Goal: Task Accomplishment & Management: Use online tool/utility

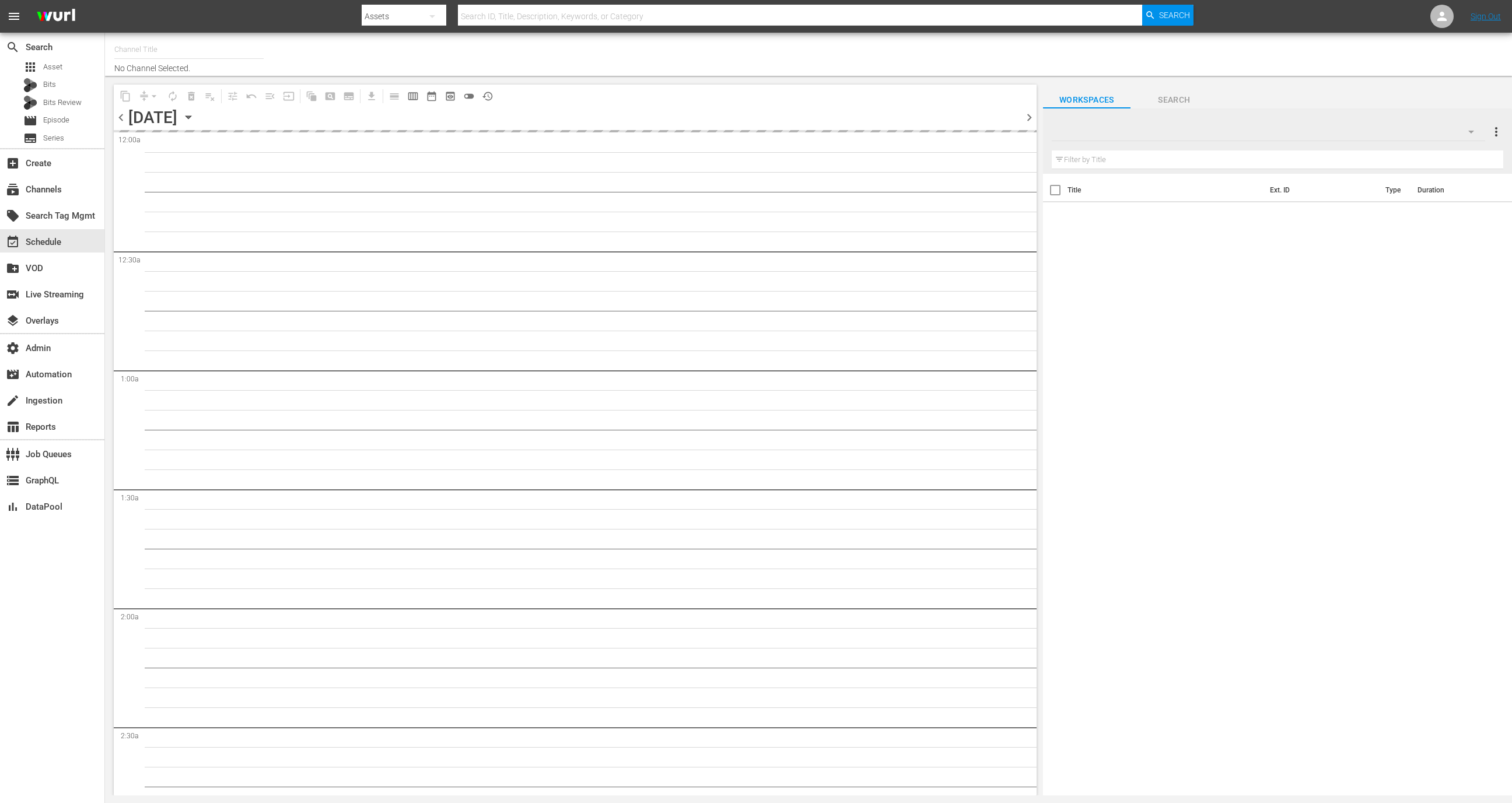
type input "All Weddings by WE tv (695)"
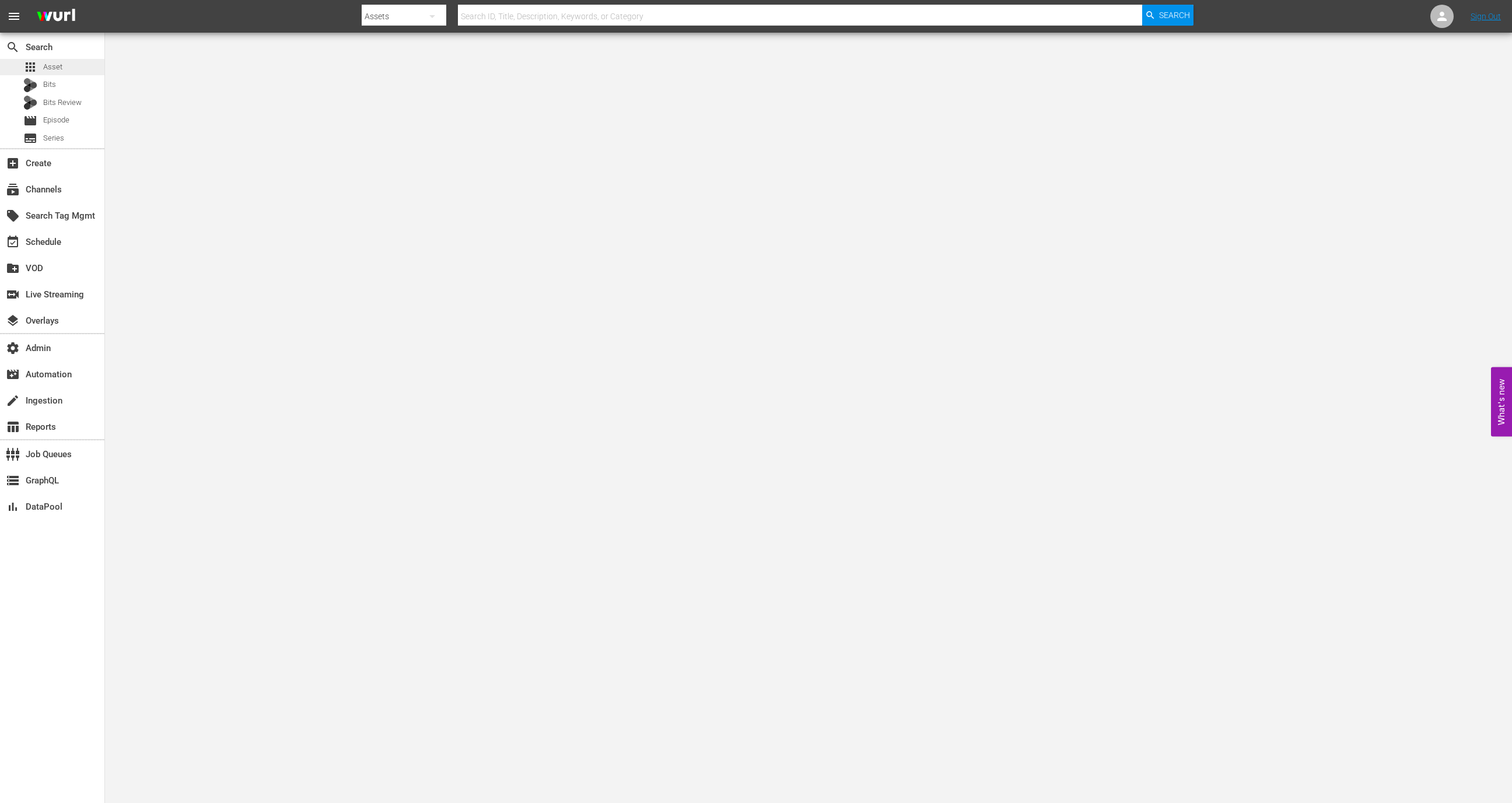
click at [67, 69] on div "apps Asset" at bounding box center [52, 67] width 105 height 16
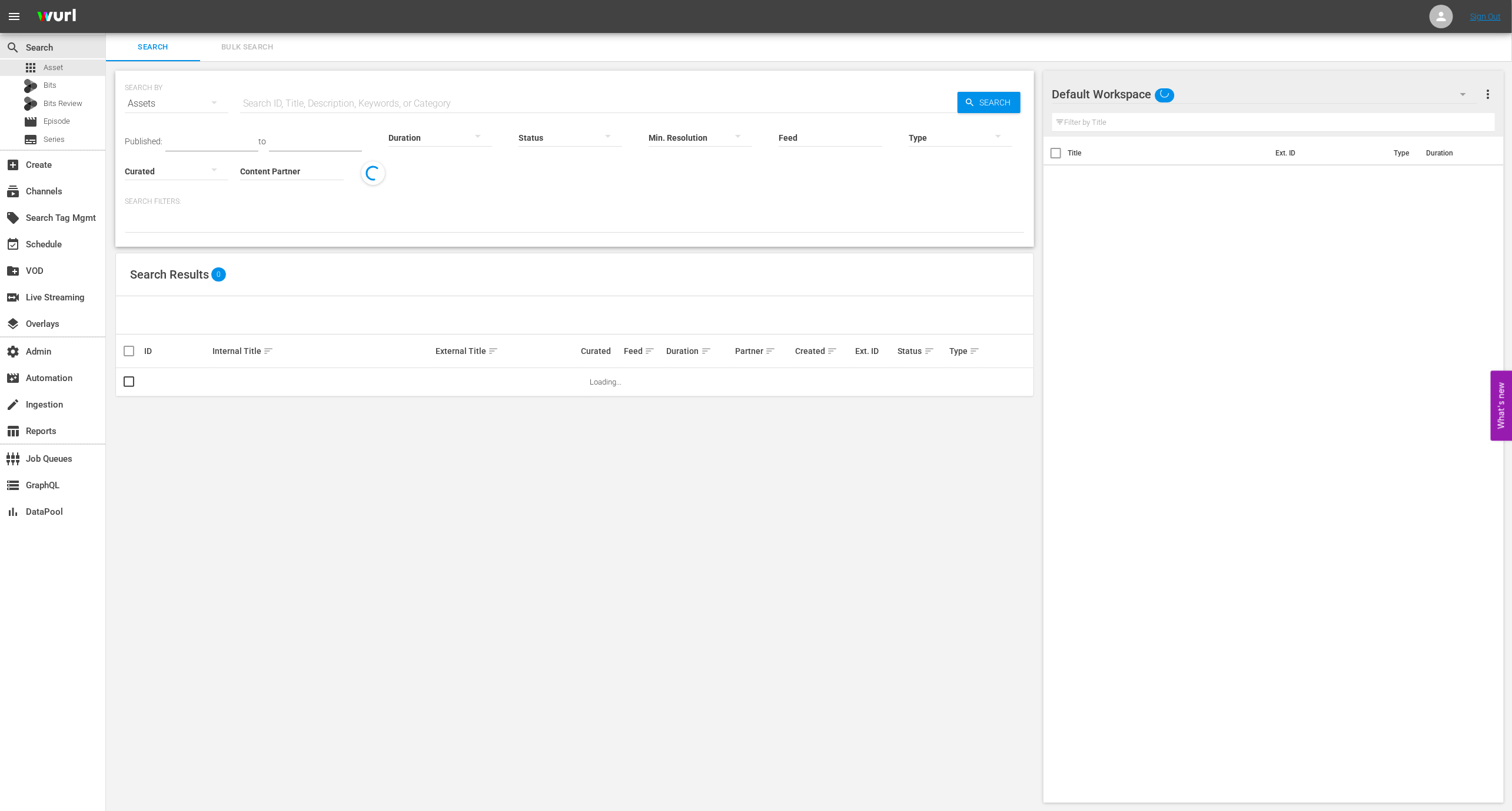
click at [279, 101] on input "text" at bounding box center [598, 103] width 717 height 28
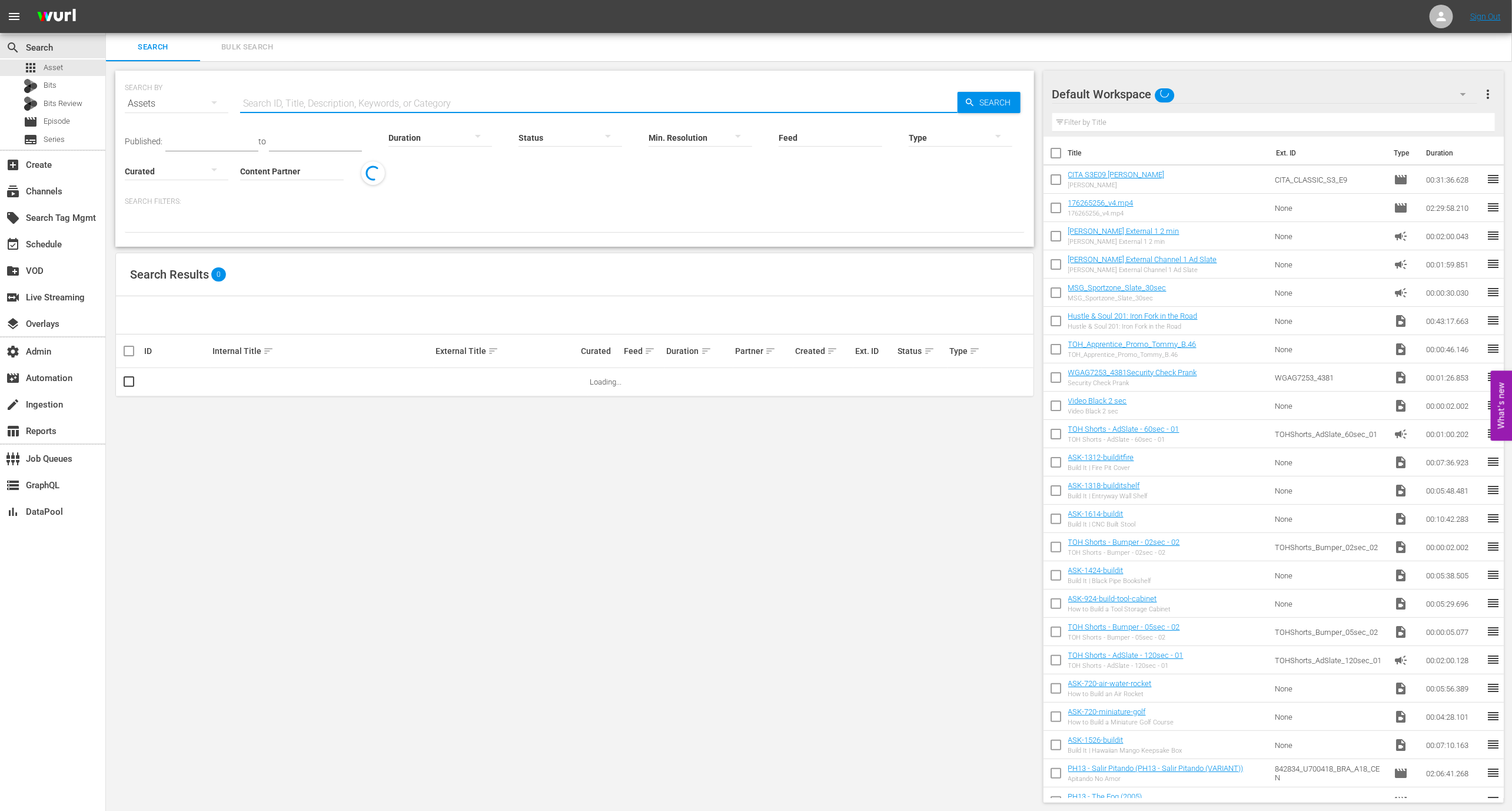
paste input "AMCNVR0000037756"
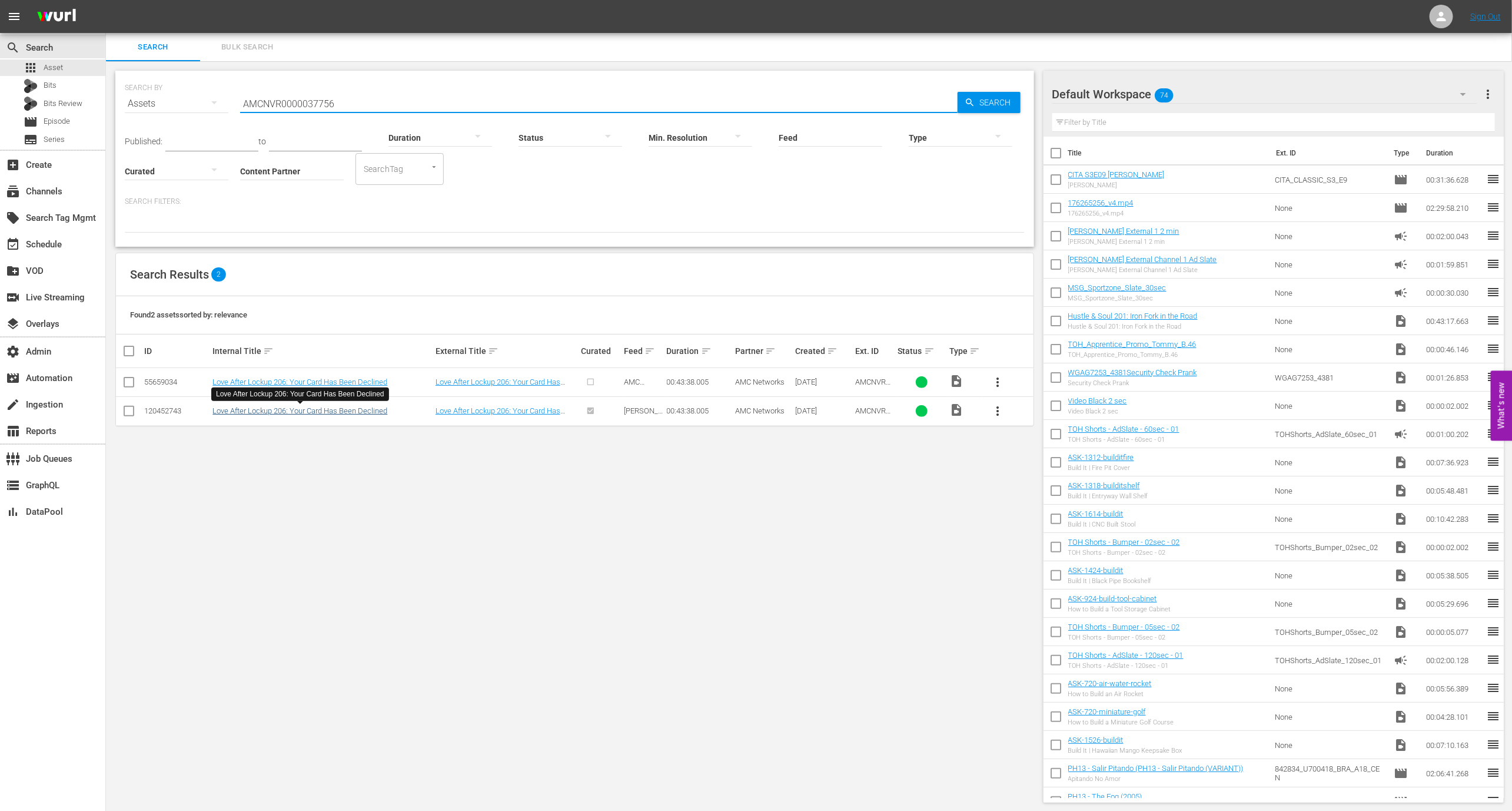
type input "AMCNVR0000037756"
click at [289, 408] on link "Love After Lockup 206: Your Card Has Been Declined" at bounding box center [300, 410] width 175 height 9
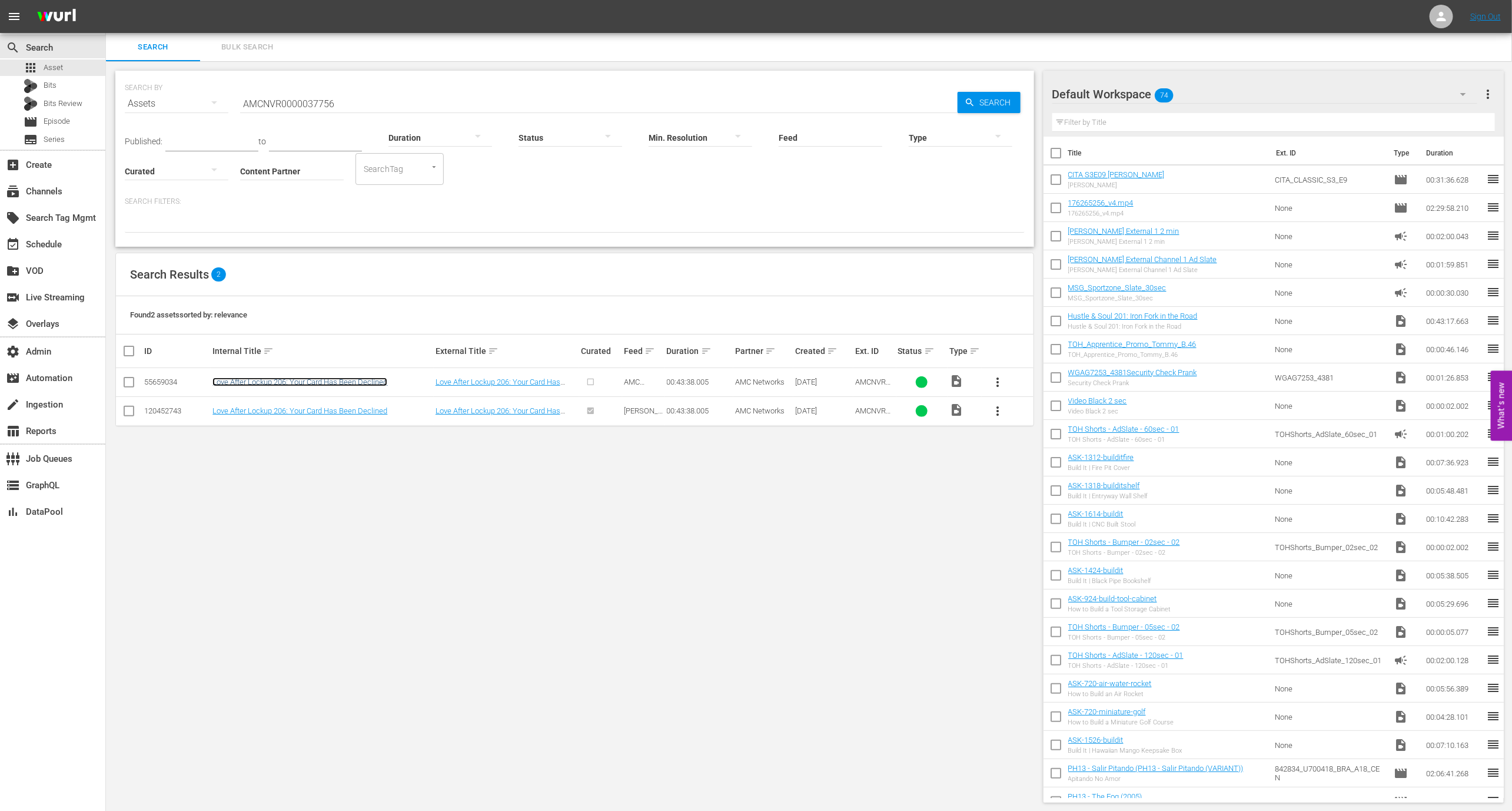
click at [368, 381] on link "Love After Lockup 206: Your Card Has Been Declined" at bounding box center [300, 382] width 175 height 9
click at [312, 97] on input "AMCNVR0000037756" at bounding box center [598, 103] width 717 height 28
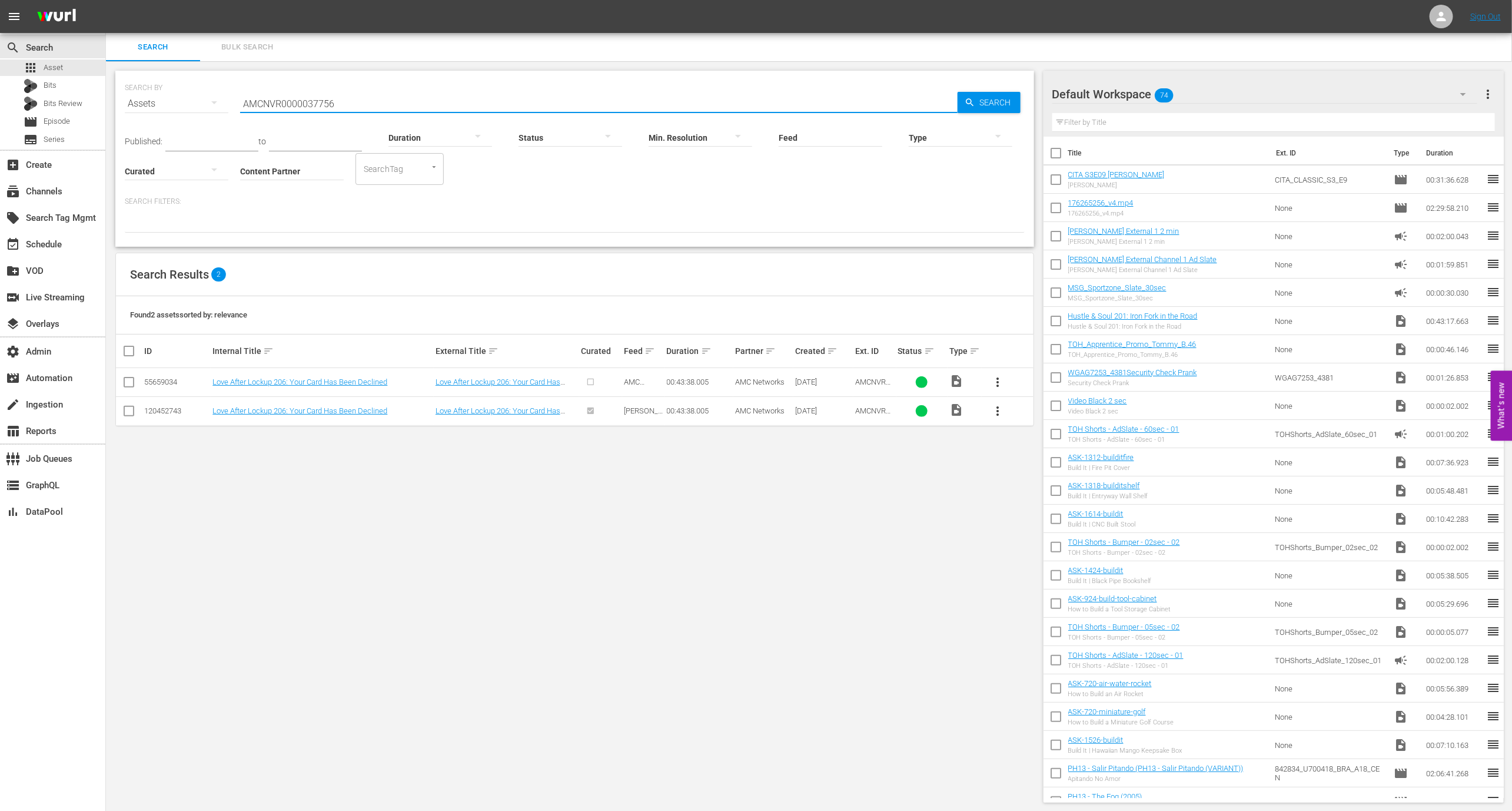
click at [312, 97] on input "AMCNVR0000037756" at bounding box center [598, 103] width 717 height 28
paste input "695"
type input "AMCNVR0000037695"
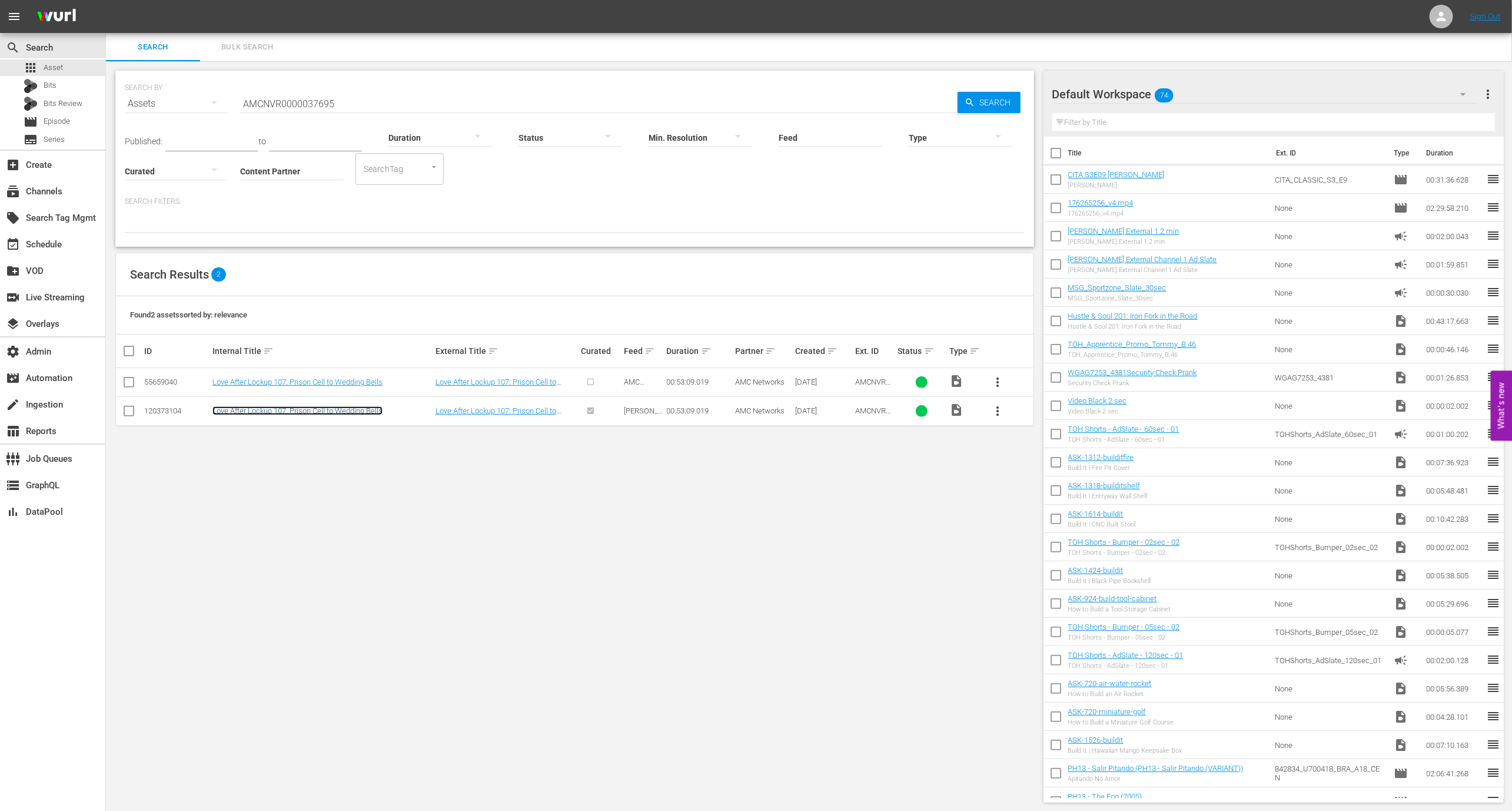
click at [299, 408] on link "Love After Lockup 107: Prison Cell to Wedding Bells" at bounding box center [297, 410] width 170 height 9
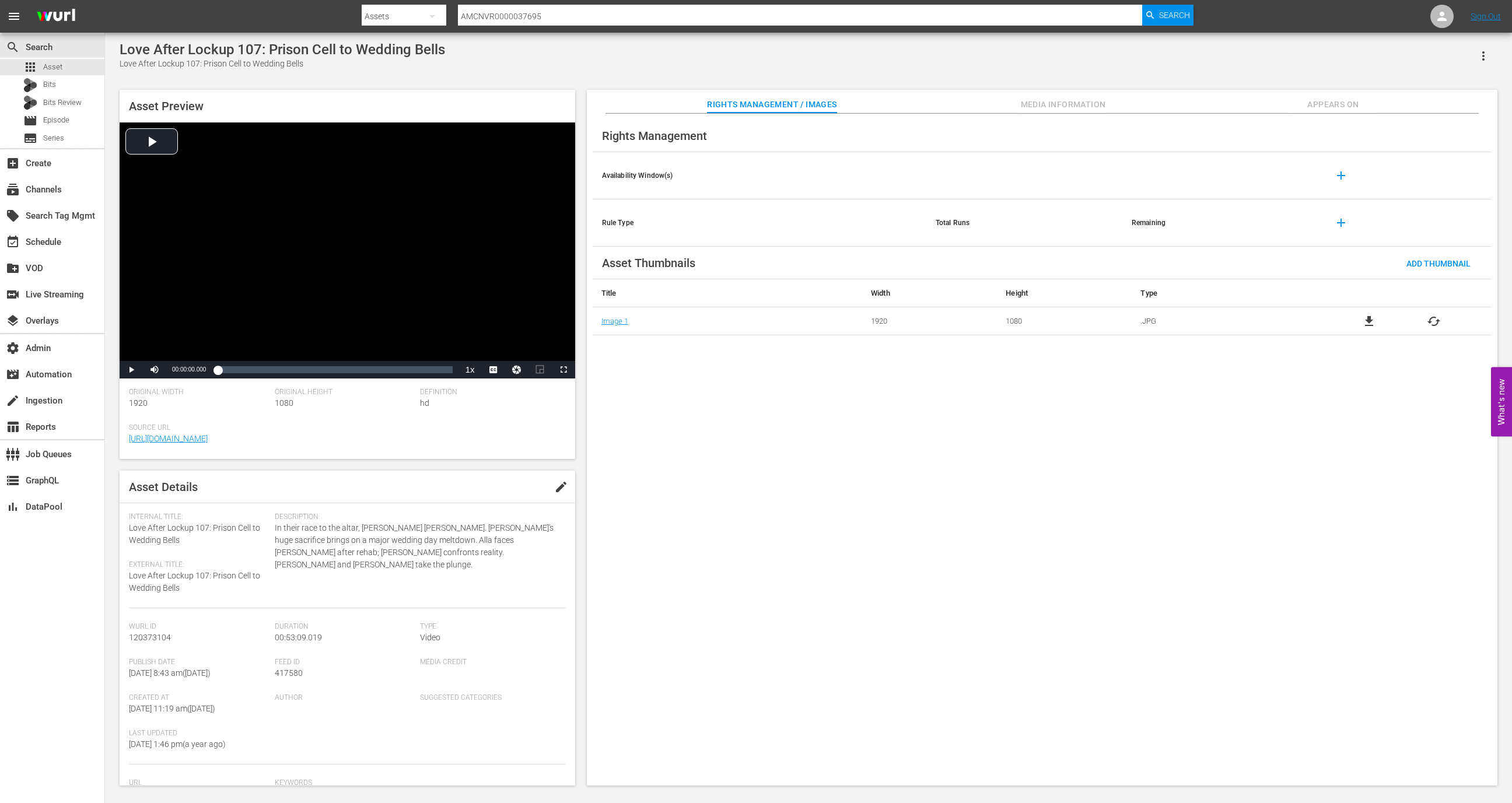
click at [1100, 109] on span "Media Information" at bounding box center [1064, 104] width 88 height 14
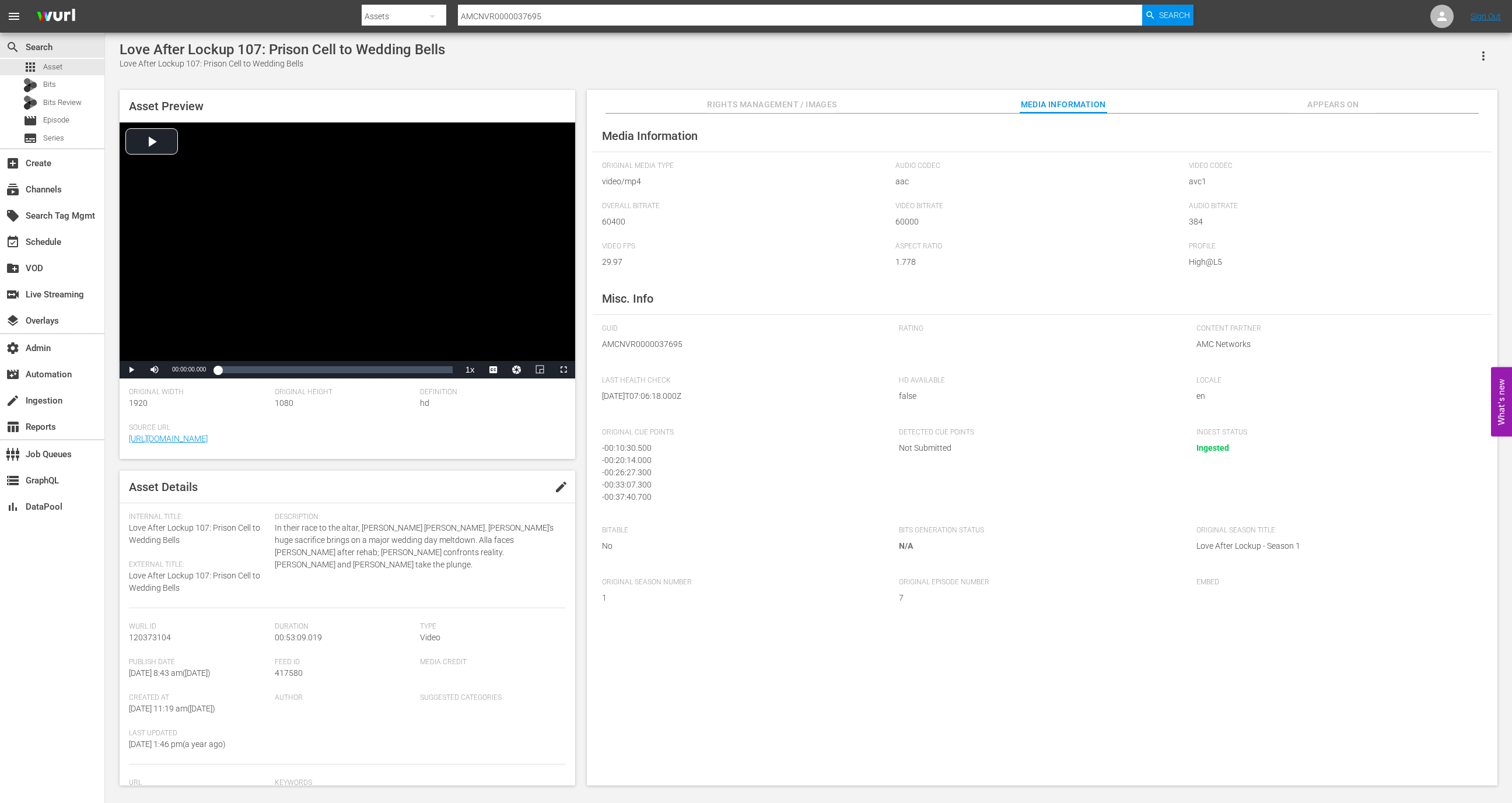
click at [1284, 97] on div "Rights Management / Images Media Information Appears On" at bounding box center [1042, 101] width 852 height 23
click at [1323, 106] on span "Appears On" at bounding box center [1333, 104] width 88 height 14
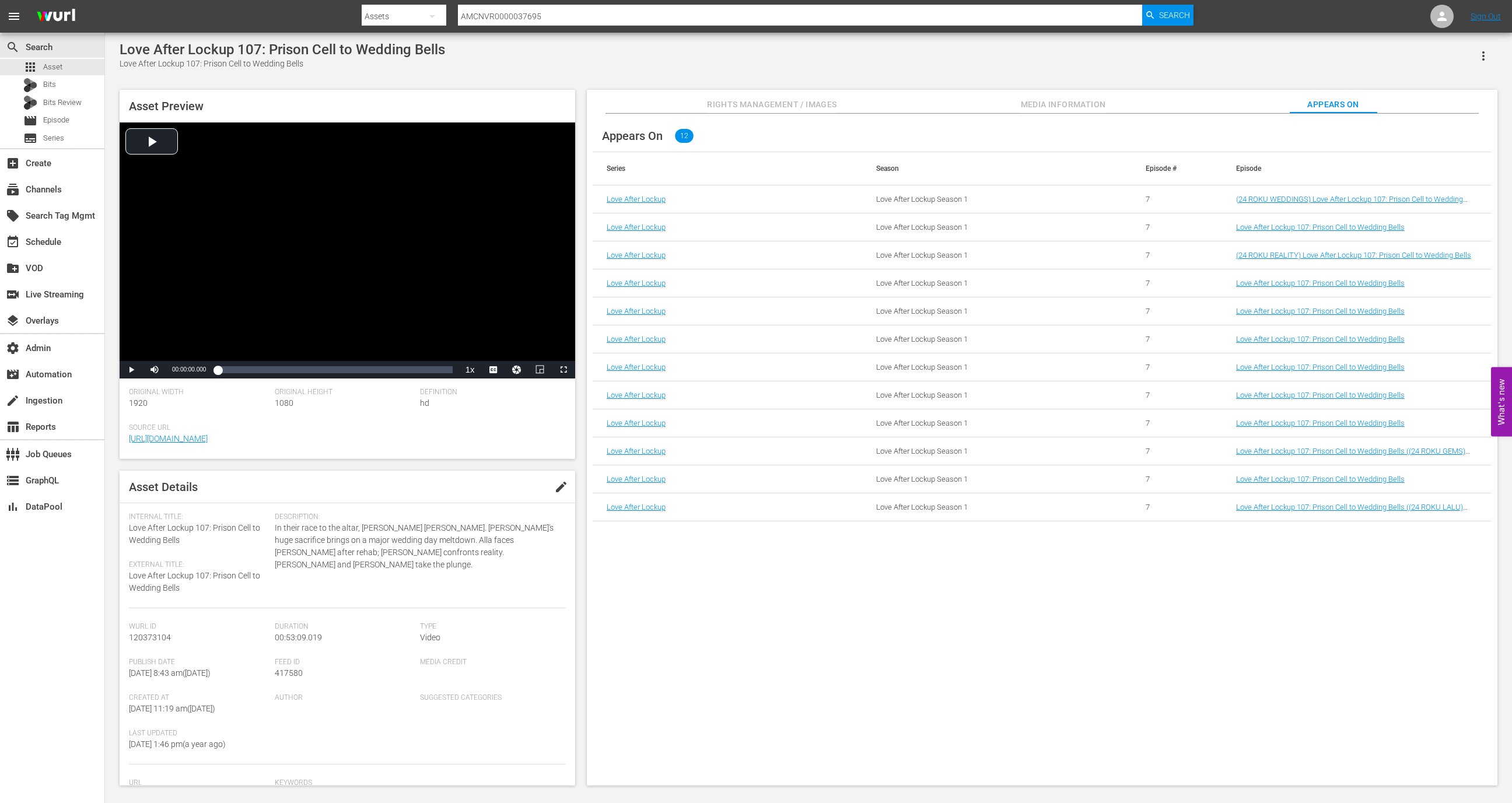
click at [1283, 415] on div "Love After Lockup 107: Prison Cell to Wedding Bells" at bounding box center [1320, 407] width 171 height 19
click at [1283, 419] on link "Love After Lockup 107: Prison Cell to Wedding Bells" at bounding box center [1320, 423] width 168 height 9
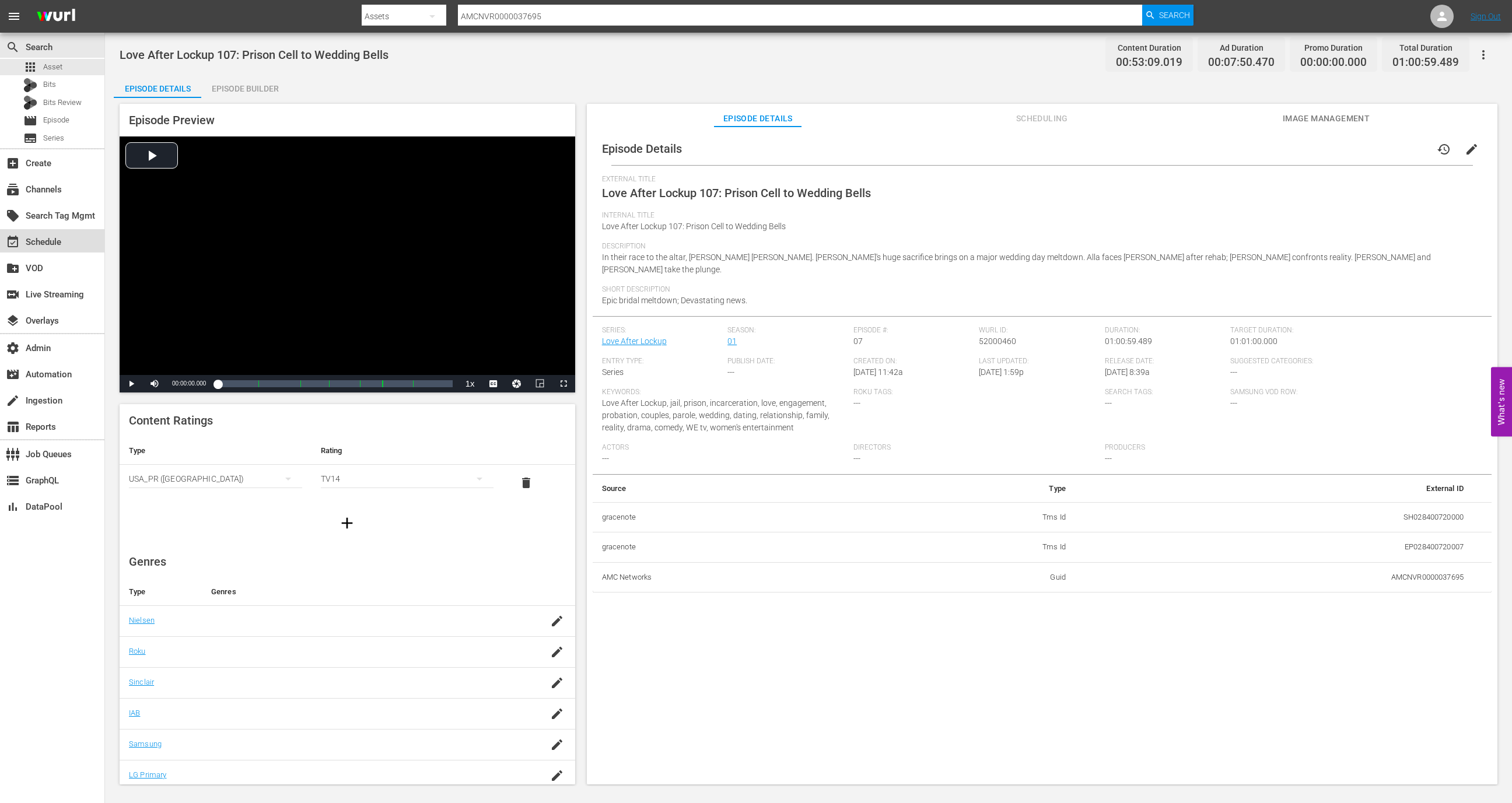
click at [78, 247] on div "event_available Schedule" at bounding box center [52, 240] width 105 height 23
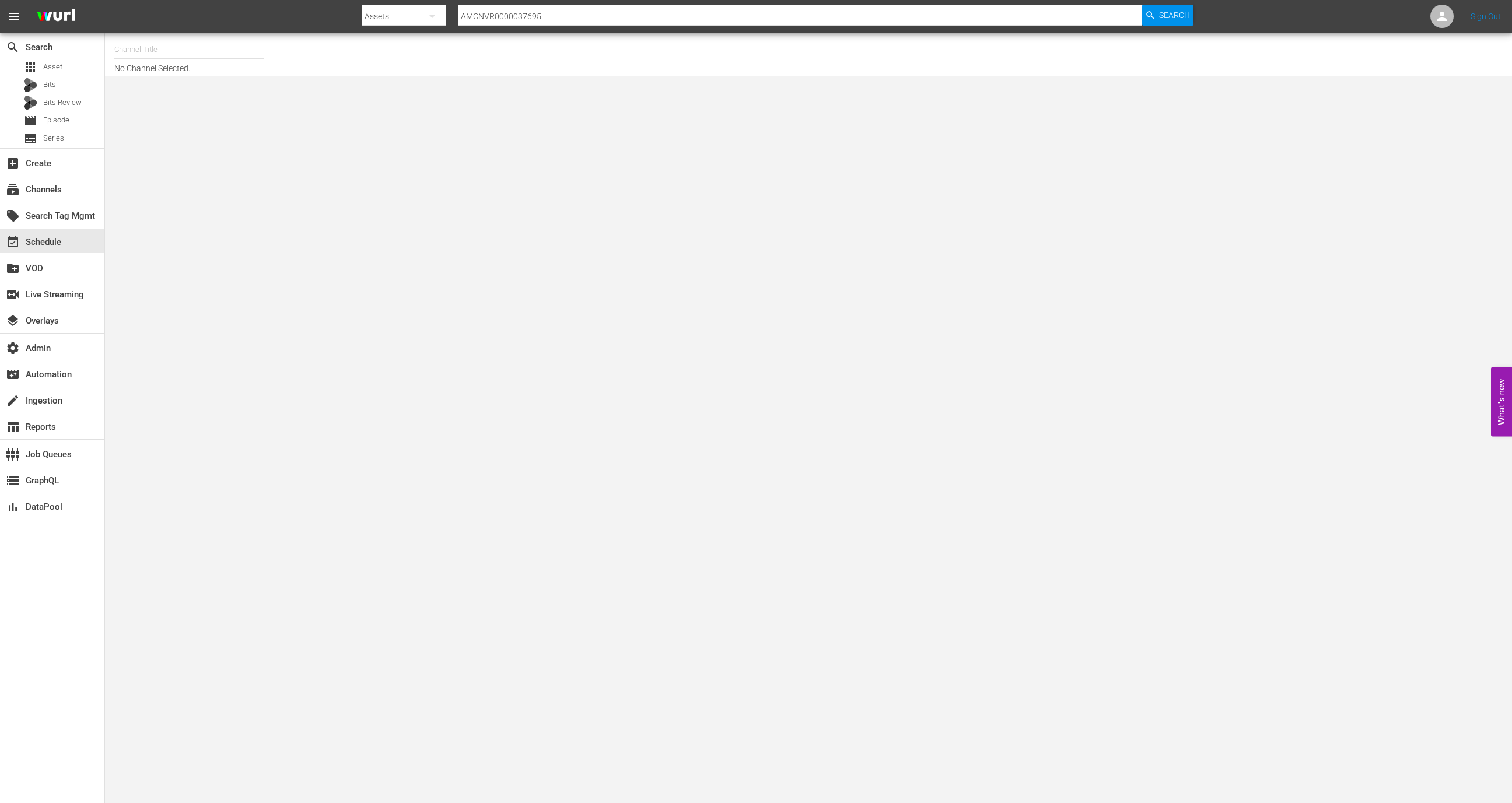
click at [199, 51] on input "text" at bounding box center [188, 49] width 149 height 28
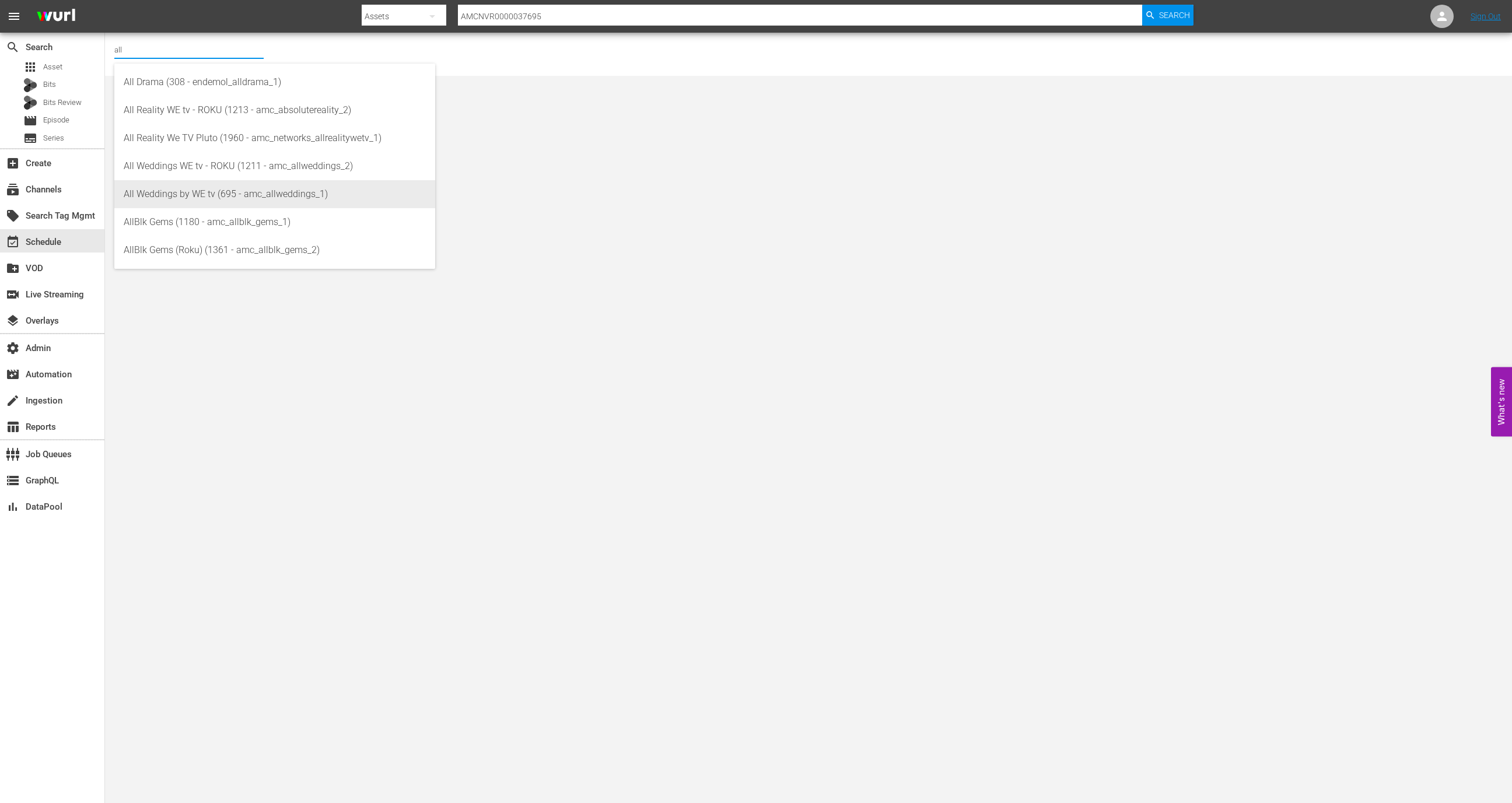
click at [277, 201] on div "All Weddings by WE tv (695 - amc_allweddings_1)" at bounding box center [274, 194] width 302 height 28
type input "All Weddings by WE tv (695 - amc_allweddings_1)"
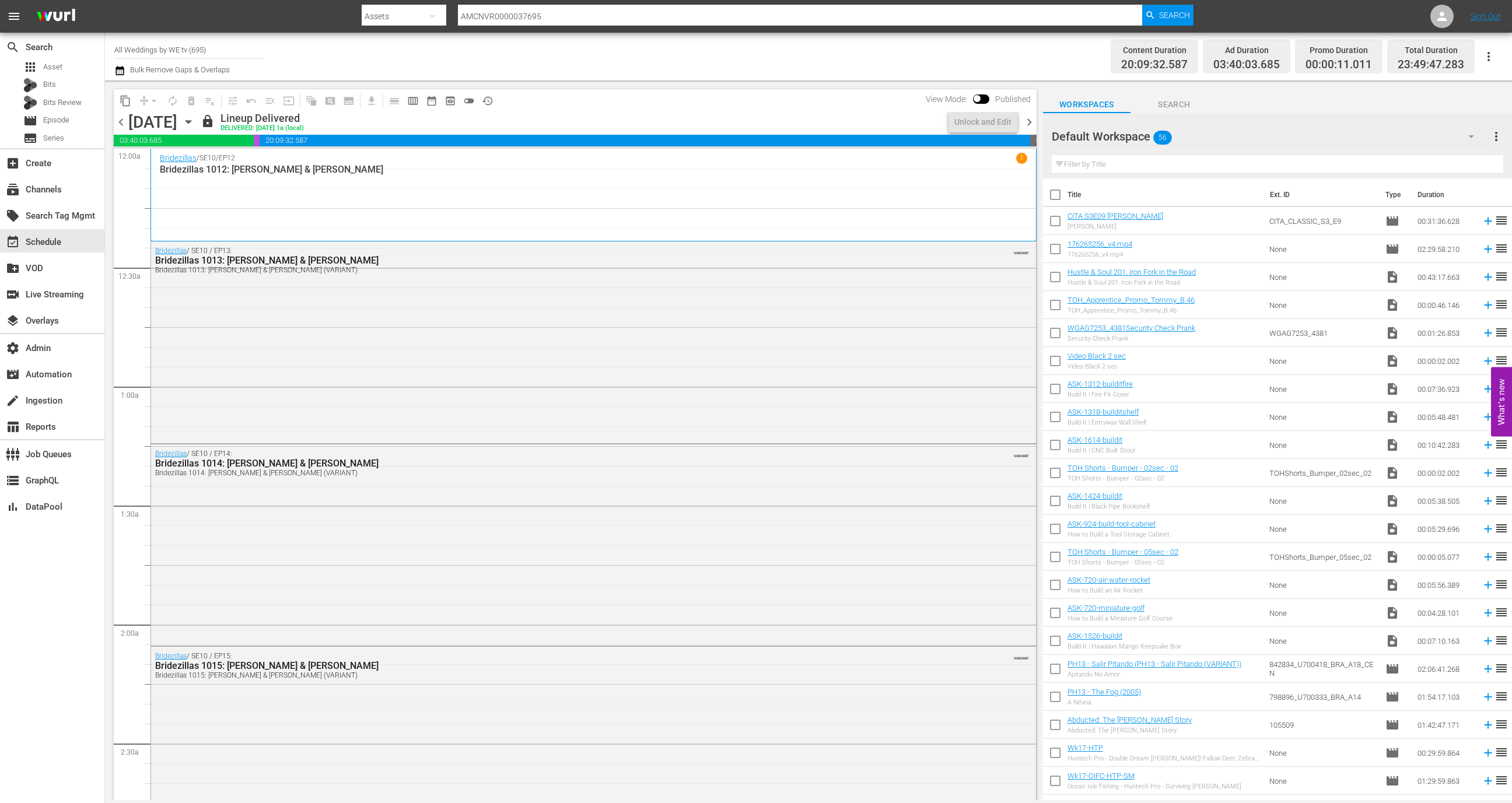
click at [191, 123] on icon "button" at bounding box center [188, 122] width 6 height 3
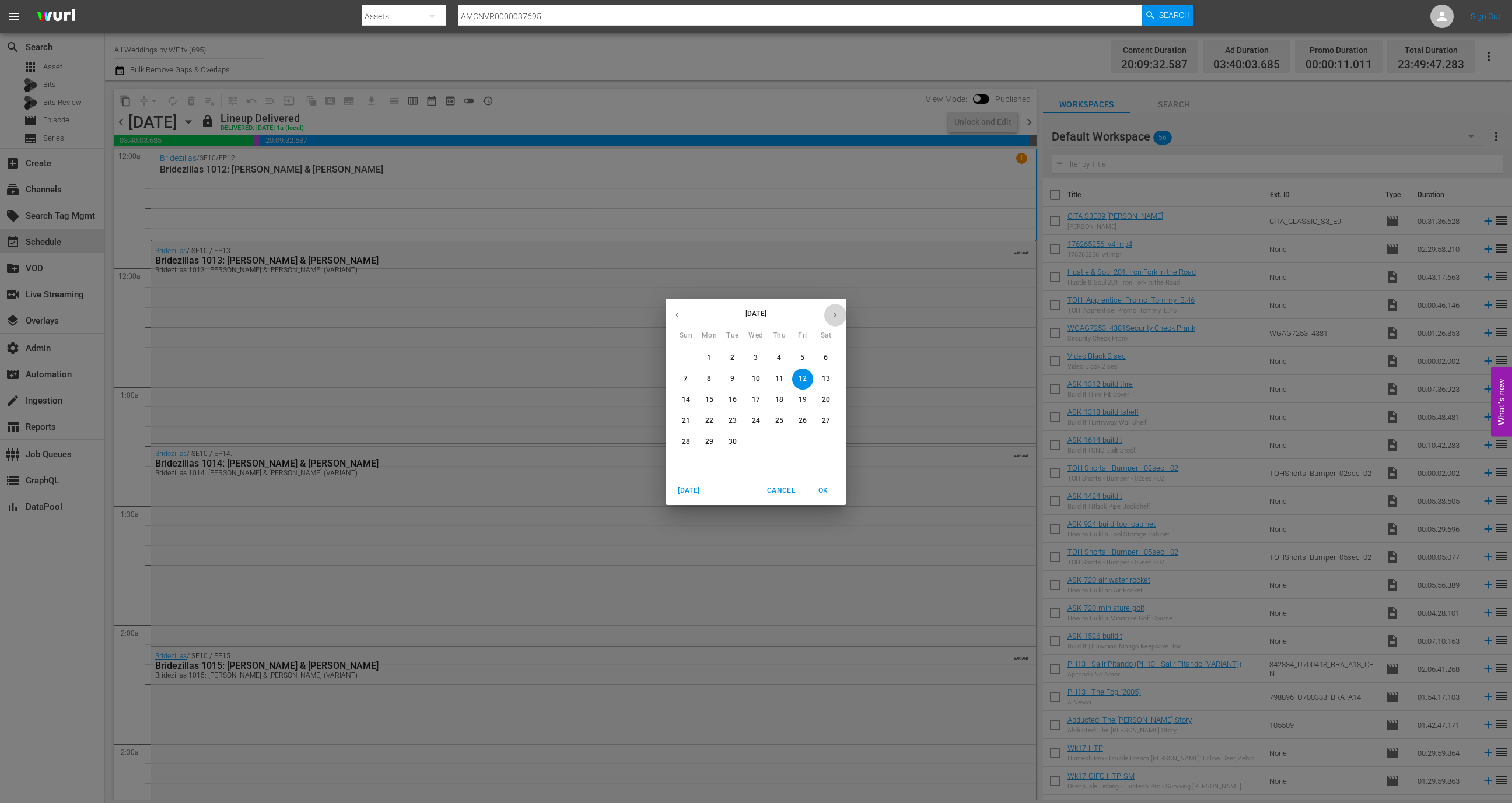
click at [835, 317] on icon "button" at bounding box center [835, 315] width 9 height 9
click at [838, 318] on icon "button" at bounding box center [835, 315] width 9 height 9
click at [728, 356] on span "2" at bounding box center [732, 357] width 21 height 10
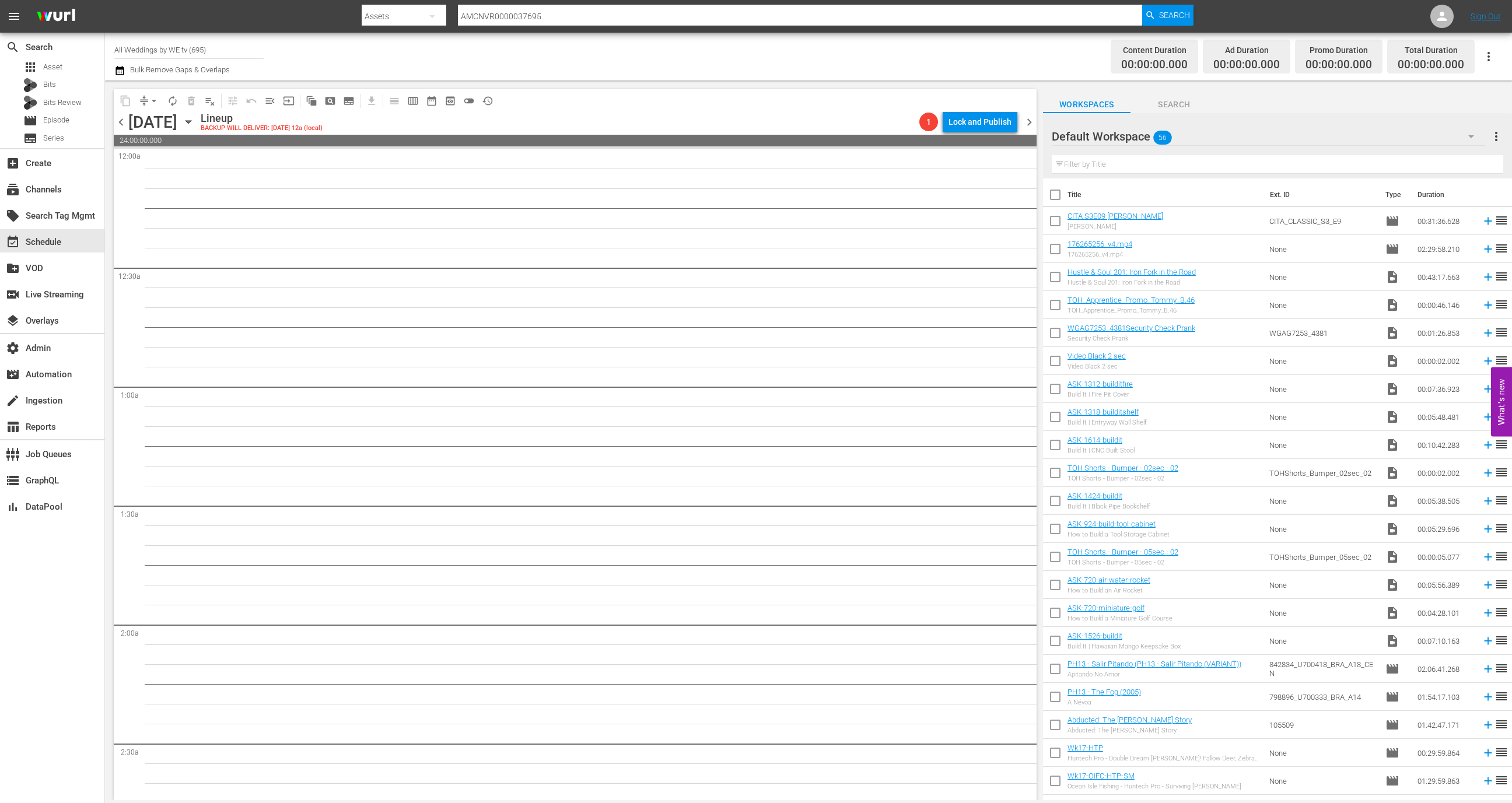
click at [1143, 140] on div "Default Workspace 56" at bounding box center [1268, 136] width 433 height 33
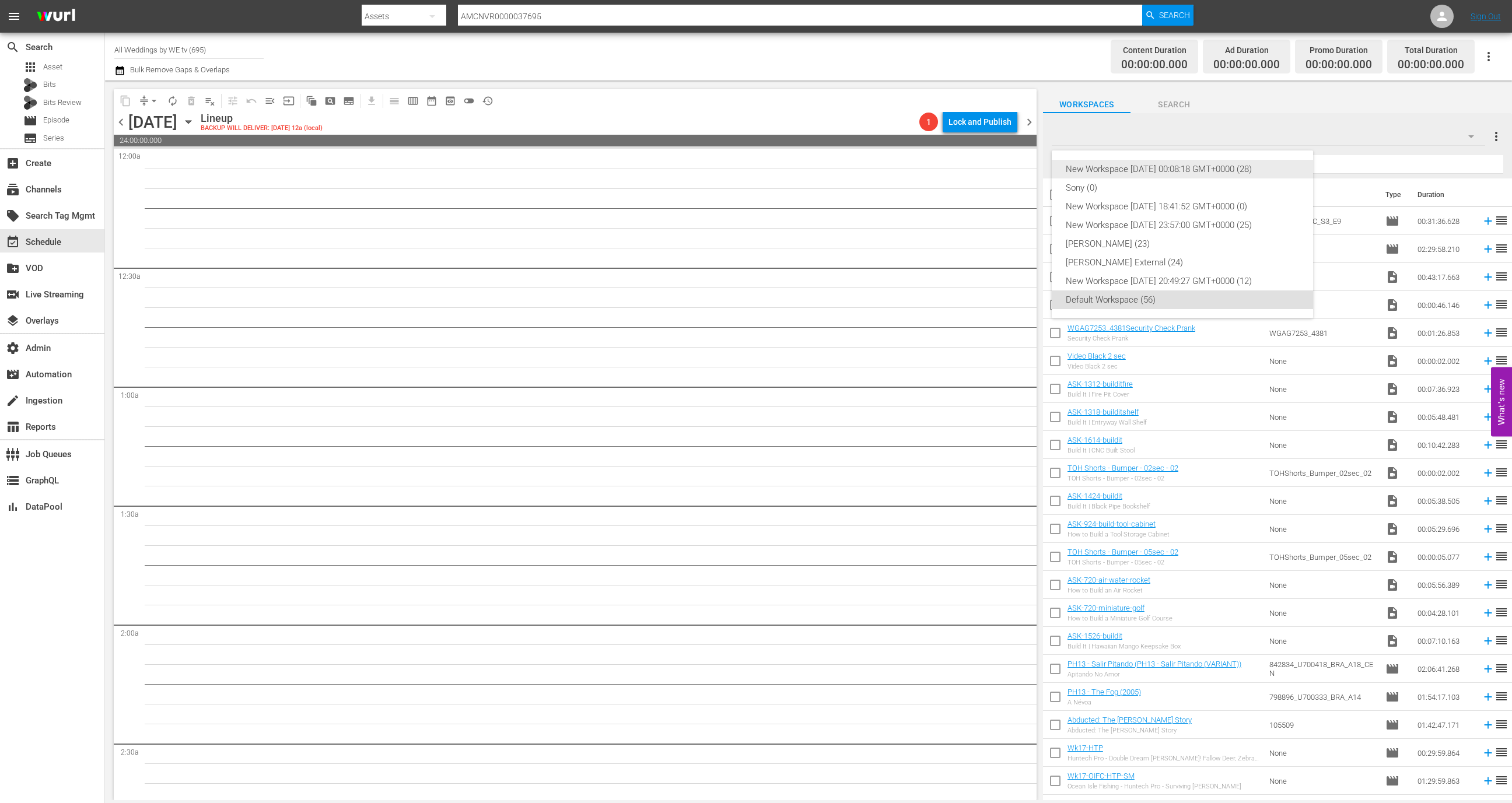
click at [1130, 166] on div "New Workspace Wed Sep 03 2025 00:08:18 GMT+0000 (28)" at bounding box center [1182, 168] width 233 height 18
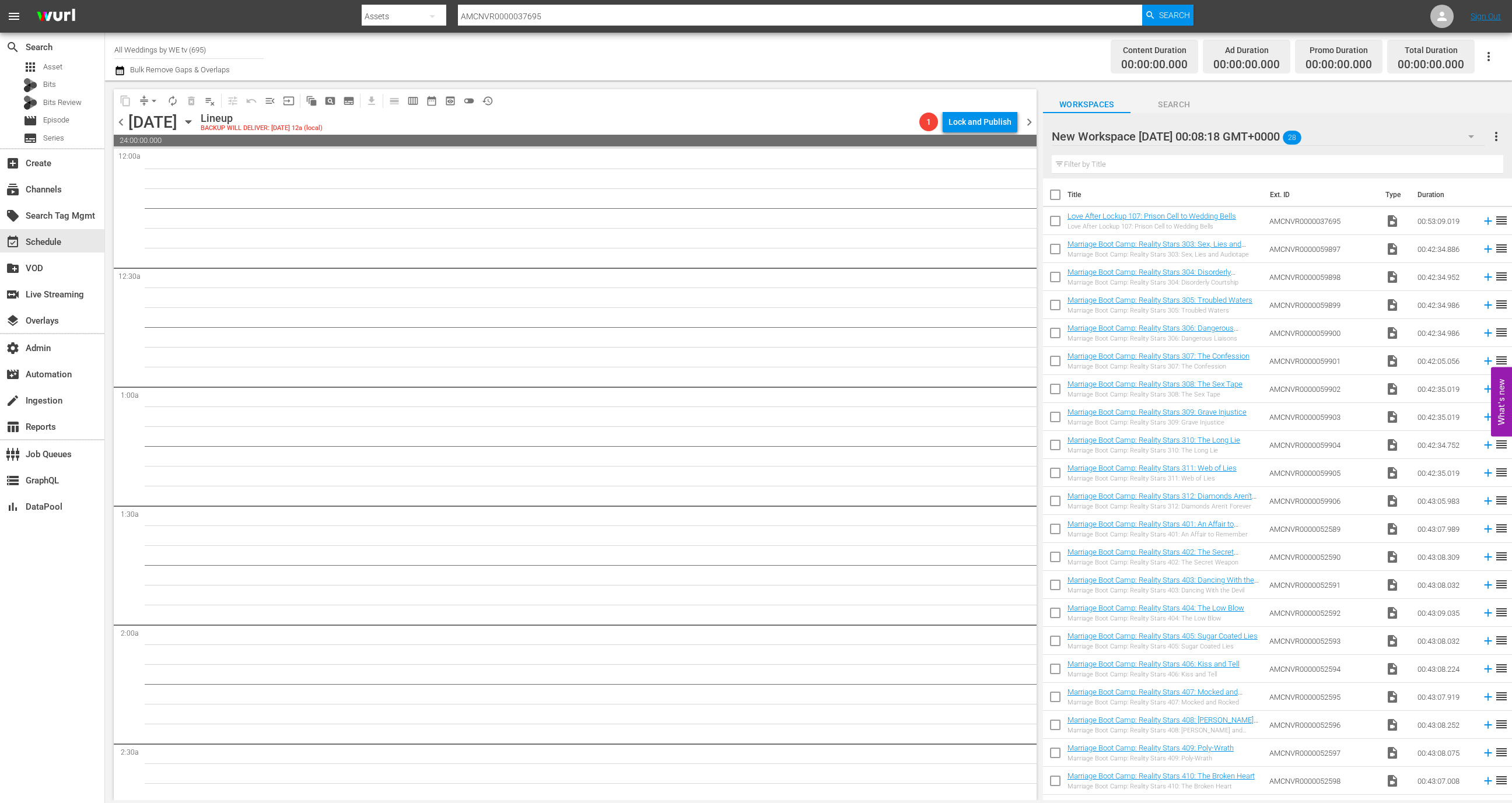
click at [1058, 199] on input "checkbox" at bounding box center [1055, 197] width 25 height 25
checkbox input "true"
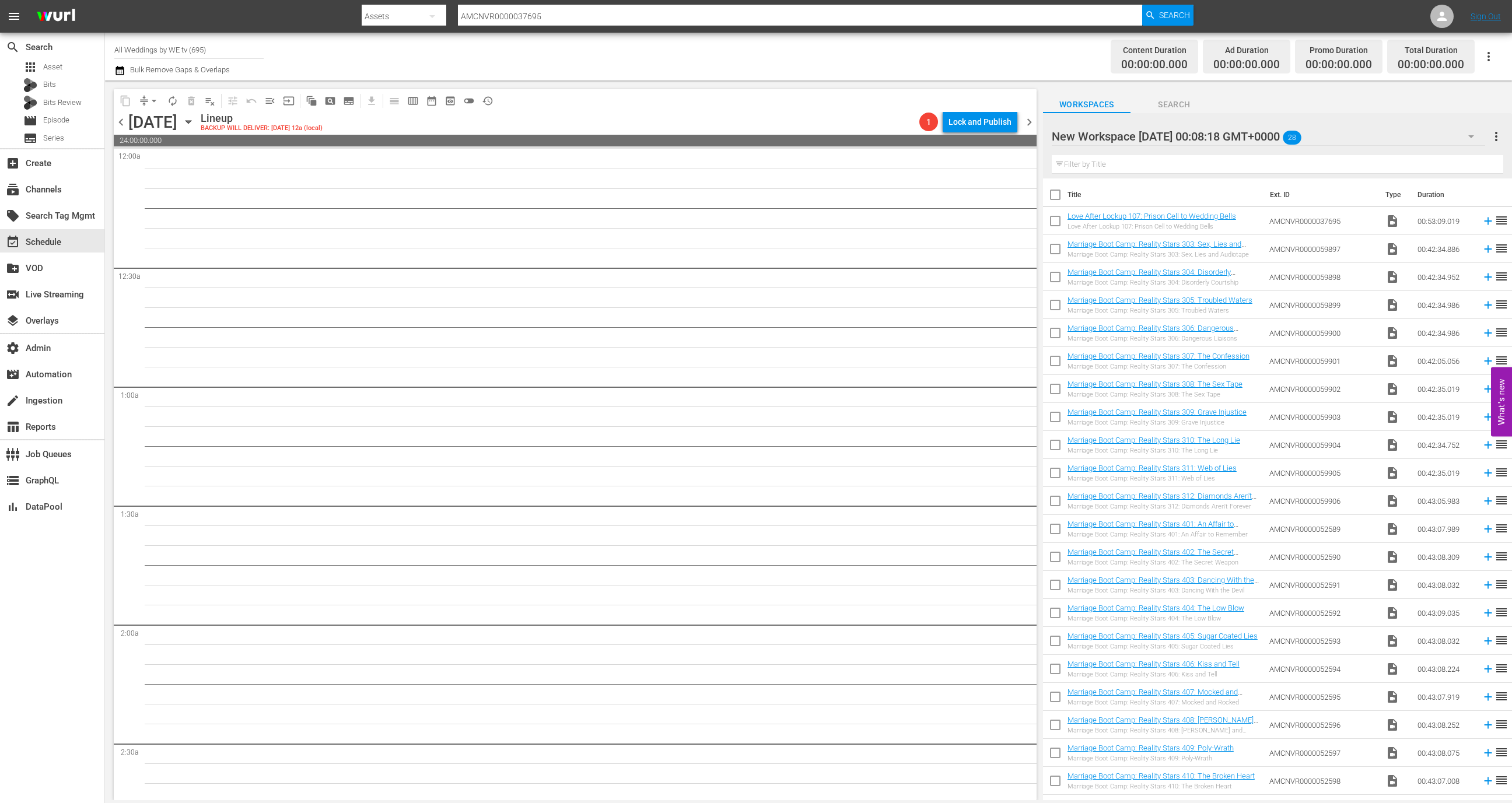
checkbox input "true"
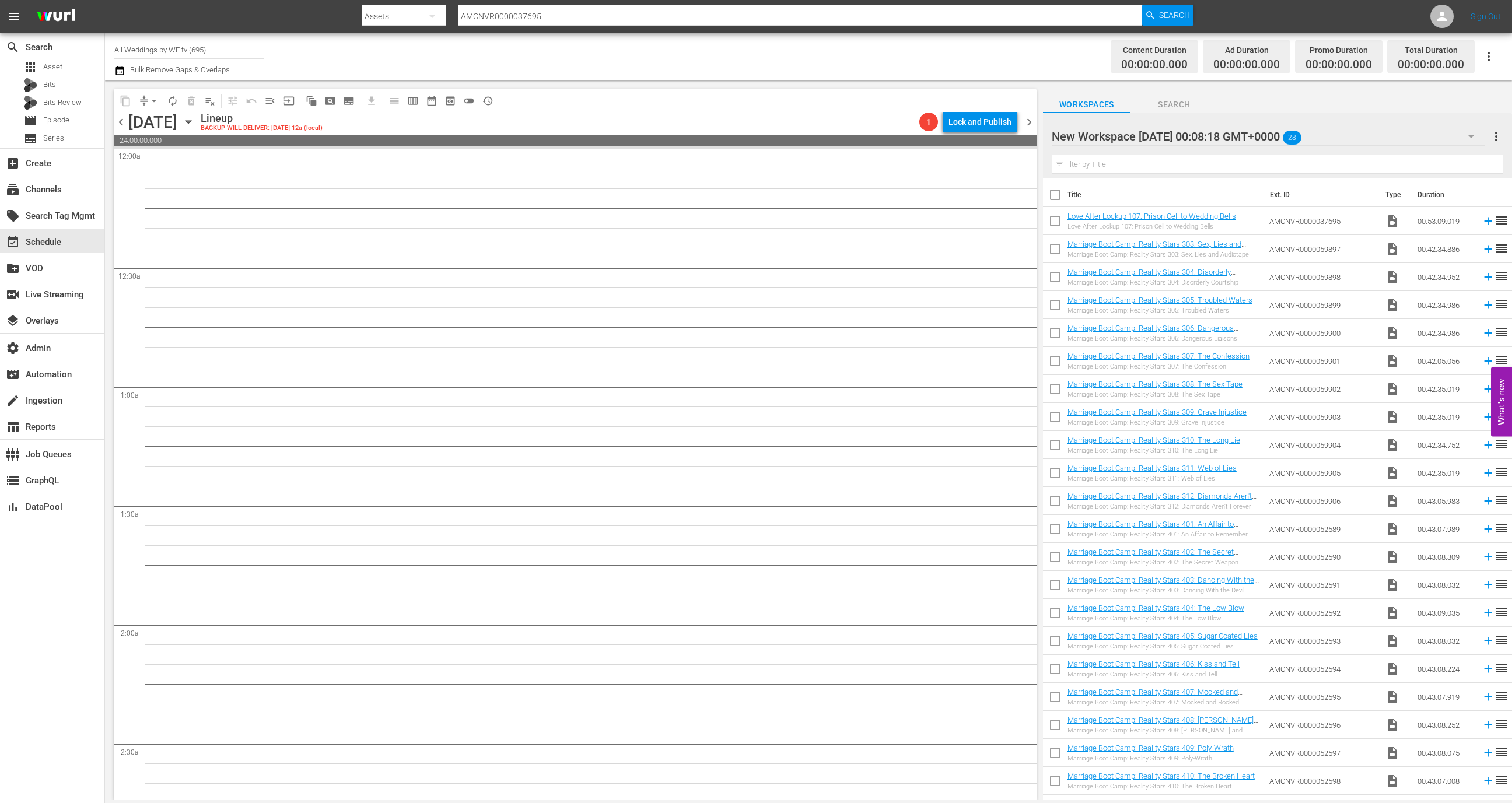
checkbox input "true"
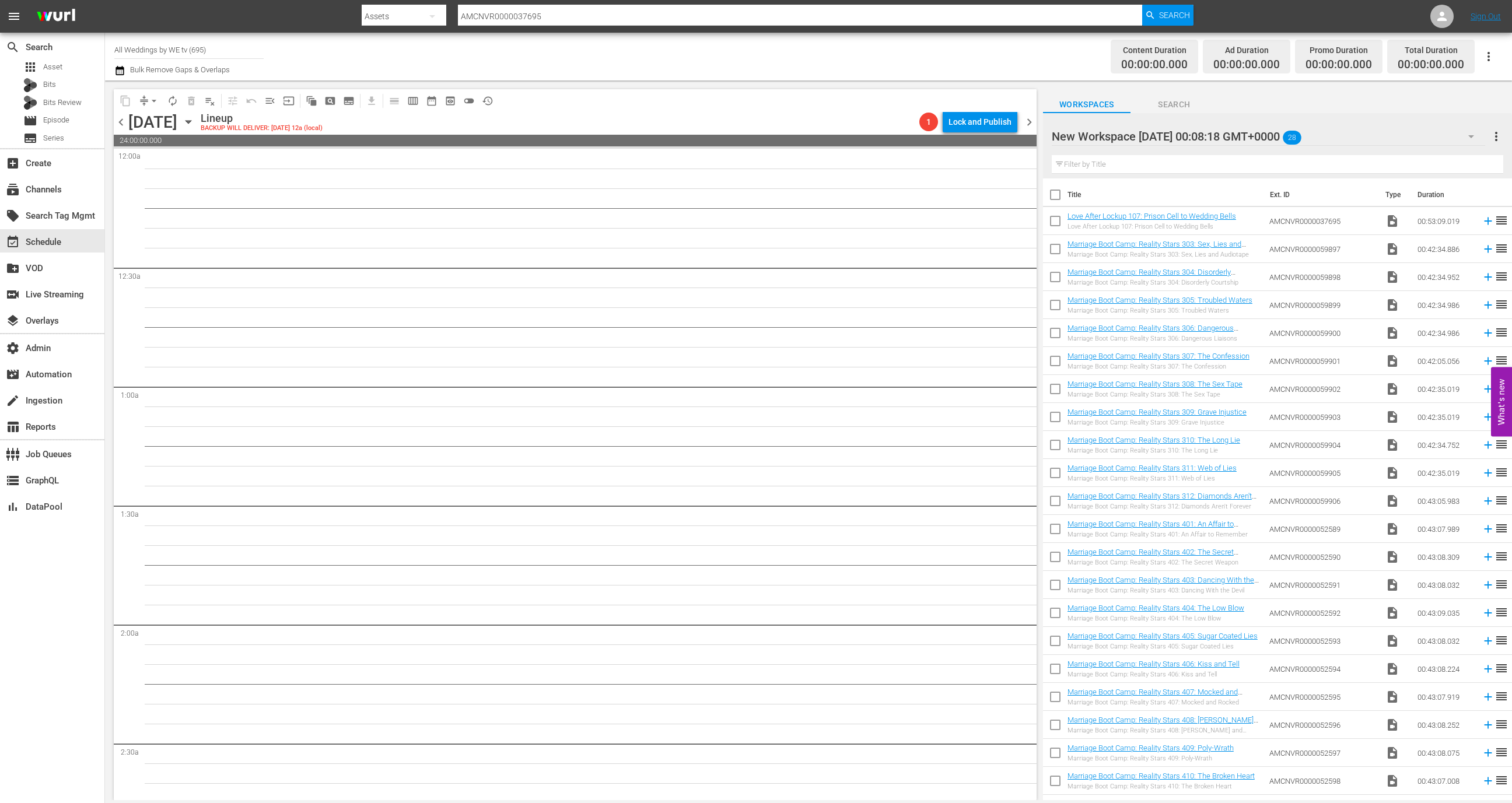
checkbox input "true"
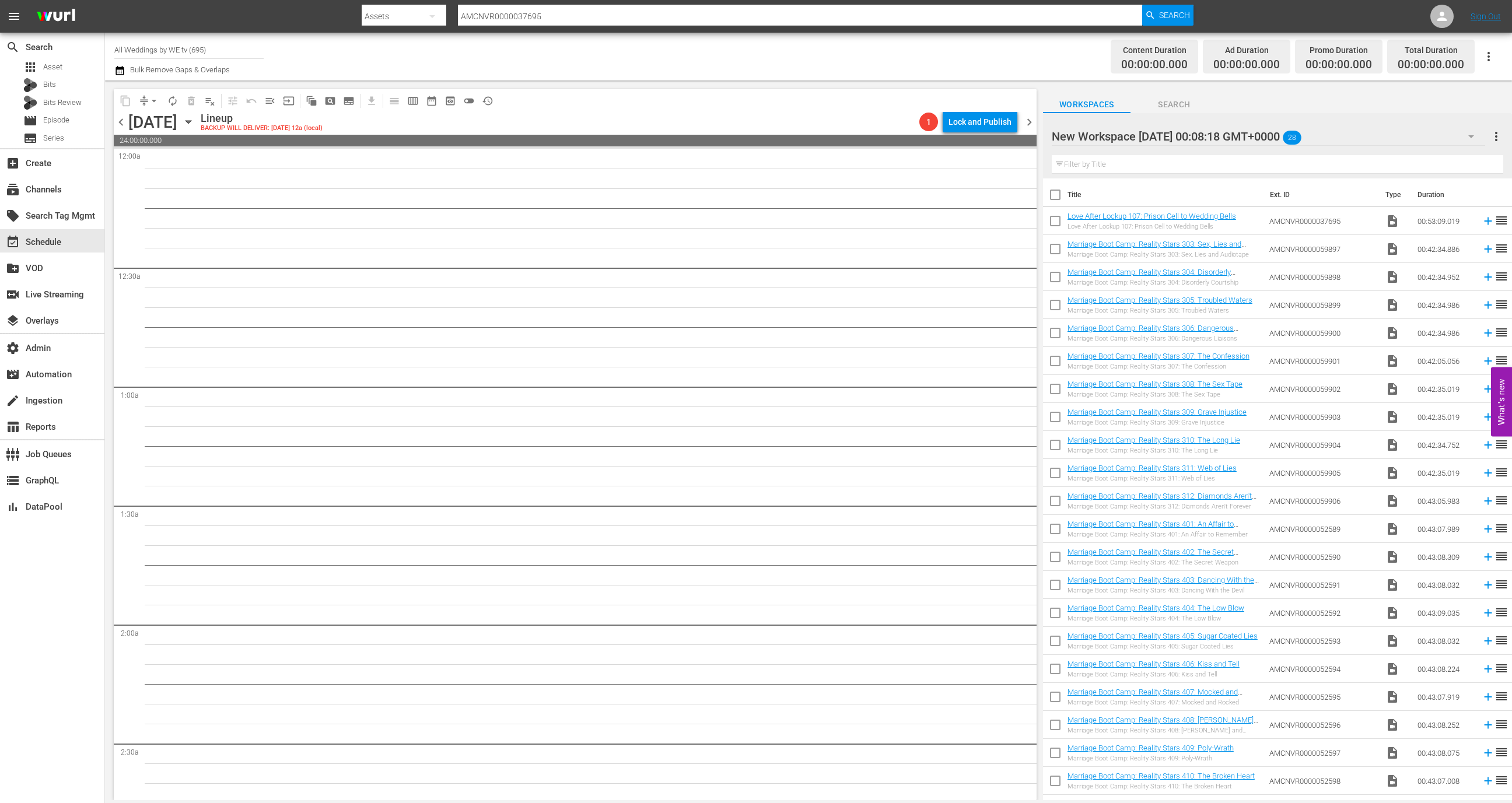
checkbox input "true"
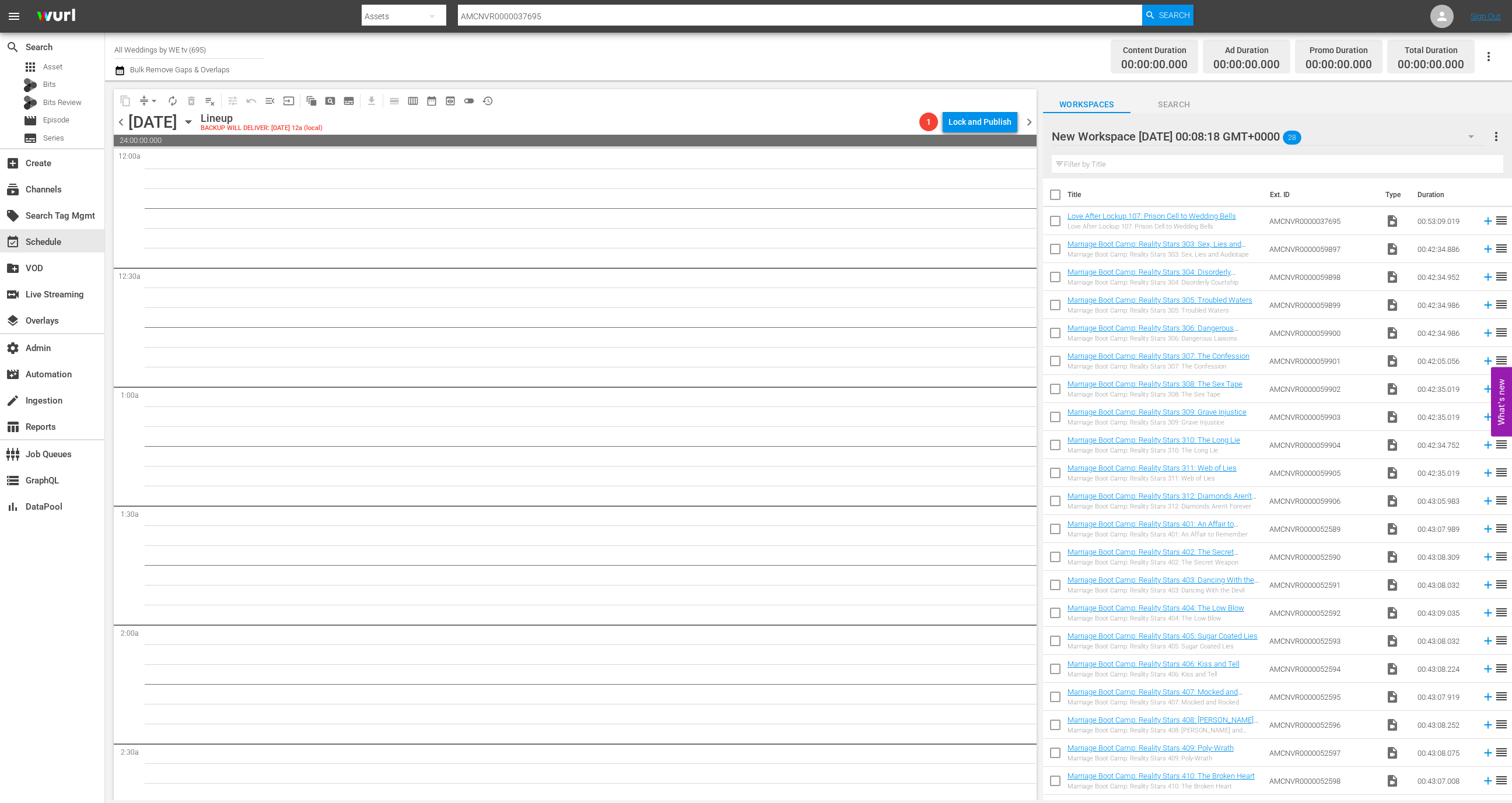
checkbox input "true"
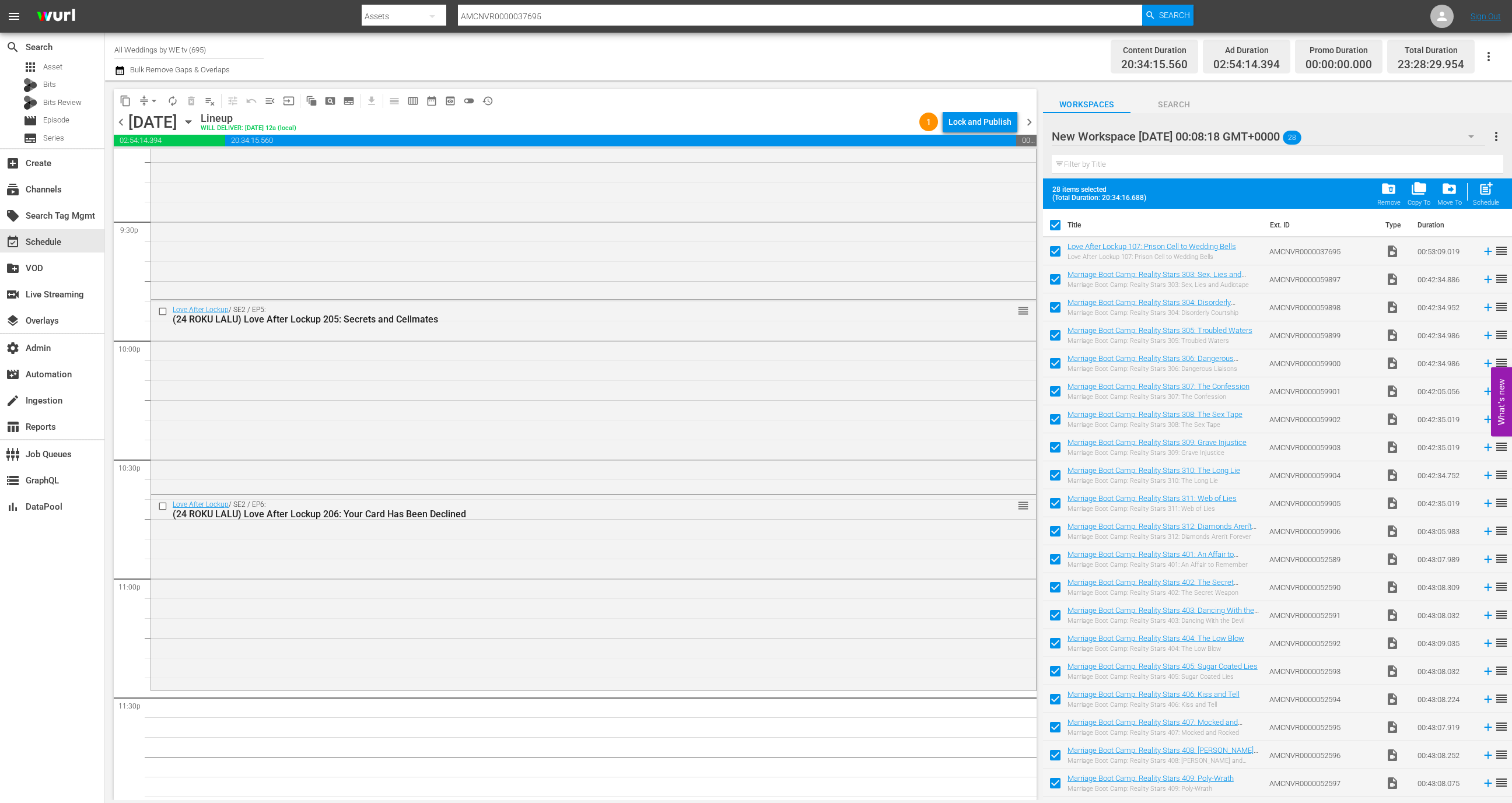
scroll to position [5056, 0]
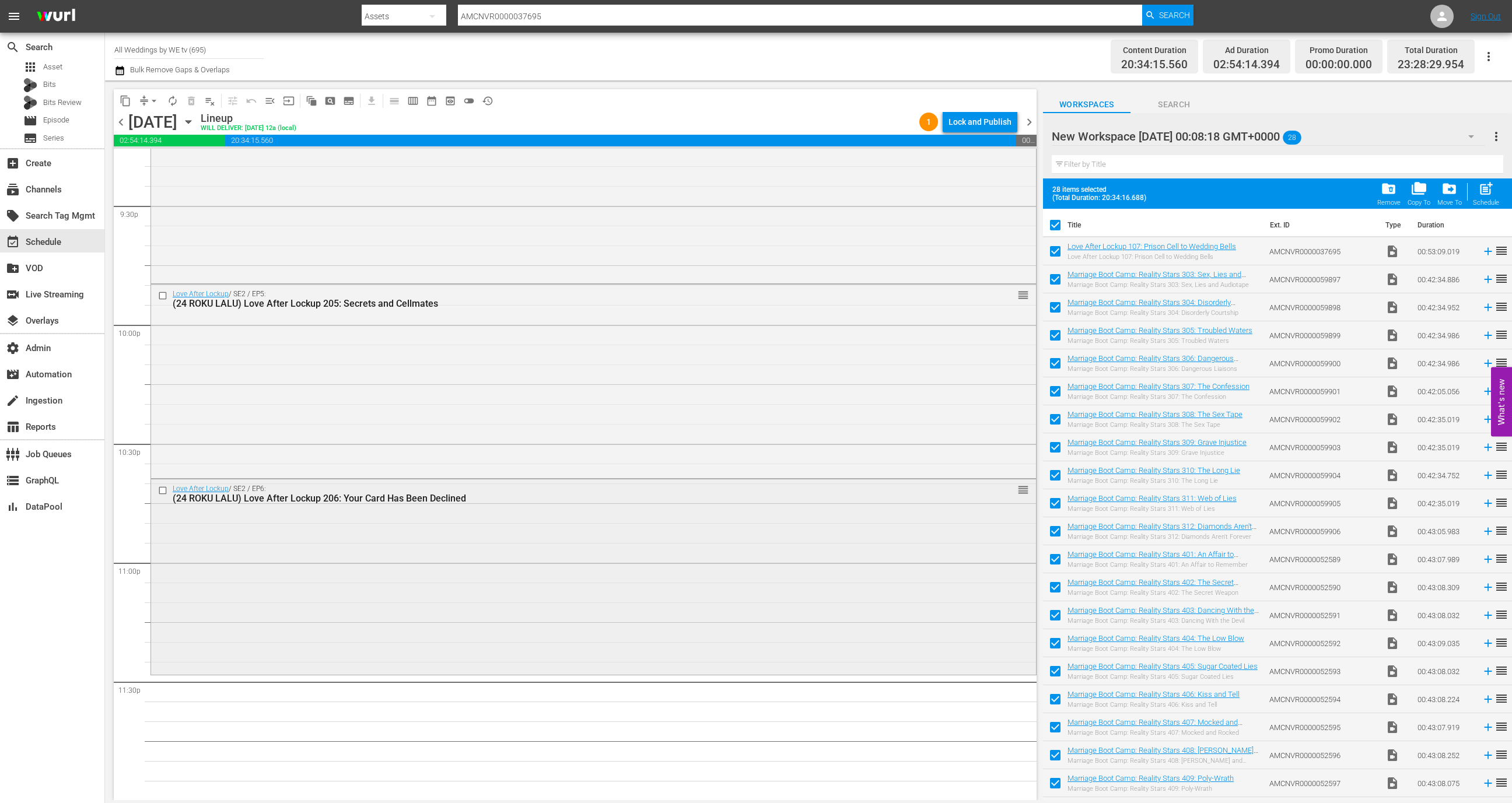
click at [663, 608] on div "Love After Lockup / SE2 / EP6: (24 ROKU LALU) Love After Lockup 206: Your Card …" at bounding box center [593, 576] width 885 height 194
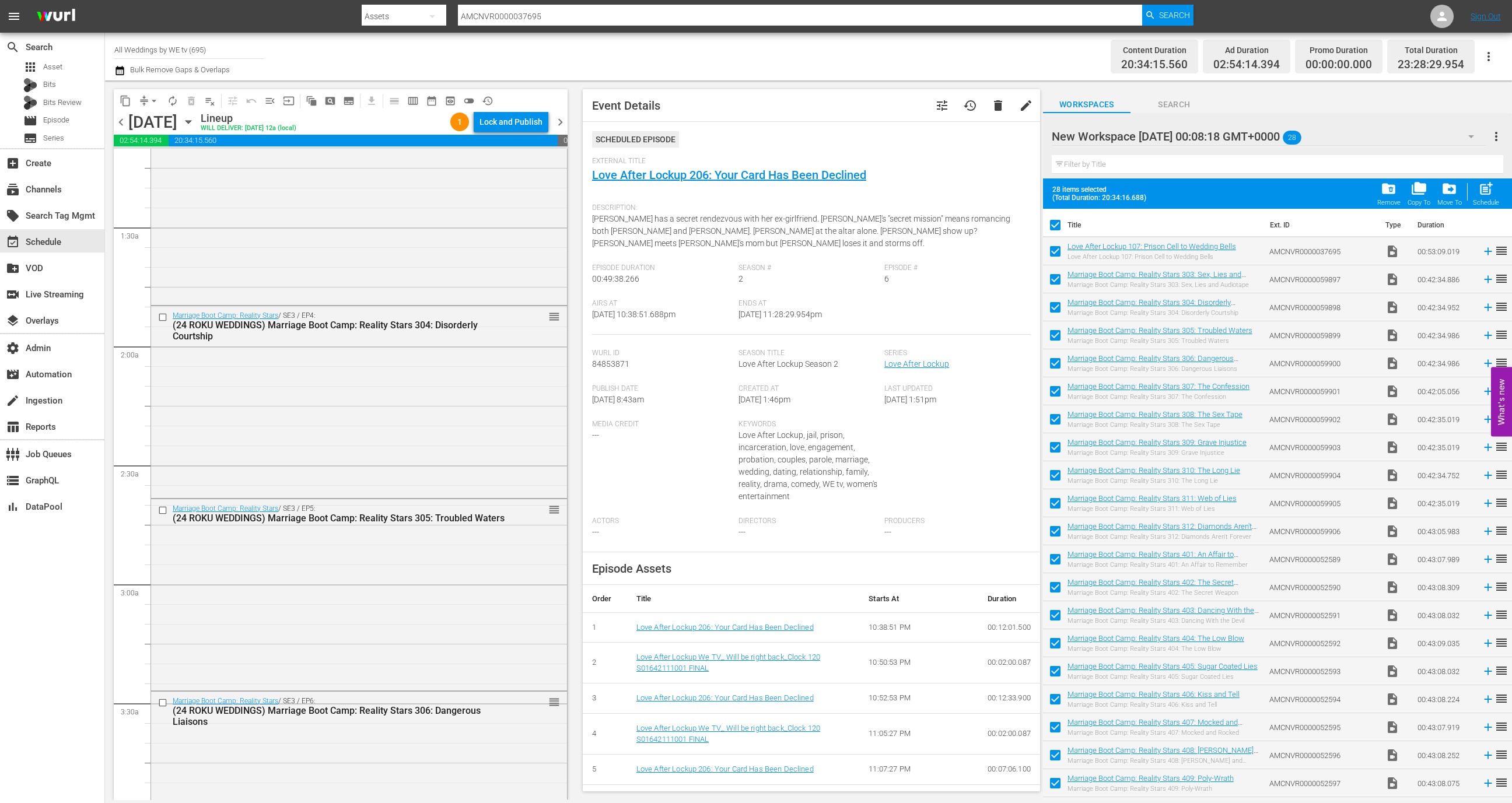
scroll to position [0, 0]
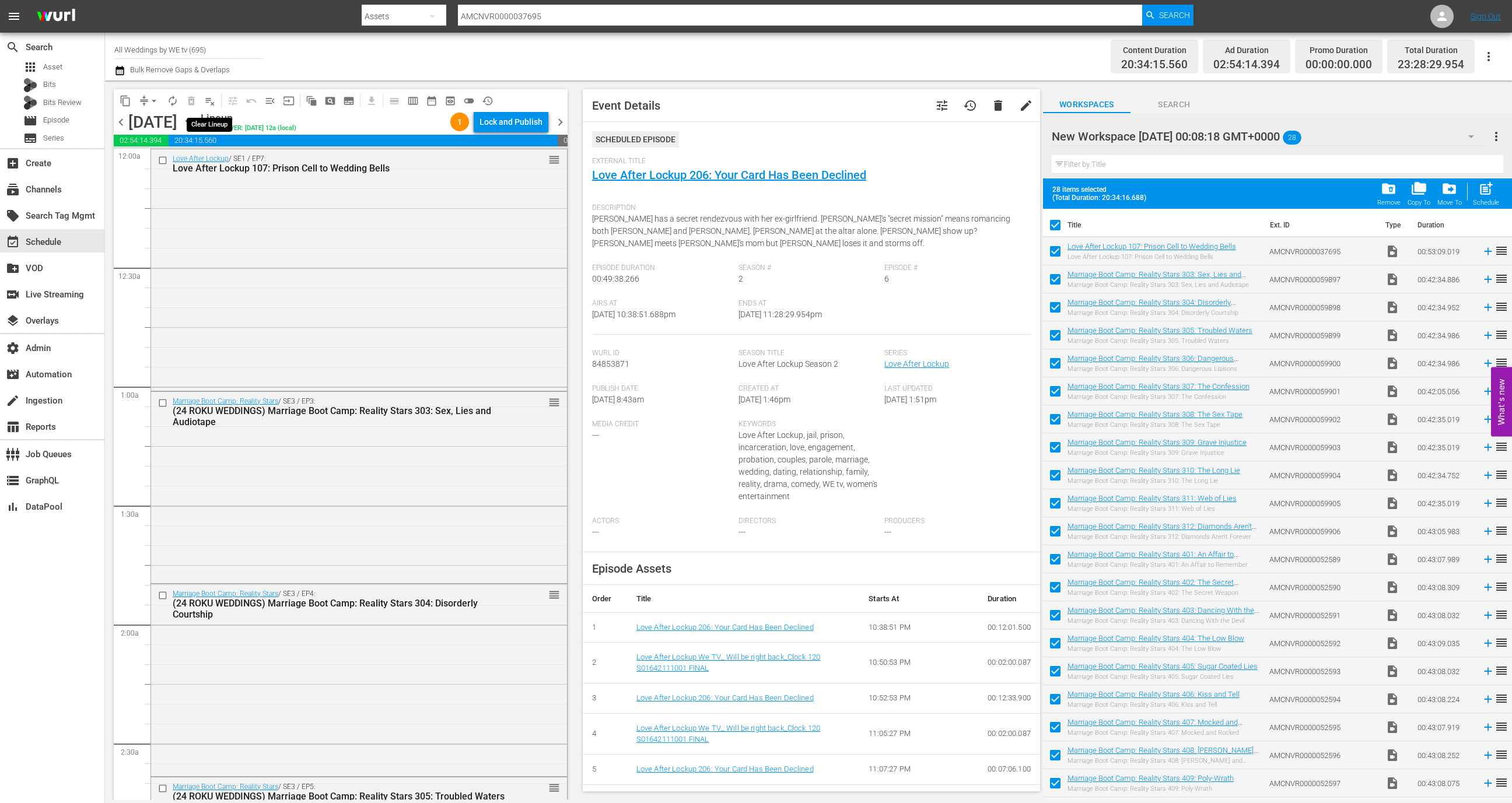
click at [211, 103] on span "playlist_remove_outlined" at bounding box center [210, 100] width 12 height 12
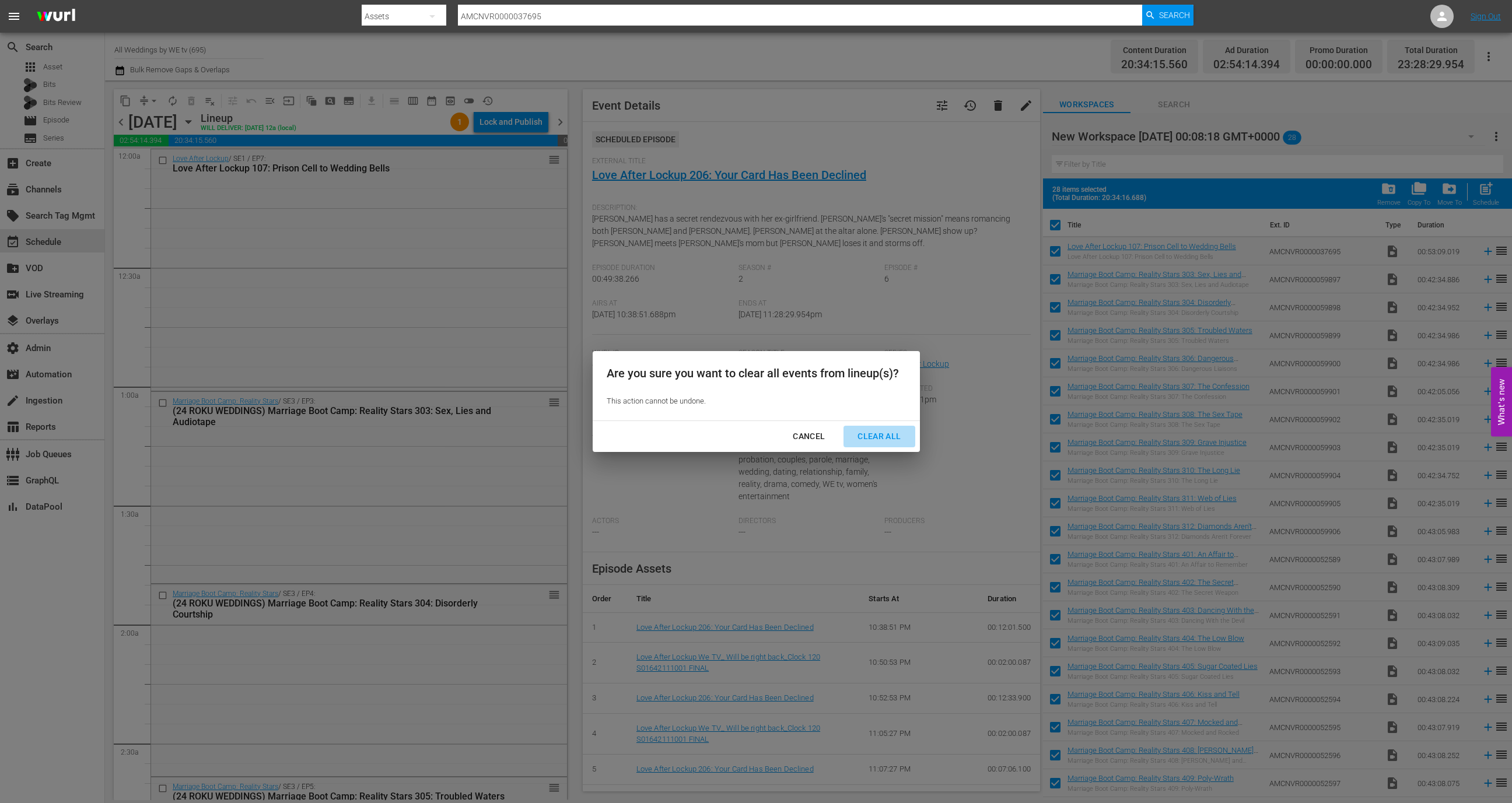
click at [877, 439] on div "Clear All" at bounding box center [878, 436] width 61 height 14
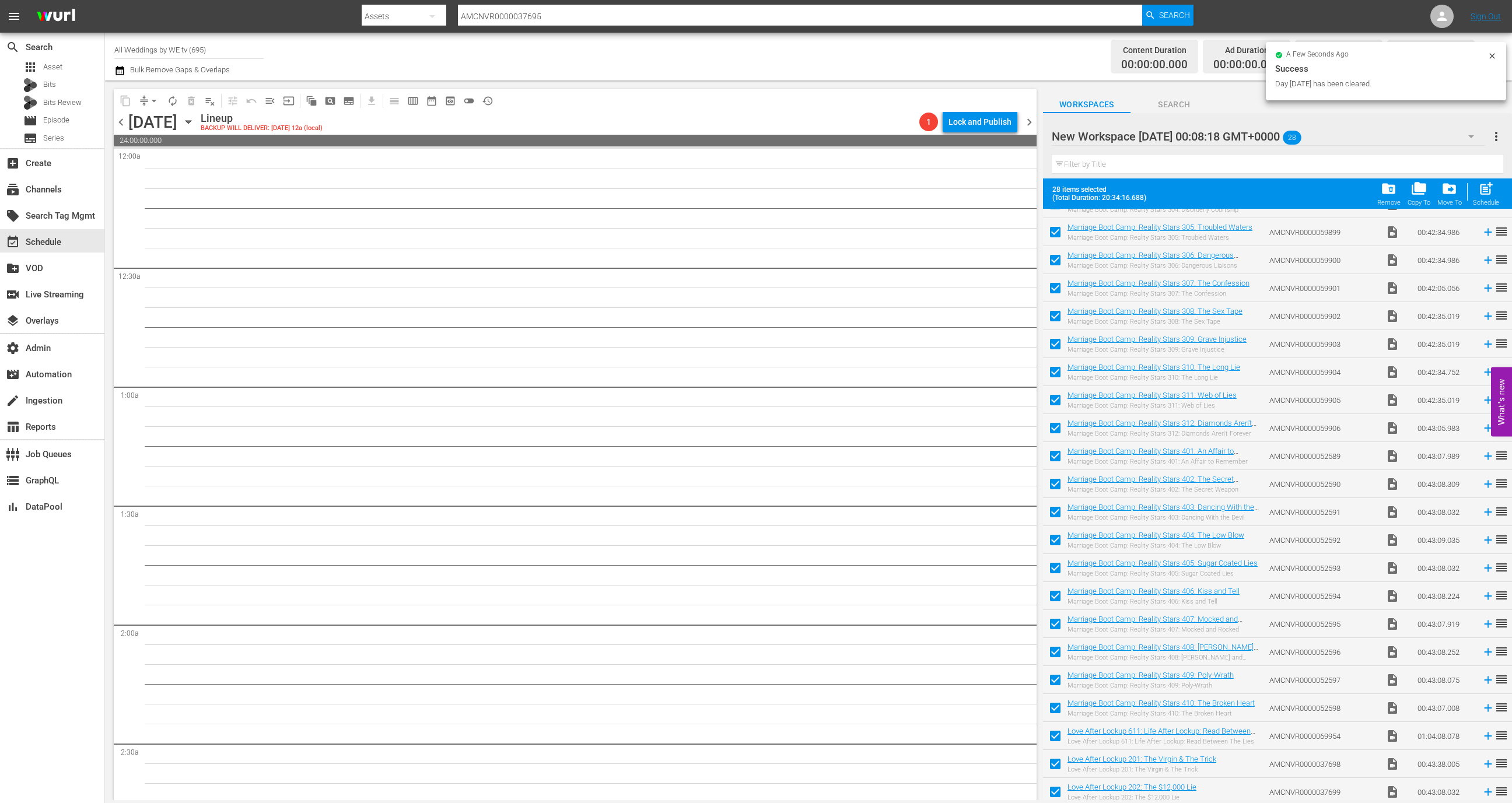
scroll to position [218, 0]
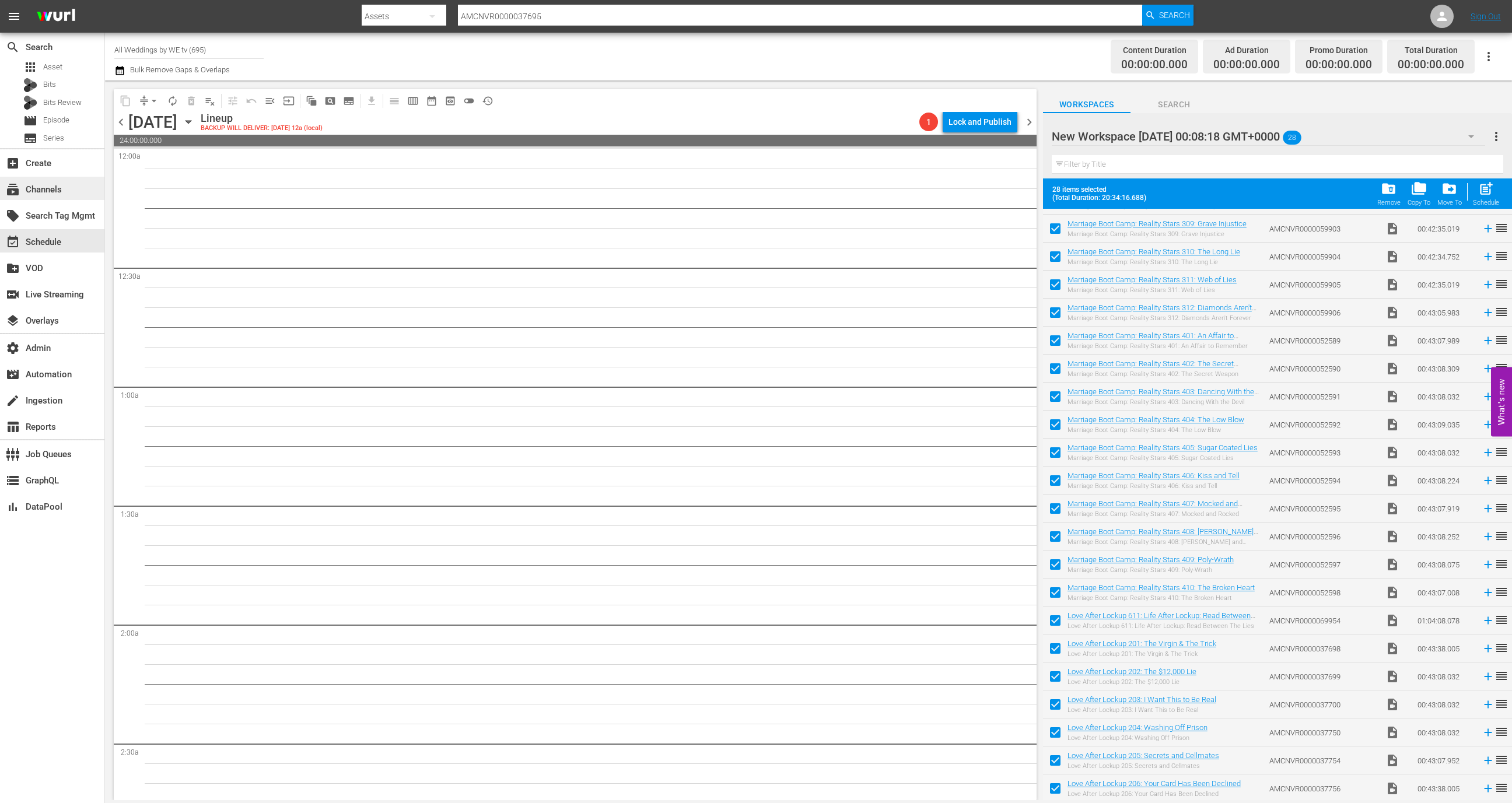
click at [64, 189] on div "subscriptions Channels" at bounding box center [33, 187] width 65 height 10
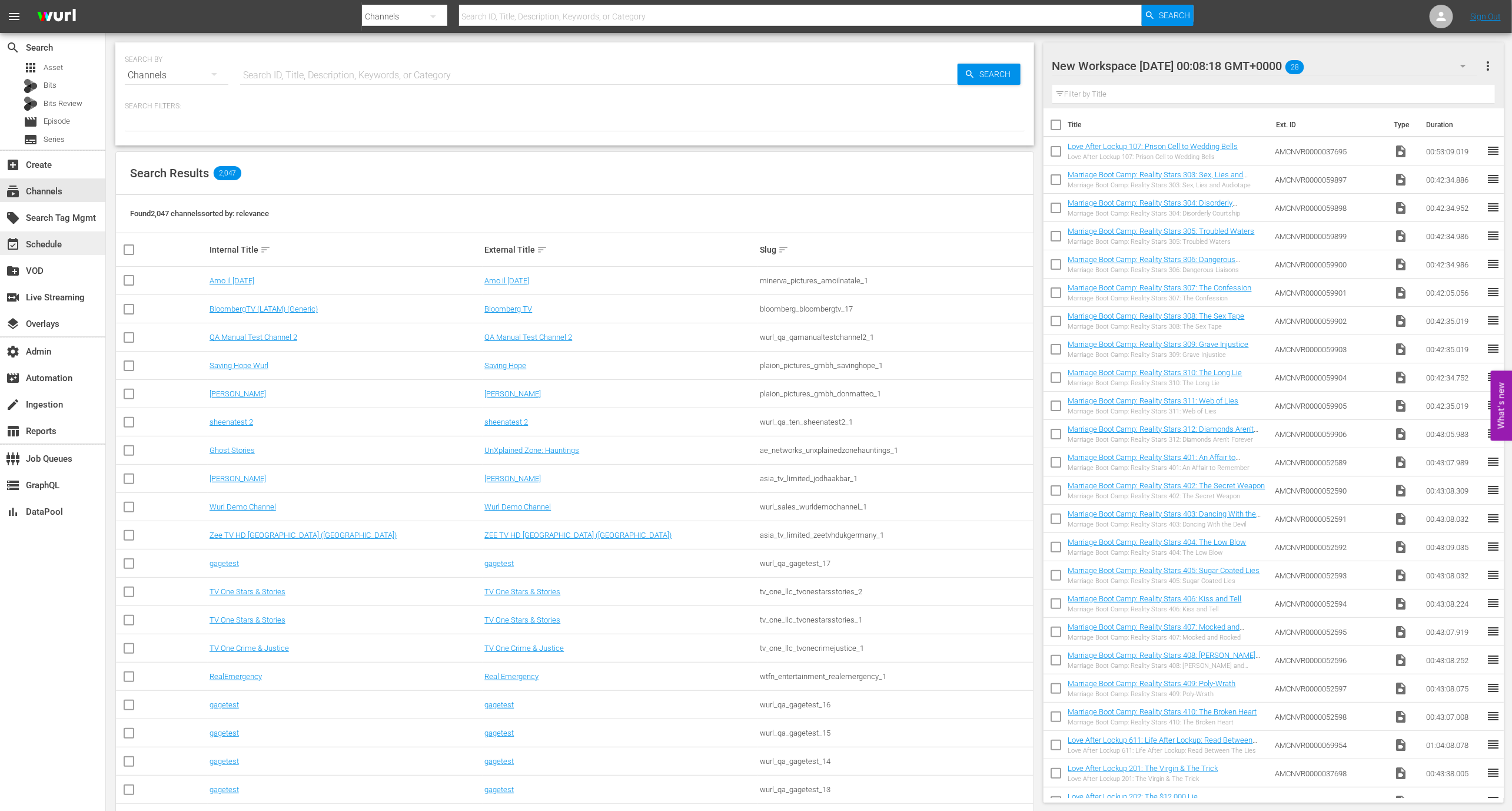
click at [88, 237] on div "event_available Schedule" at bounding box center [52, 242] width 105 height 23
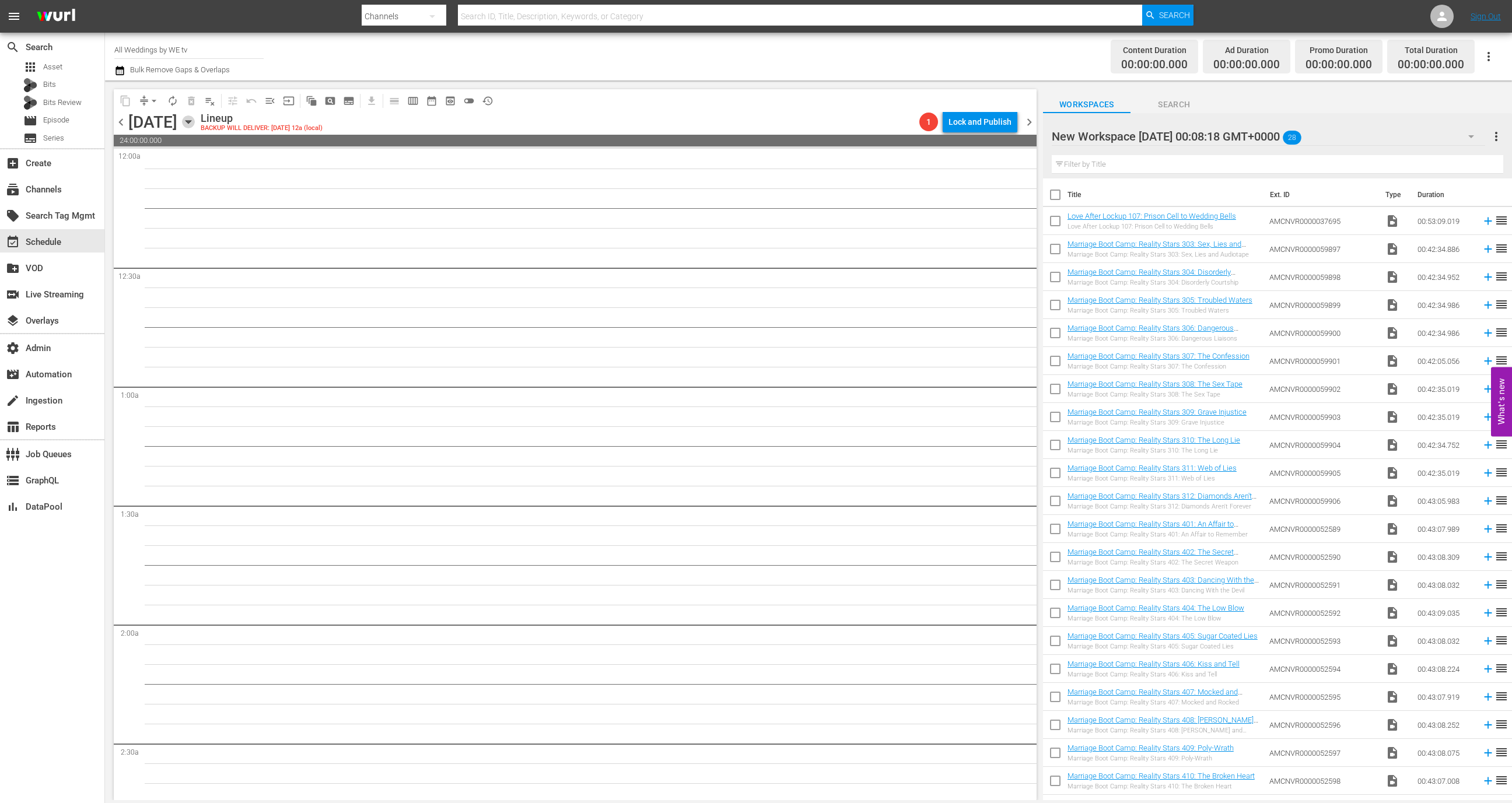
click at [195, 123] on icon "button" at bounding box center [188, 122] width 13 height 13
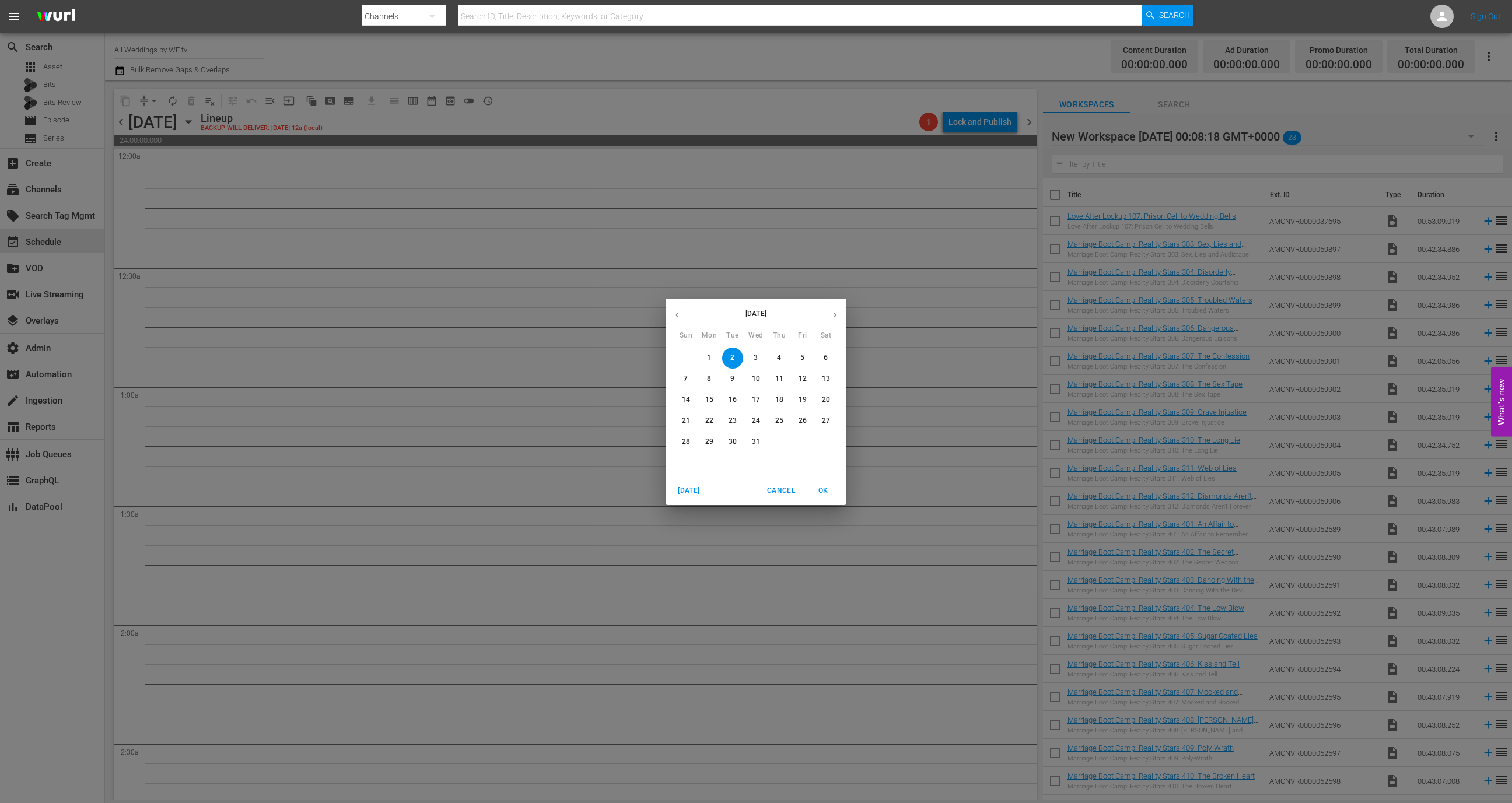
click at [680, 321] on button "button" at bounding box center [677, 315] width 23 height 23
click at [680, 320] on button "button" at bounding box center [677, 315] width 23 height 23
click at [761, 355] on span "1" at bounding box center [756, 357] width 21 height 10
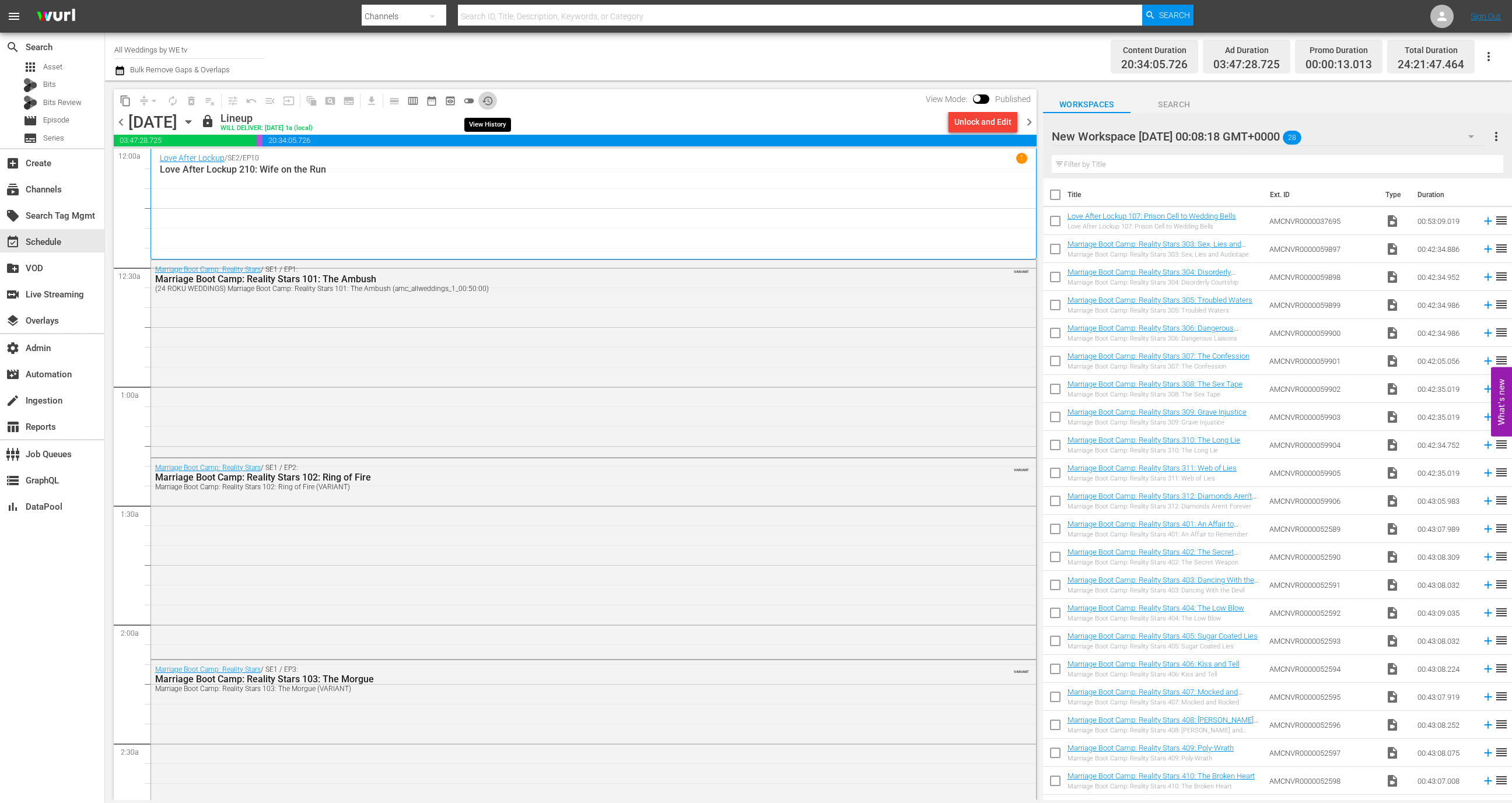
click at [491, 103] on span "history_outlined" at bounding box center [488, 100] width 12 height 12
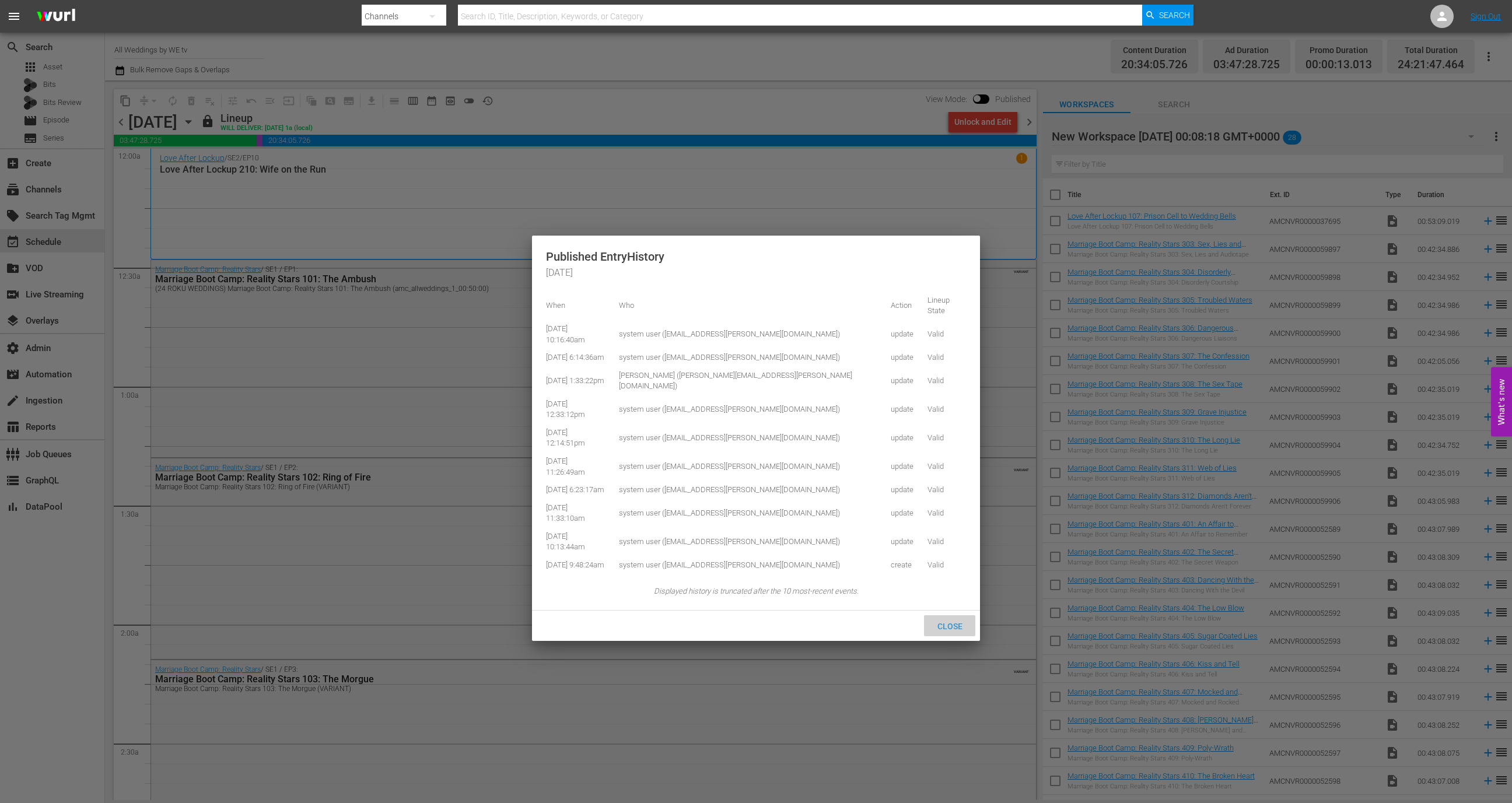
click at [955, 621] on span "Close" at bounding box center [949, 626] width 44 height 10
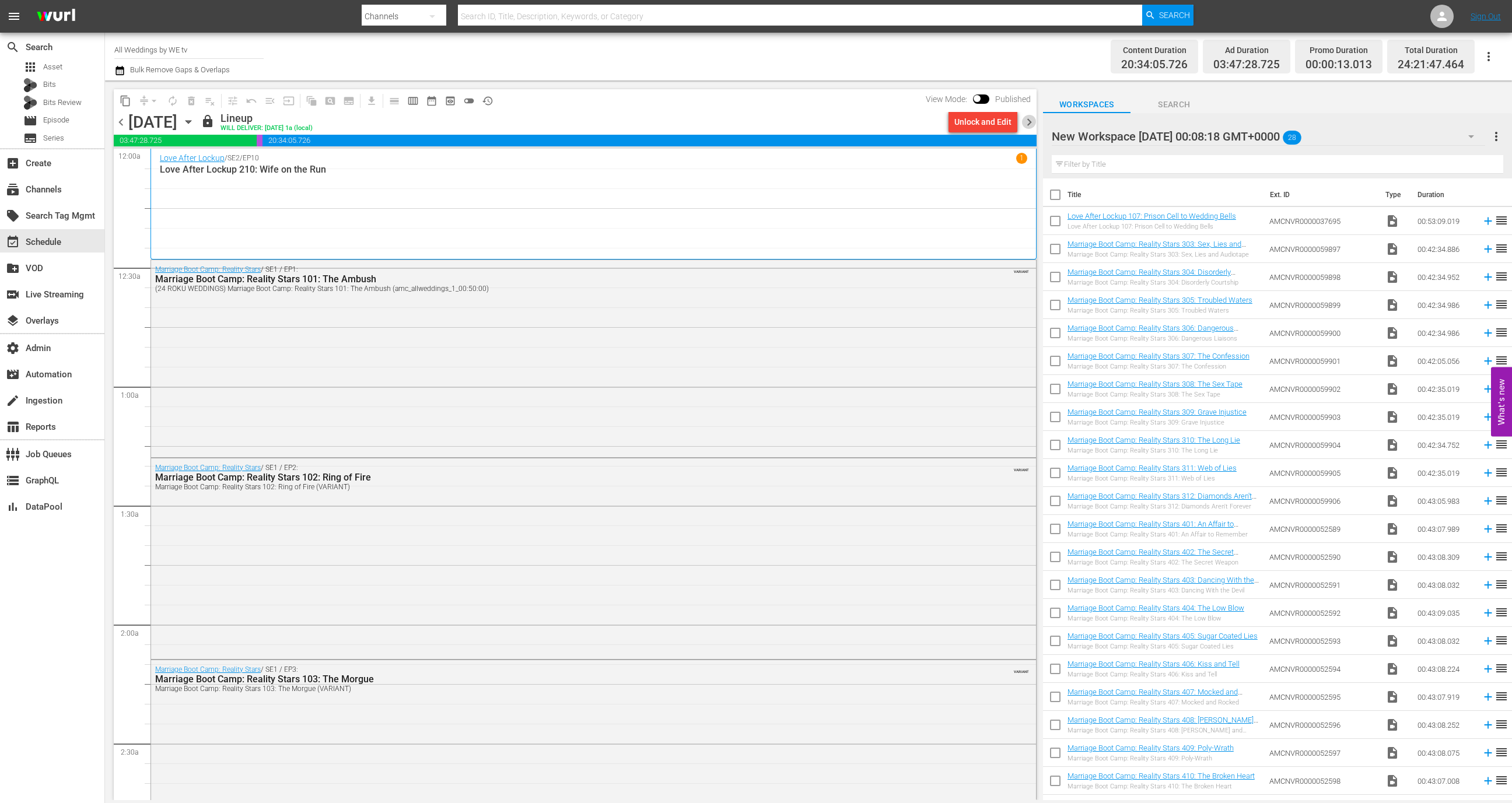
click at [1027, 128] on span "chevron_right" at bounding box center [1029, 122] width 14 height 14
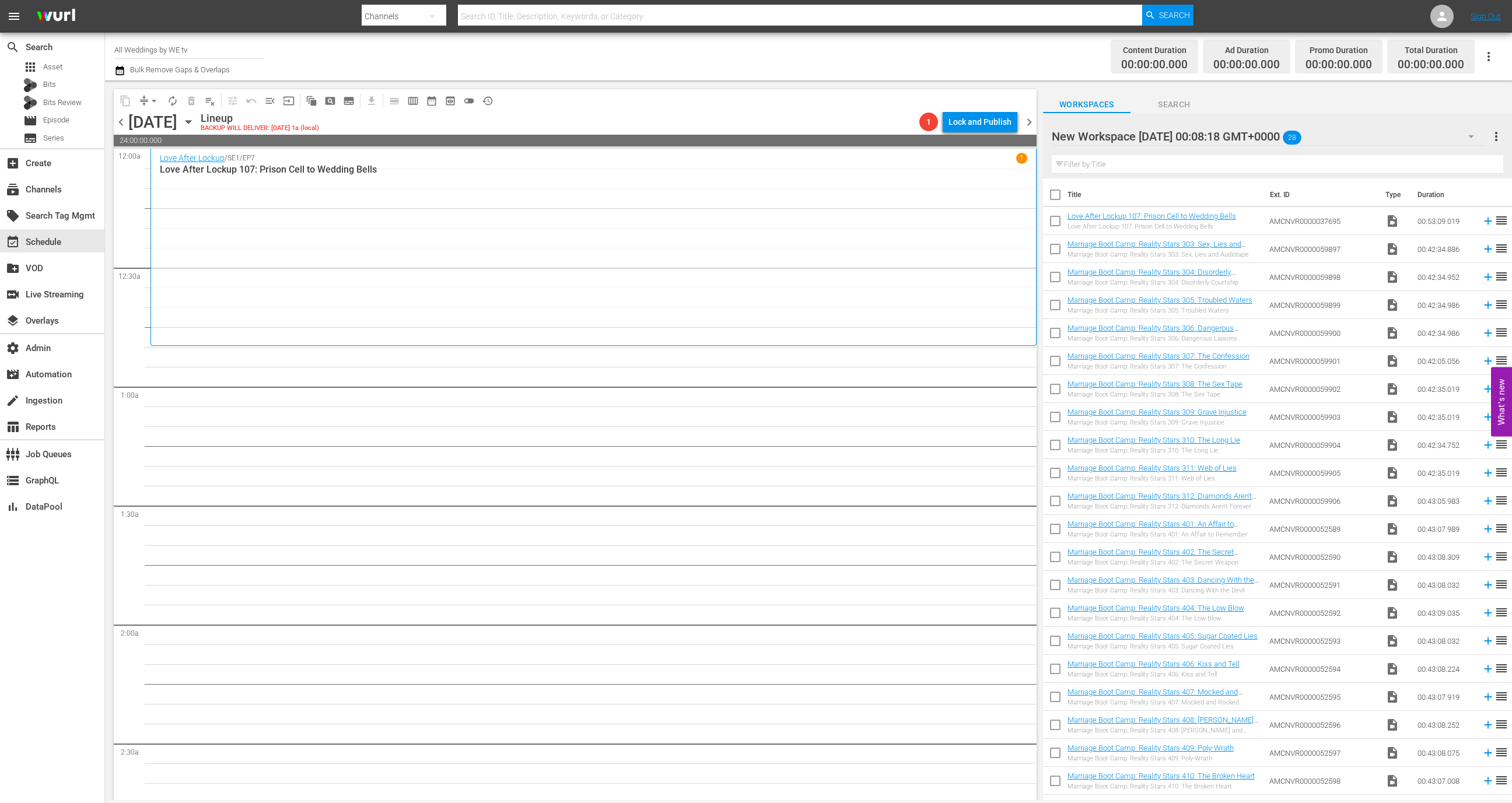
click at [1060, 199] on input "checkbox" at bounding box center [1055, 197] width 25 height 25
checkbox input "true"
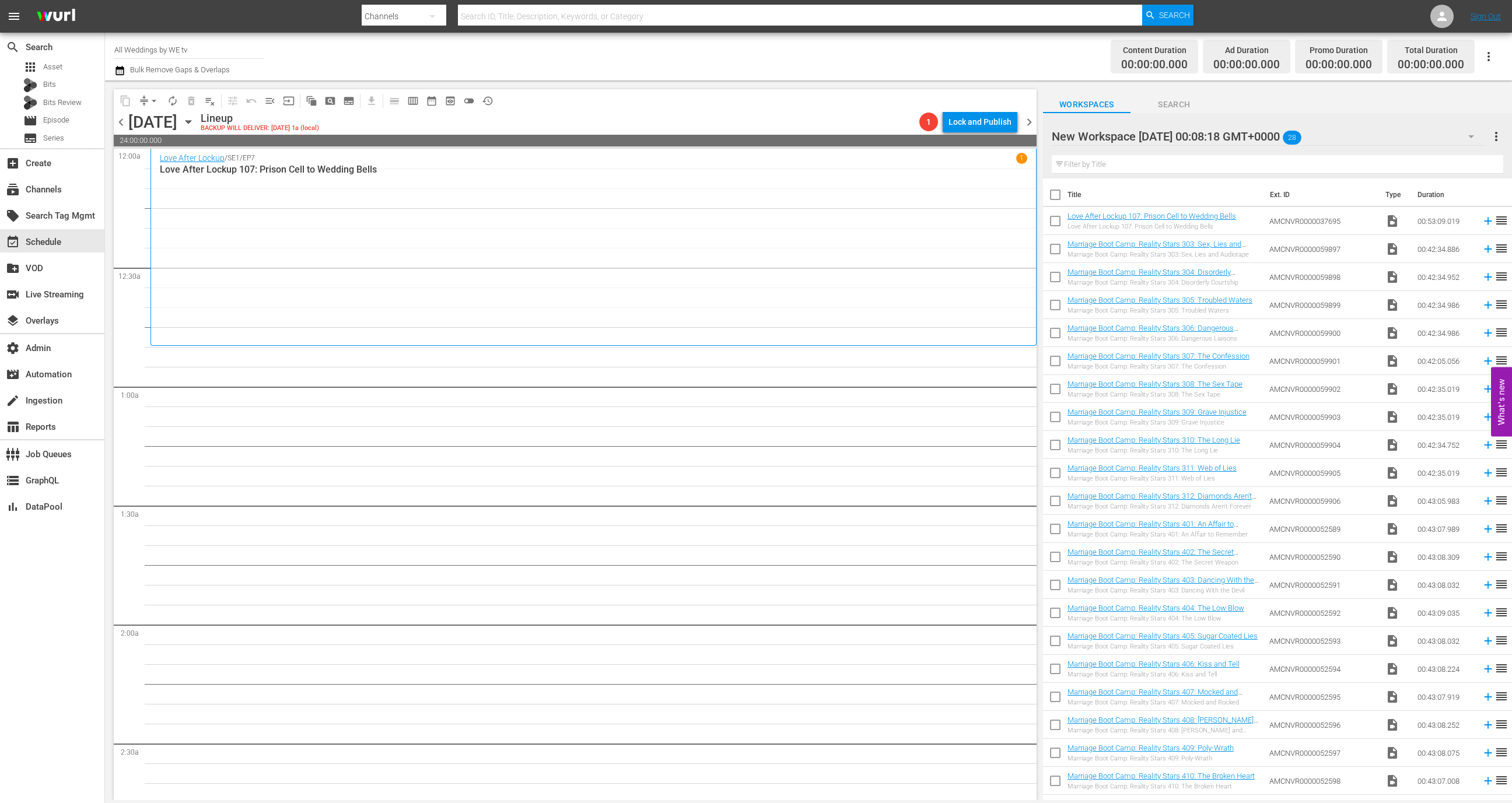
checkbox input "true"
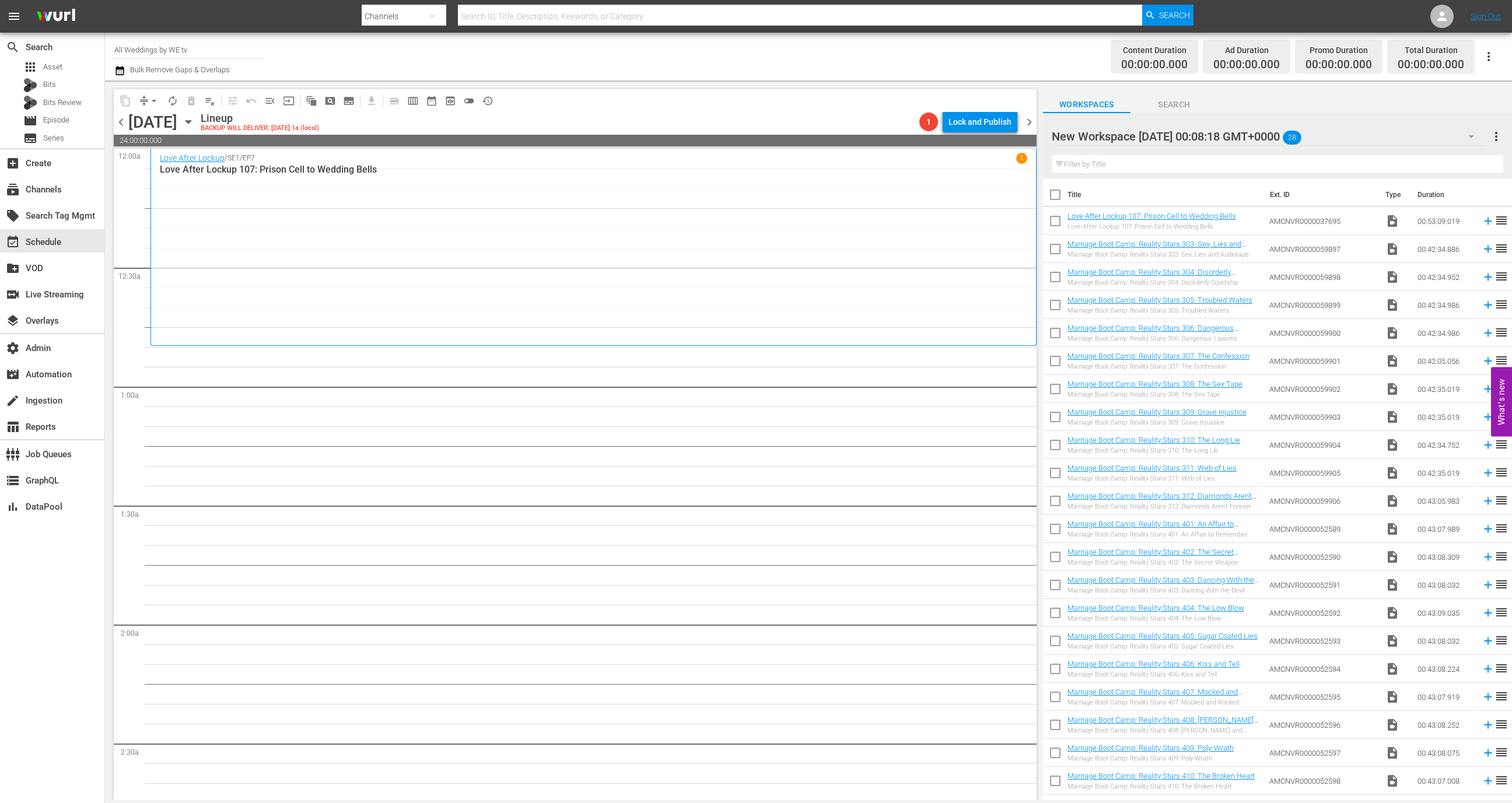
checkbox input "true"
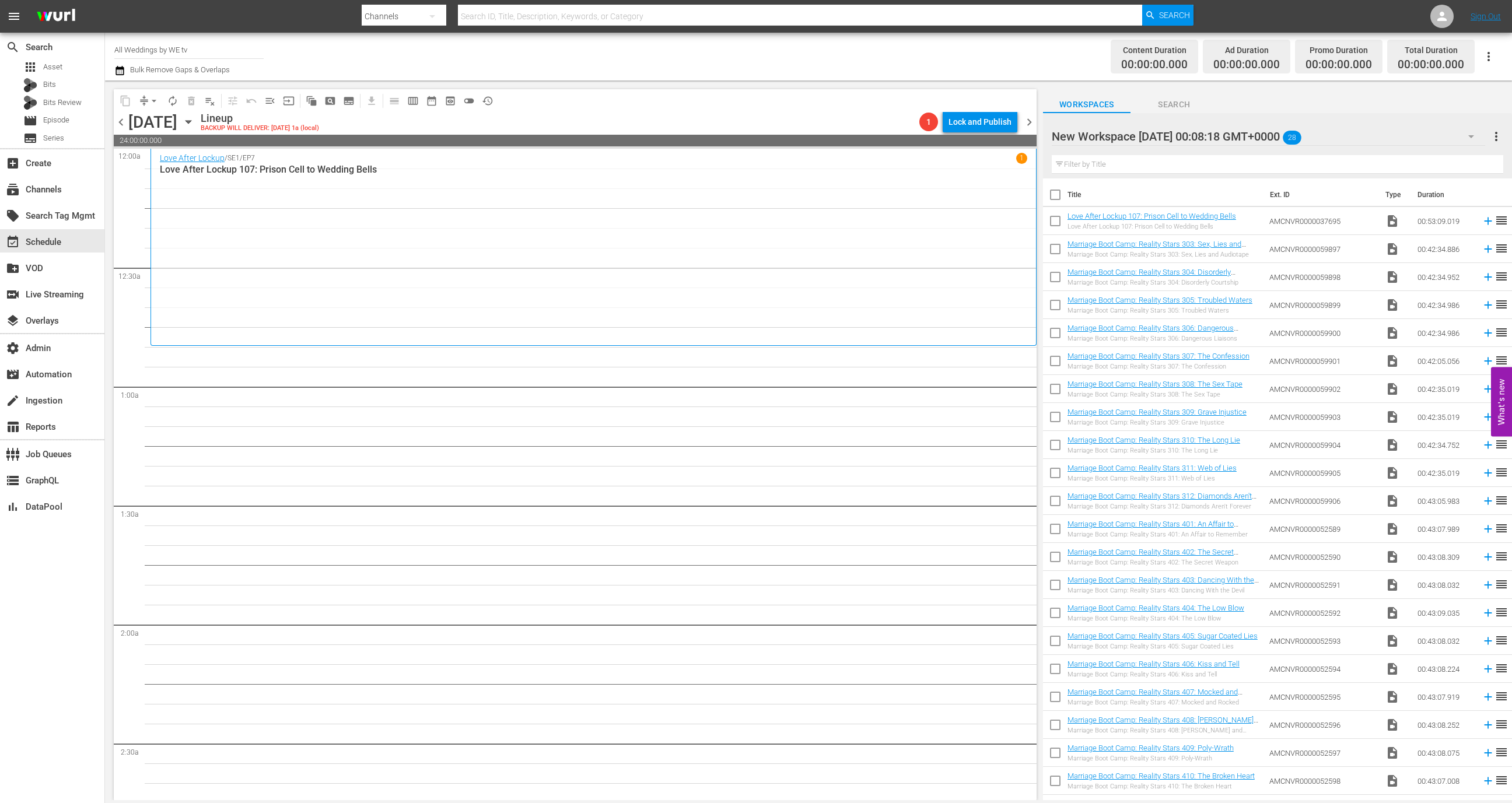
checkbox input "true"
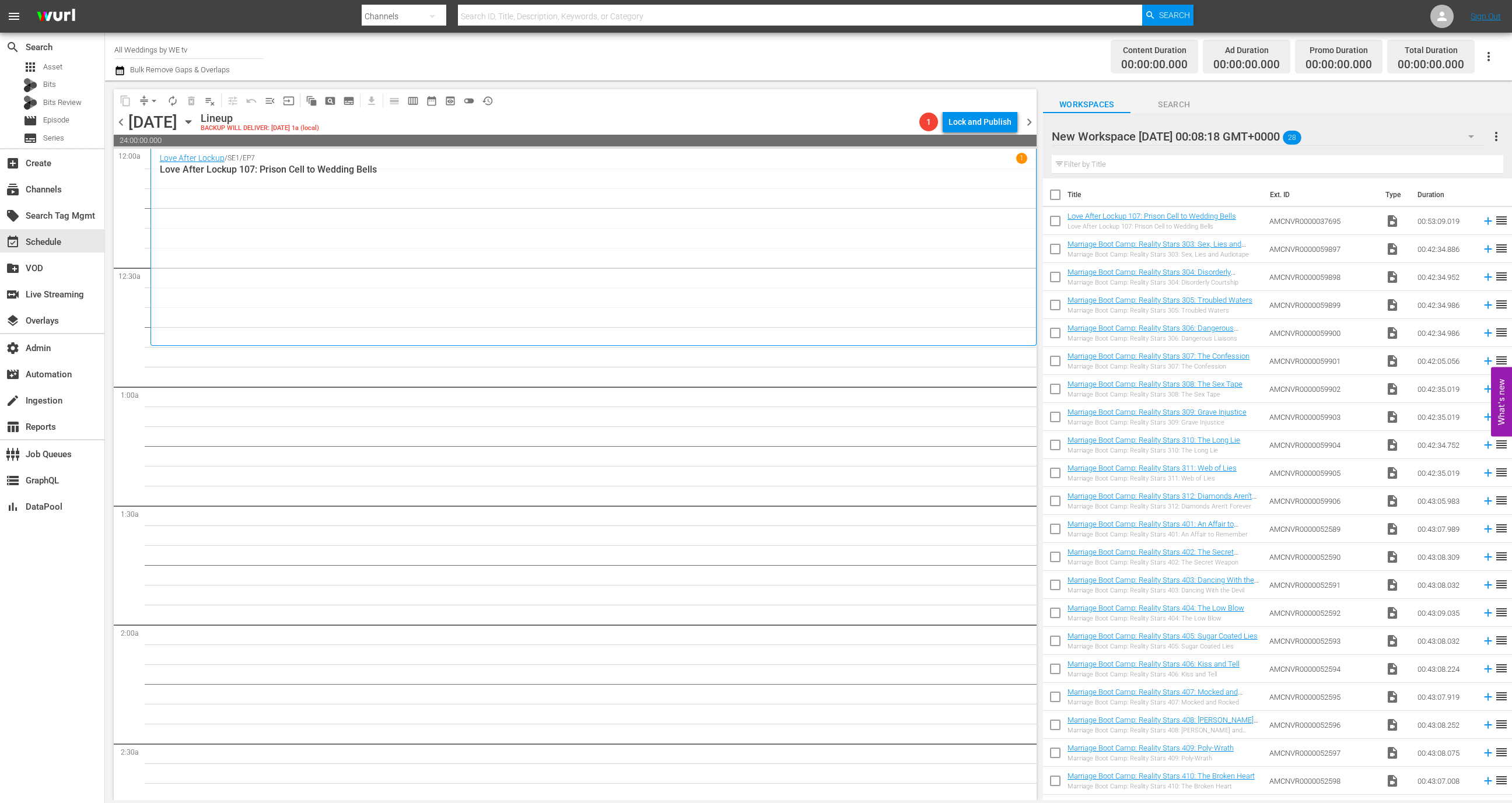
checkbox input "true"
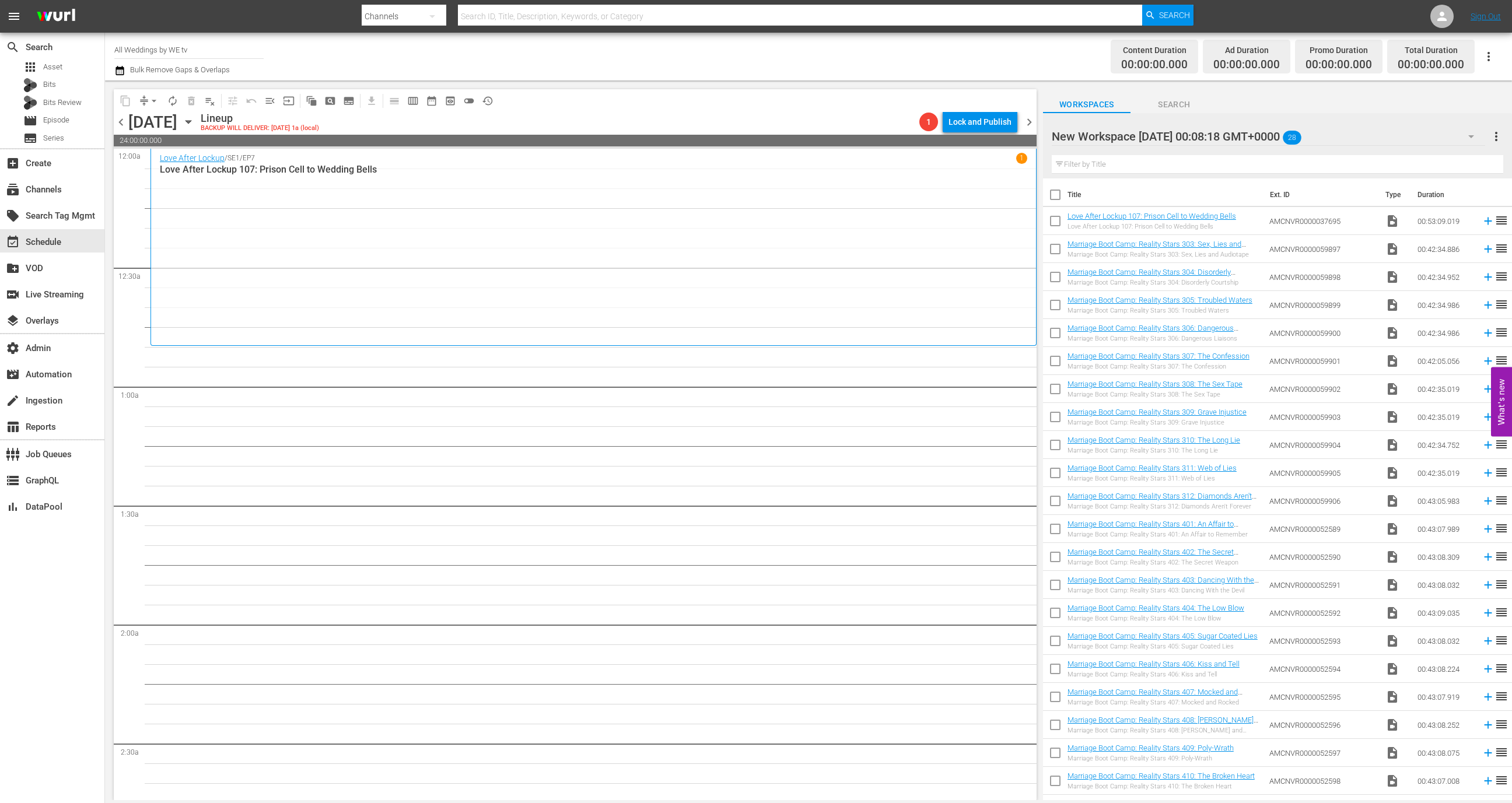
checkbox input "true"
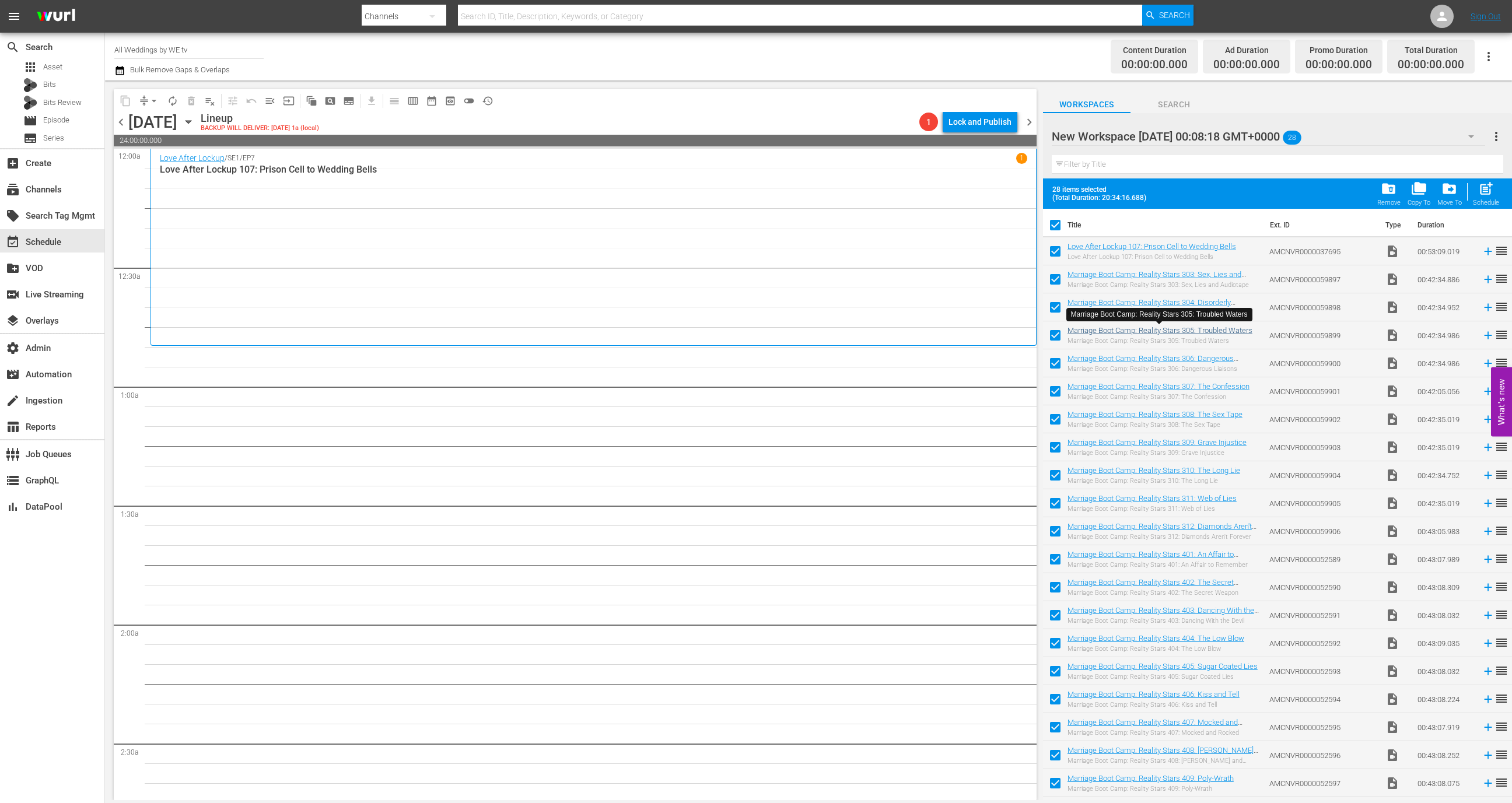
scroll to position [218, 0]
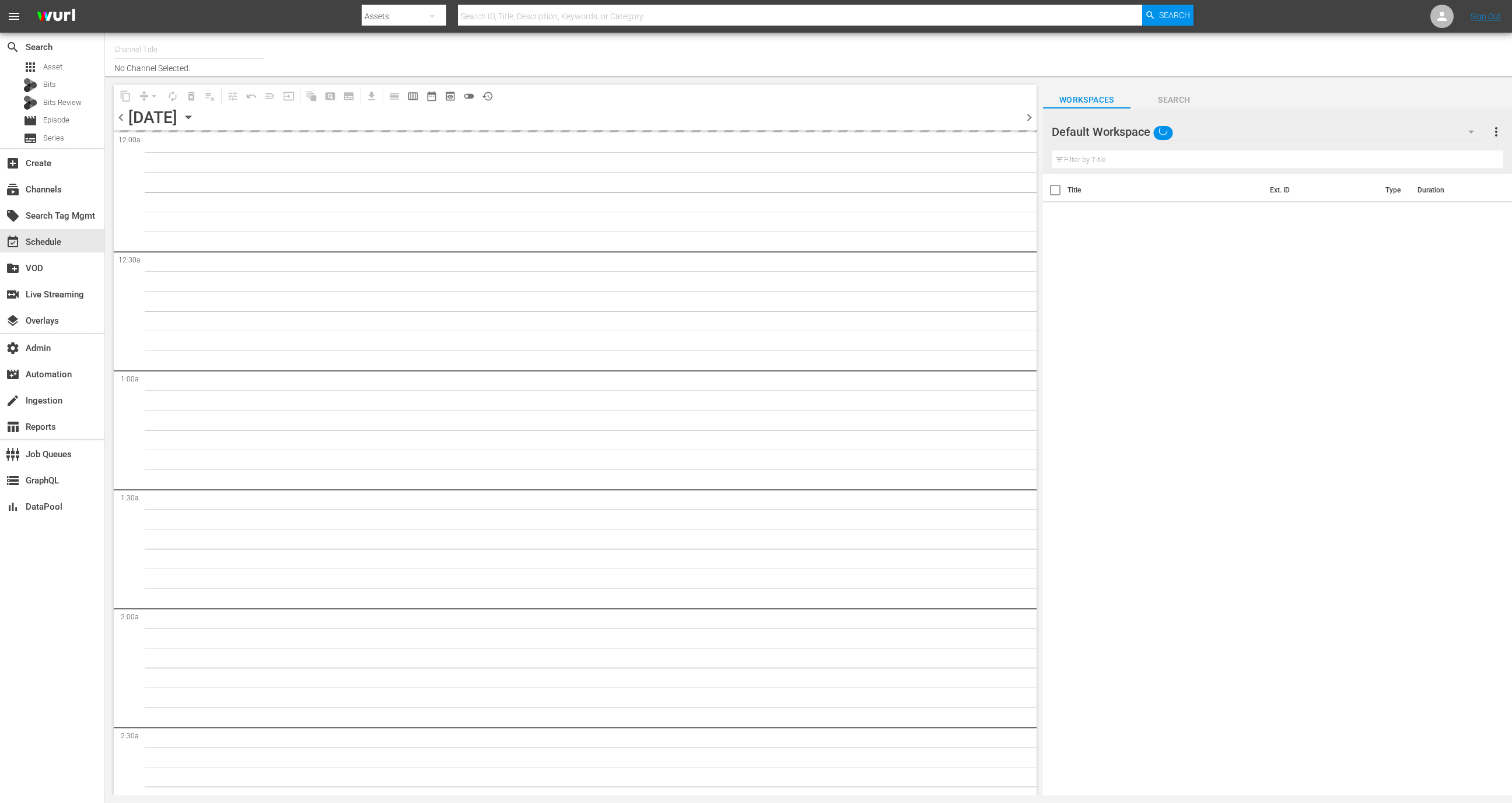
type input "All Weddings by WE tv (695)"
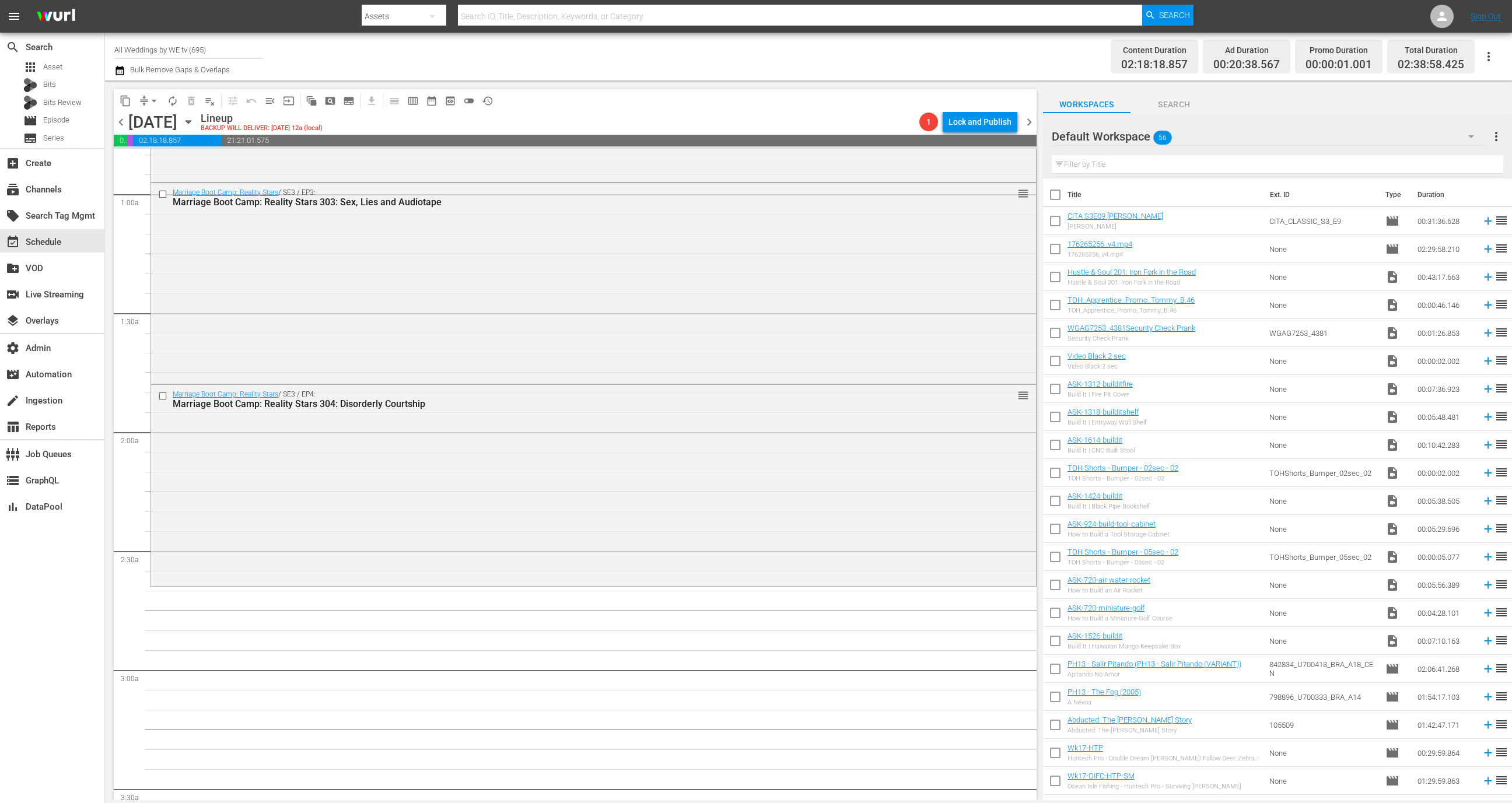
scroll to position [222, 0]
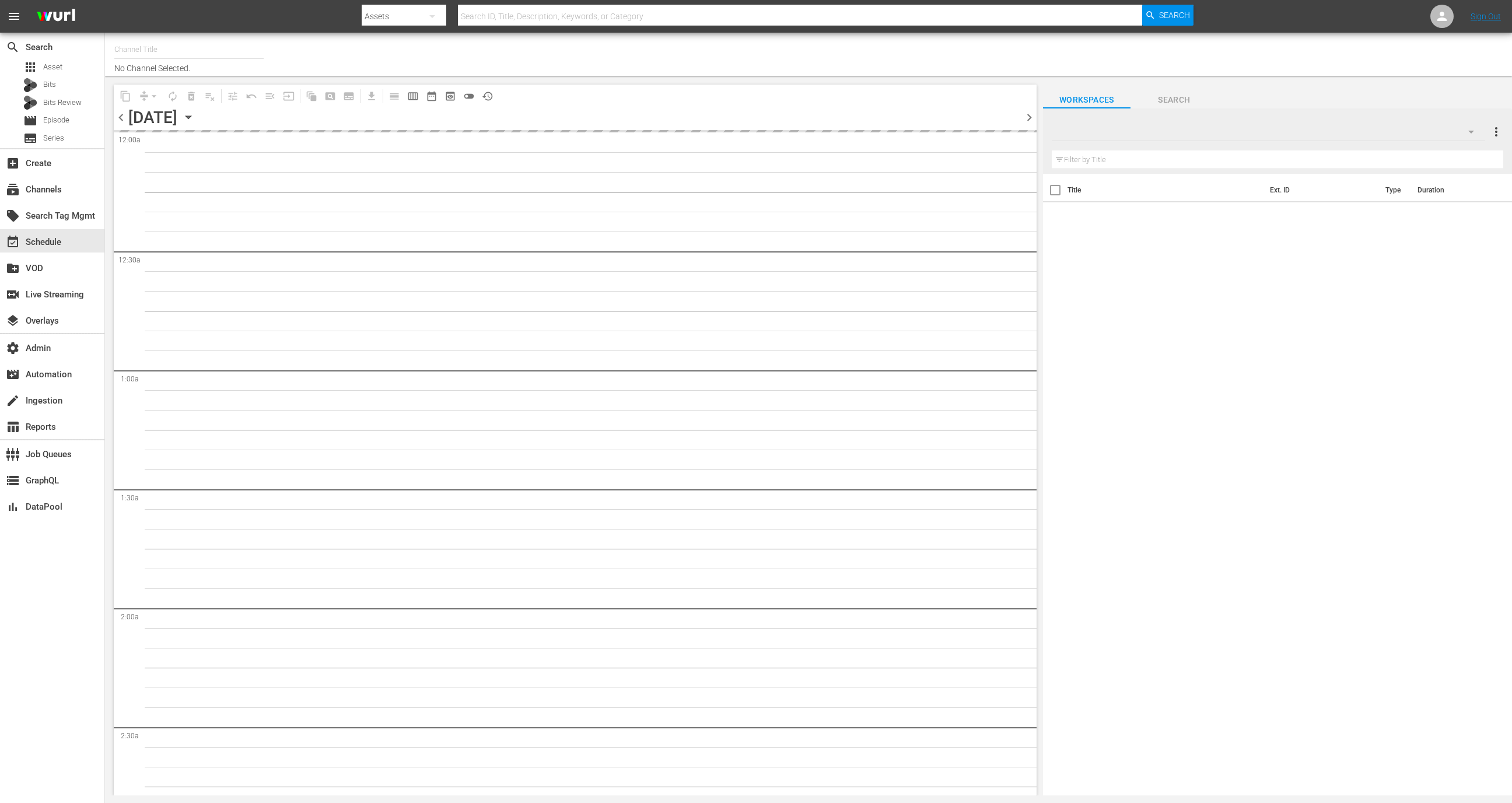
type input "All Weddings by WE tv (695)"
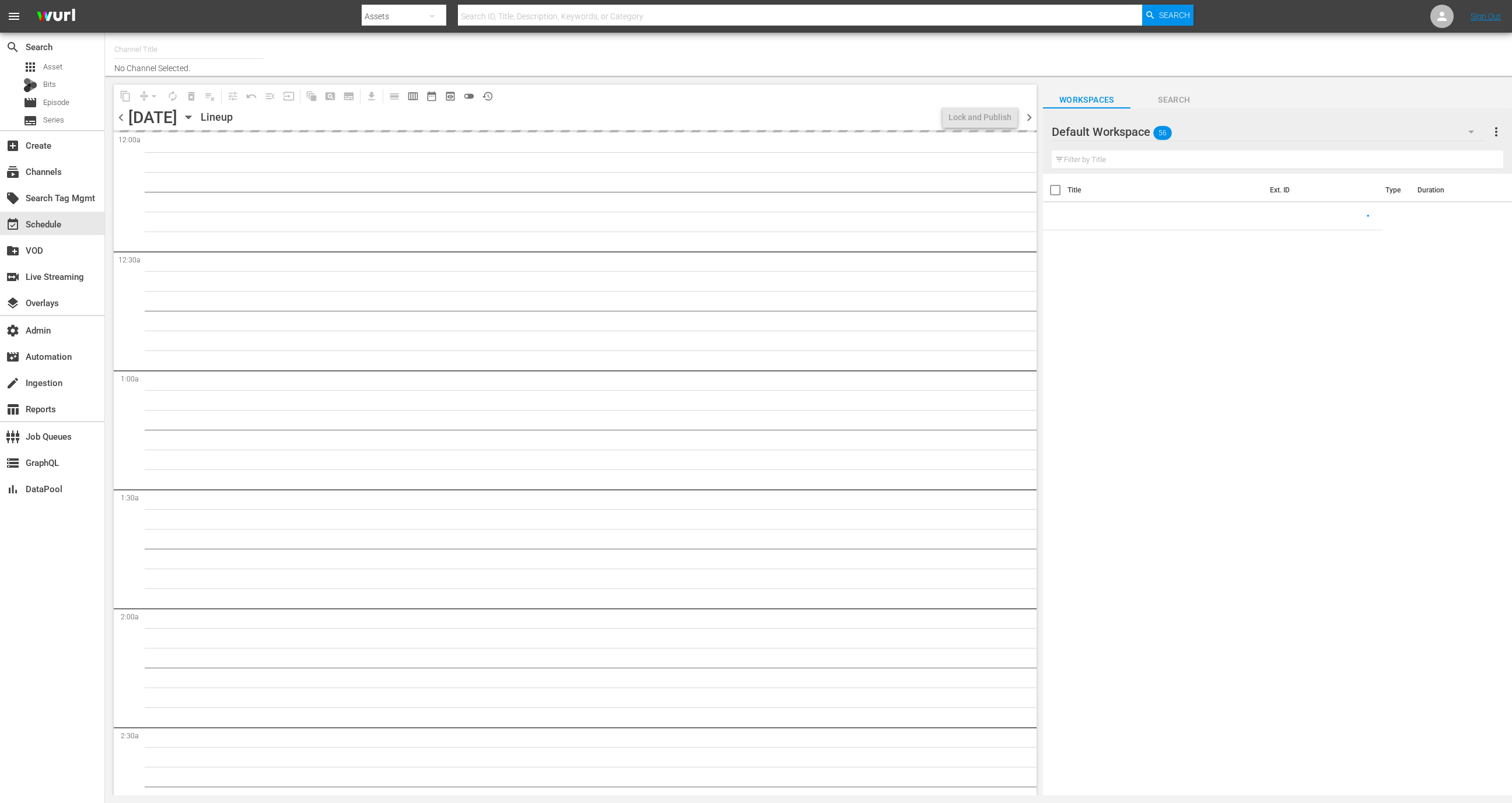
type input "All Weddings by WE tv (695)"
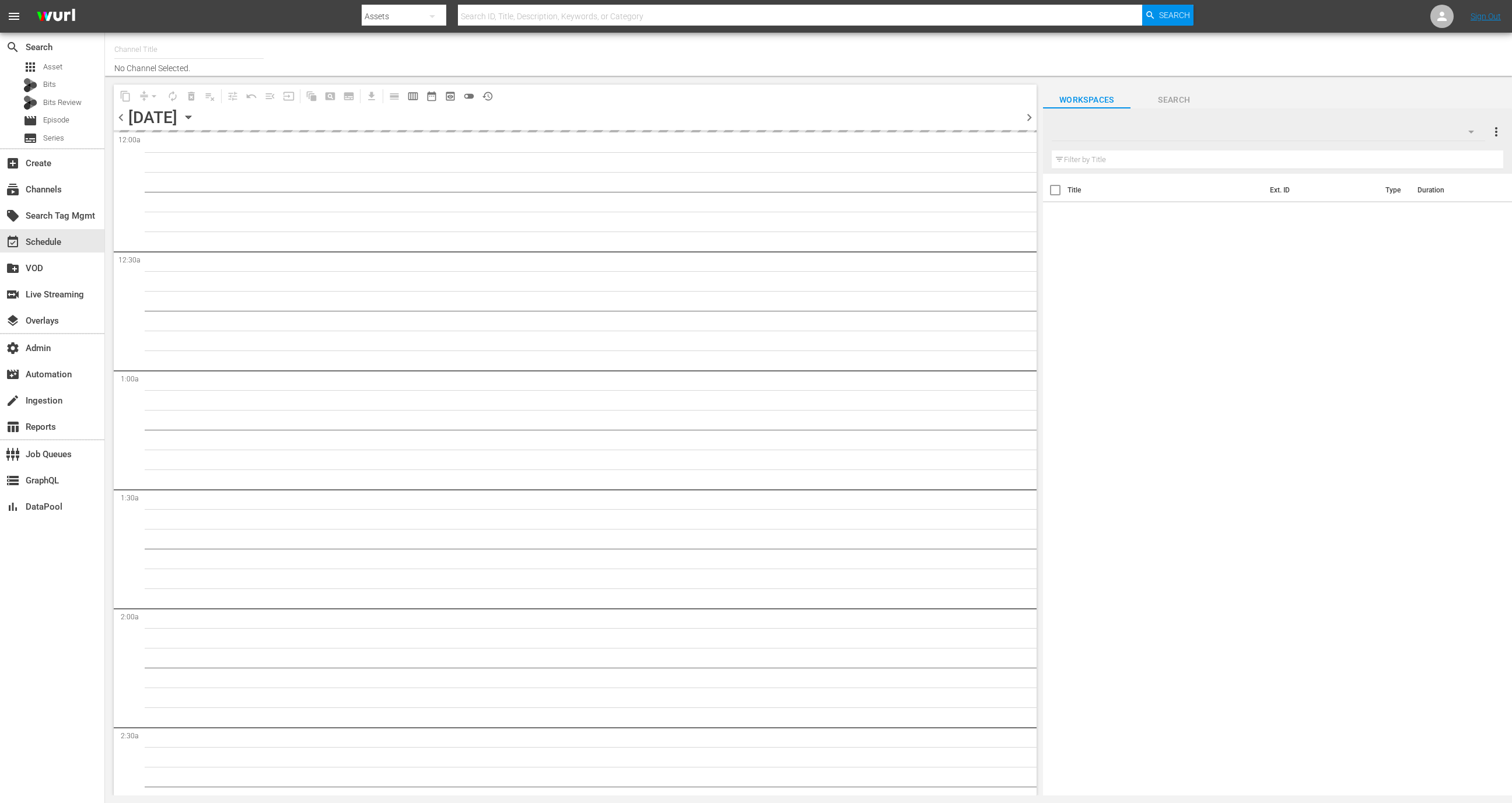
type input "All Weddings by WE tv (695)"
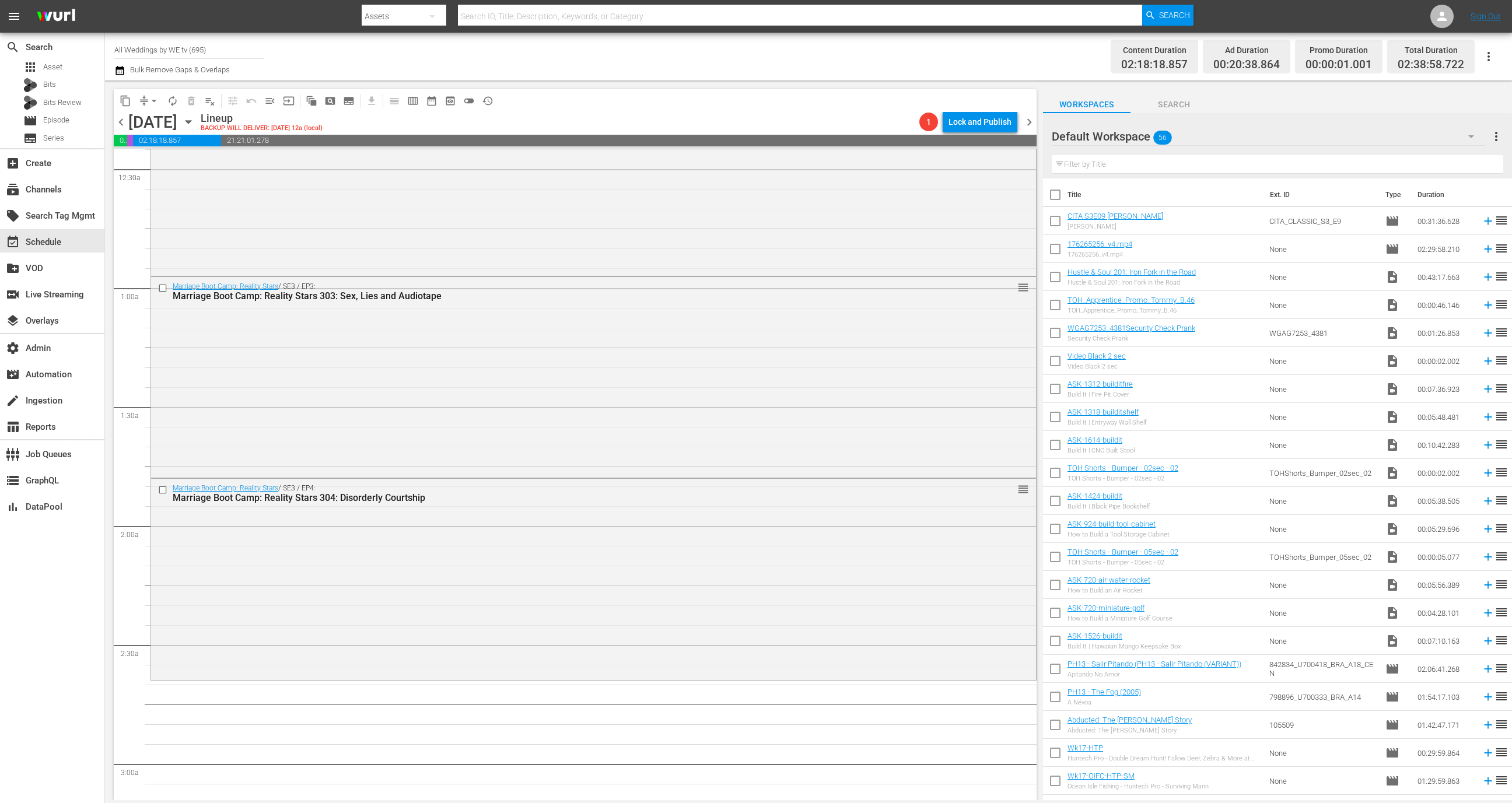
scroll to position [109, 0]
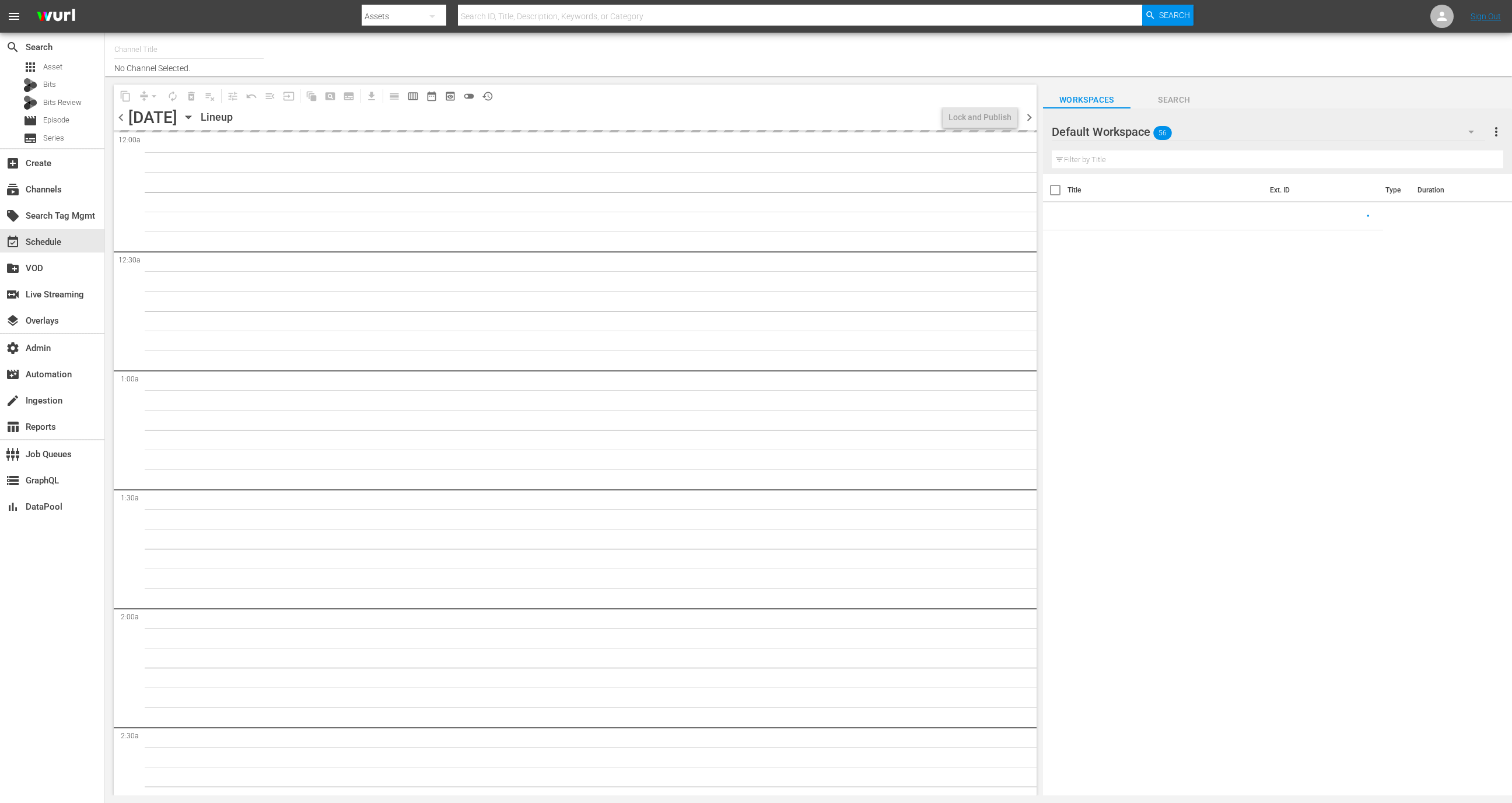
type input "All Weddings by WE tv (695)"
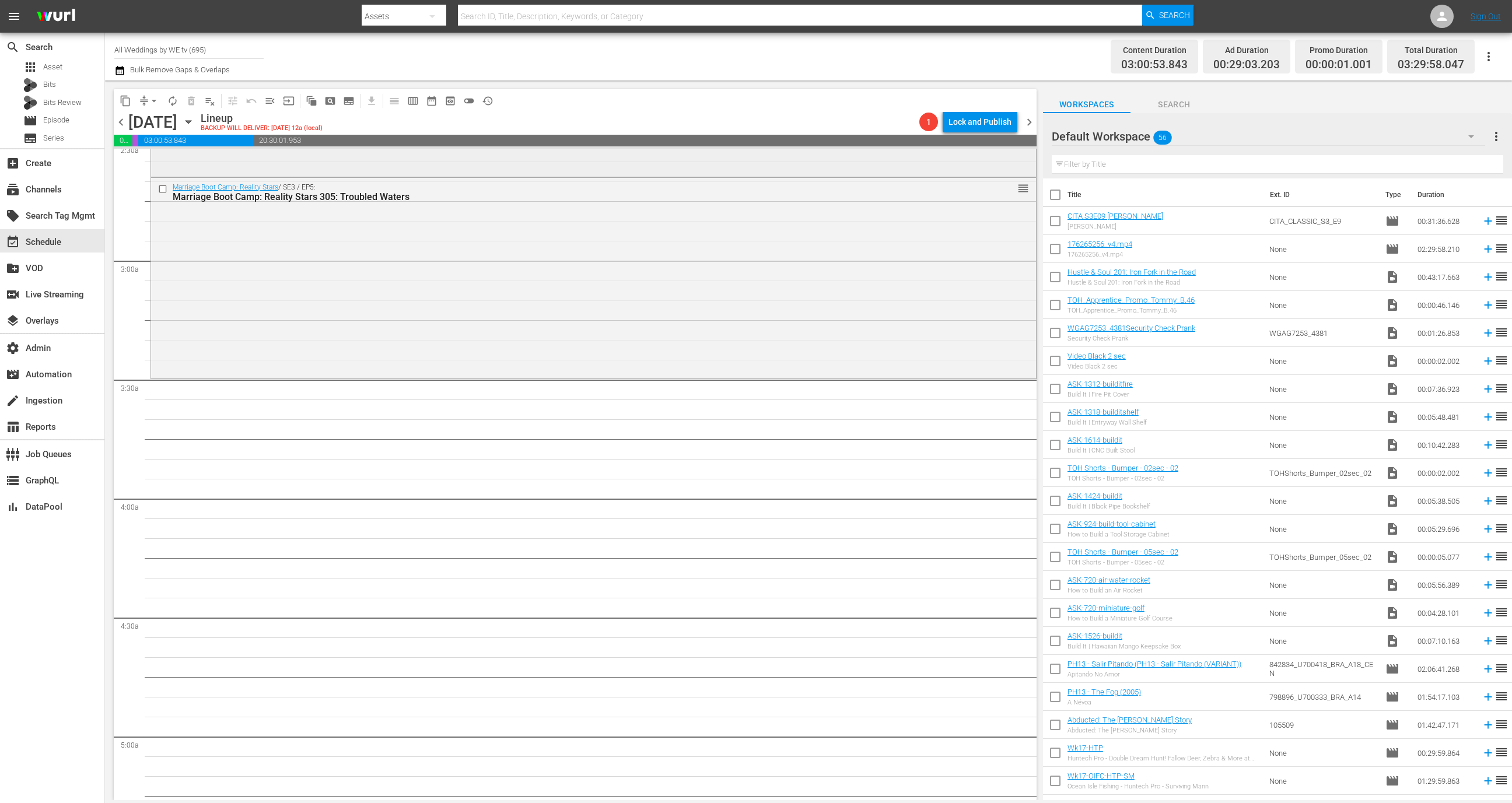
scroll to position [604, 0]
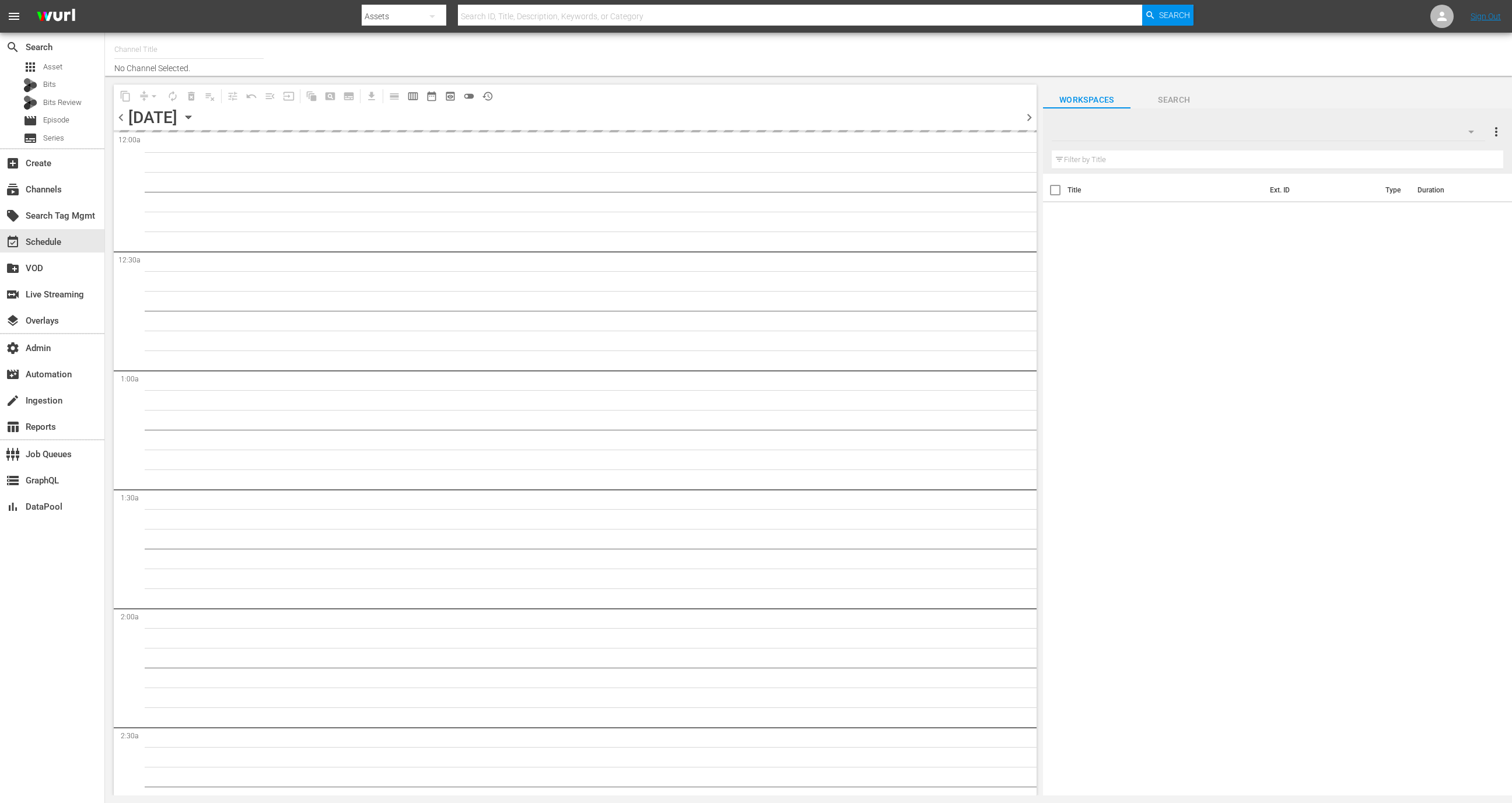
type input "All Weddings by WE tv (695)"
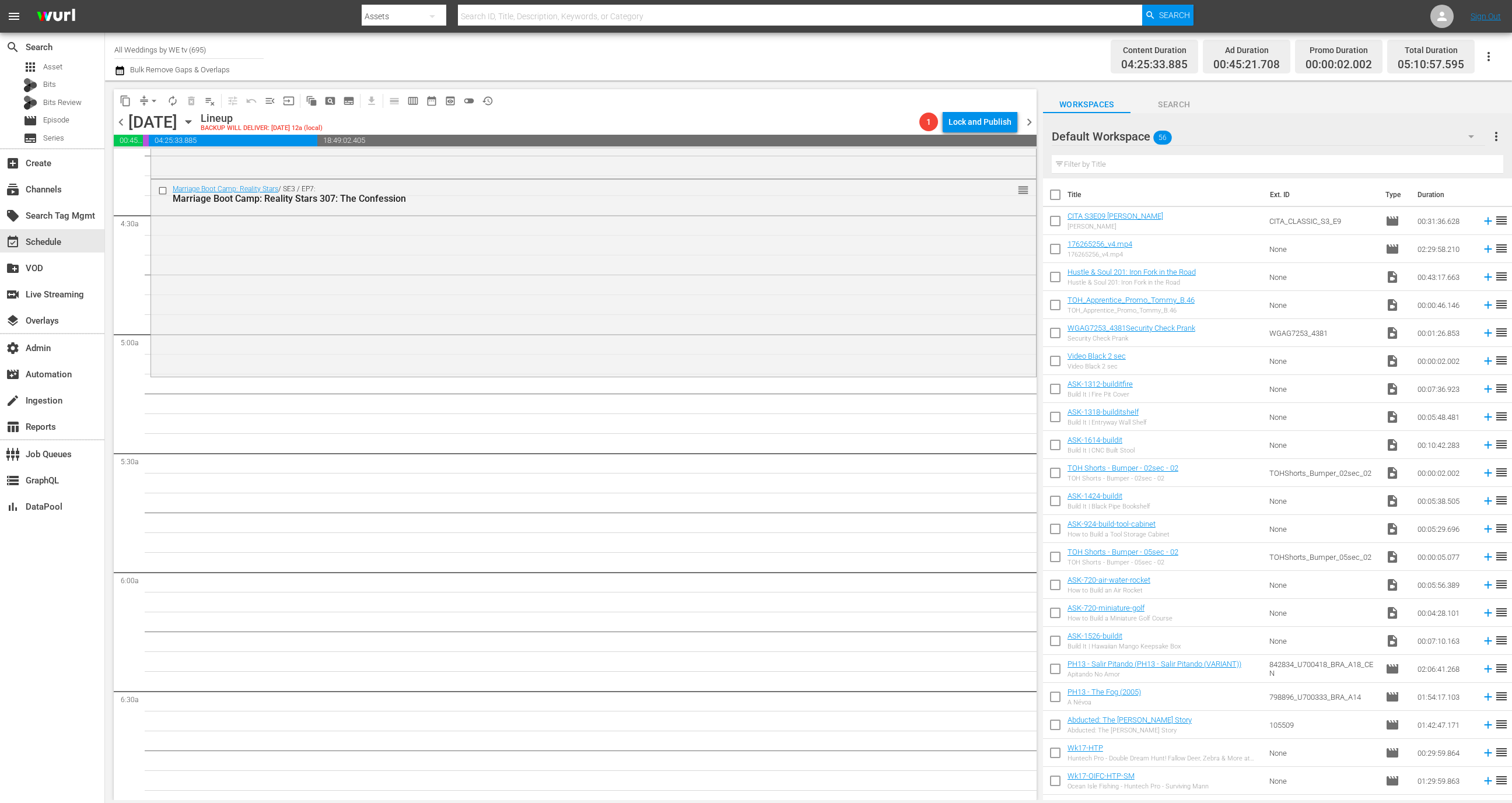
scroll to position [1011, 0]
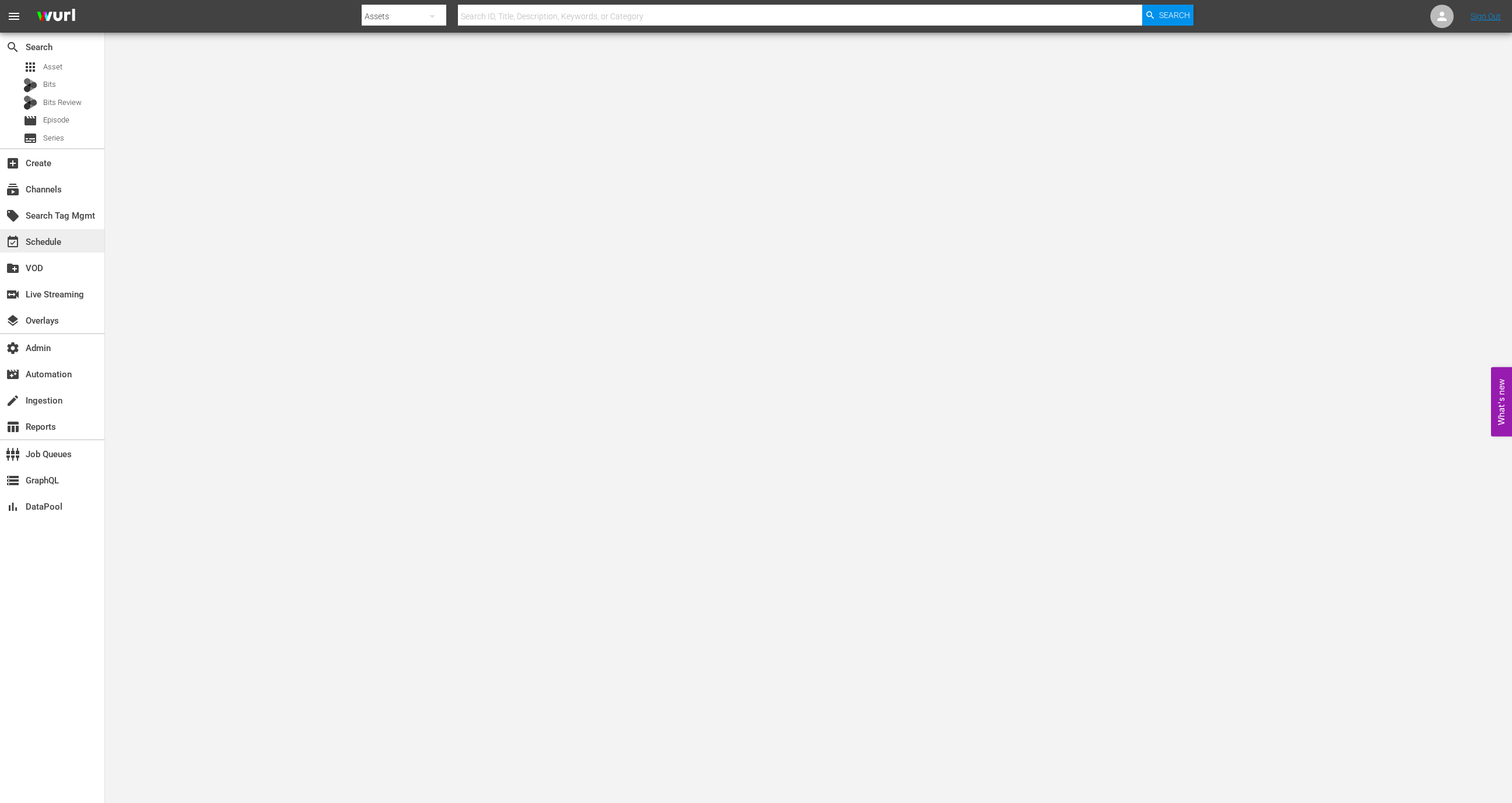
click at [79, 240] on div "event_available Schedule" at bounding box center [52, 240] width 105 height 23
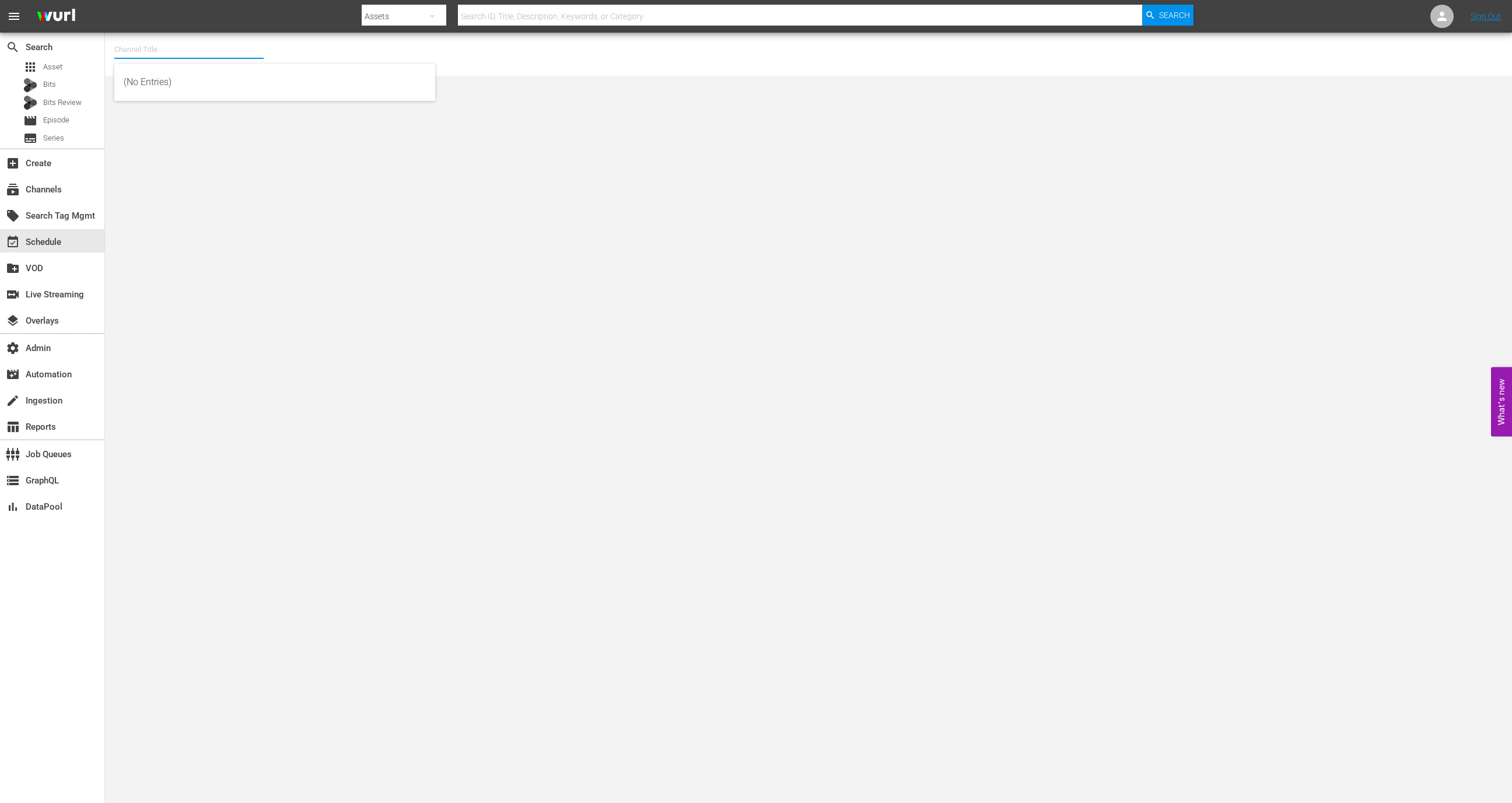
click at [258, 49] on input "text" at bounding box center [188, 49] width 149 height 28
click at [262, 75] on div "MSG SportsZone (1386 - amc_msgsportszone_1)" at bounding box center [274, 82] width 302 height 28
type input "MSG SportsZone (1386 - amc_msgsportszone_1)"
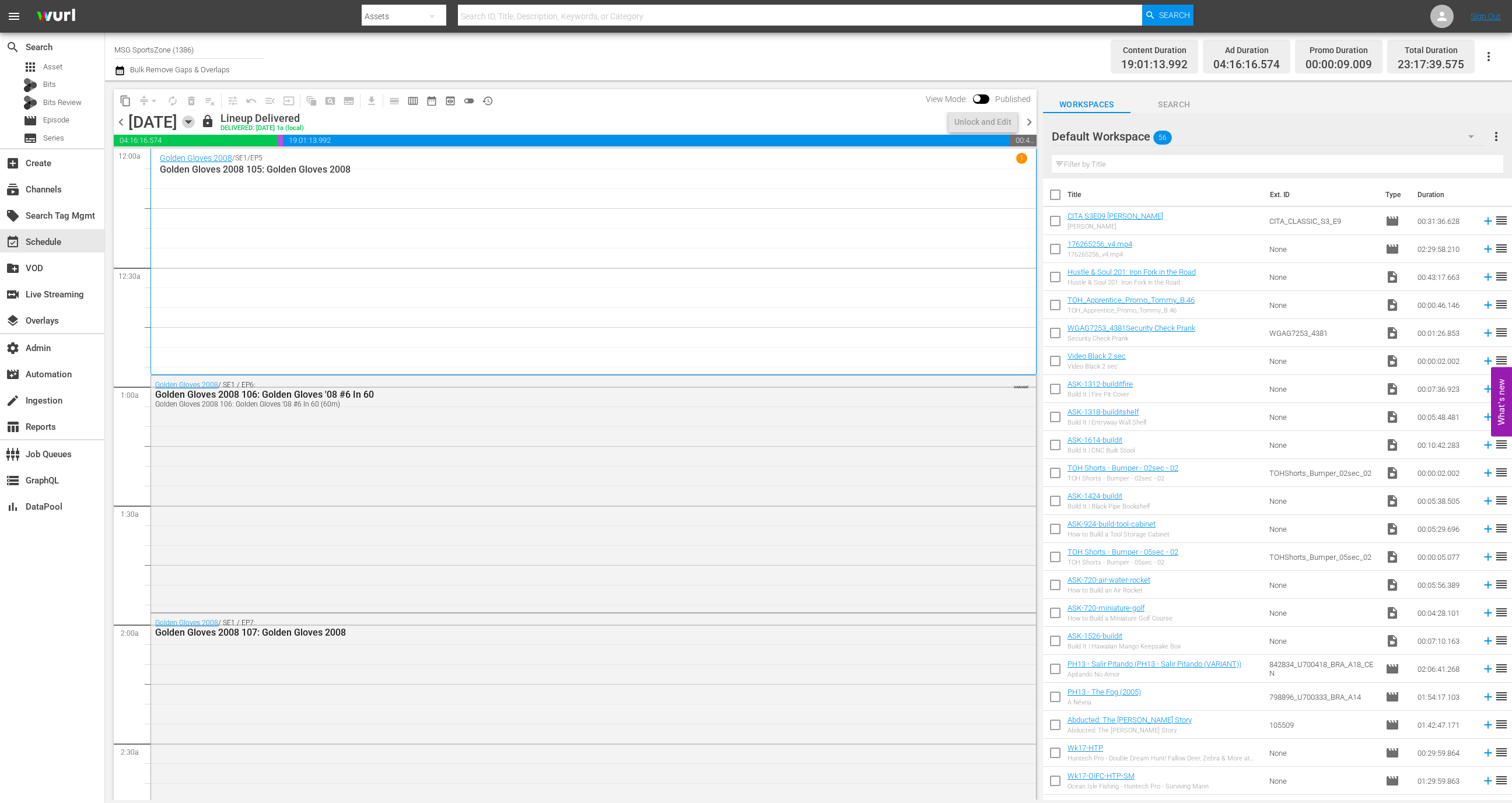
click at [195, 126] on icon "button" at bounding box center [188, 122] width 13 height 13
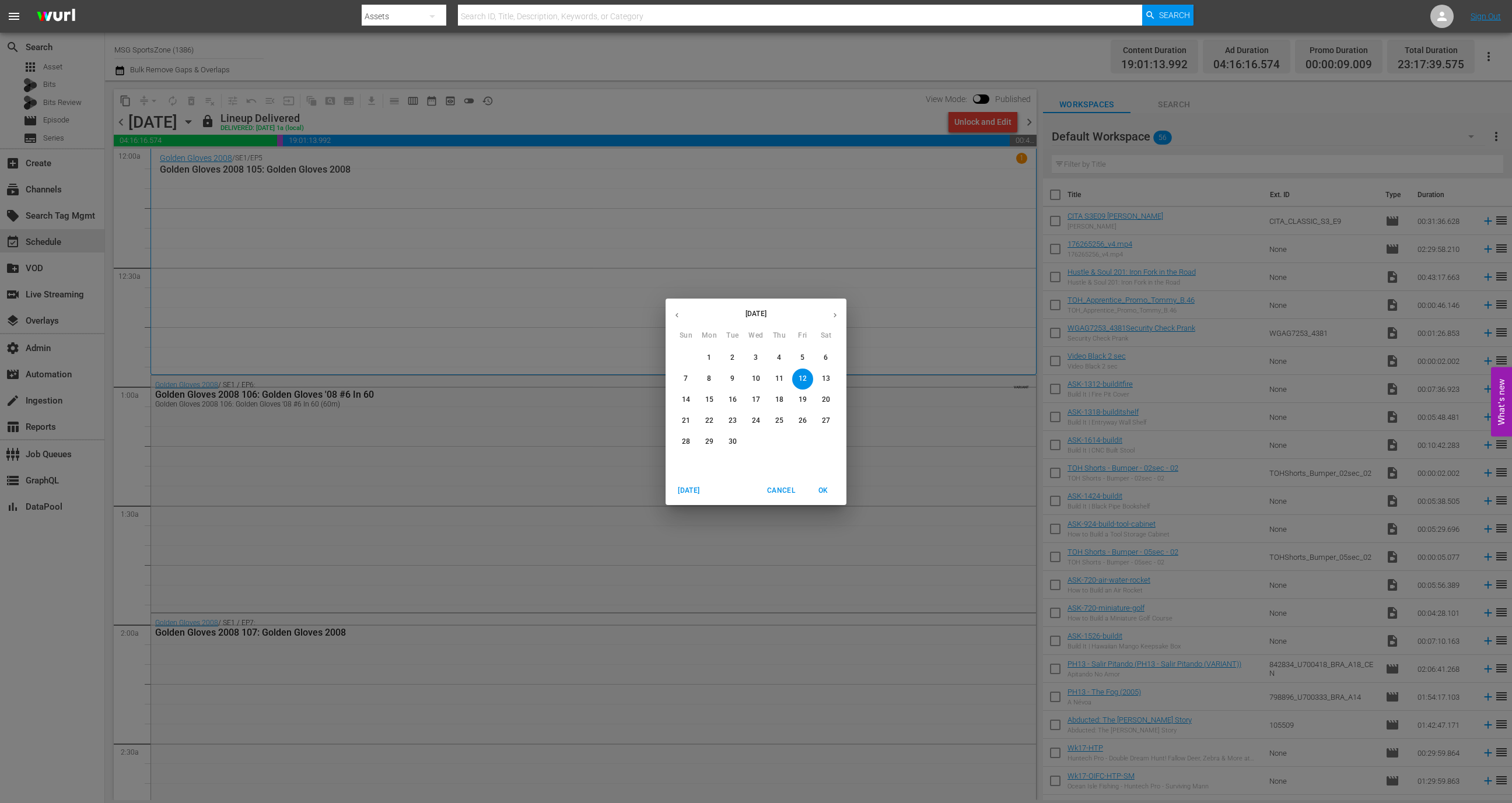
click at [760, 359] on span "3" at bounding box center [756, 357] width 21 height 10
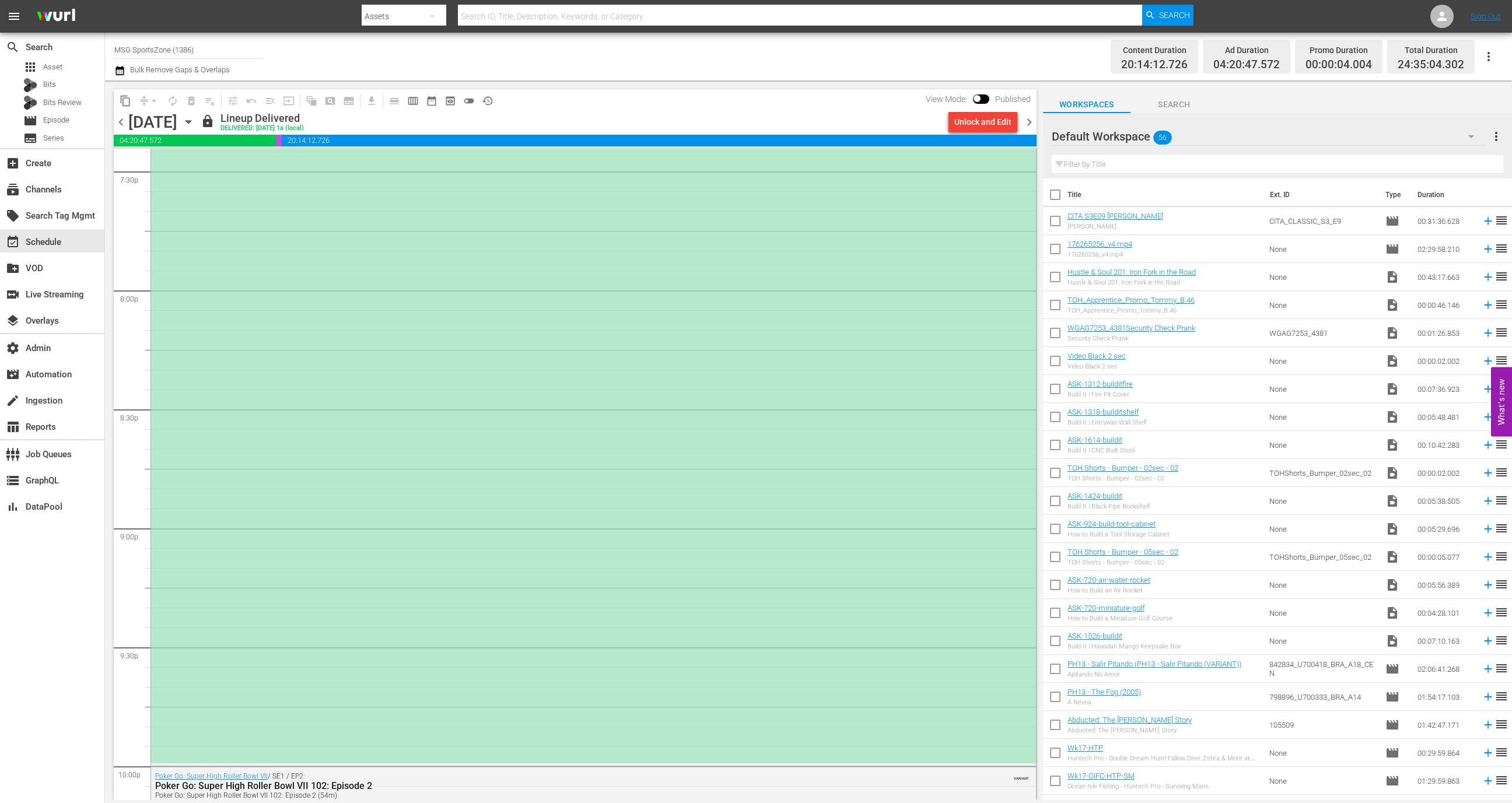
scroll to position [4620, 0]
click at [606, 547] on div "*PLACEHOLDER EPISODE 9/3* Richmond Kickers at Westchester SC" at bounding box center [593, 403] width 885 height 710
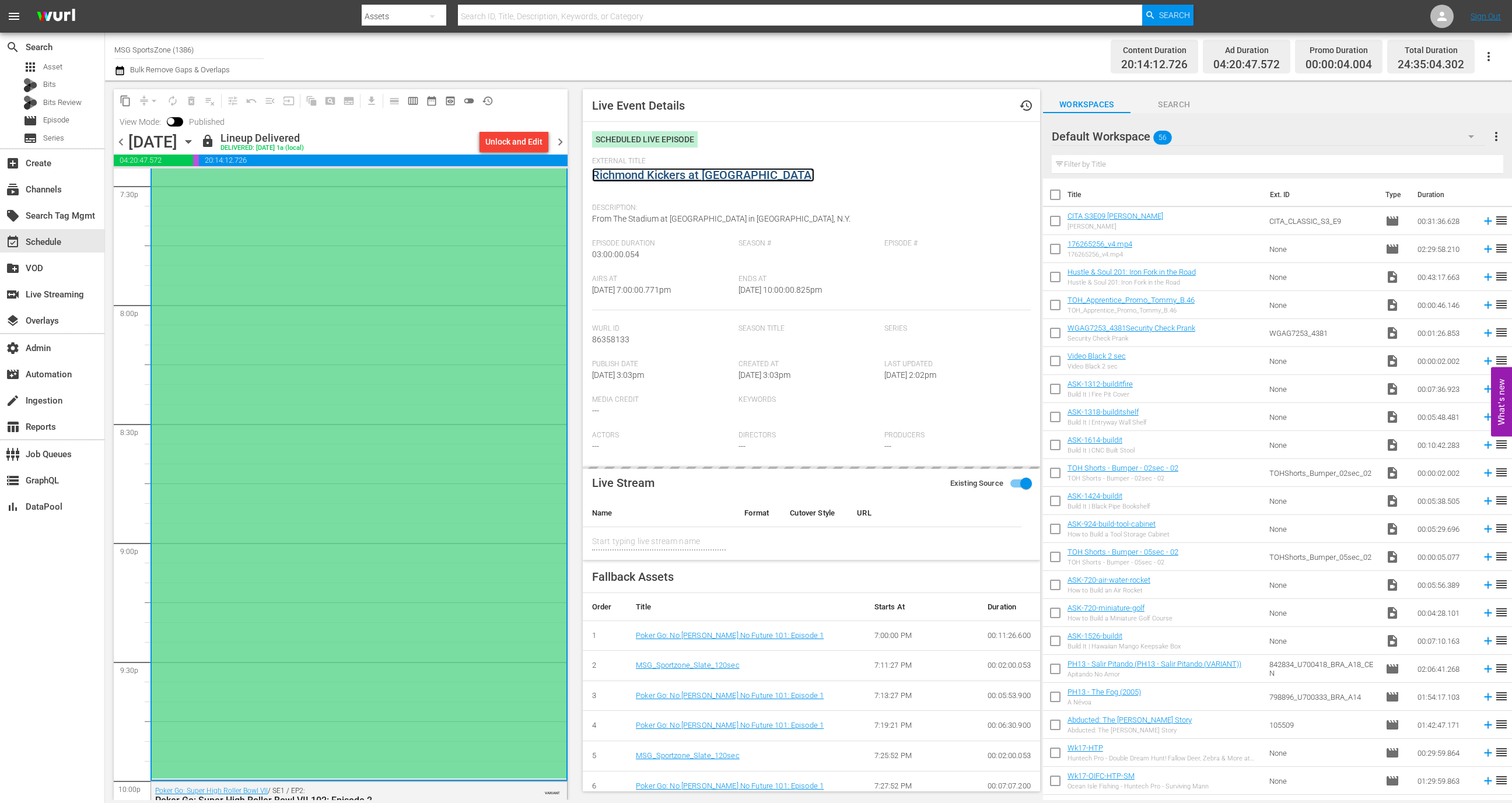
click at [699, 174] on link "Richmond Kickers at Westchester SC" at bounding box center [703, 175] width 223 height 14
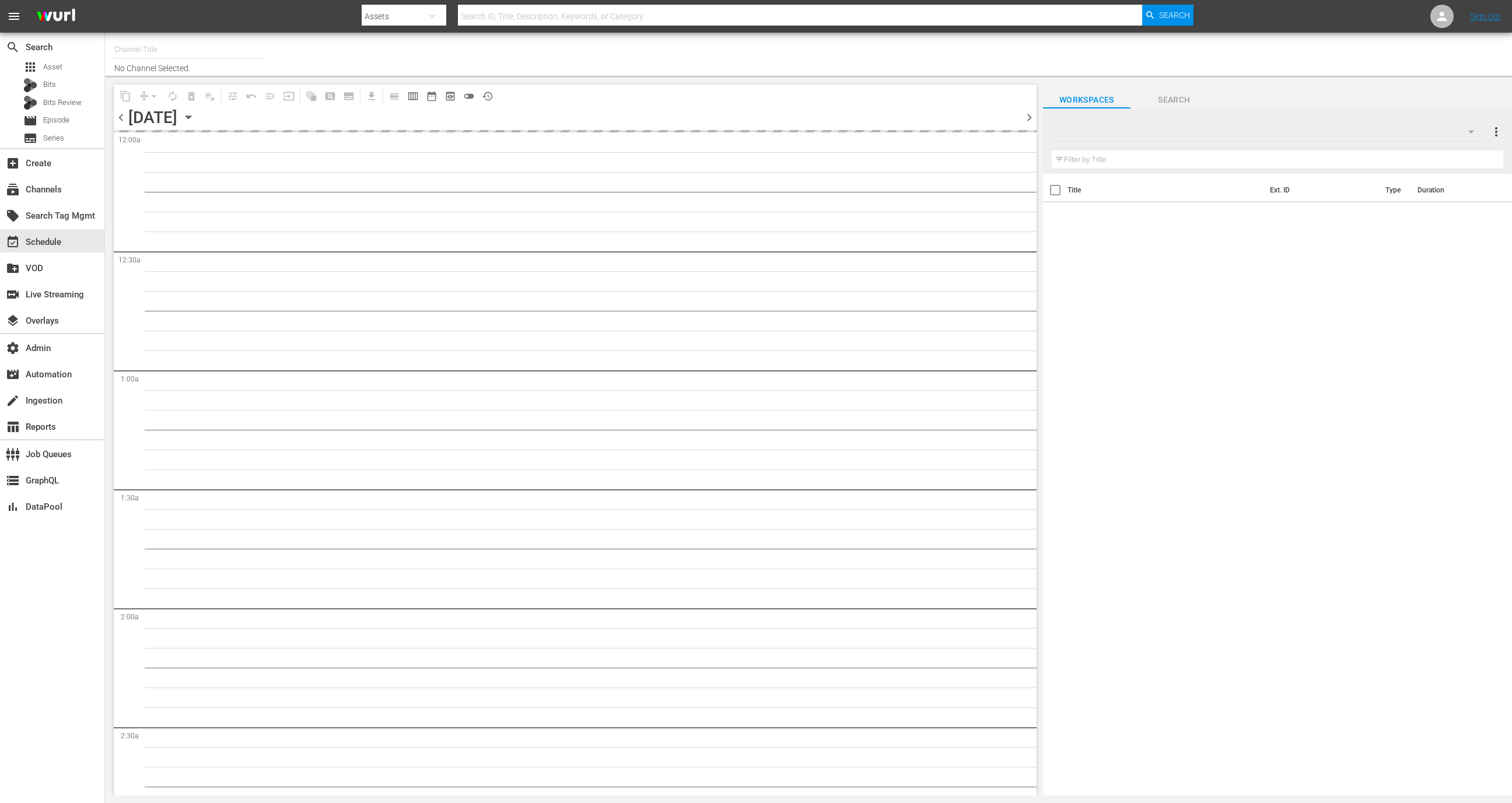
type input "All Weddings by WE tv (695)"
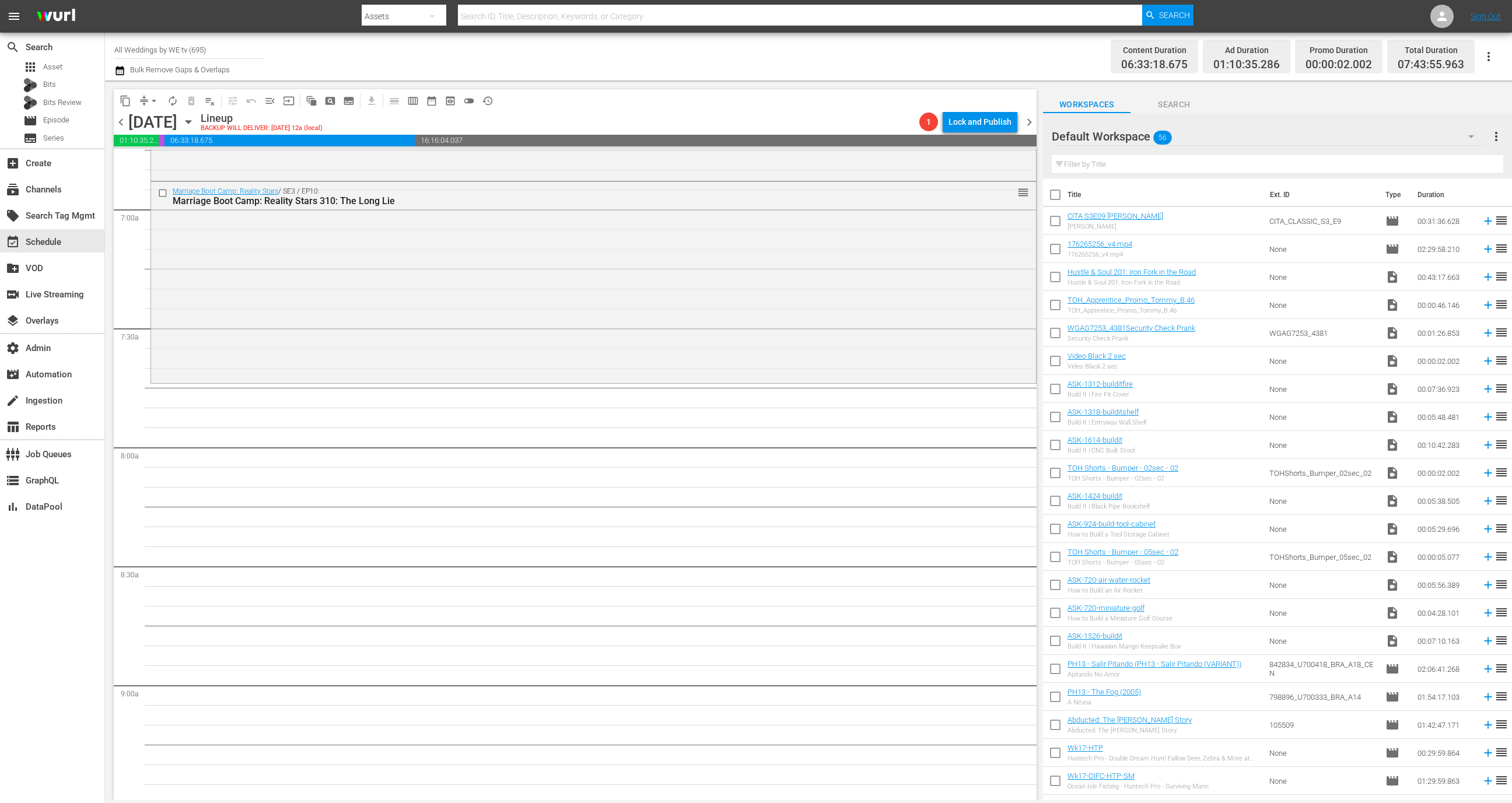
scroll to position [1595, 0]
click at [129, 103] on span "content_copy" at bounding box center [125, 100] width 12 height 12
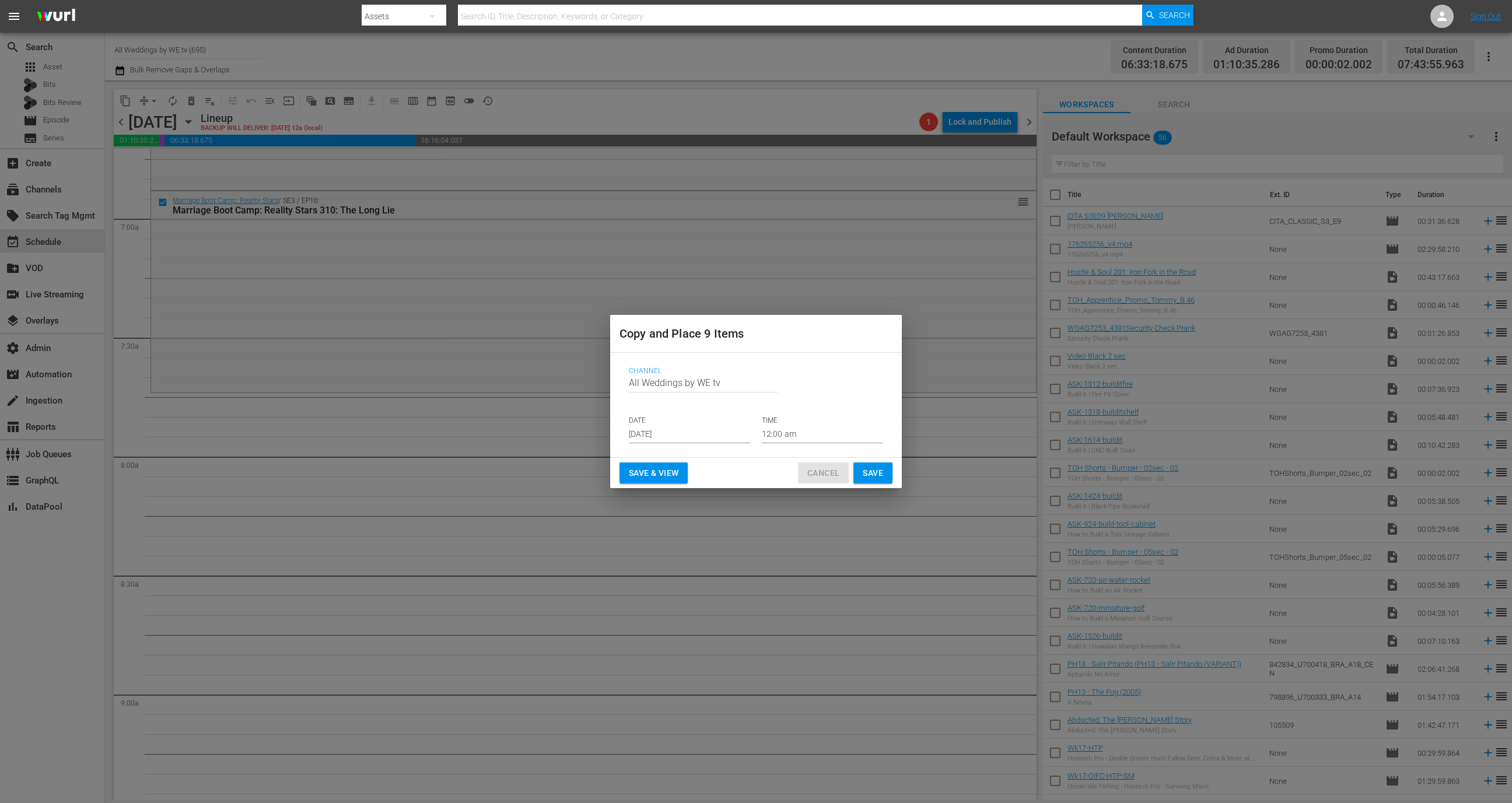
click at [809, 469] on span "Cancel" at bounding box center [823, 473] width 32 height 14
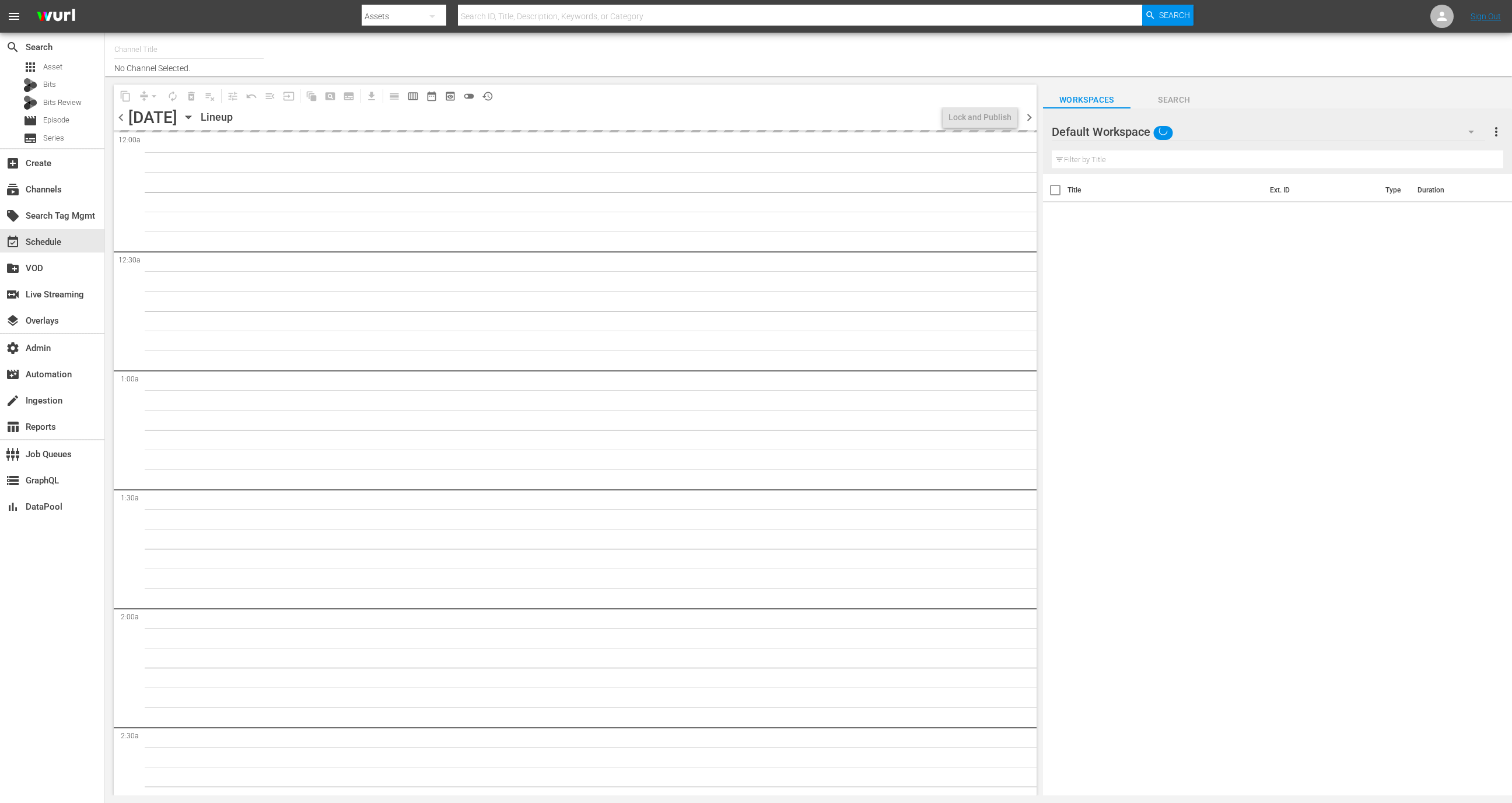
type input "All Weddings by WE tv (695)"
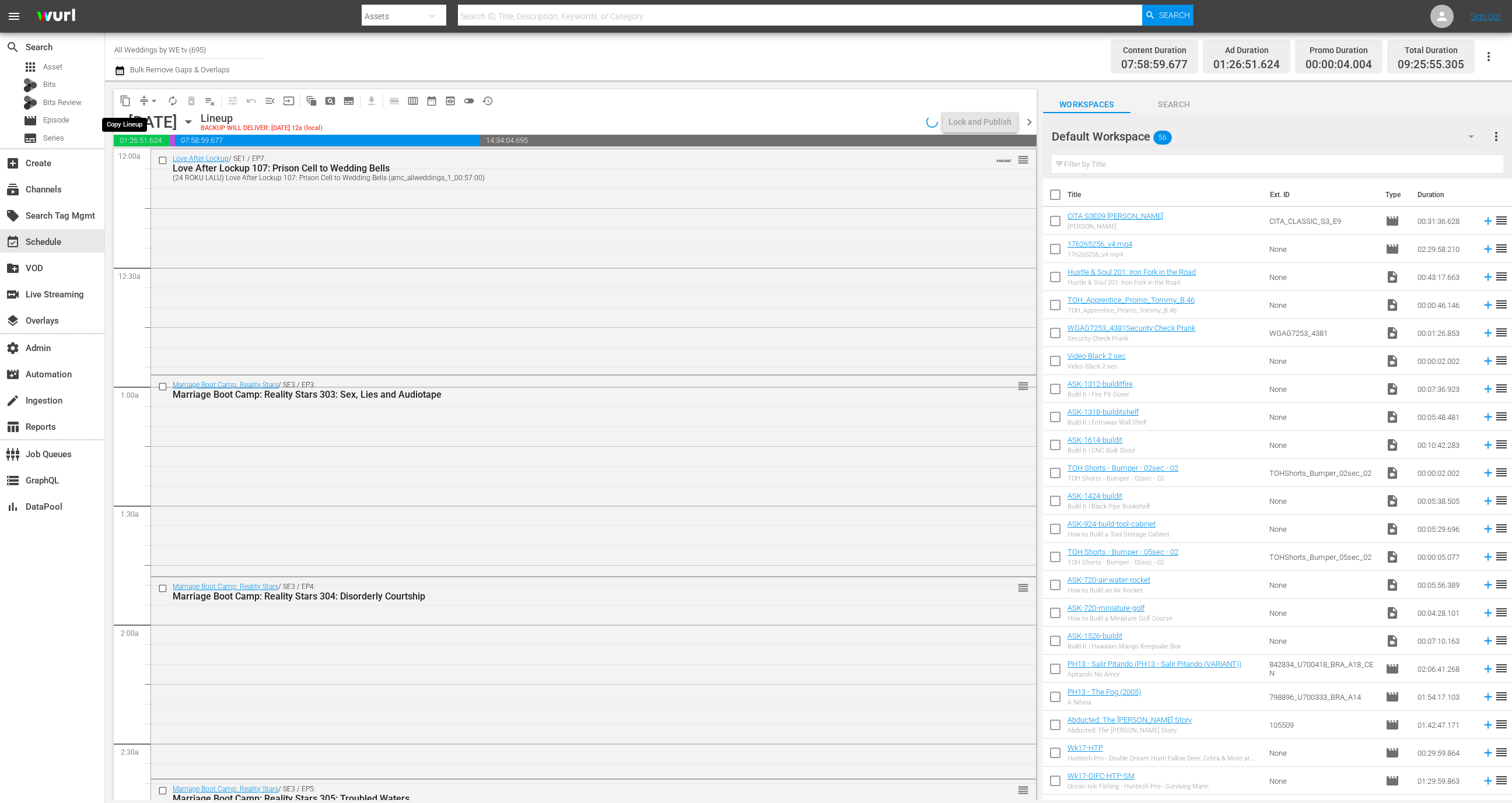
click at [124, 102] on span "content_copy" at bounding box center [125, 100] width 12 height 12
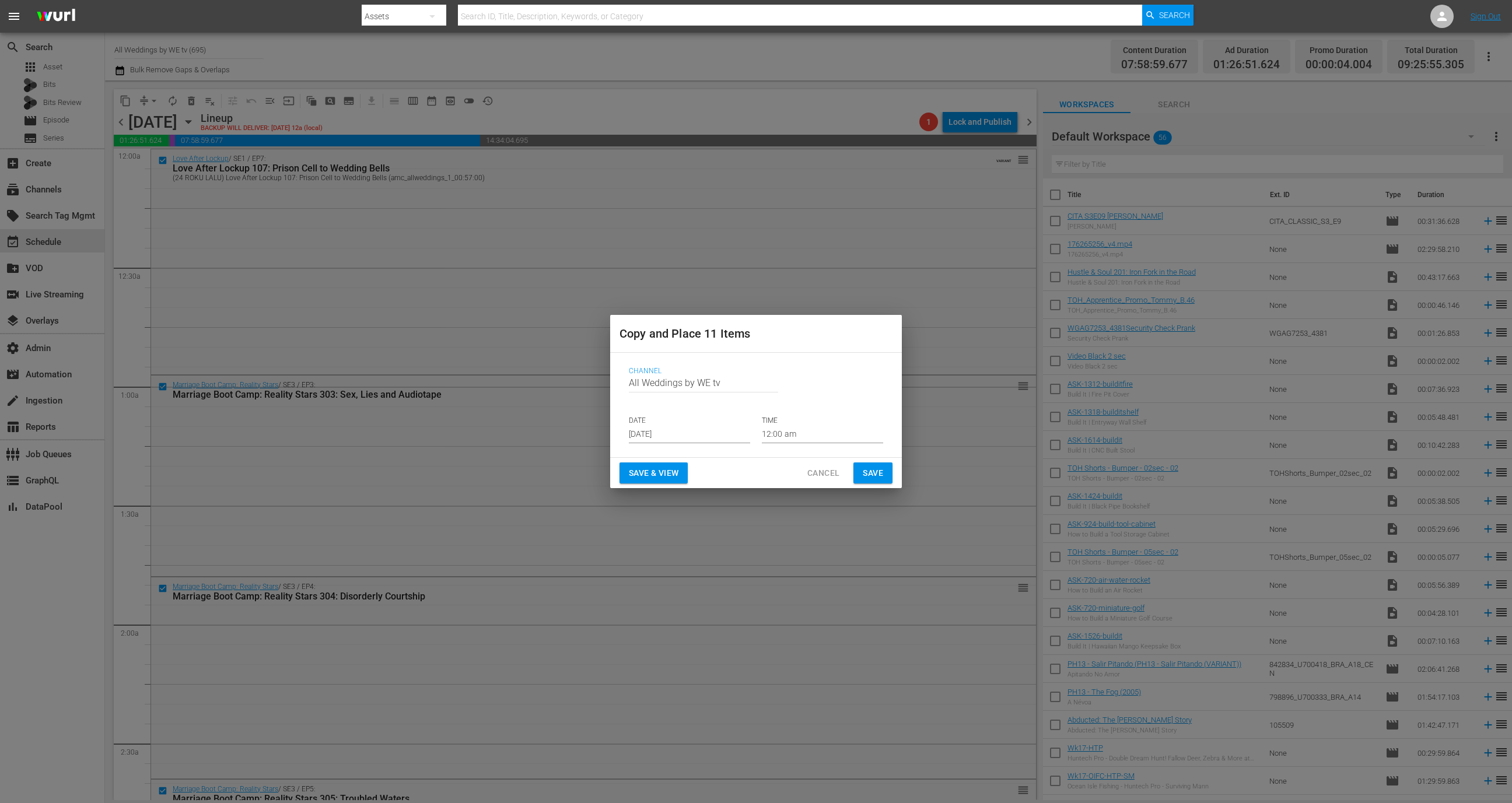
click at [821, 472] on span "Cancel" at bounding box center [823, 473] width 32 height 14
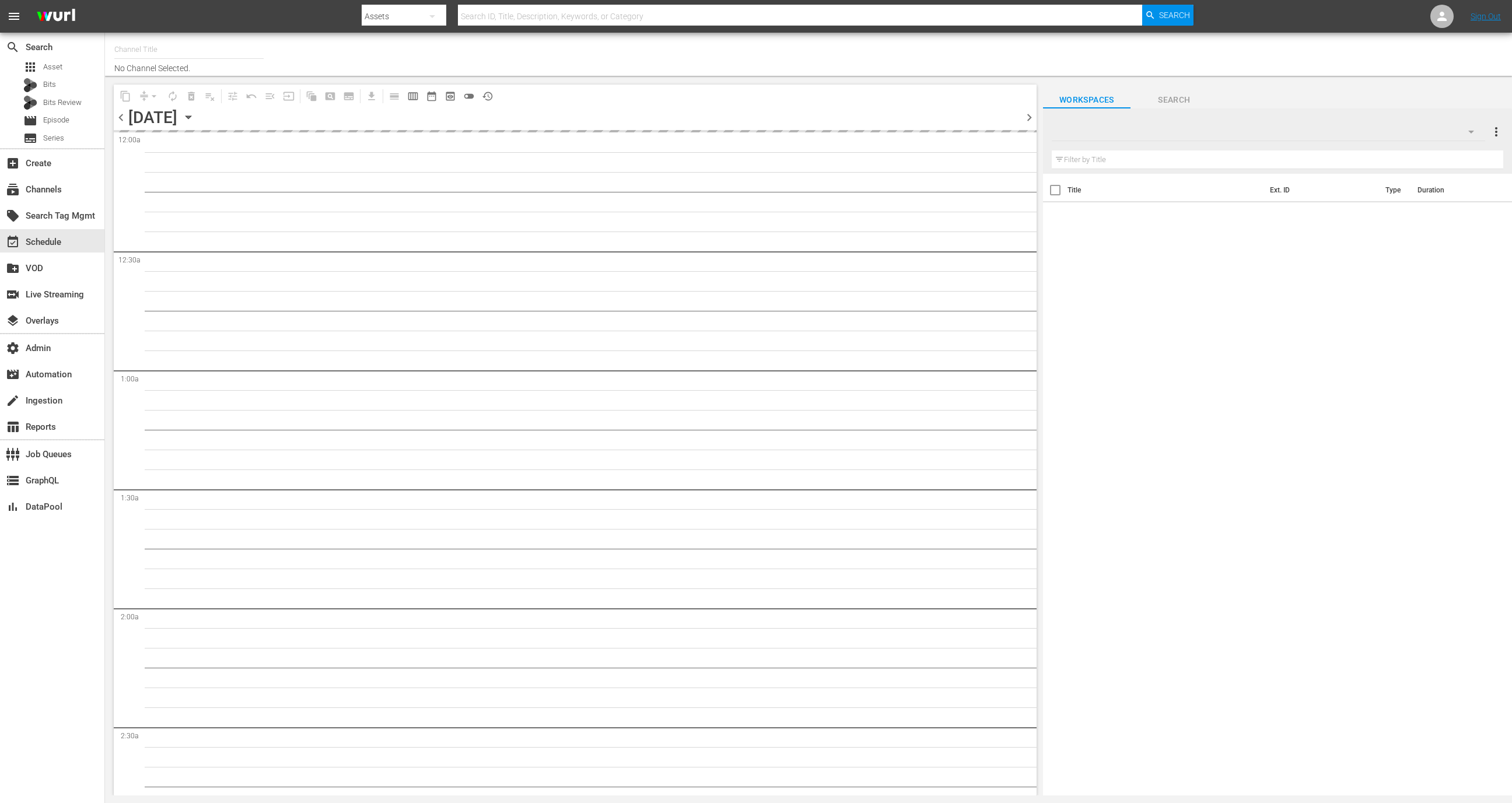
type input "All Weddings by WE tv (695)"
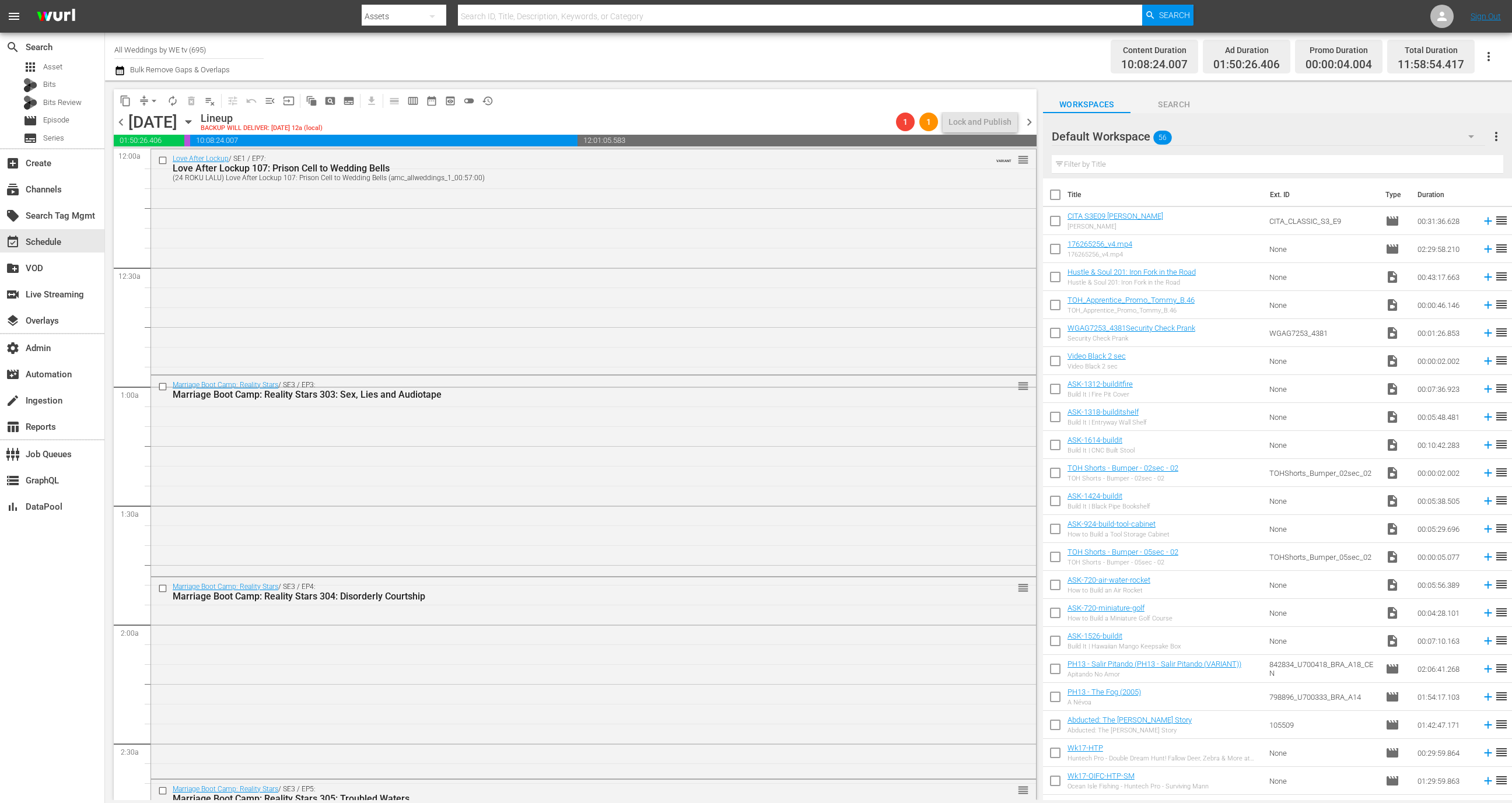
click at [124, 104] on span "content_copy" at bounding box center [125, 100] width 12 height 12
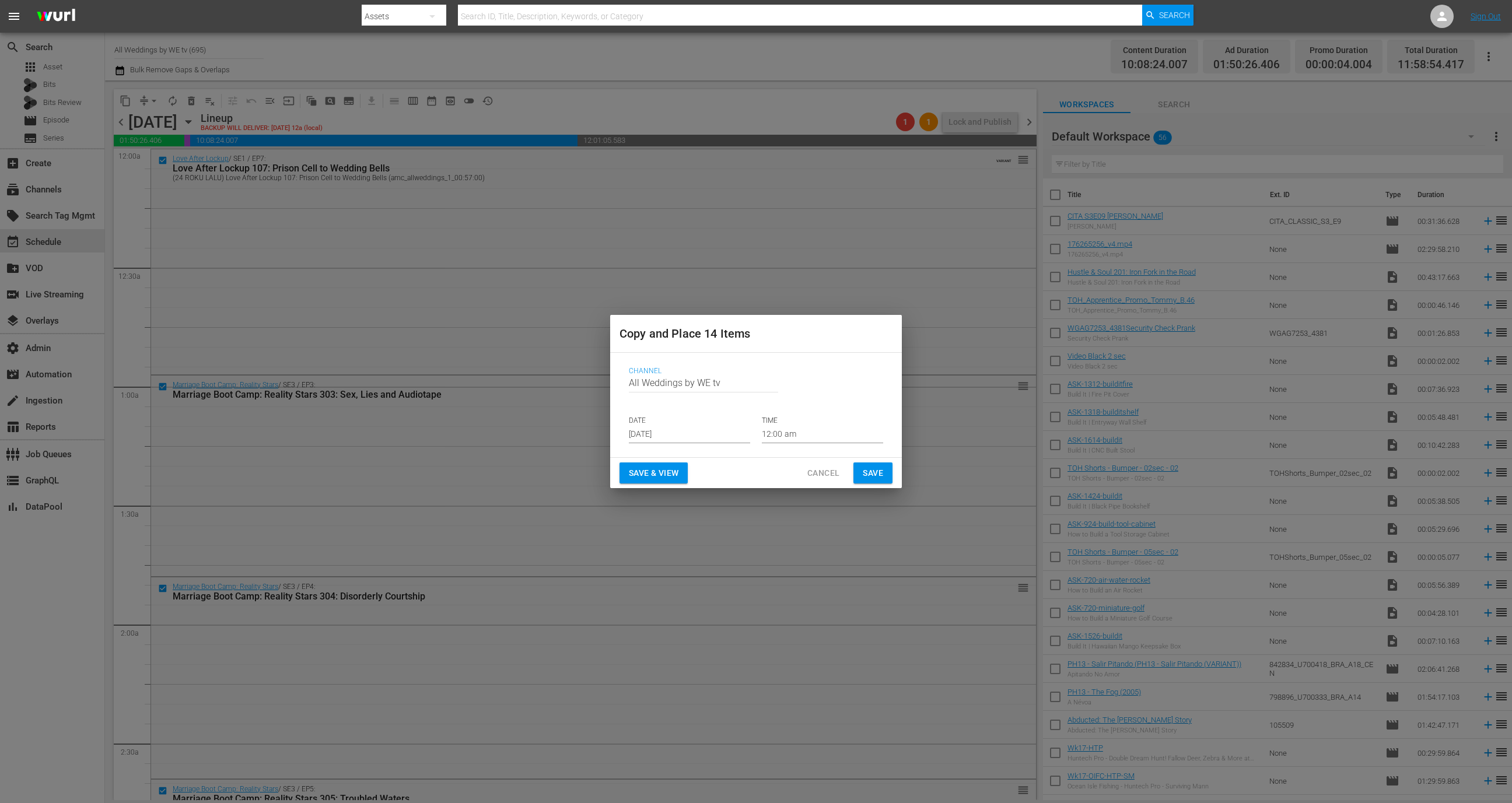
click at [823, 482] on button "Cancel" at bounding box center [823, 473] width 51 height 22
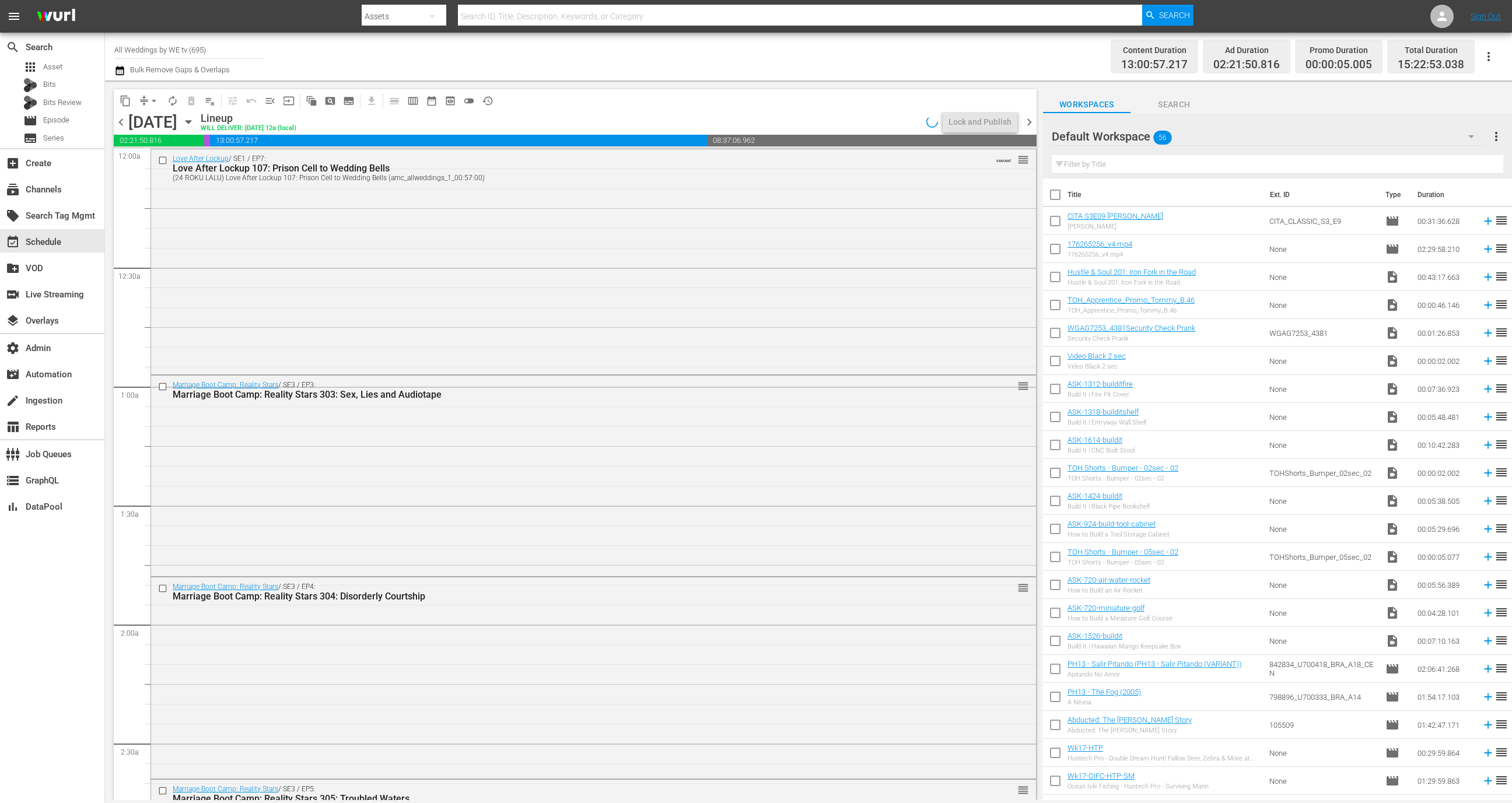
click at [122, 95] on span "content_copy" at bounding box center [125, 100] width 12 height 12
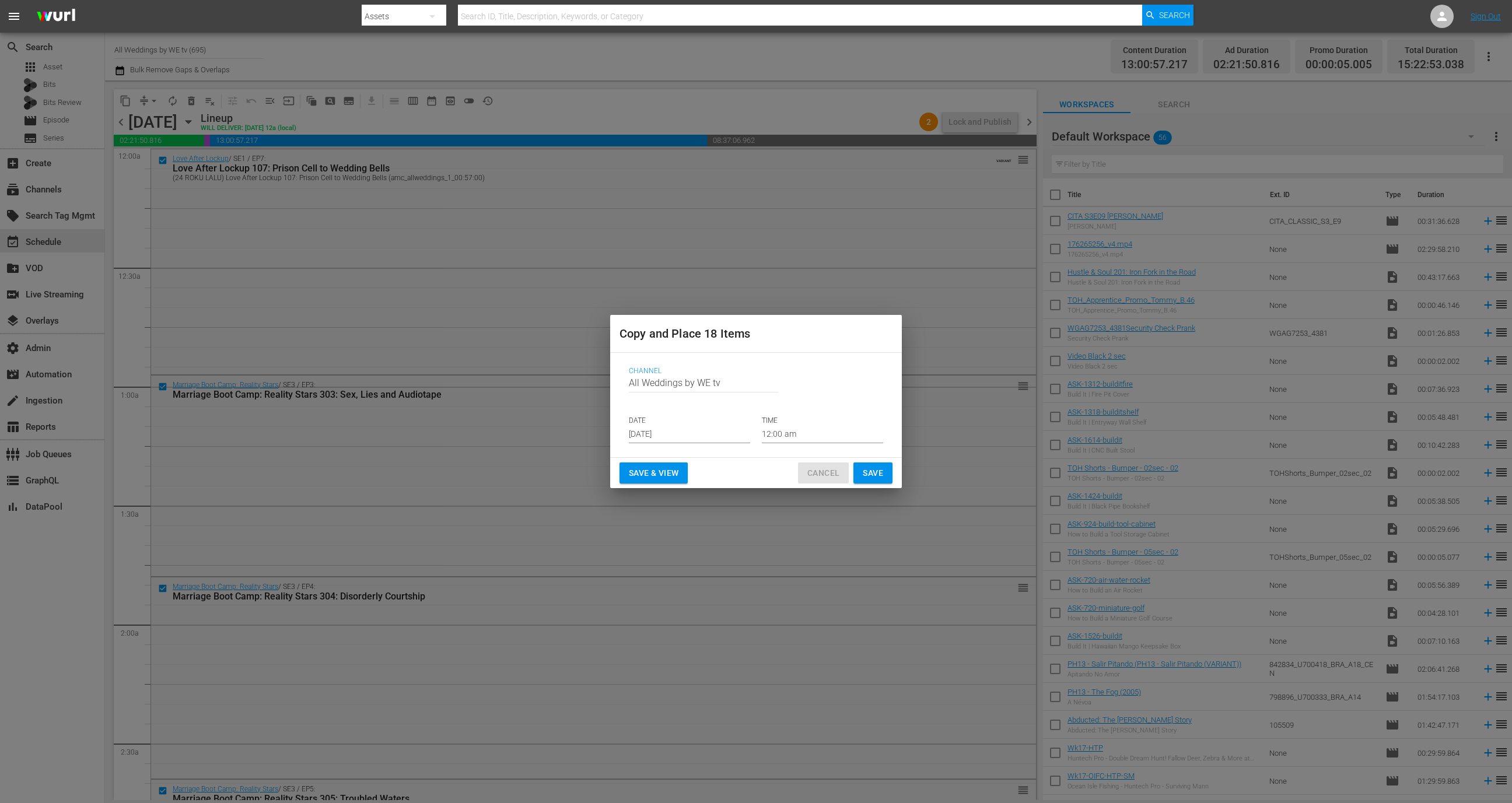
click at [812, 471] on span "Cancel" at bounding box center [823, 473] width 32 height 14
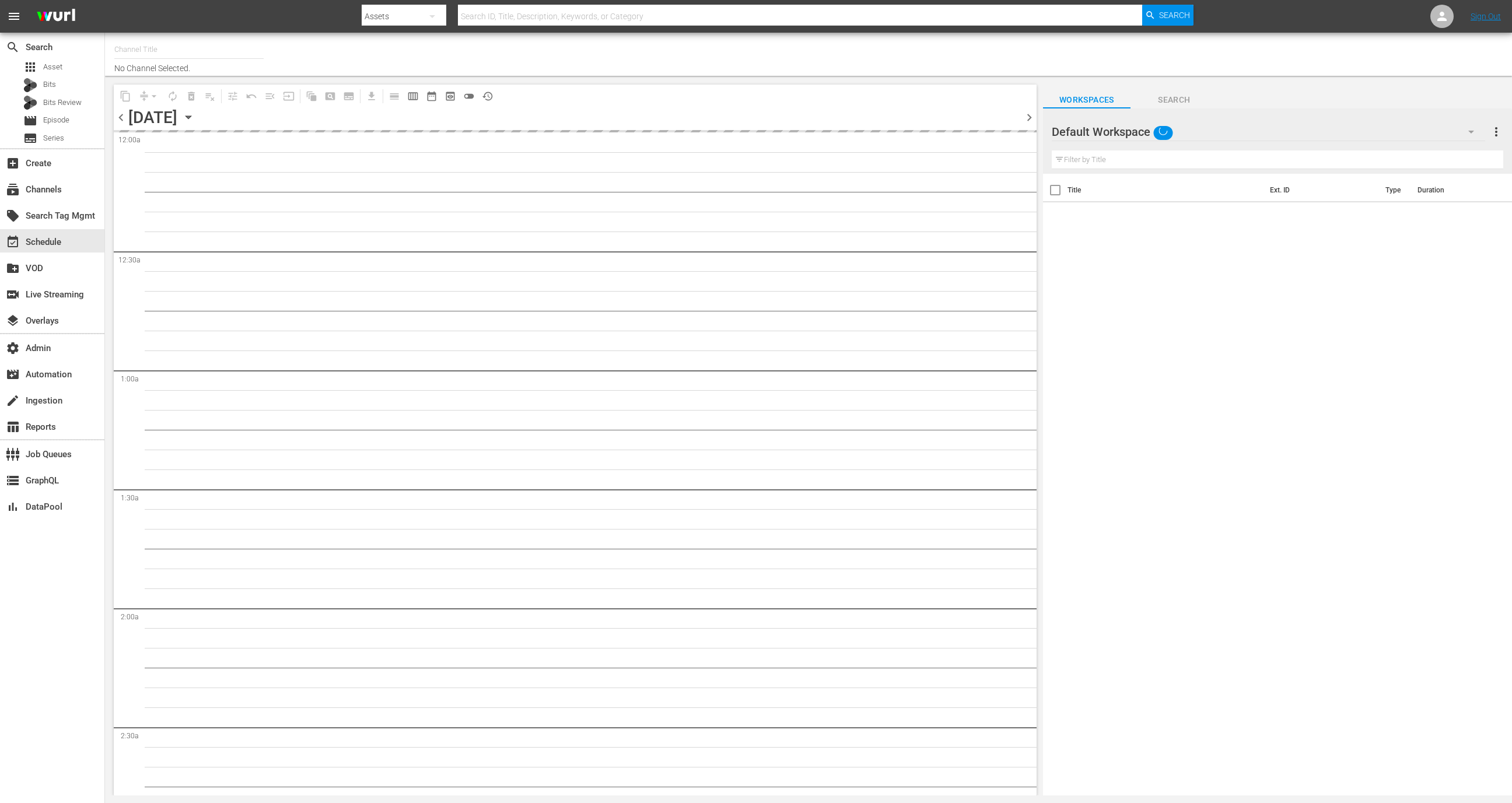
type input "All Weddings by WE tv (695)"
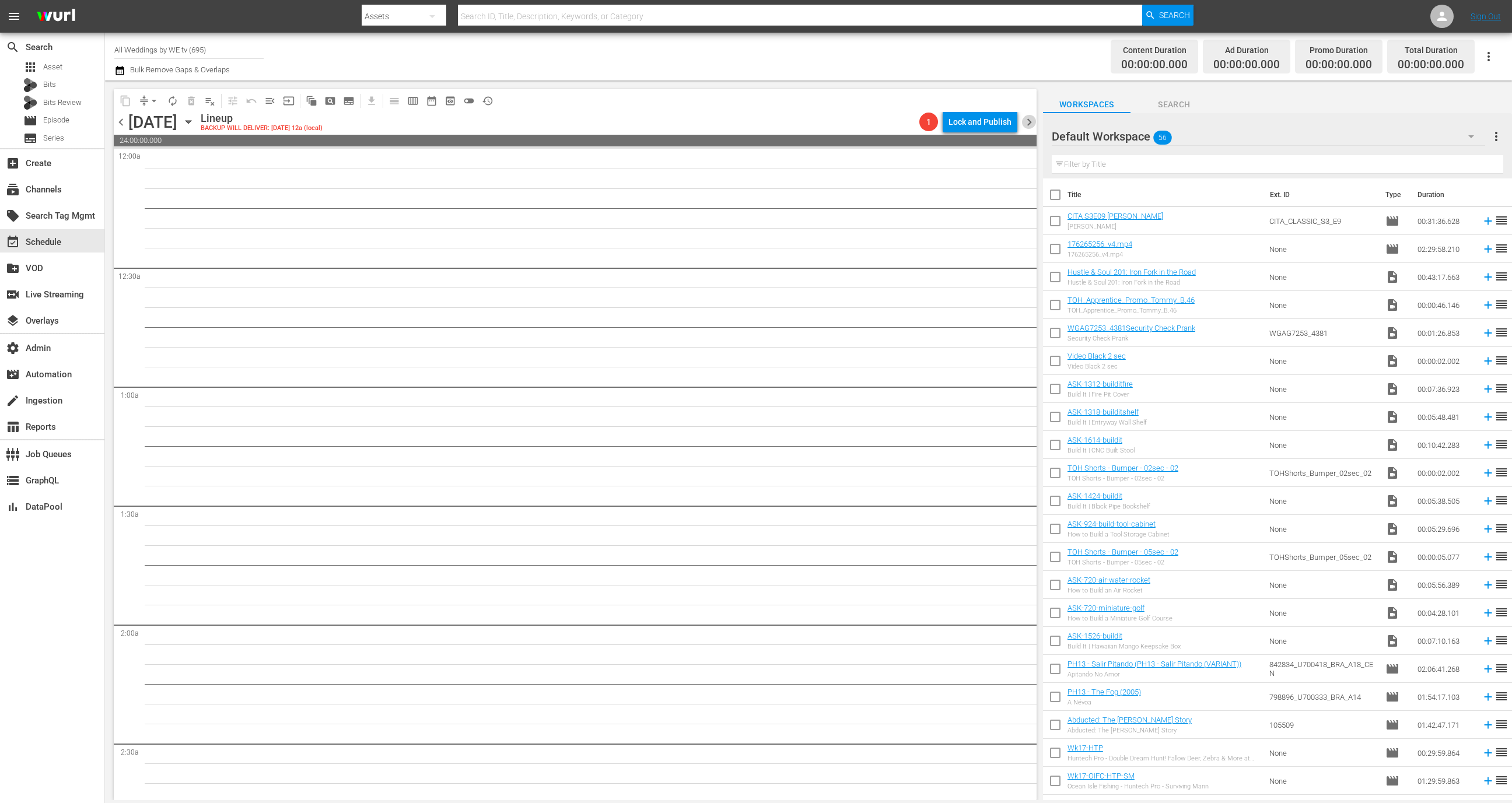
click at [1033, 125] on span "chevron_right" at bounding box center [1029, 122] width 14 height 14
click at [116, 124] on span "chevron_left" at bounding box center [121, 122] width 14 height 14
click at [195, 122] on icon "button" at bounding box center [188, 122] width 13 height 13
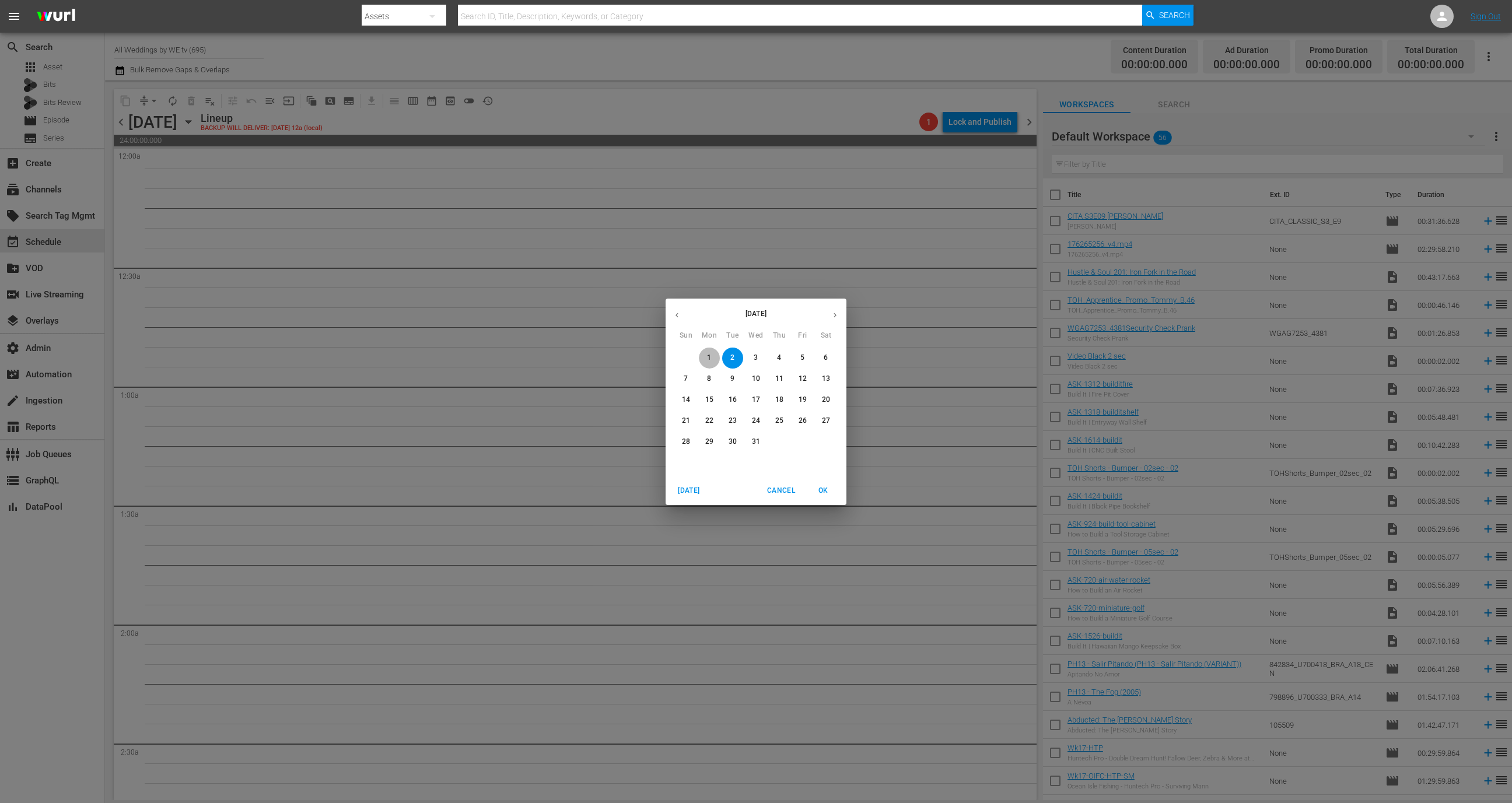
click at [713, 350] on button "1" at bounding box center [709, 358] width 21 height 21
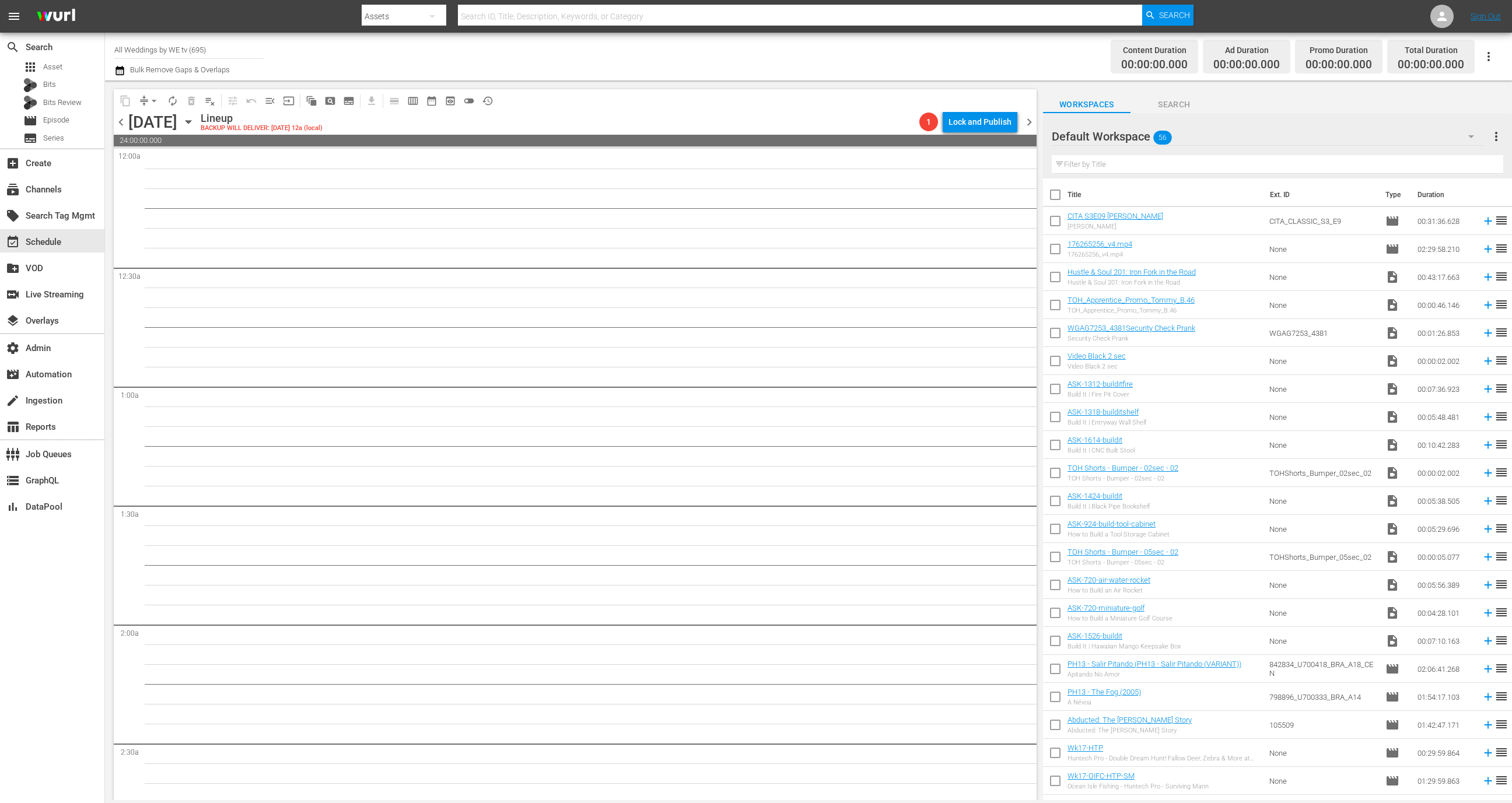
click at [1030, 129] on div "chevron_left Monday, December 1st December 1st Lineup BACKUP WILL DELIVER: 11/3…" at bounding box center [575, 123] width 923 height 23
click at [1031, 120] on span "chevron_right" at bounding box center [1029, 122] width 14 height 14
click at [1033, 126] on span "chevron_right" at bounding box center [1029, 122] width 14 height 14
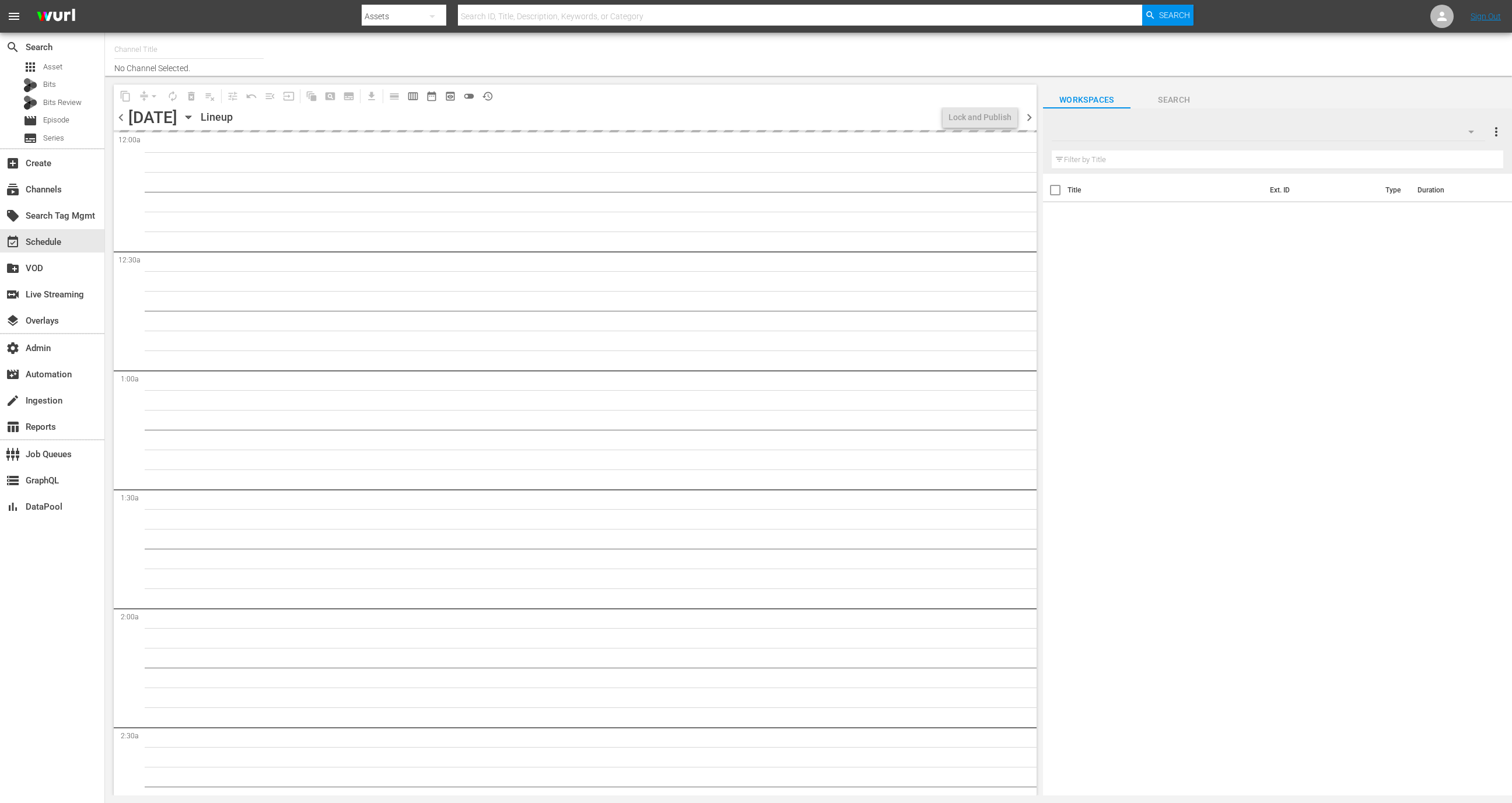
type input "All Weddings by WE tv (695)"
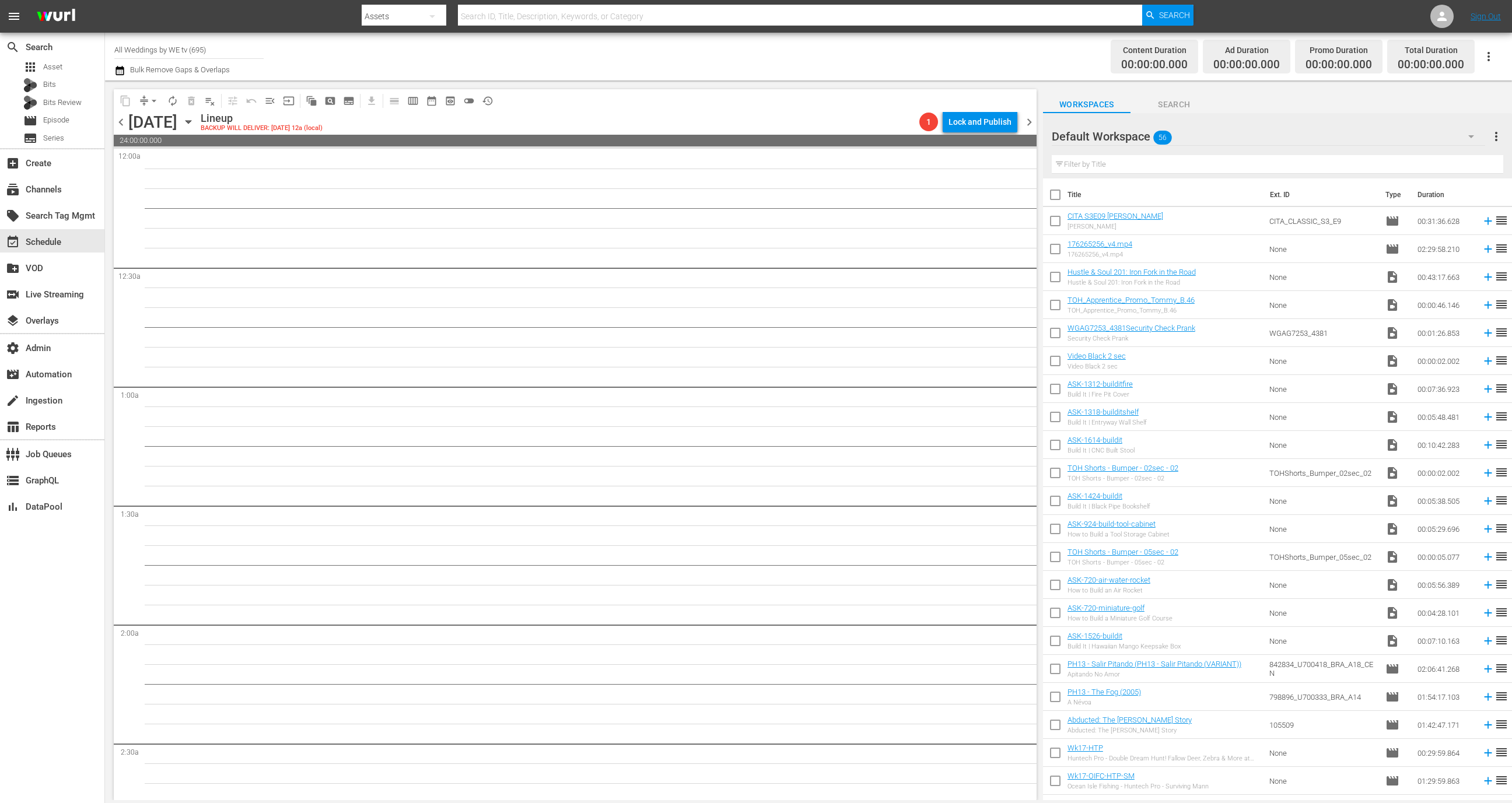
click at [120, 125] on span "chevron_left" at bounding box center [121, 122] width 14 height 14
click at [195, 127] on icon "button" at bounding box center [188, 122] width 13 height 13
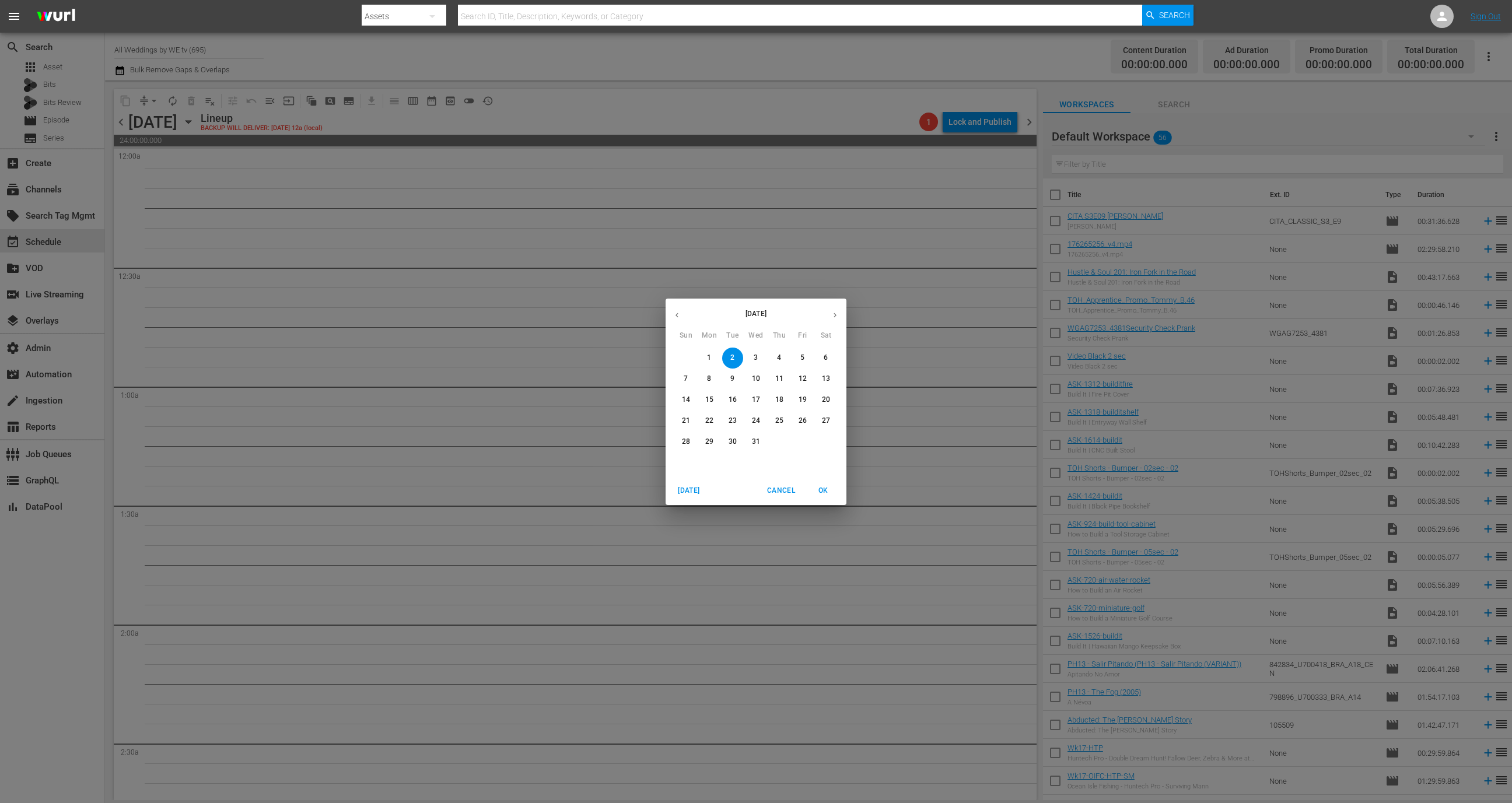
click at [803, 356] on p "5" at bounding box center [802, 357] width 4 height 10
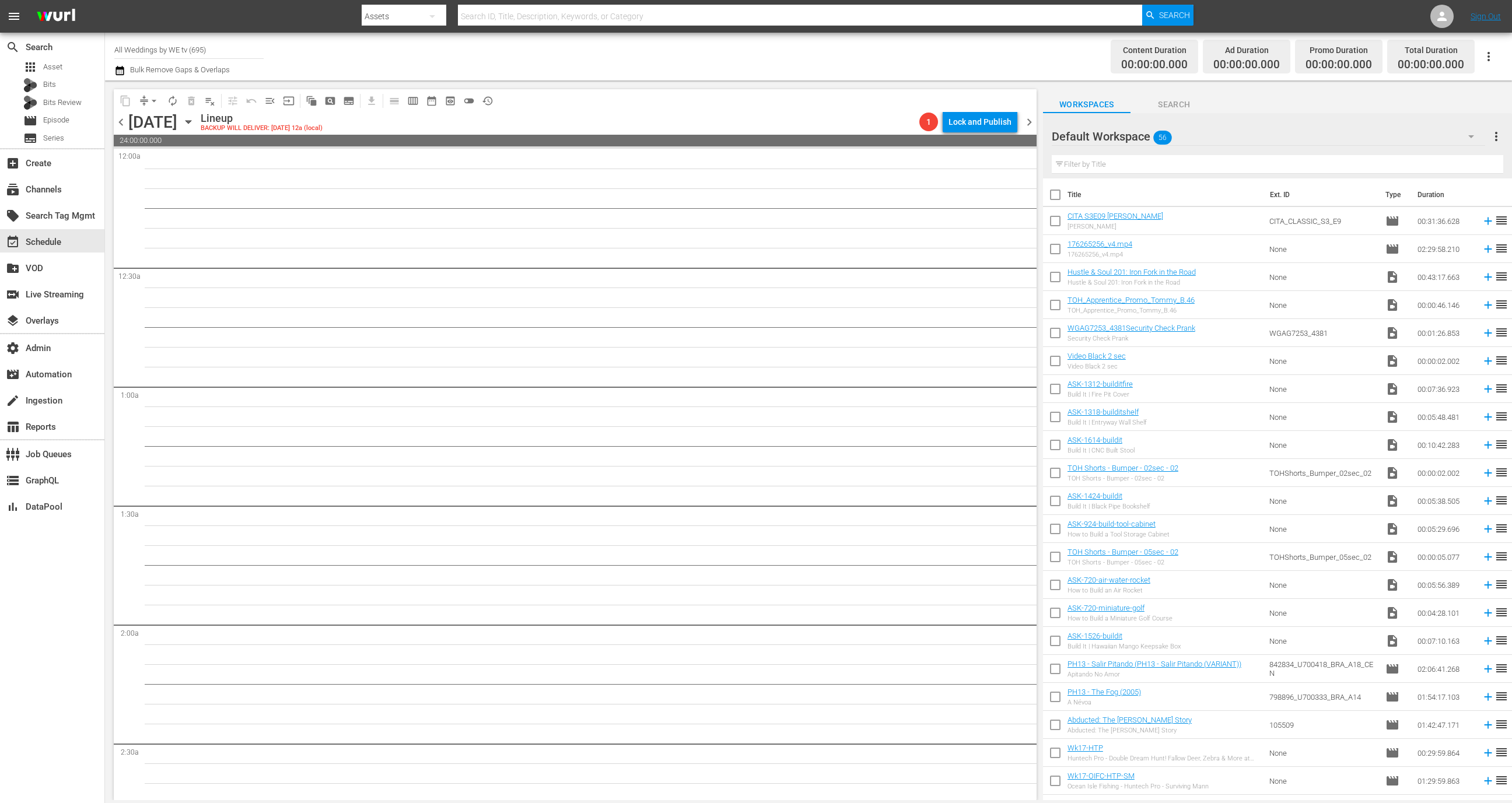
click at [195, 124] on icon "button" at bounding box center [188, 122] width 13 height 13
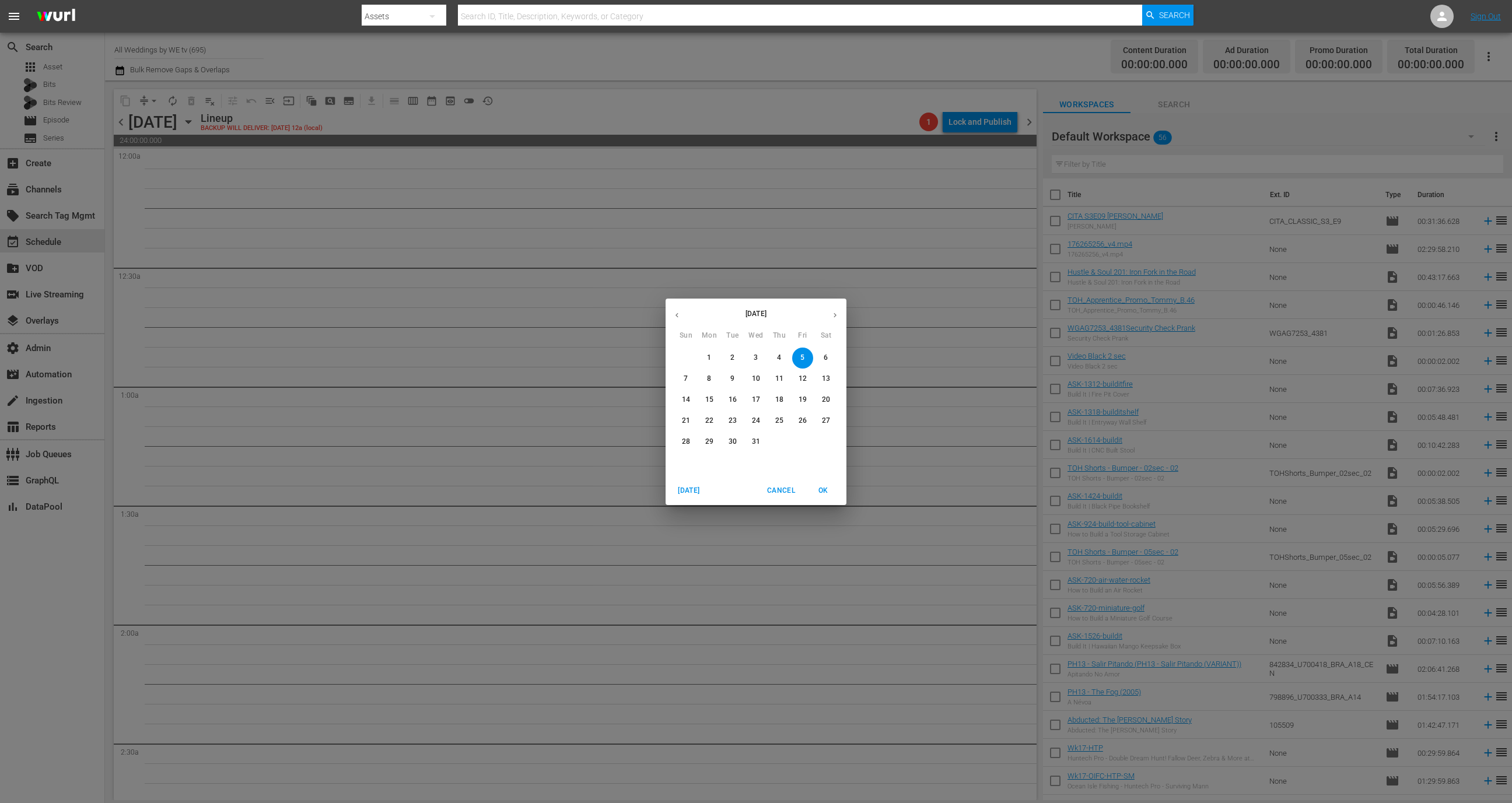
click at [705, 356] on span "1" at bounding box center [709, 357] width 21 height 10
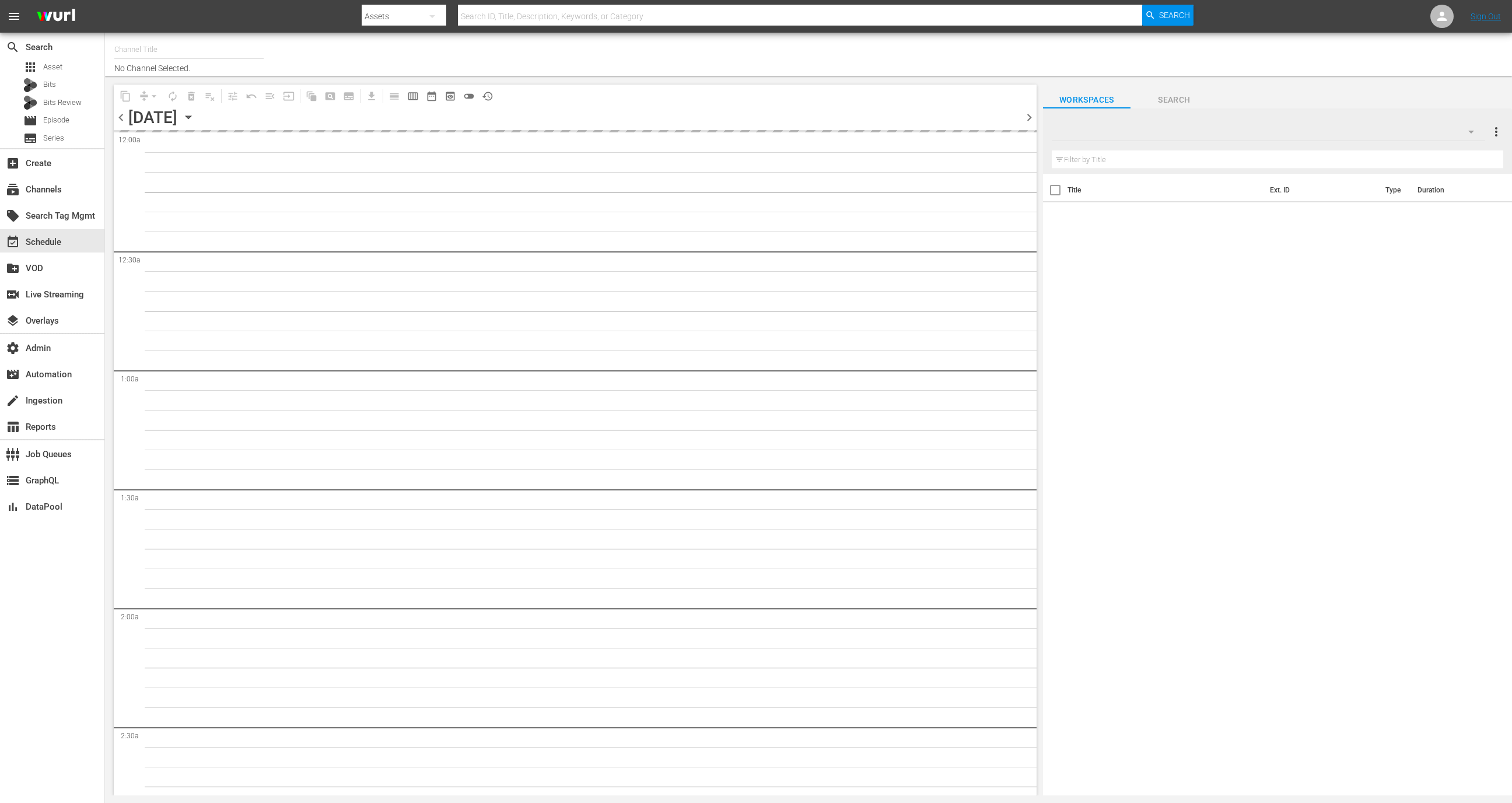
type input "All Weddings by WE tv (695)"
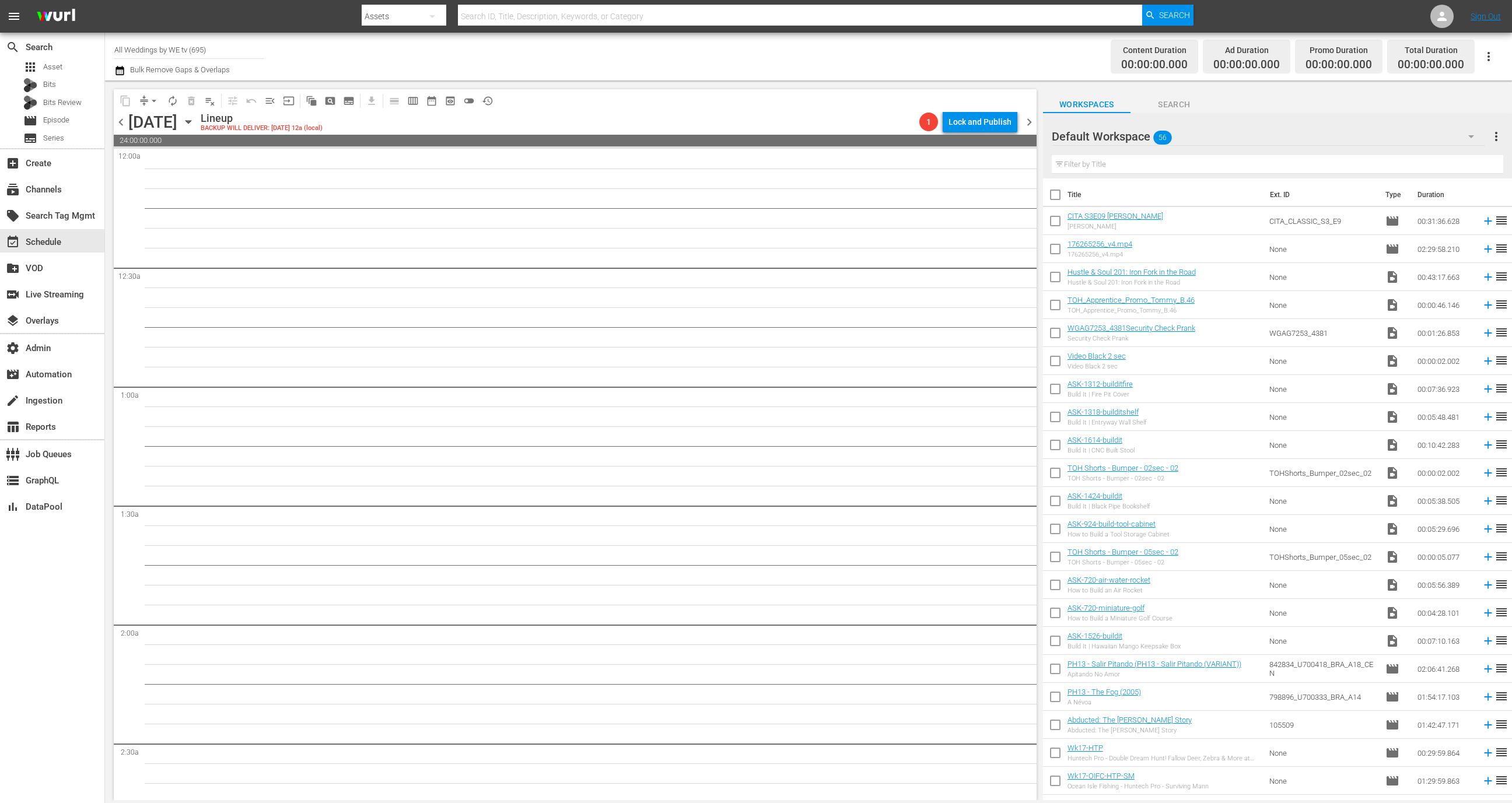
click at [195, 126] on icon "button" at bounding box center [188, 122] width 13 height 13
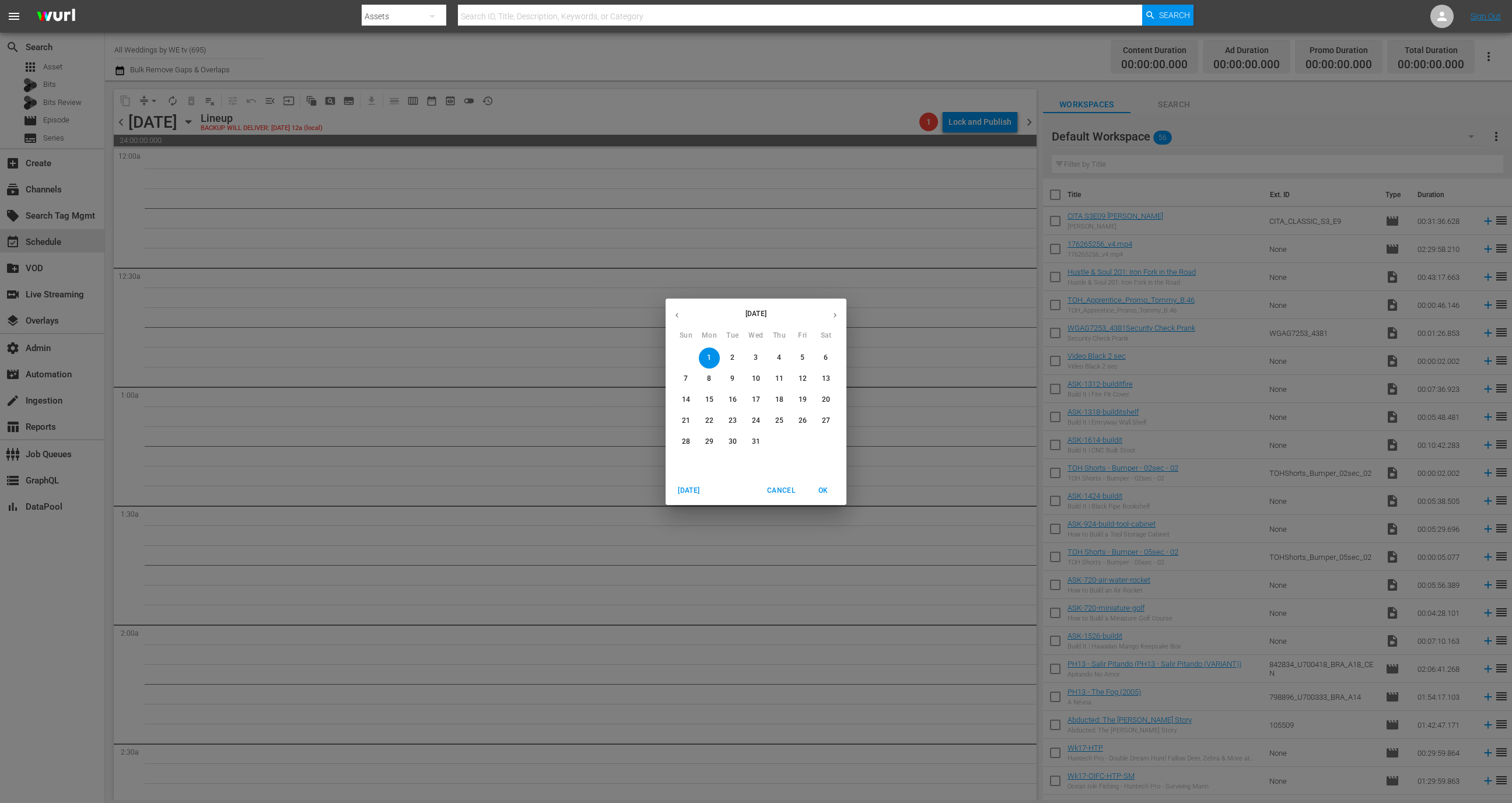
click at [675, 313] on icon "button" at bounding box center [677, 315] width 9 height 9
click at [679, 328] on div "[DATE] Sun Mon Tue Wed Thu Fri Sat" at bounding box center [756, 321] width 181 height 39
click at [679, 318] on icon "button" at bounding box center [677, 315] width 9 height 9
click at [752, 367] on button "1" at bounding box center [756, 358] width 21 height 21
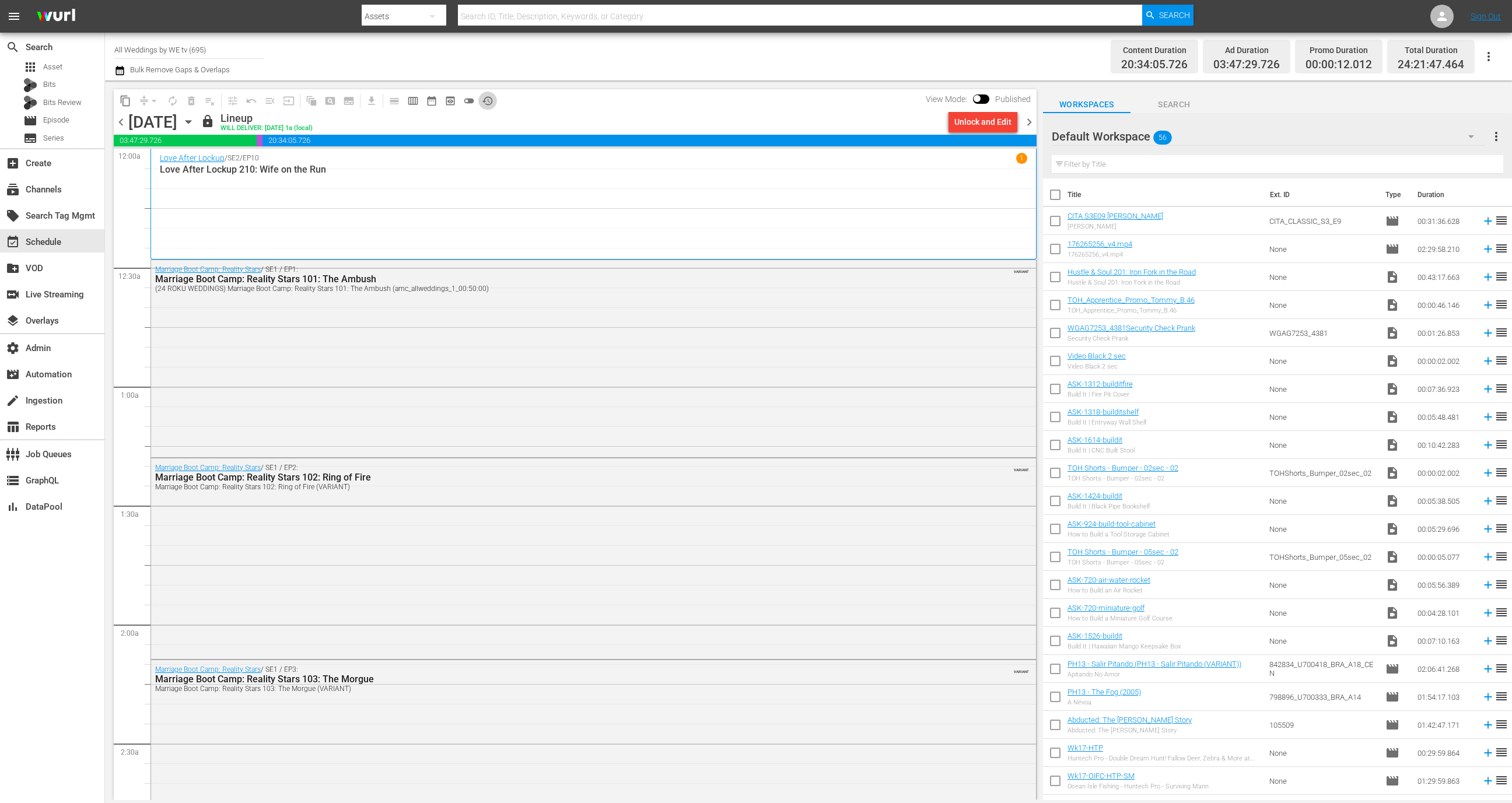
click at [489, 99] on span "history_outlined" at bounding box center [488, 100] width 12 height 12
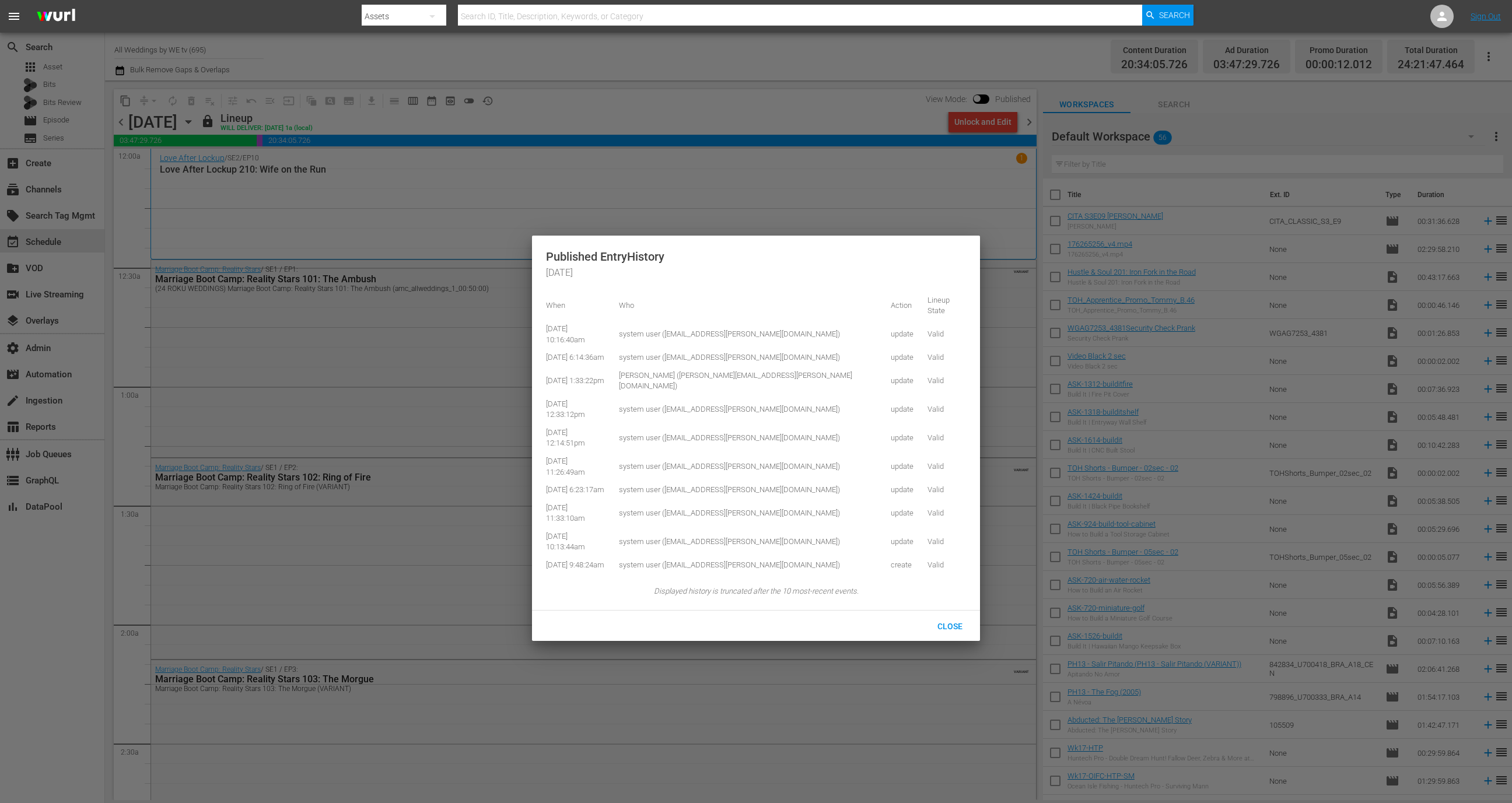
click at [270, 114] on div at bounding box center [756, 401] width 1512 height 803
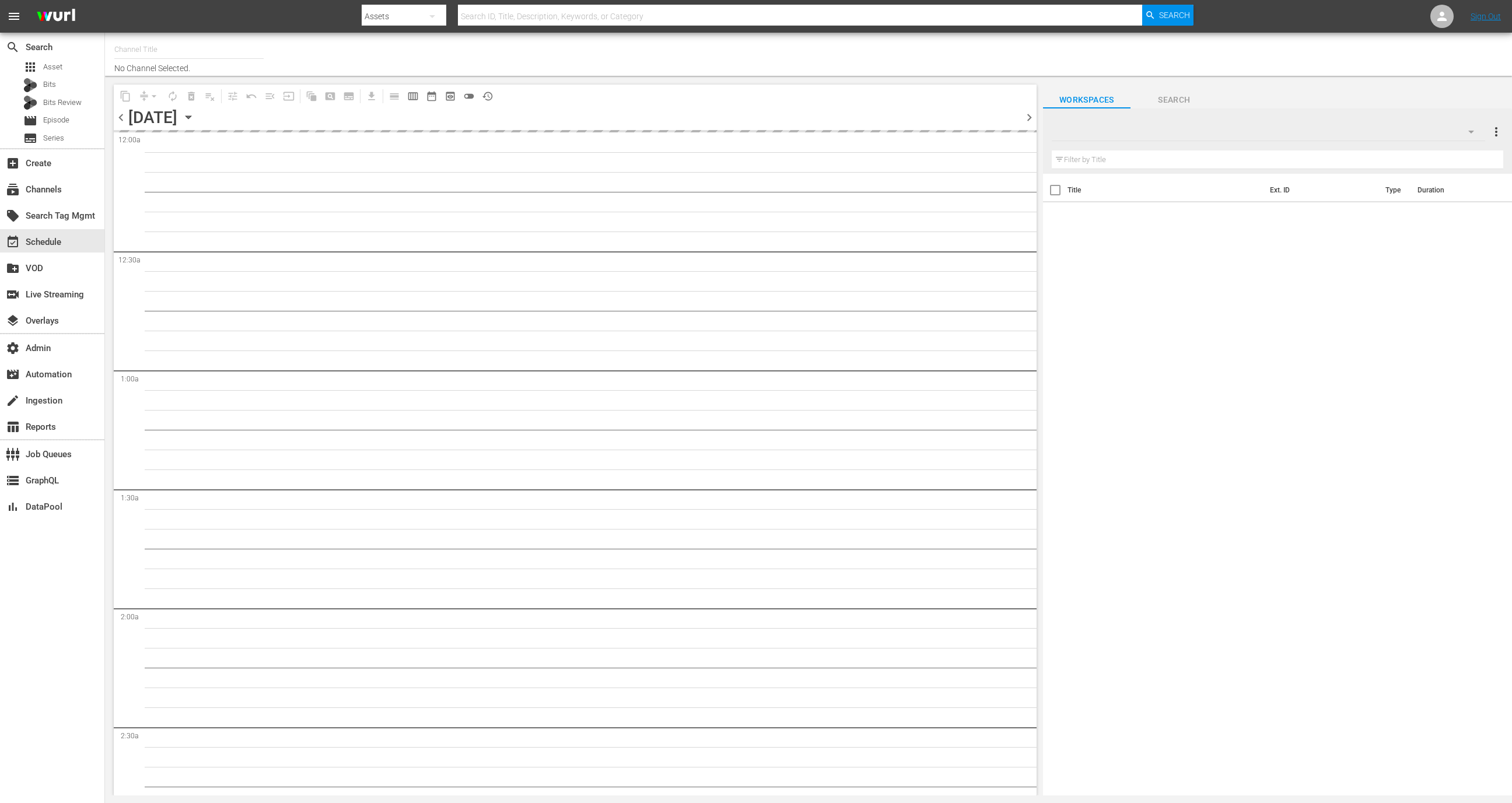
type input "All Weddings by WE tv (695)"
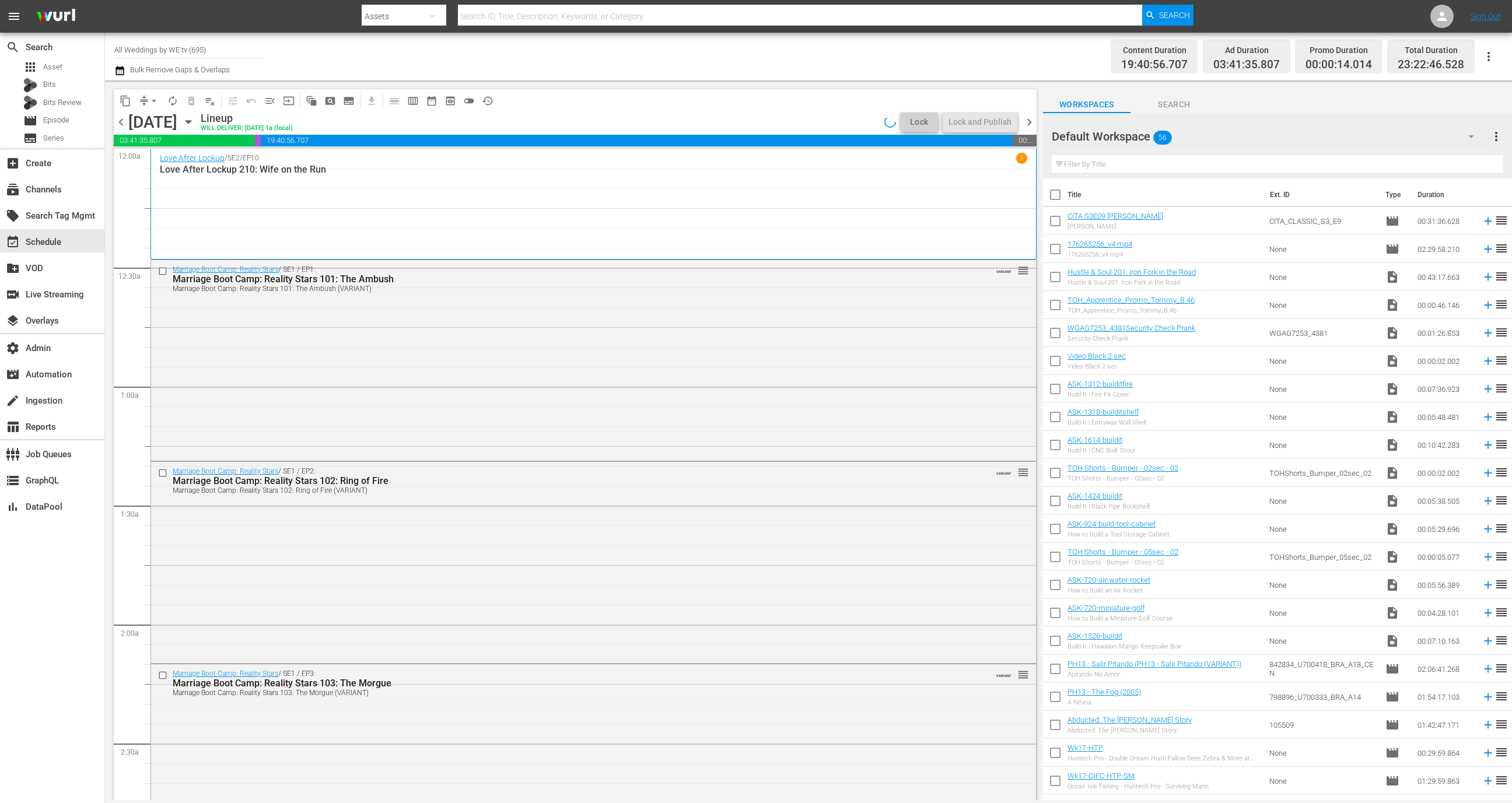
click at [488, 105] on span "history_outlined" at bounding box center [488, 100] width 12 height 12
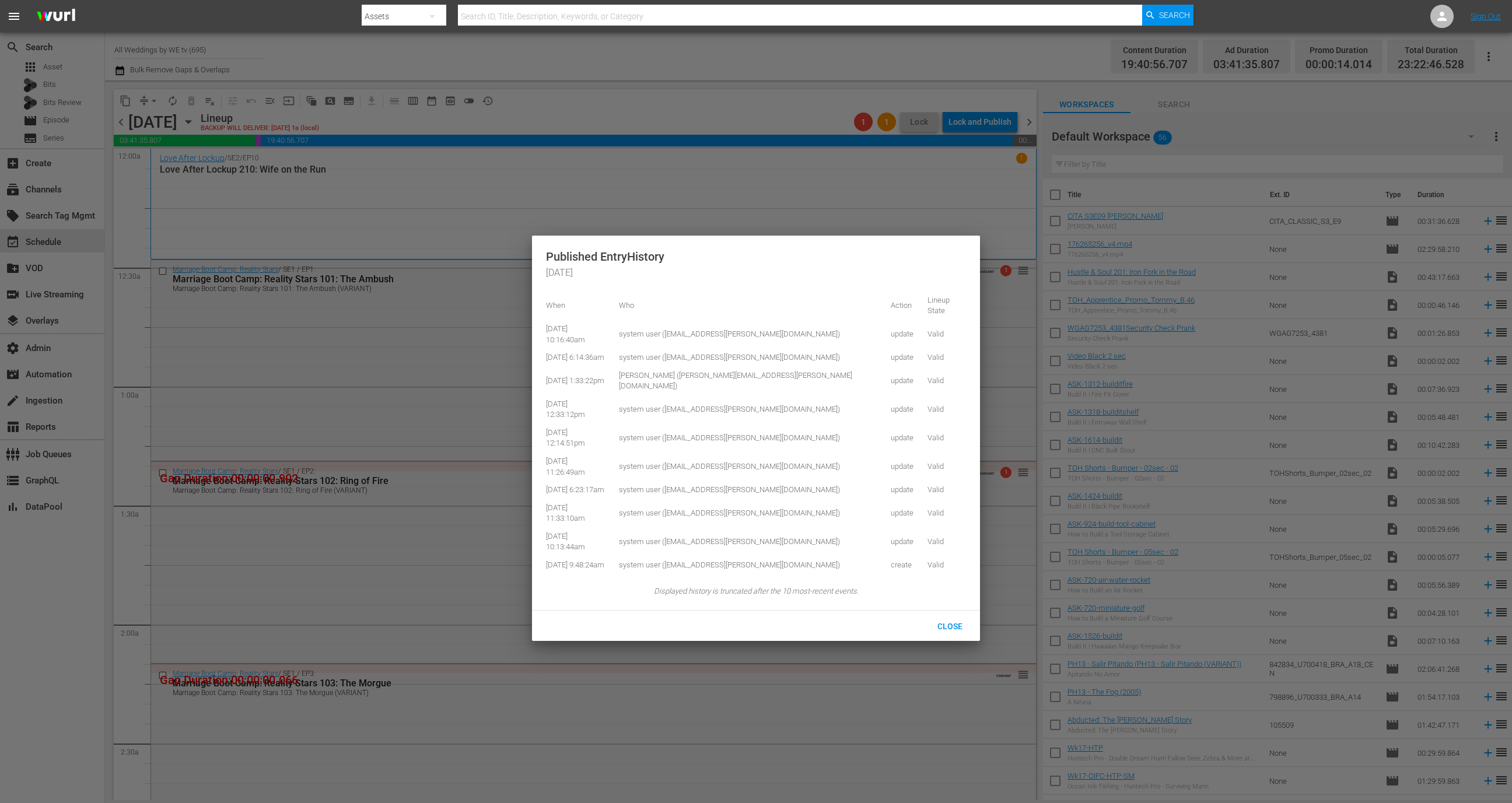
click at [468, 126] on div at bounding box center [756, 401] width 1512 height 803
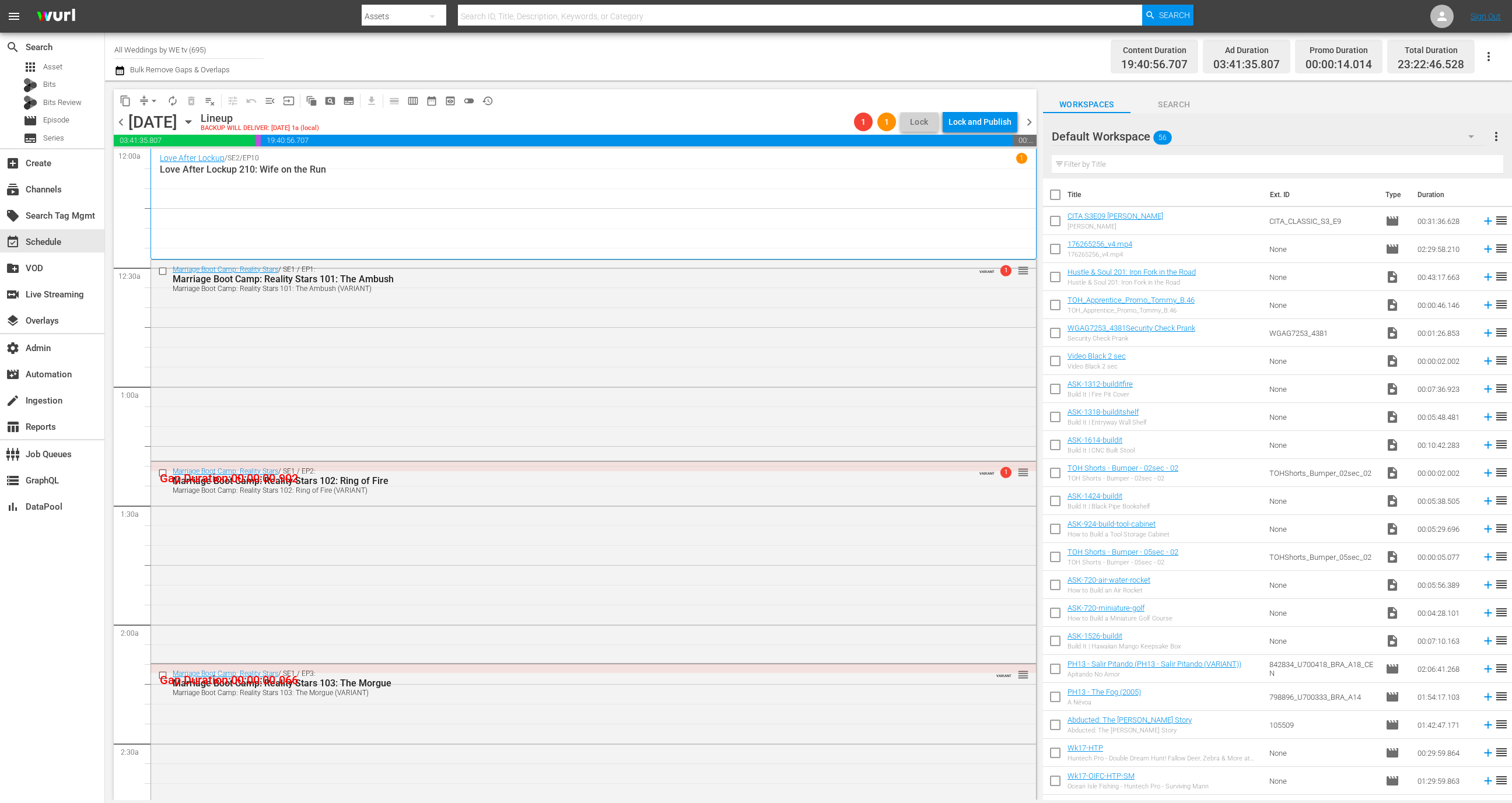
click at [191, 120] on icon "button" at bounding box center [188, 122] width 6 height 3
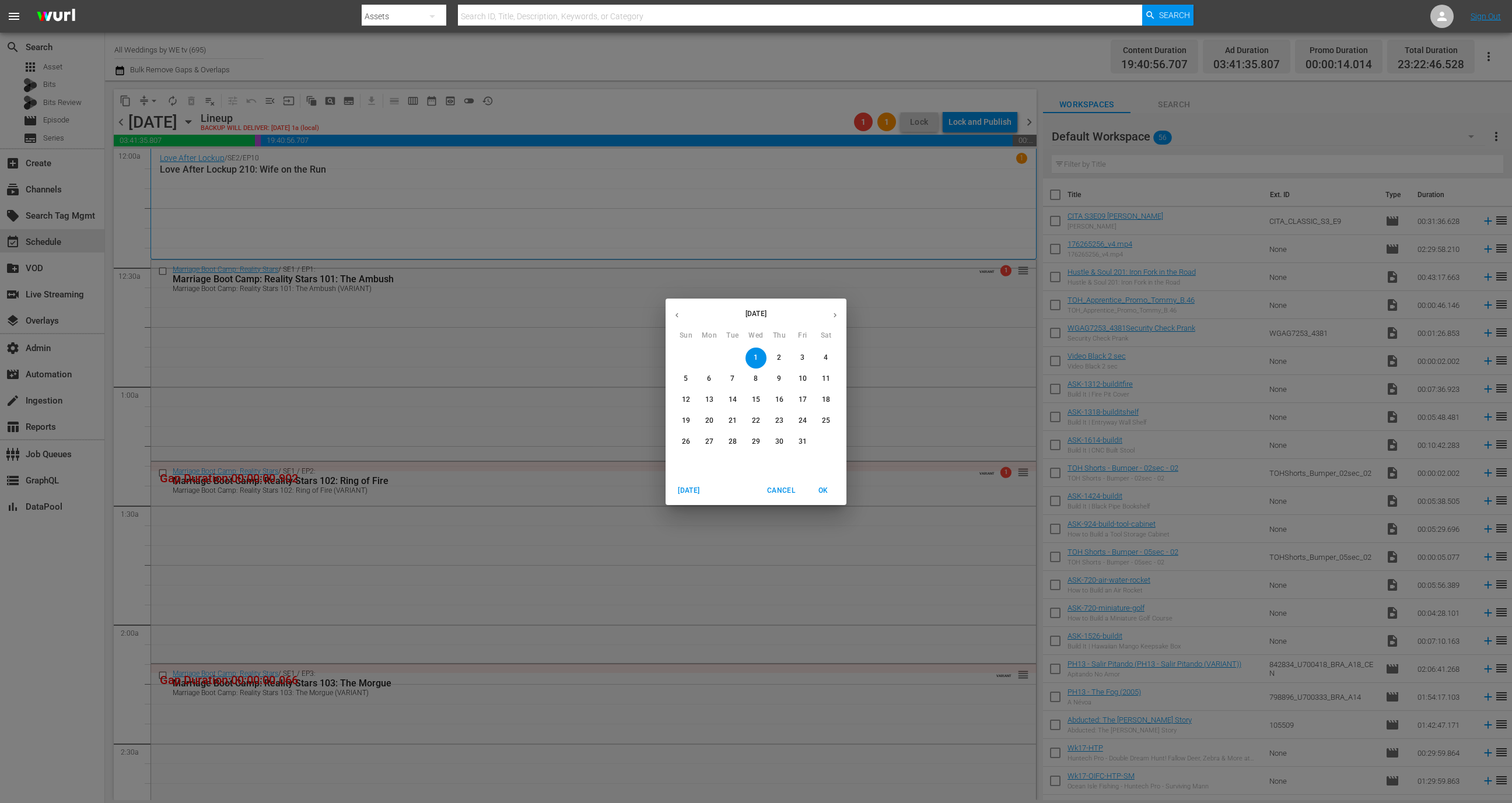
click at [676, 320] on button "button" at bounding box center [677, 315] width 23 height 23
click at [837, 312] on icon "button" at bounding box center [835, 315] width 9 height 9
click at [839, 315] on button "button" at bounding box center [835, 315] width 23 height 23
click at [733, 361] on p "2" at bounding box center [732, 357] width 4 height 10
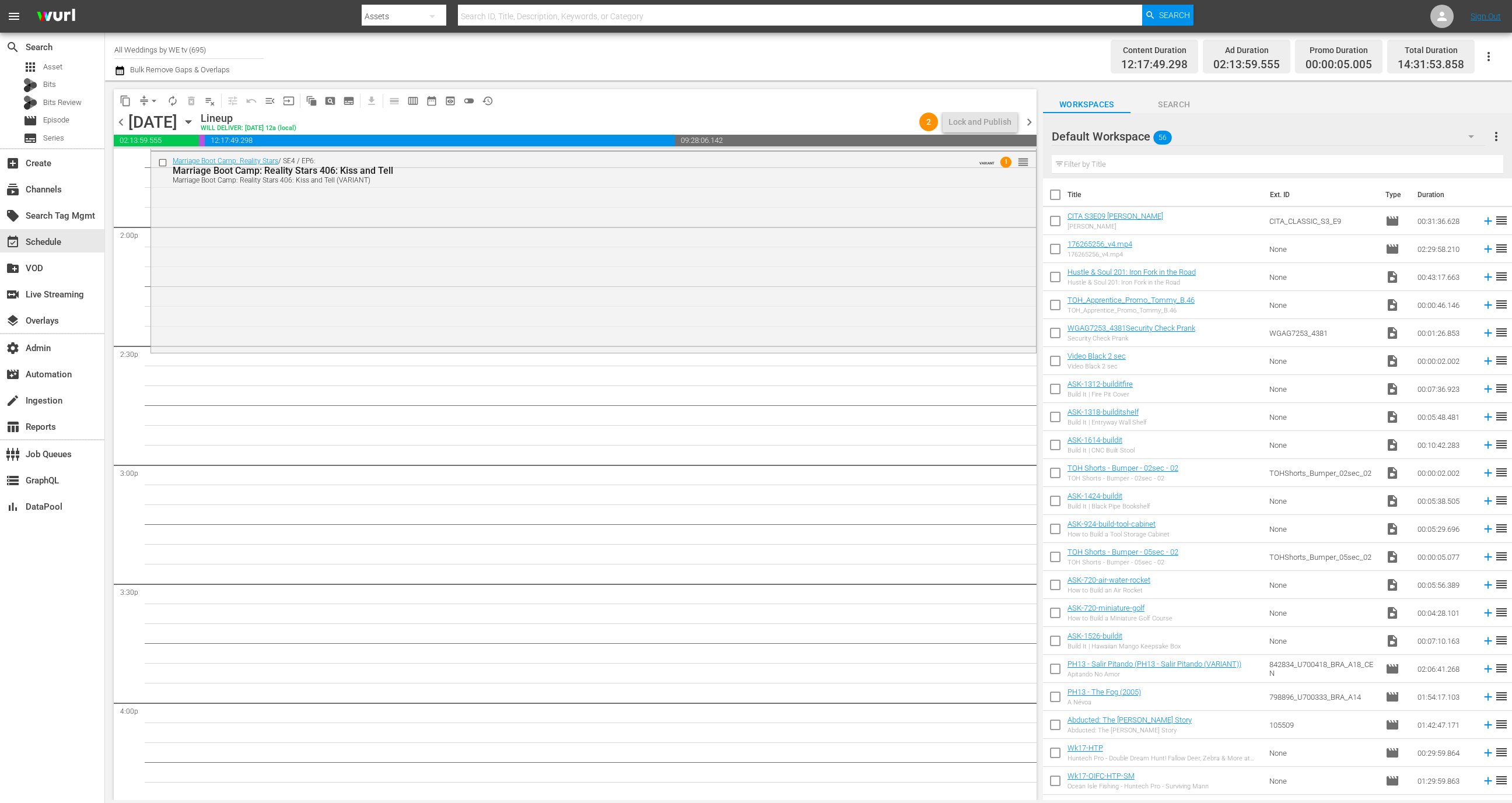
scroll to position [3190, 0]
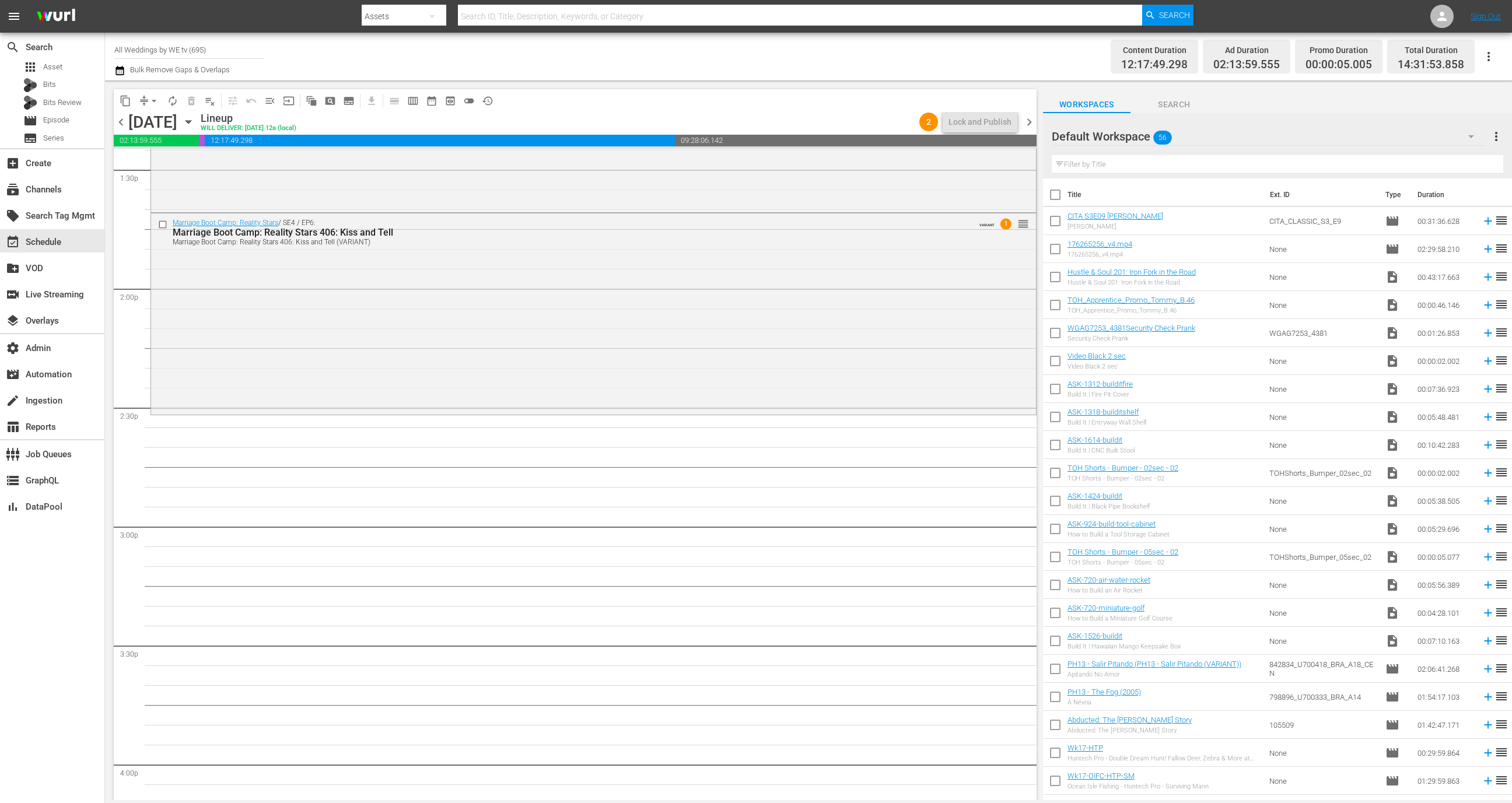
click at [126, 96] on span "content_copy" at bounding box center [125, 100] width 12 height 12
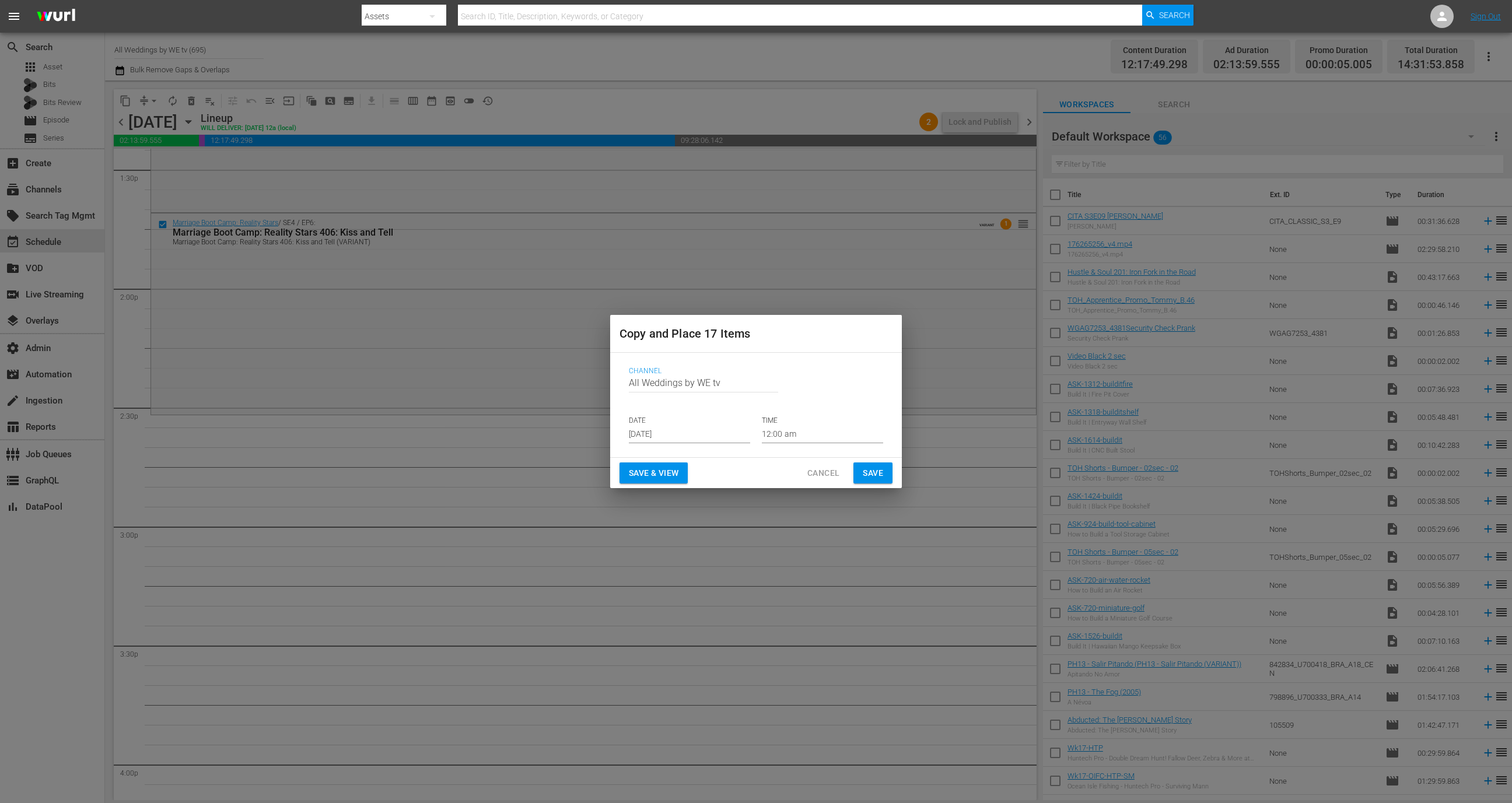
click at [182, 367] on div "Copy and Place 17 Items Channel Channel Title All Weddings by WE tv DATE Sep 14…" at bounding box center [756, 401] width 1512 height 803
click at [830, 469] on span "Cancel" at bounding box center [823, 473] width 32 height 14
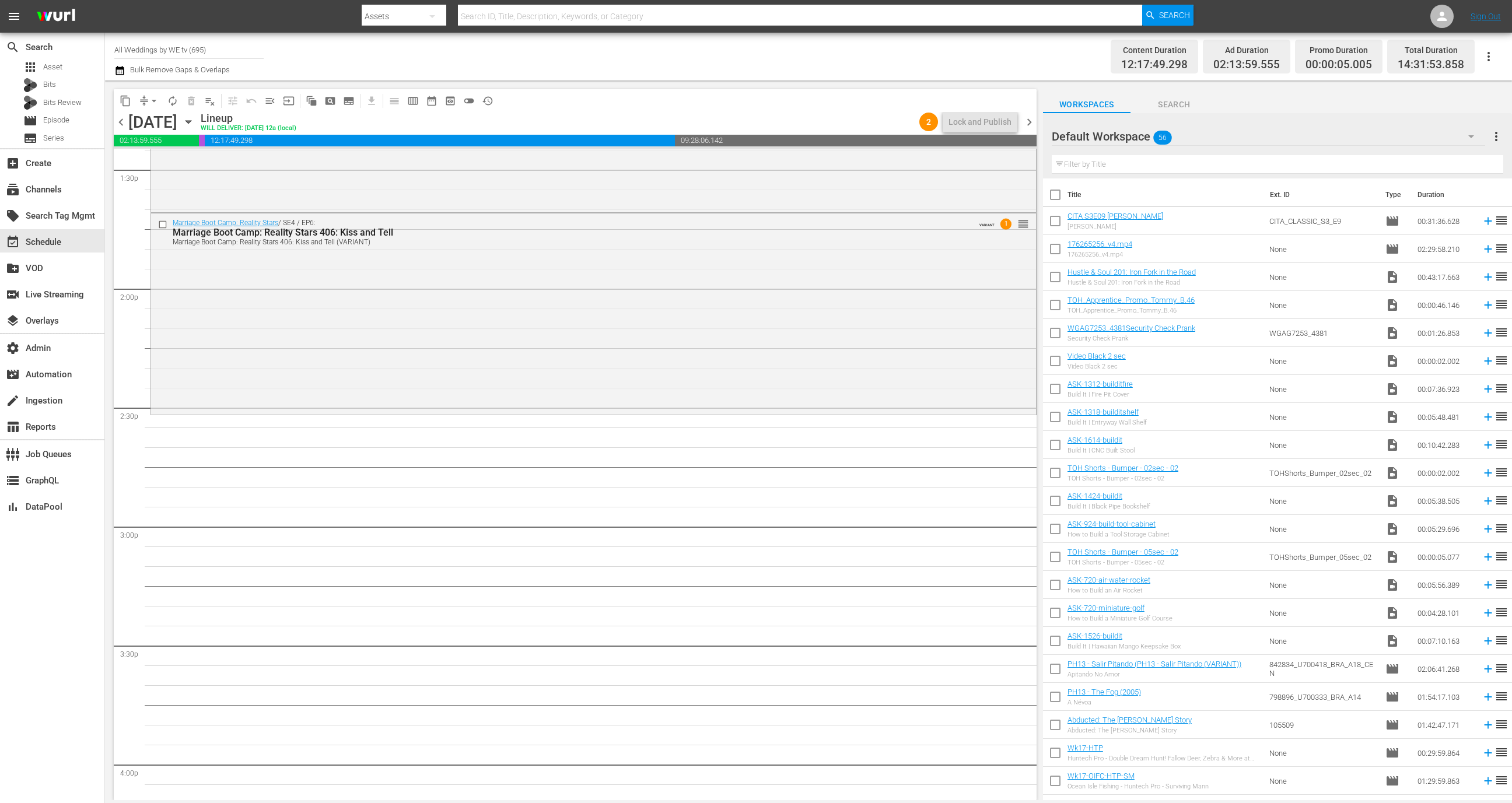
click at [198, 120] on div "Tuesday, December 2nd December 2nd" at bounding box center [163, 122] width 69 height 19
click at [195, 120] on icon "button" at bounding box center [188, 122] width 13 height 13
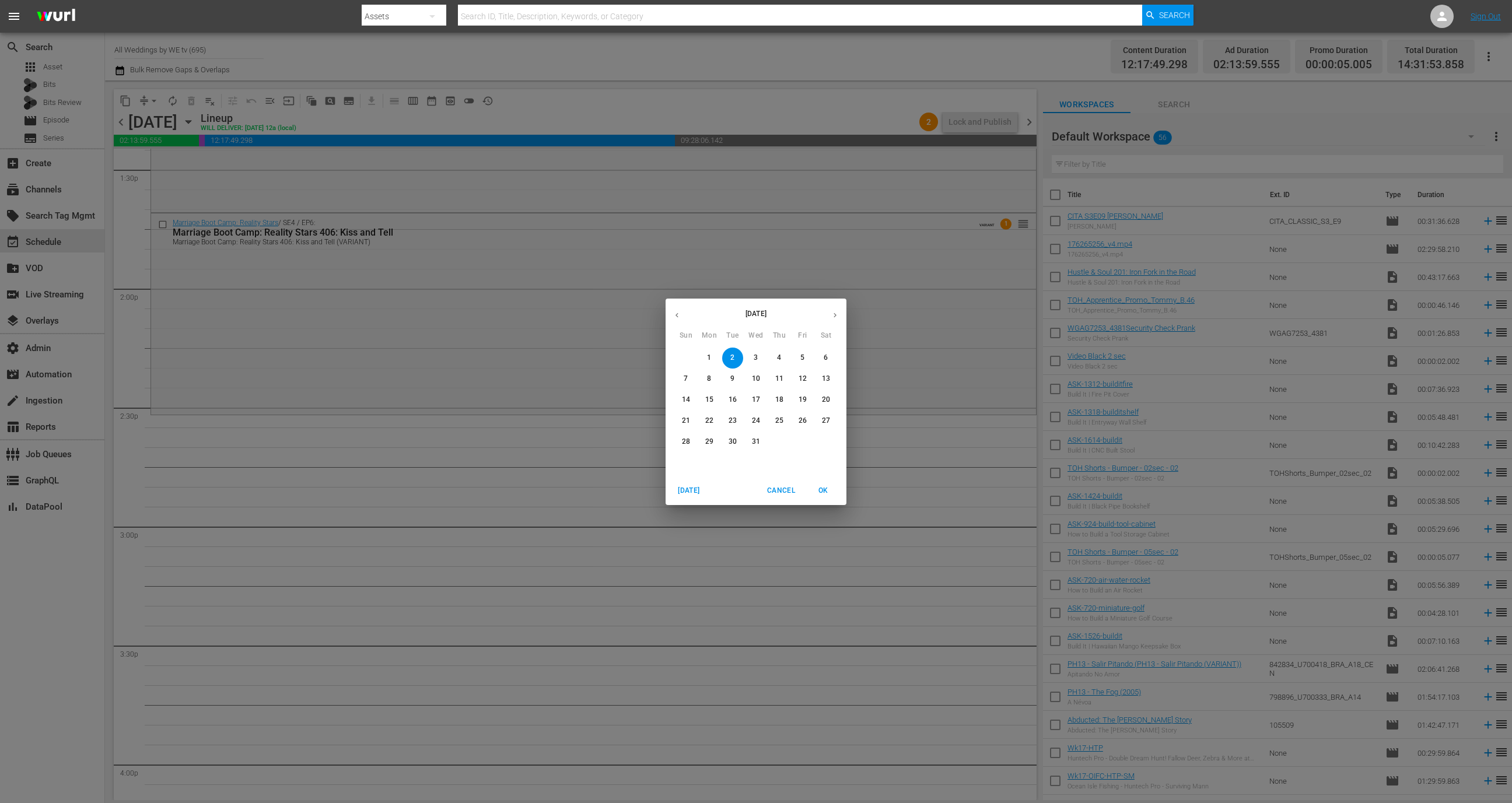
click at [720, 357] on div "1" at bounding box center [709, 358] width 23 height 21
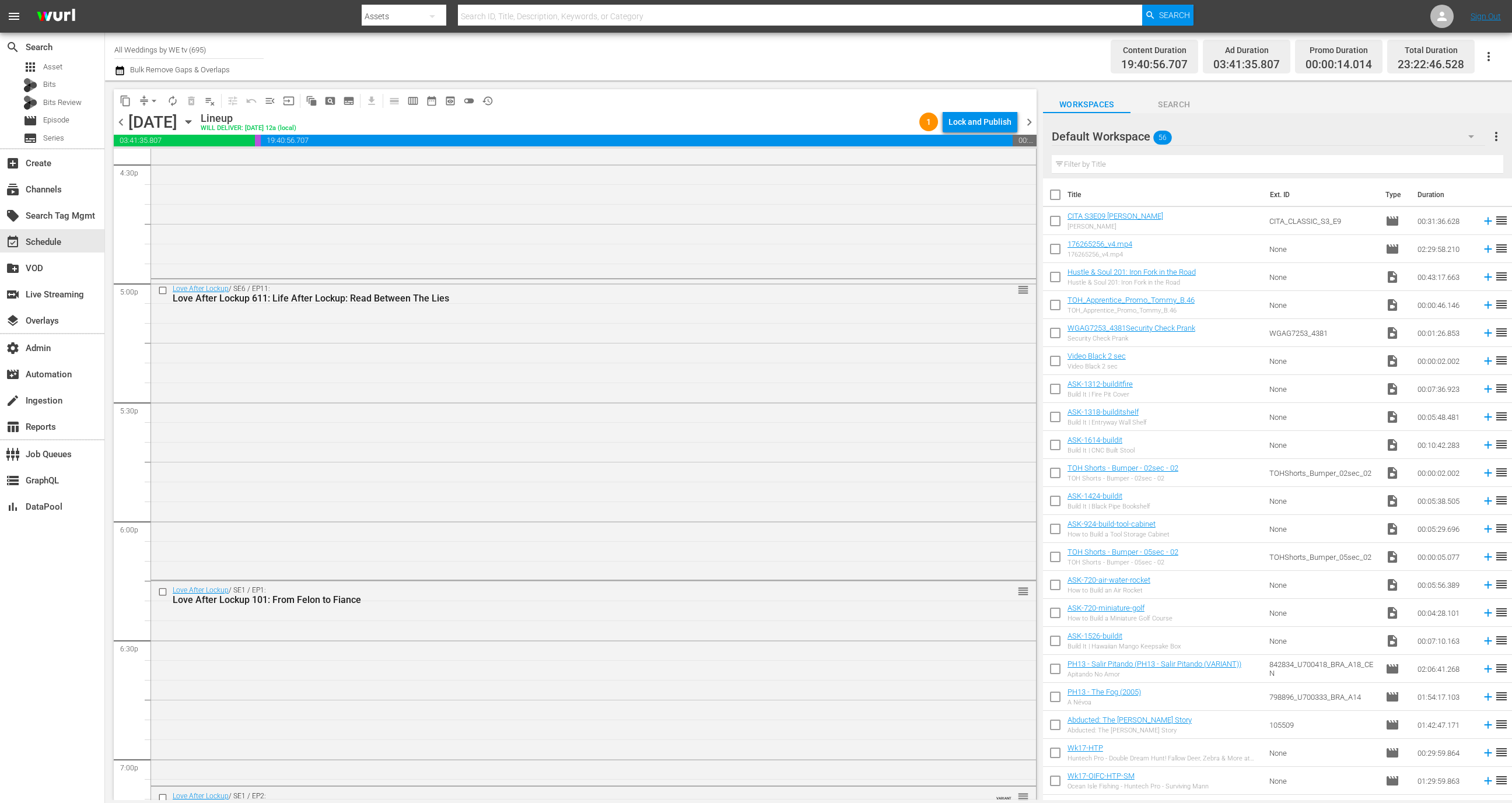
scroll to position [3977, 0]
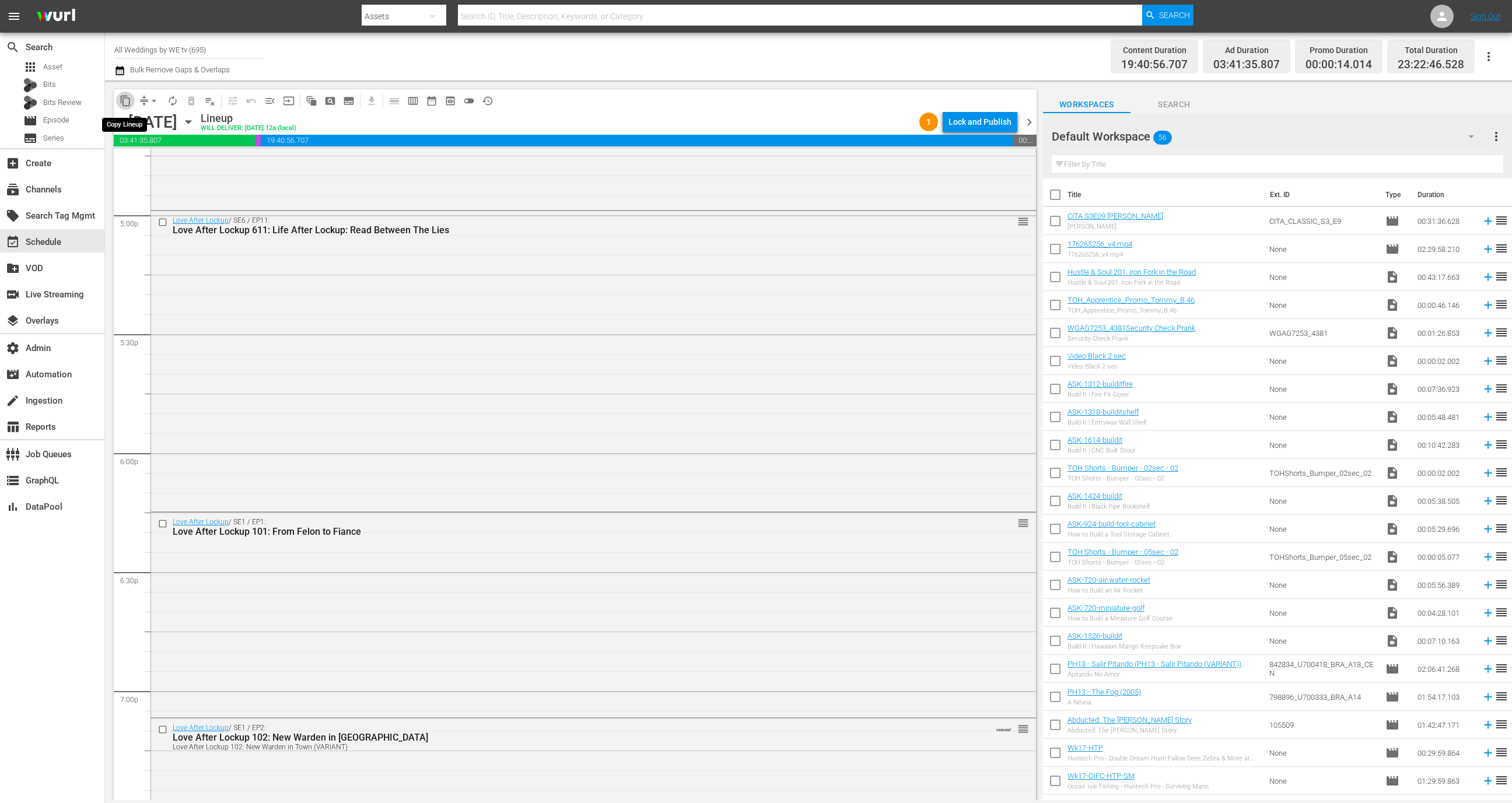
click at [126, 100] on span "content_copy" at bounding box center [125, 100] width 12 height 12
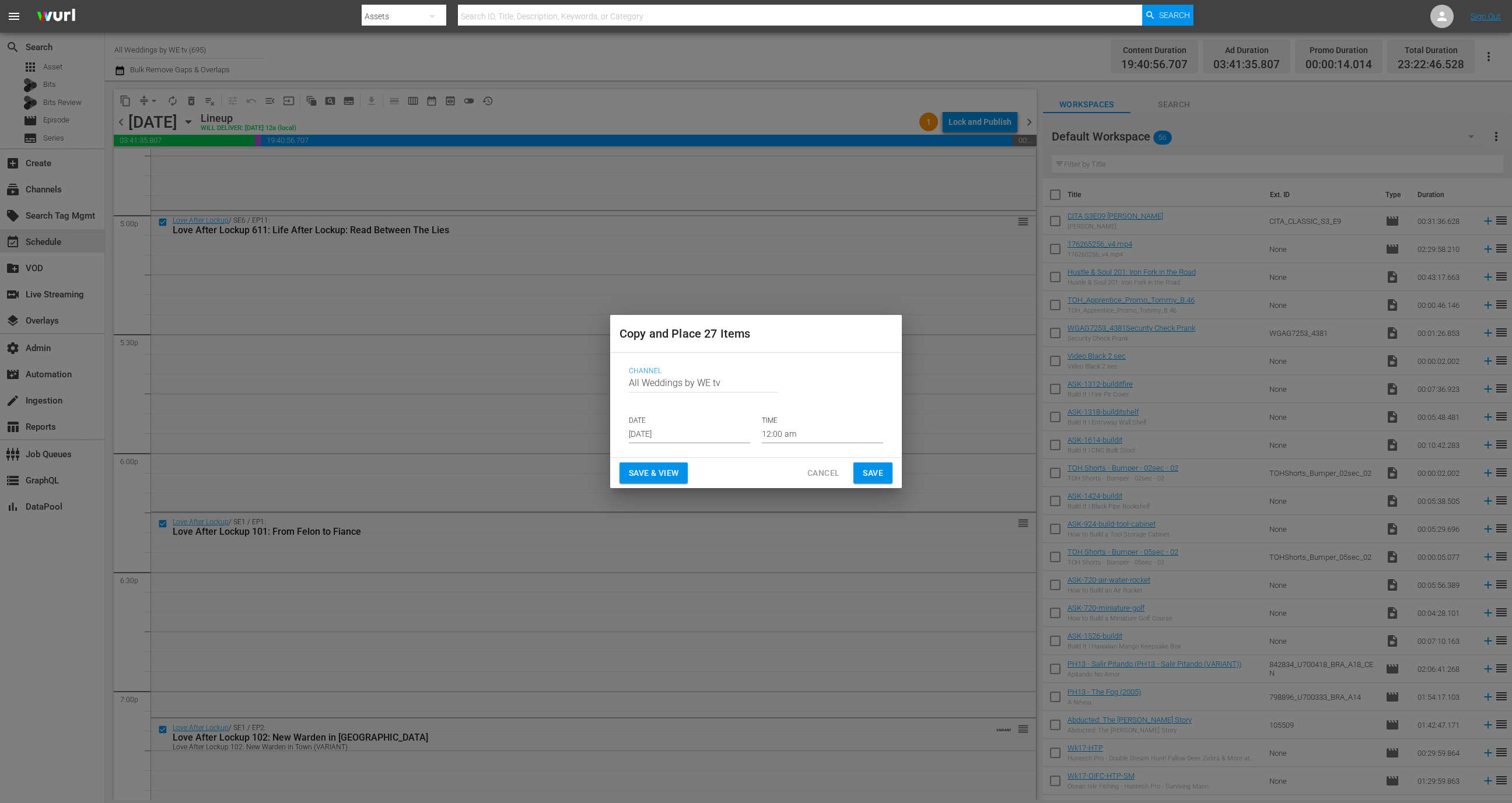
click at [807, 474] on span "Cancel" at bounding box center [823, 473] width 32 height 14
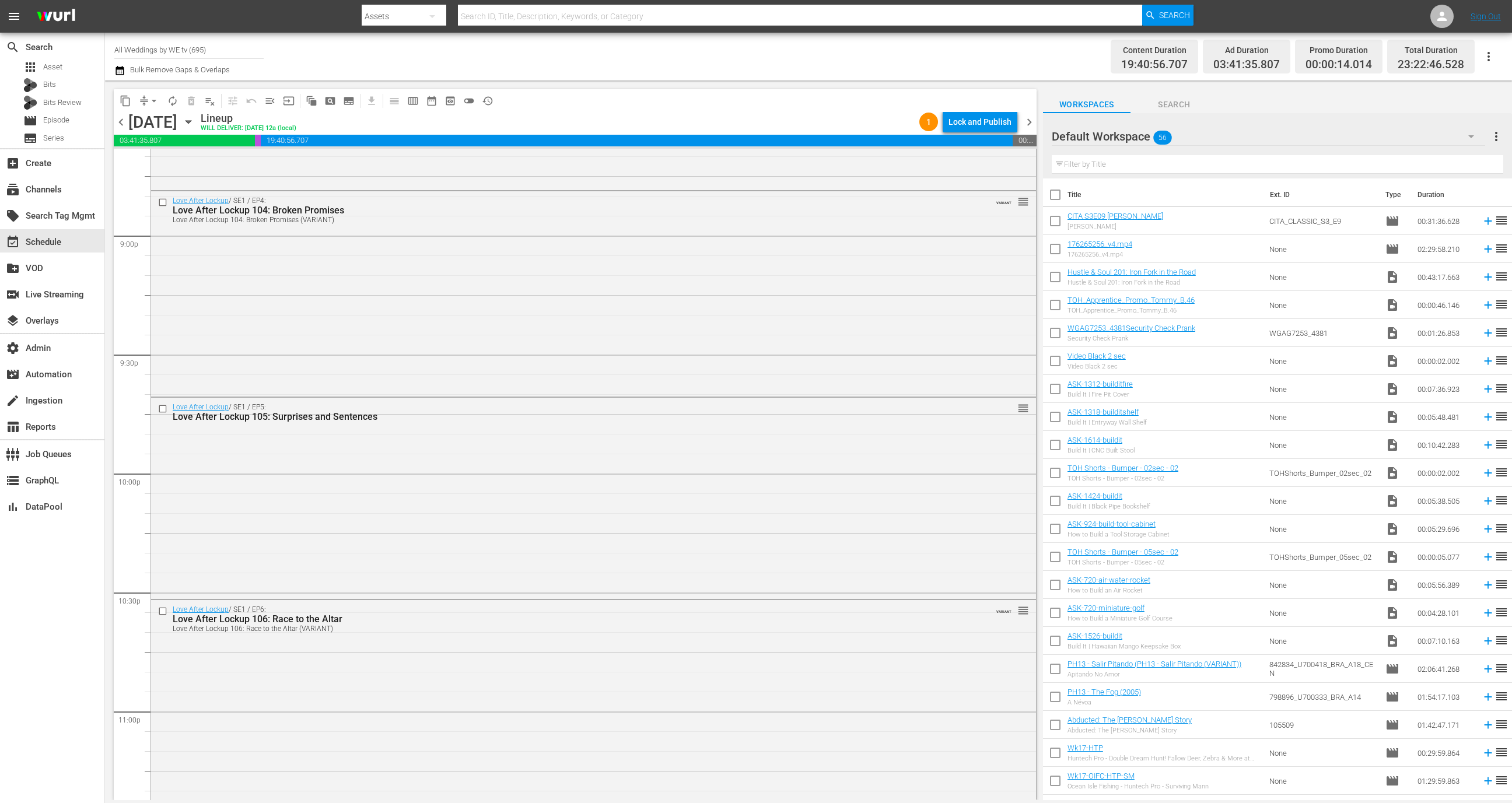
scroll to position [5056, 0]
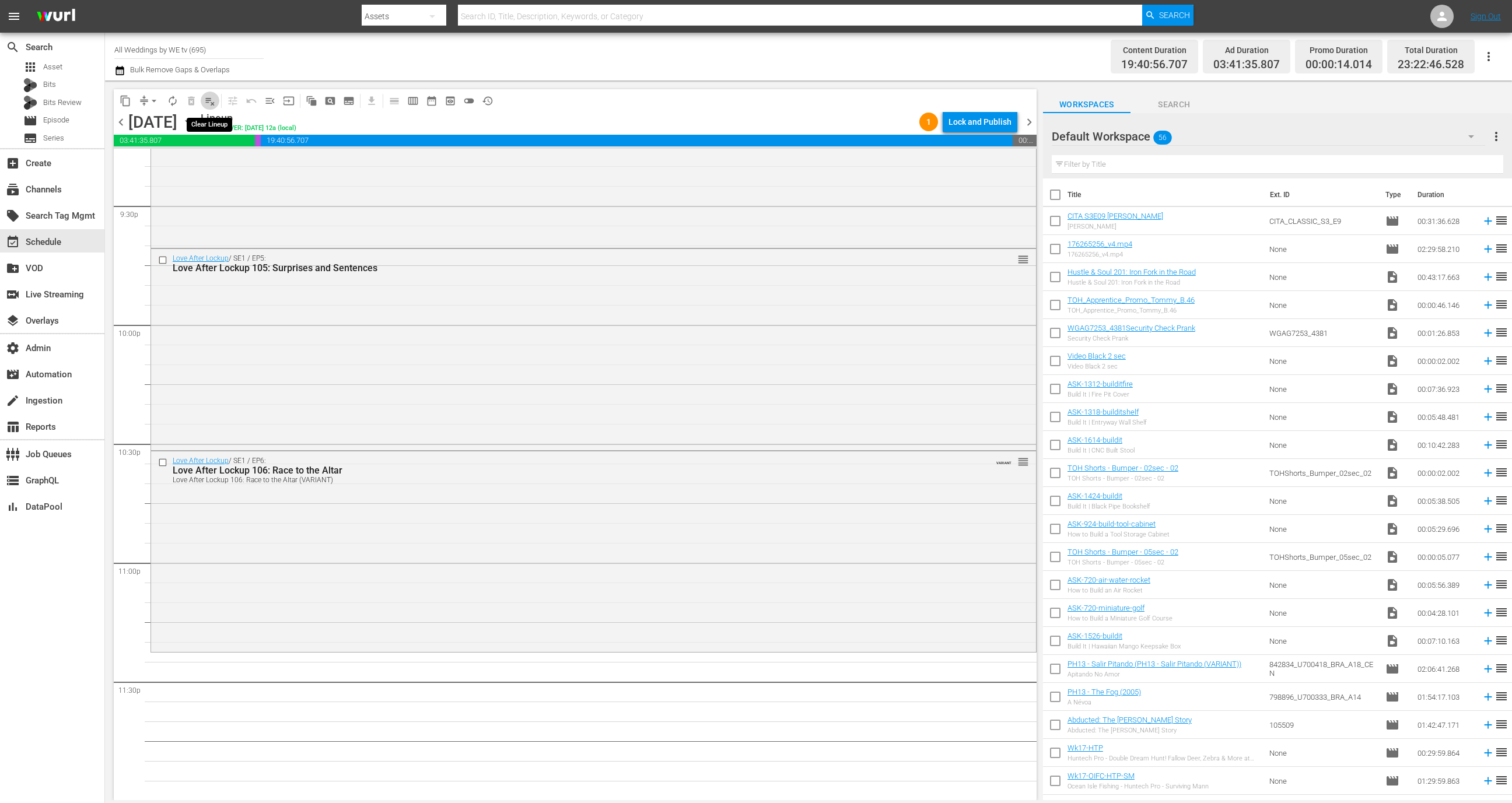
click at [211, 109] on button "playlist_remove_outlined" at bounding box center [209, 100] width 18 height 18
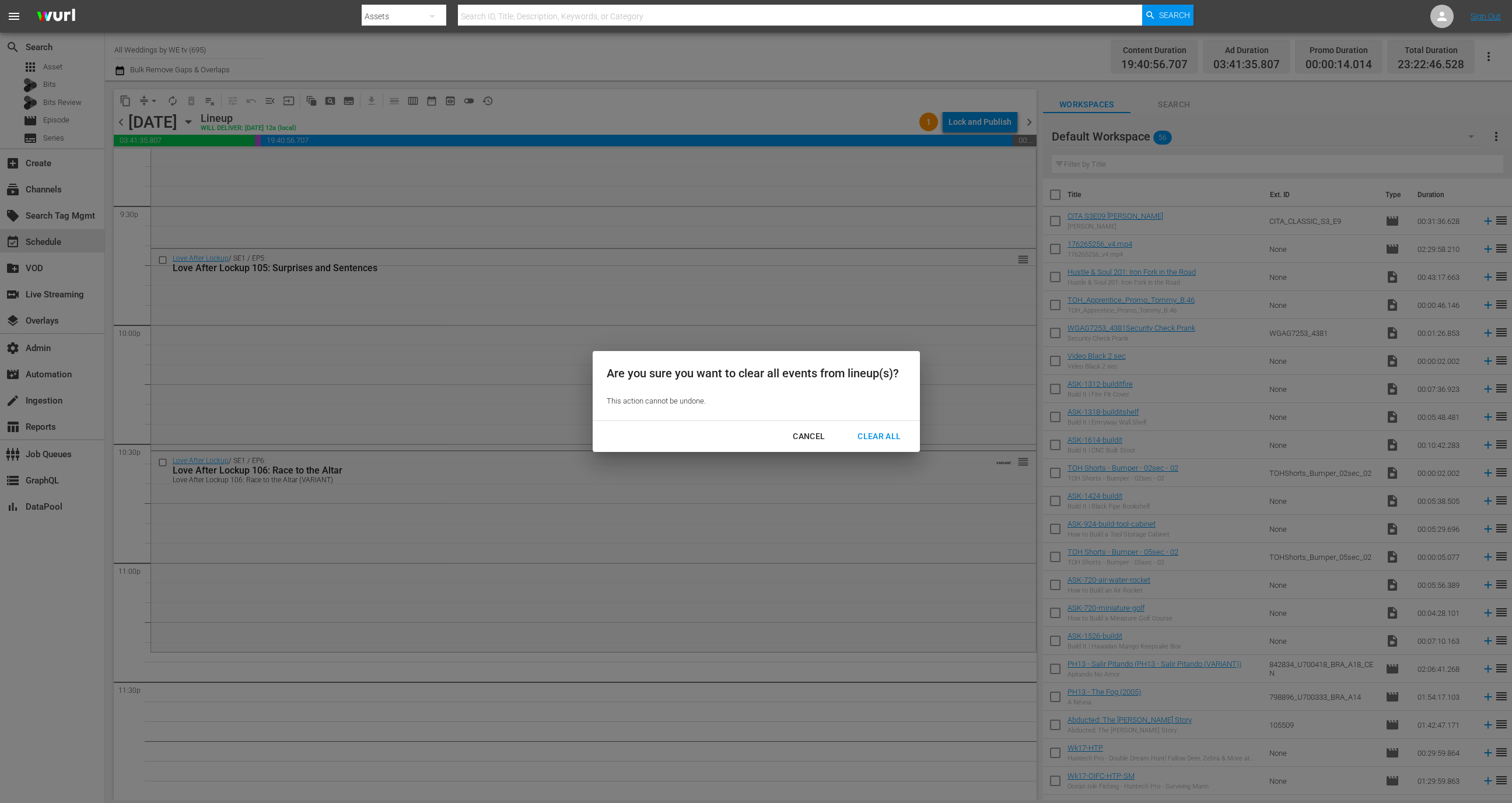
click at [884, 432] on div "Clear All" at bounding box center [878, 436] width 61 height 14
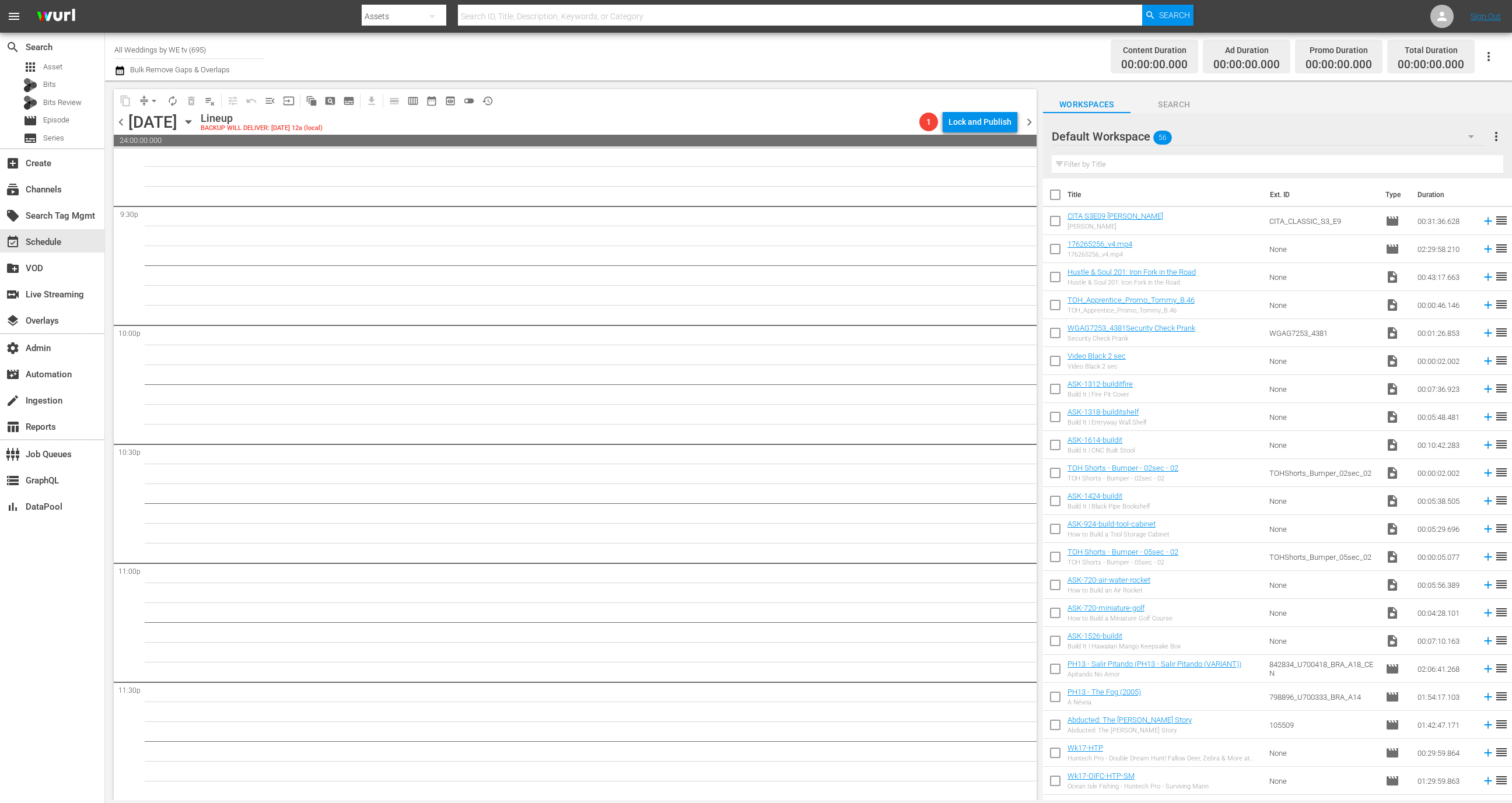
click at [1028, 108] on div "content_copy compress arrow_drop_down autorenew_outlined delete_forever_outline…" at bounding box center [575, 100] width 923 height 23
click at [1028, 112] on div "chevron_left Monday, December 1st December 1st Lineup BACKUP WILL DELIVER: 11/3…" at bounding box center [575, 123] width 923 height 23
click at [1028, 123] on span "chevron_right" at bounding box center [1029, 122] width 14 height 14
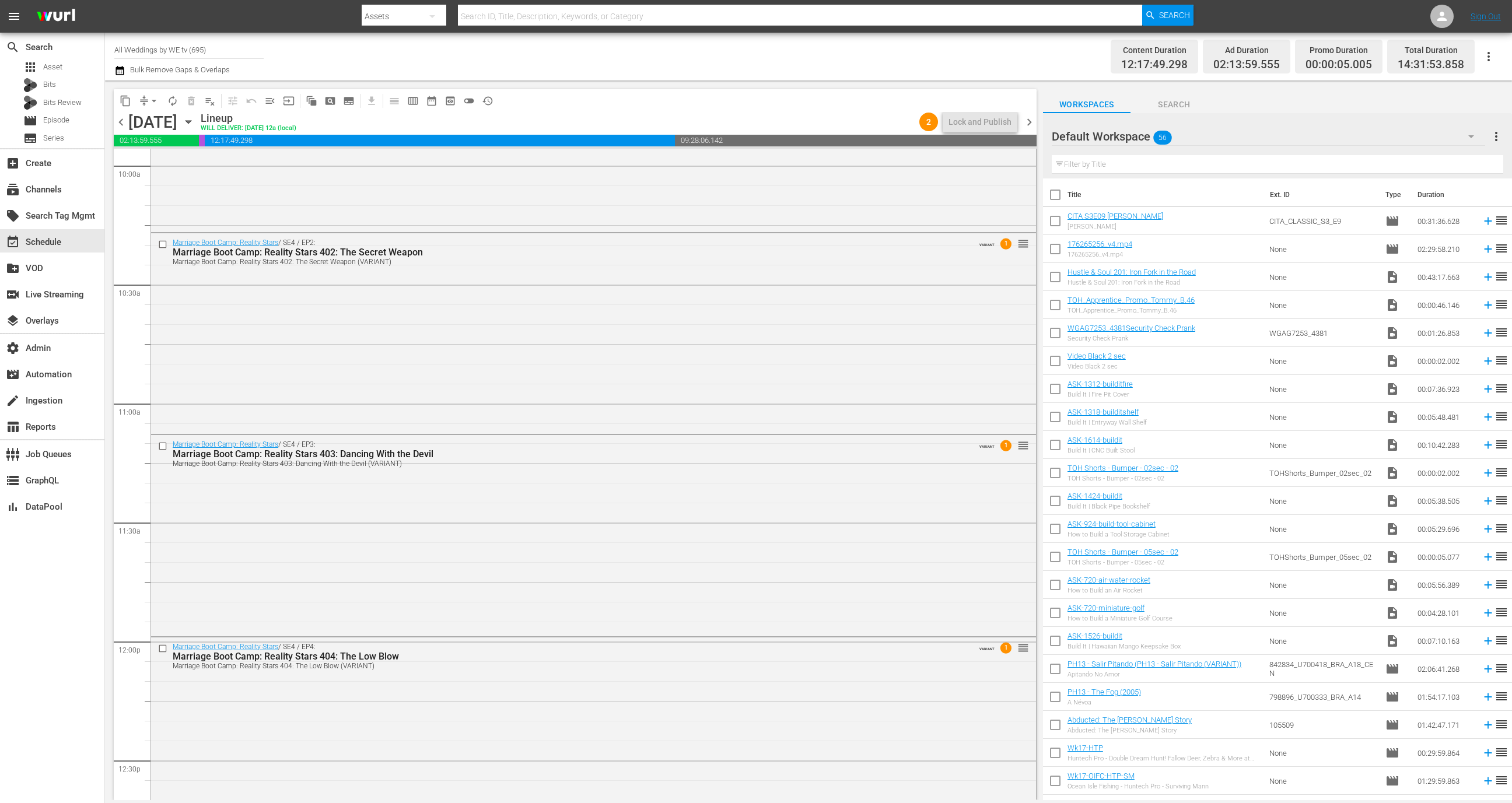
scroll to position [2365, 0]
click at [1028, 120] on span "chevron_right" at bounding box center [1029, 122] width 14 height 14
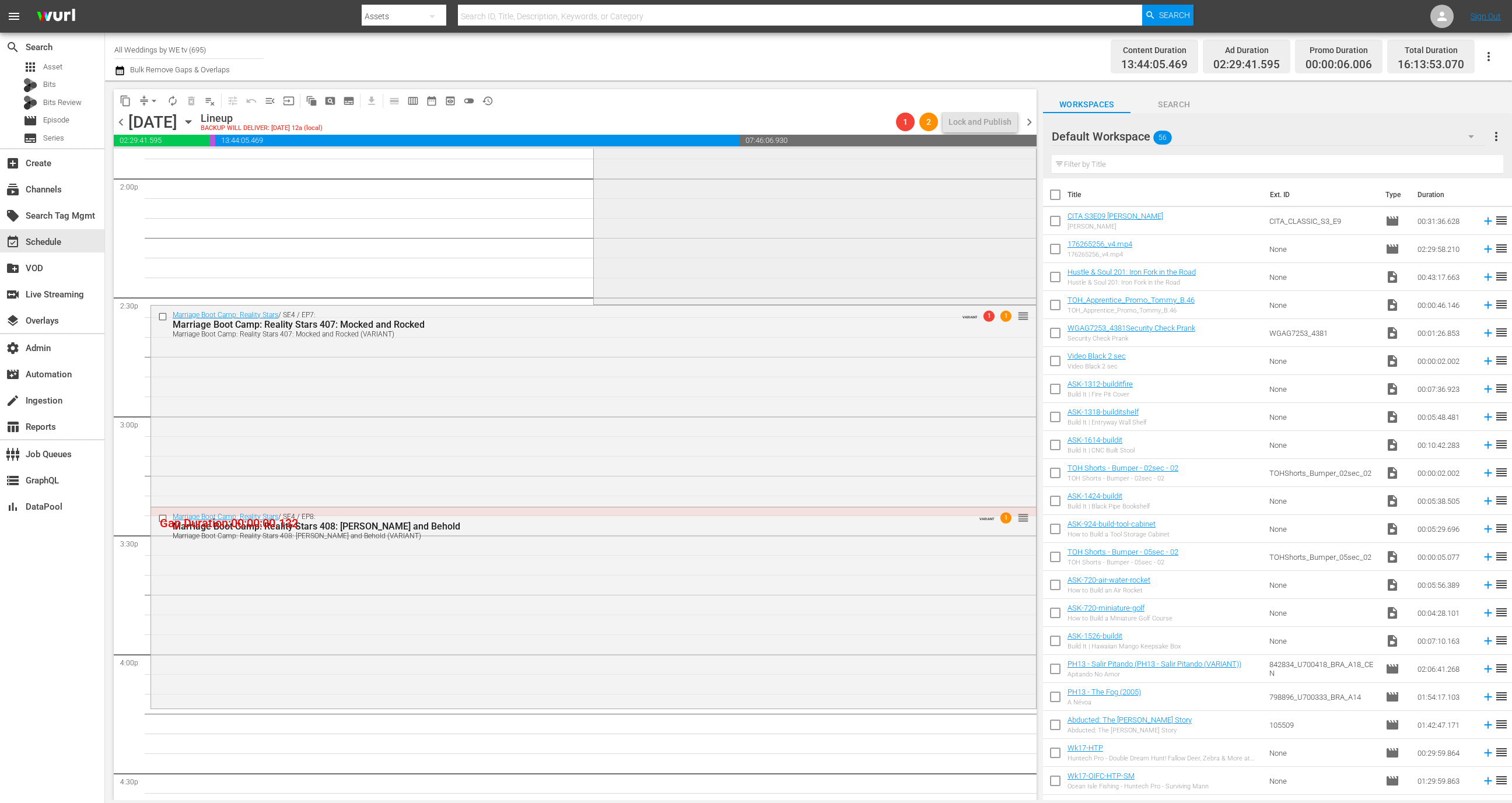
scroll to position [3324, 0]
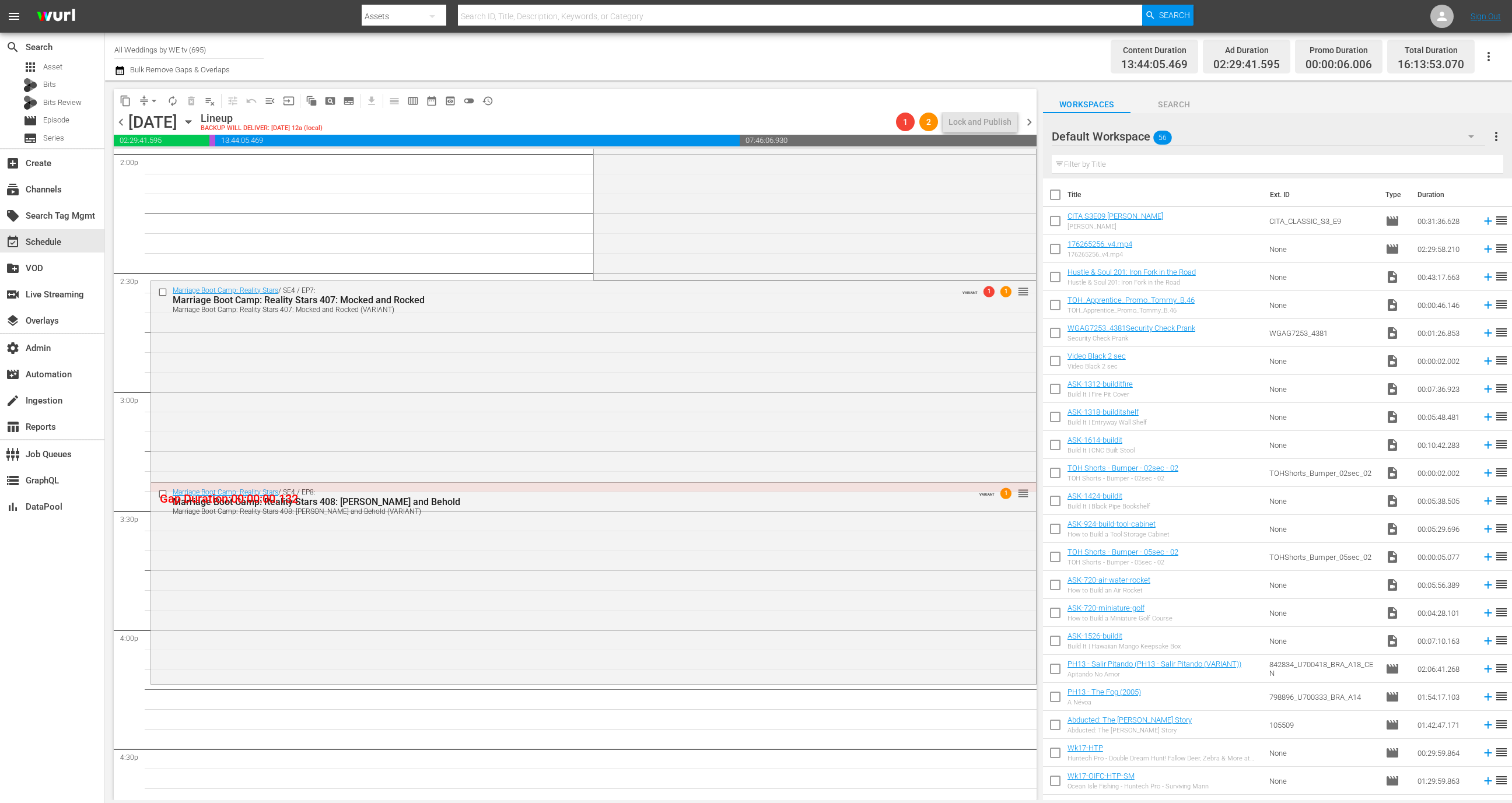
click at [1031, 122] on span "chevron_right" at bounding box center [1029, 122] width 14 height 14
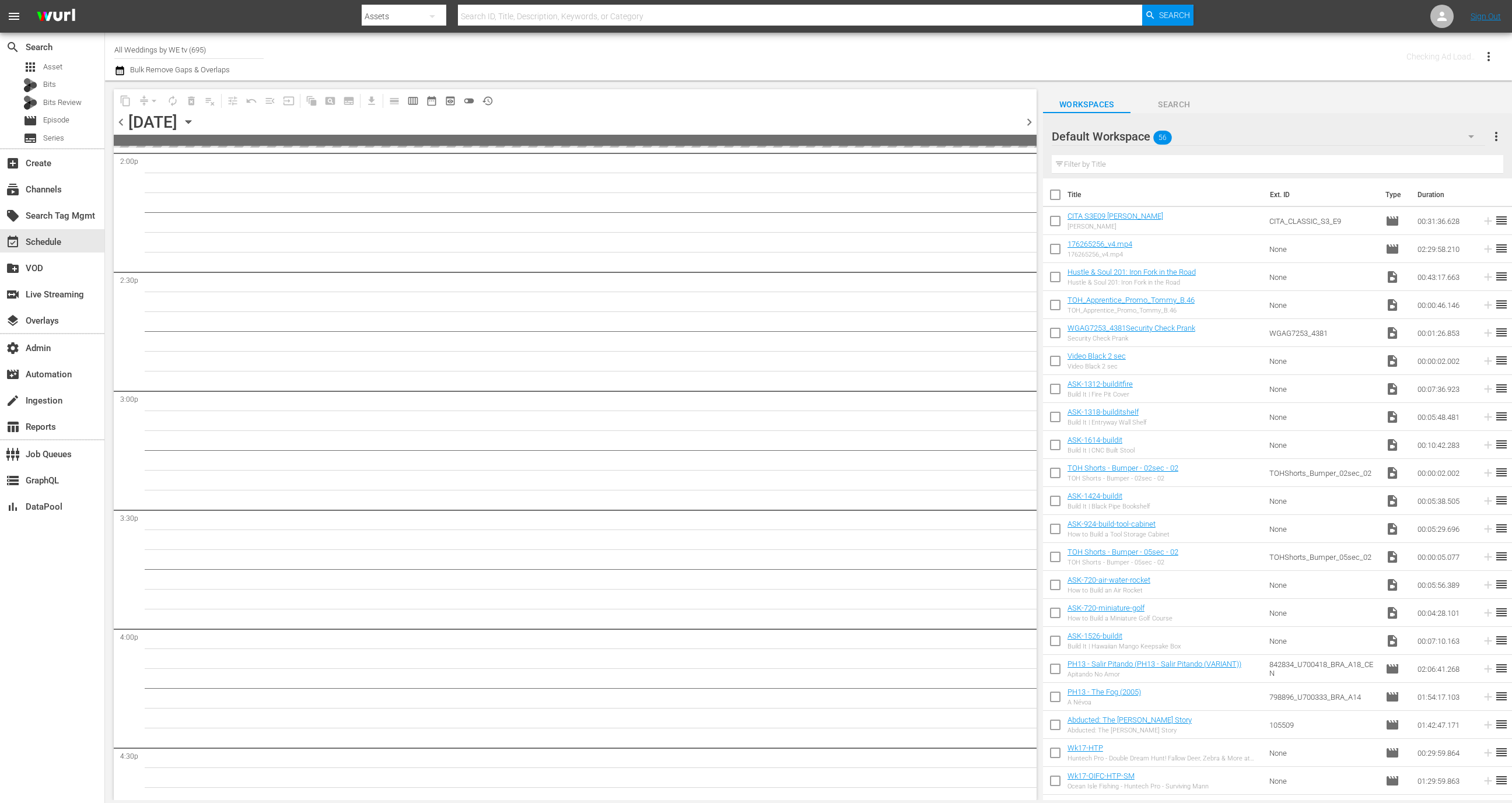
scroll to position [3503, 0]
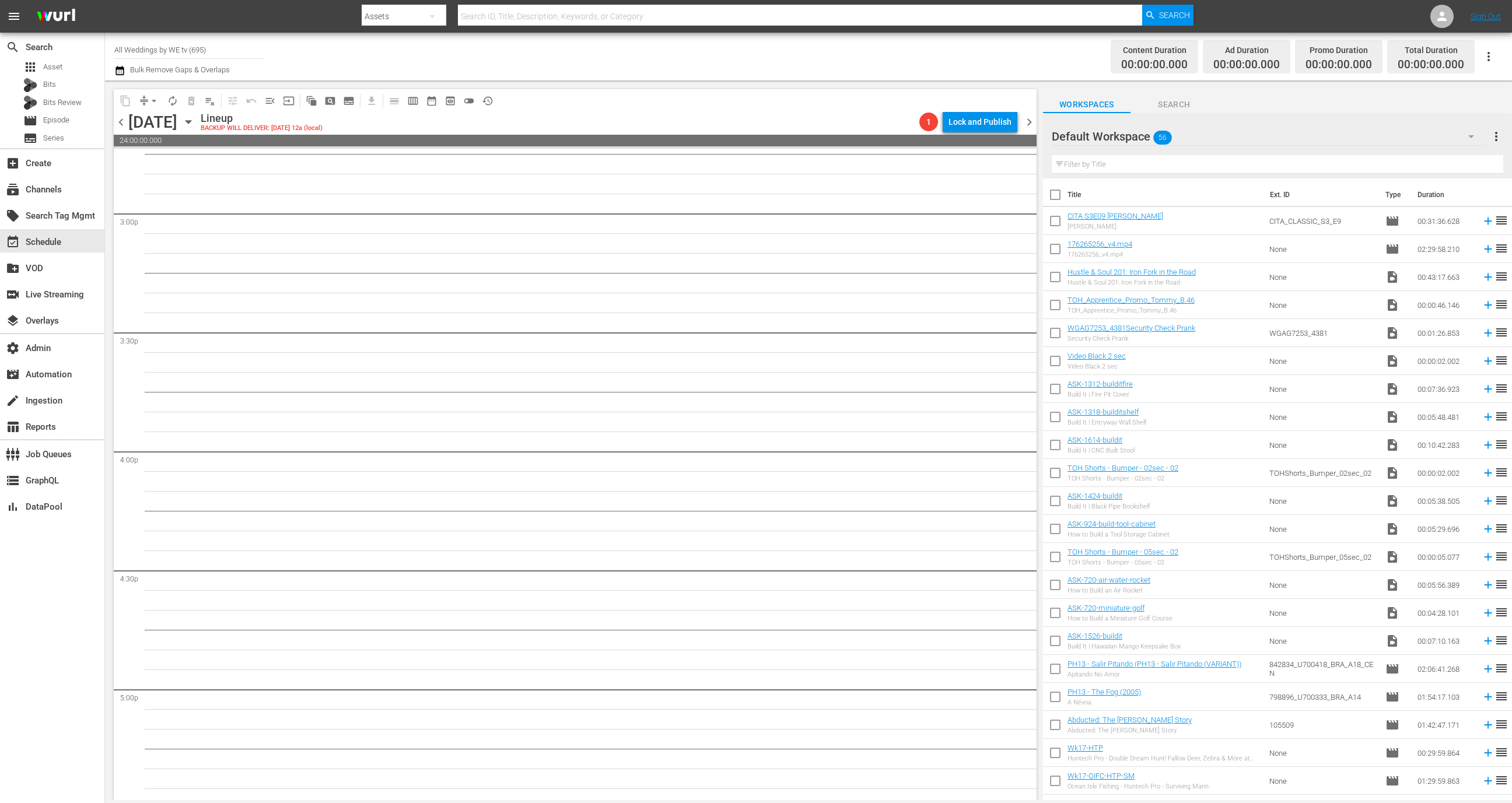
click at [1031, 122] on span "chevron_right" at bounding box center [1029, 122] width 14 height 14
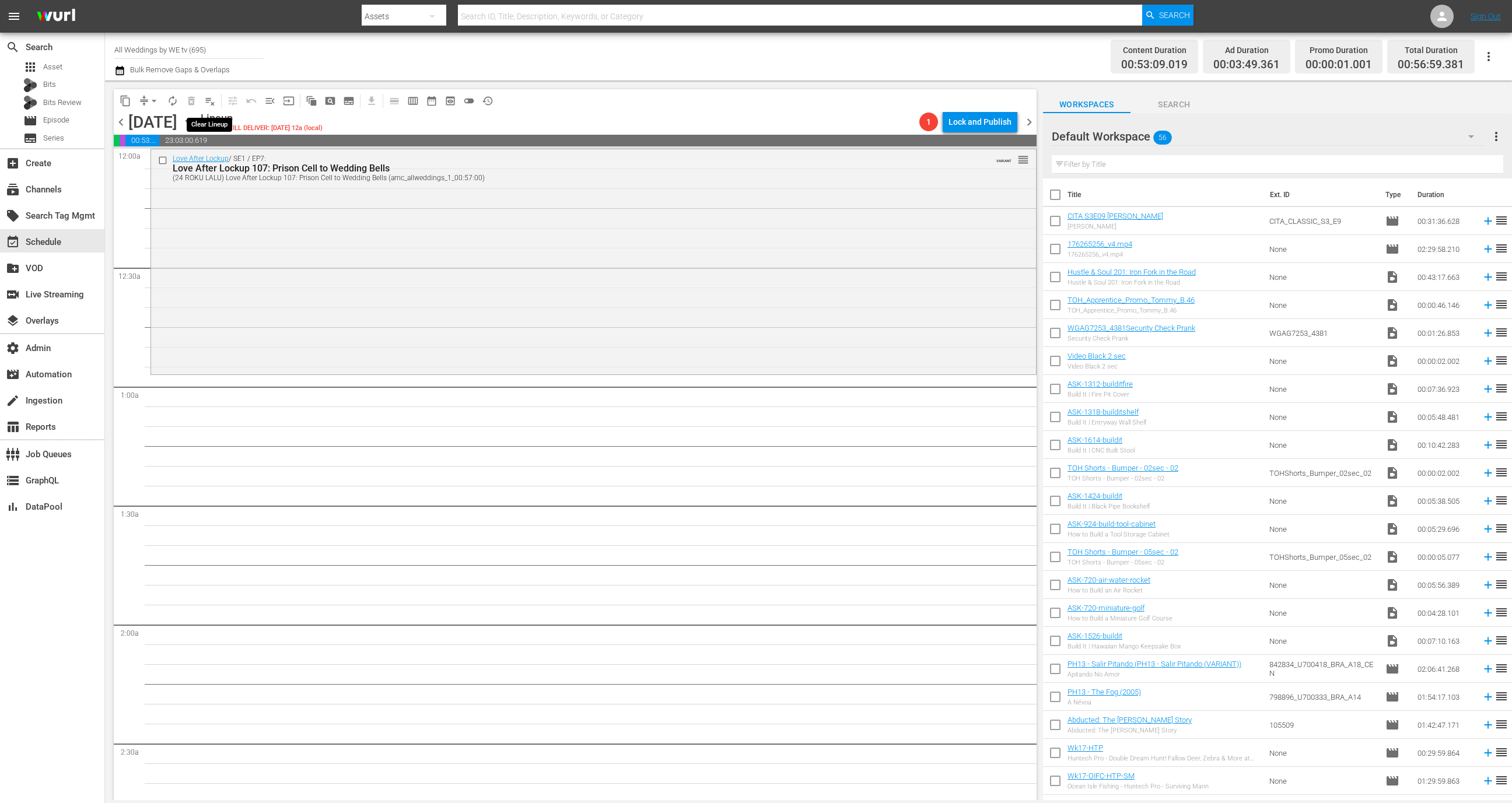
click at [207, 102] on span "playlist_remove_outlined" at bounding box center [210, 100] width 12 height 12
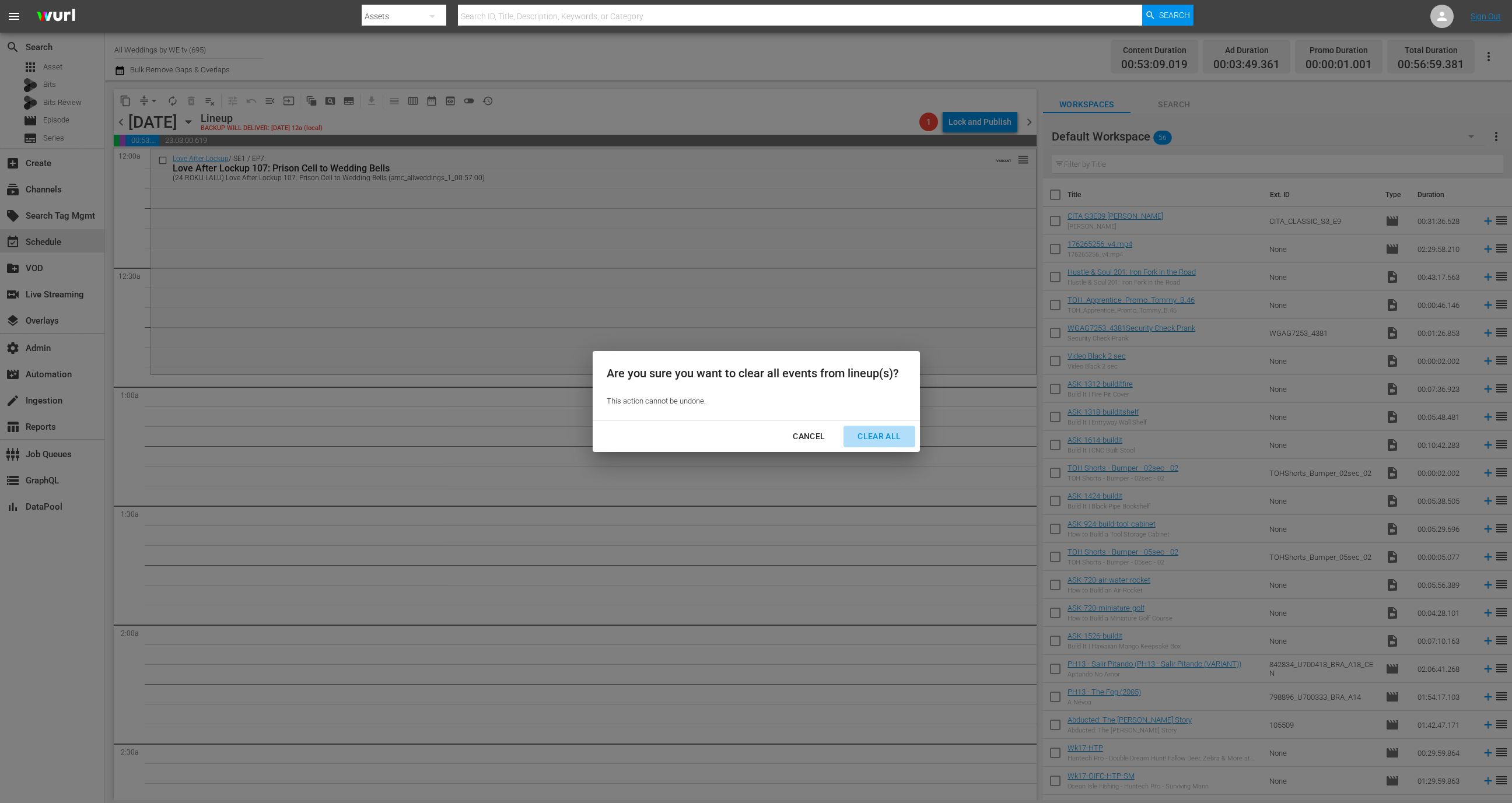
click at [864, 439] on div "Clear All" at bounding box center [878, 436] width 61 height 14
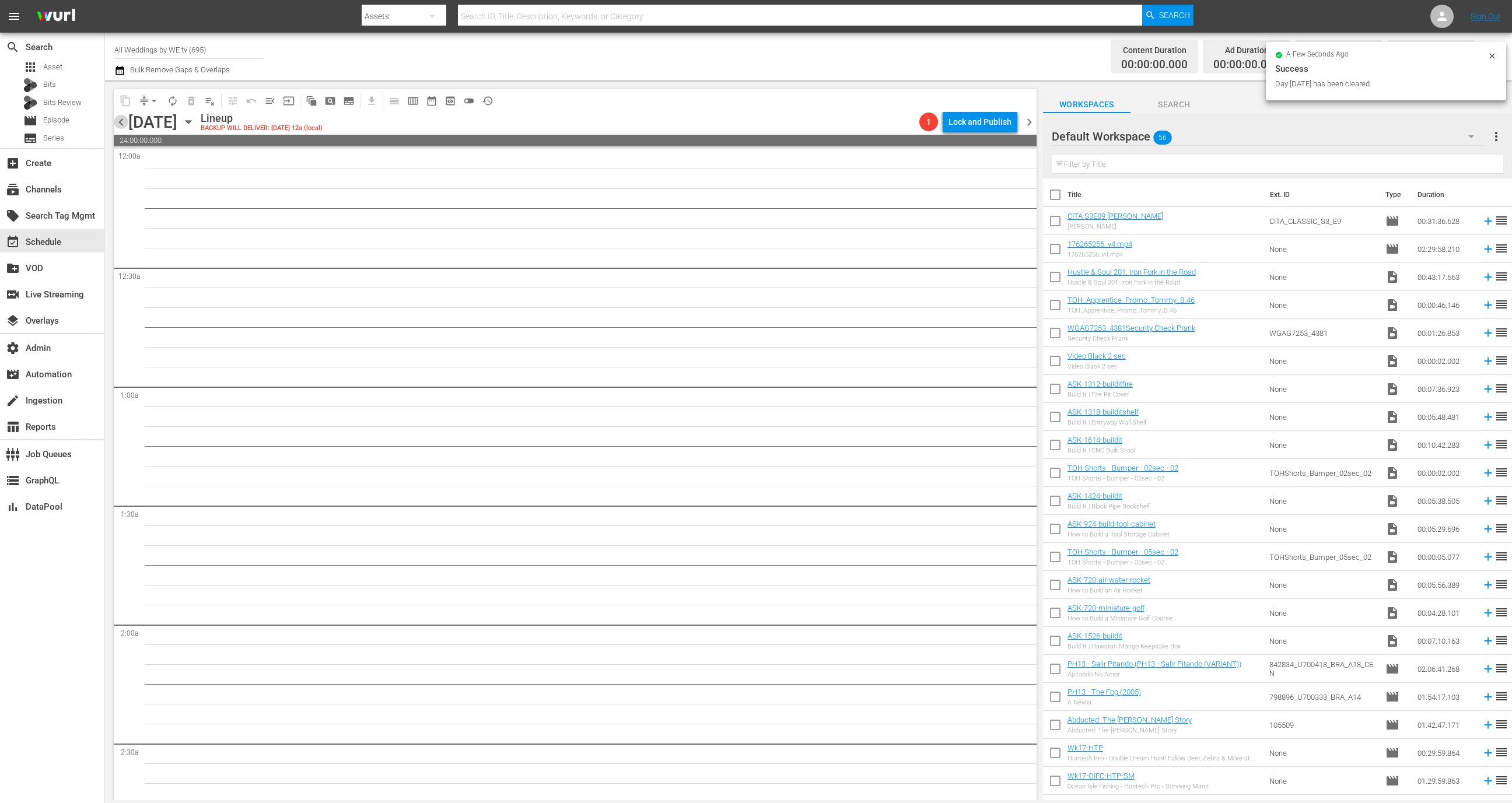
click at [124, 116] on span "chevron_left" at bounding box center [121, 122] width 14 height 14
click at [124, 120] on span "chevron_left" at bounding box center [121, 122] width 14 height 14
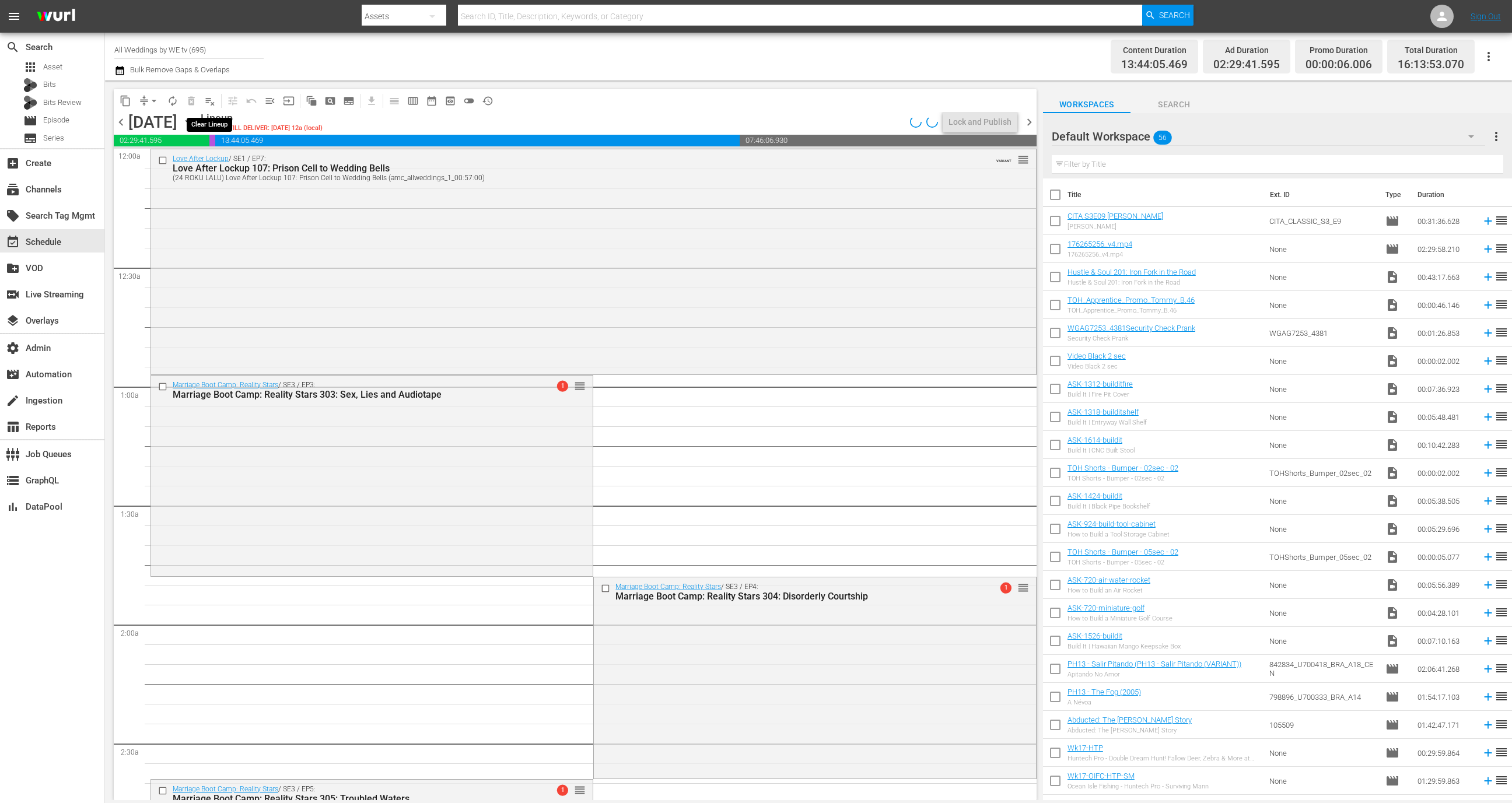
click at [208, 103] on span "playlist_remove_outlined" at bounding box center [210, 100] width 12 height 12
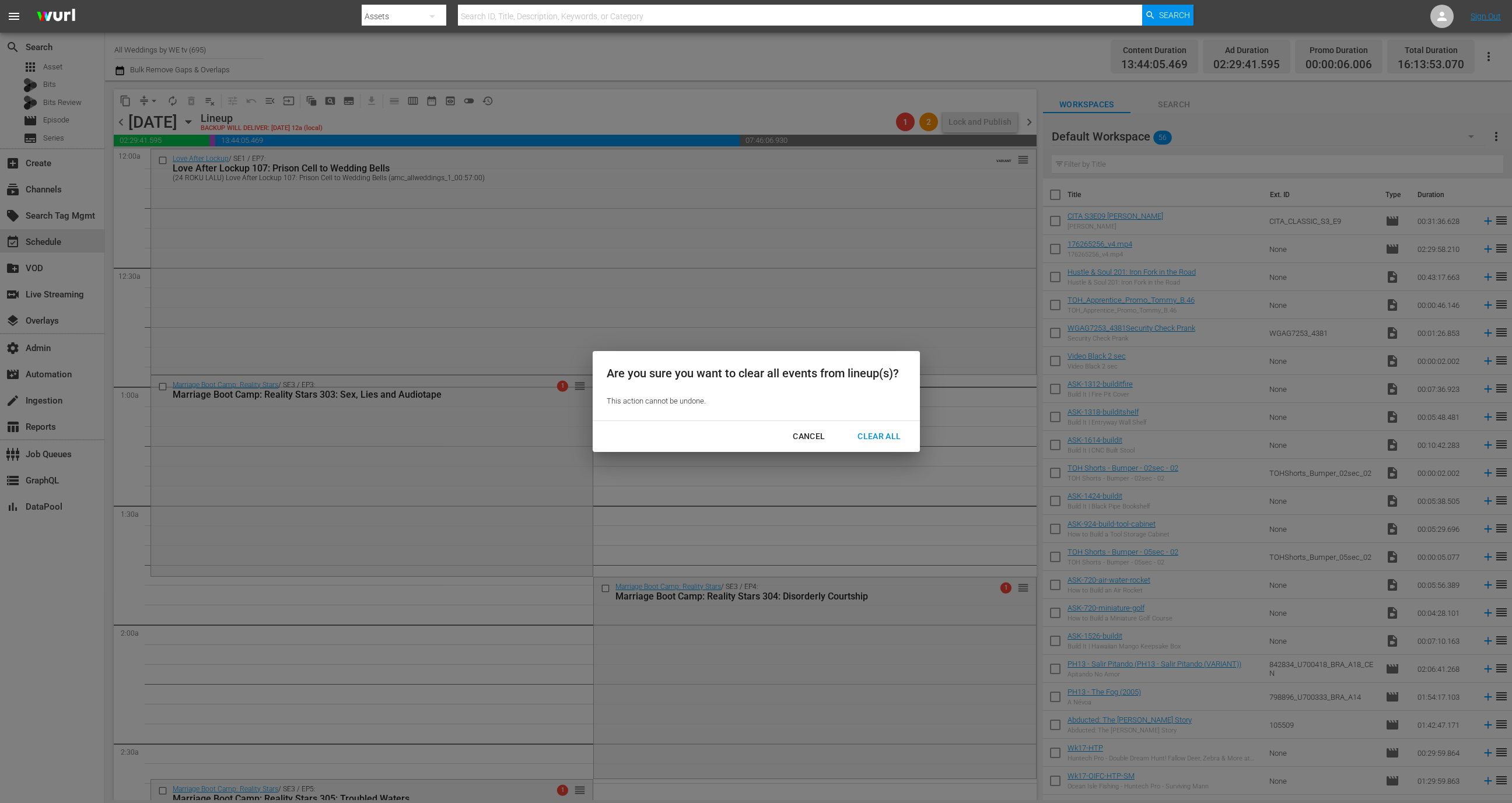
click at [890, 424] on div "Cancel Clear All" at bounding box center [756, 436] width 327 height 31
click at [890, 428] on button "Clear All" at bounding box center [878, 436] width 71 height 22
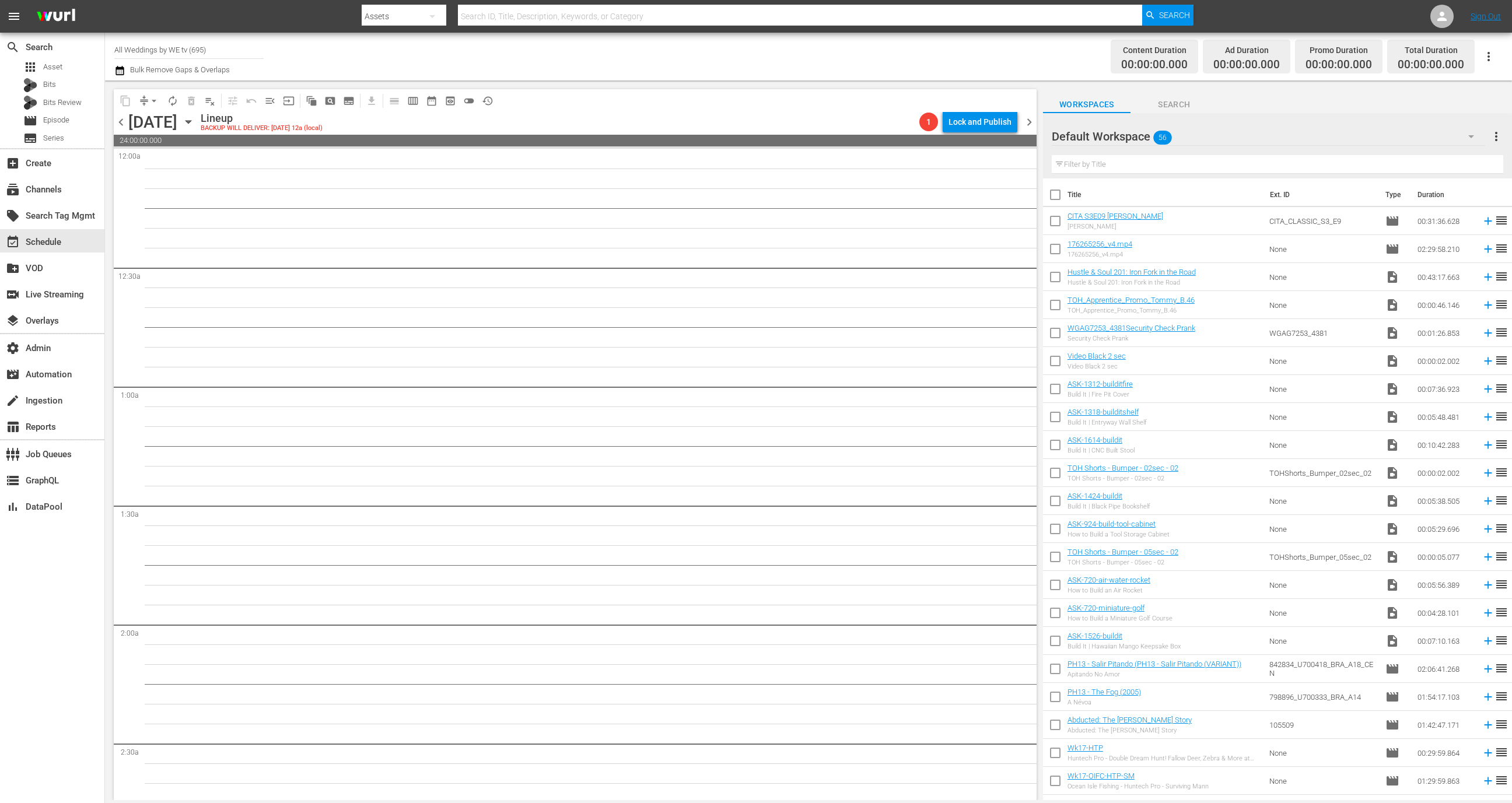
click at [120, 127] on span "chevron_left" at bounding box center [121, 122] width 14 height 14
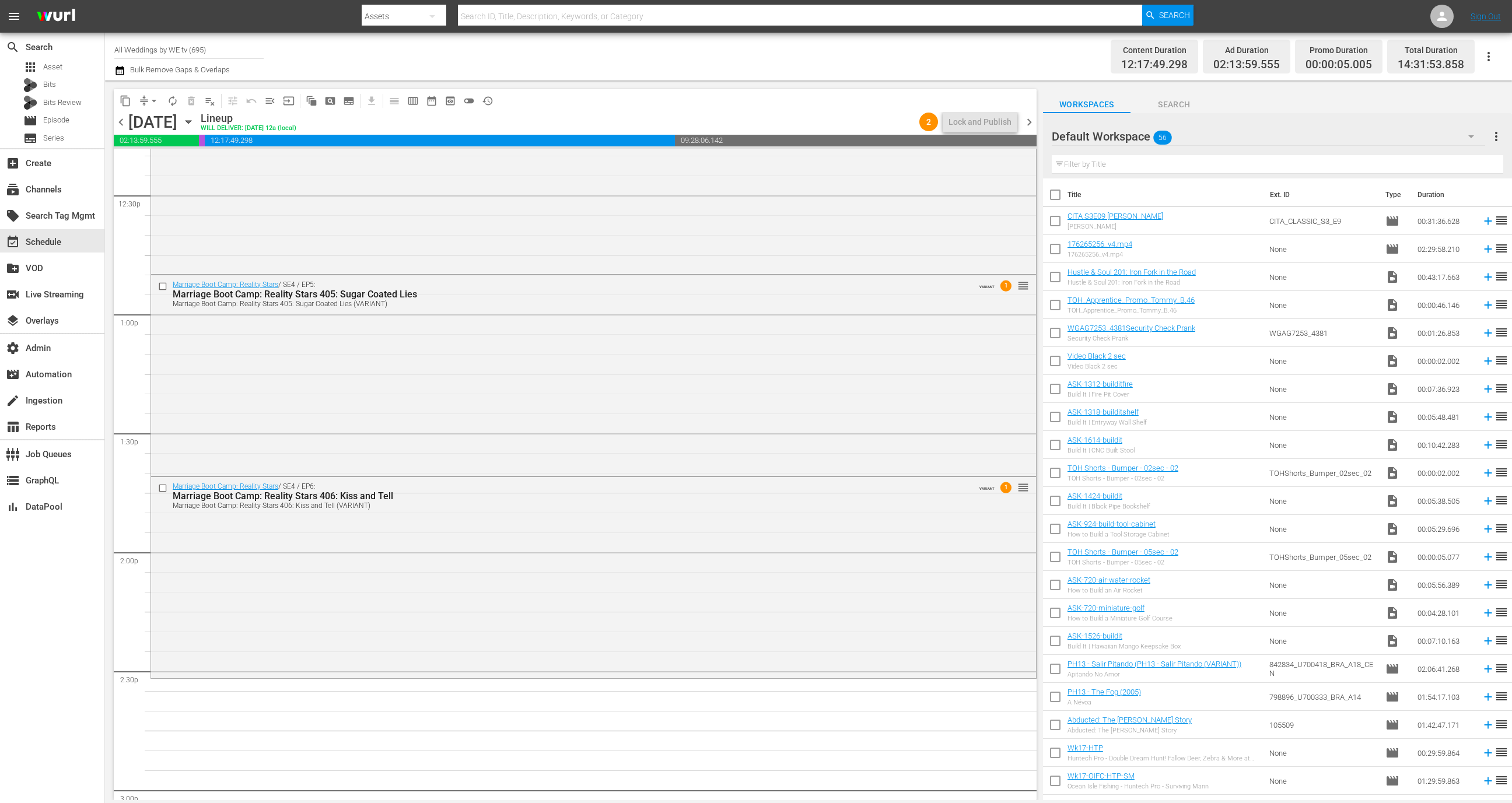
scroll to position [3013, 0]
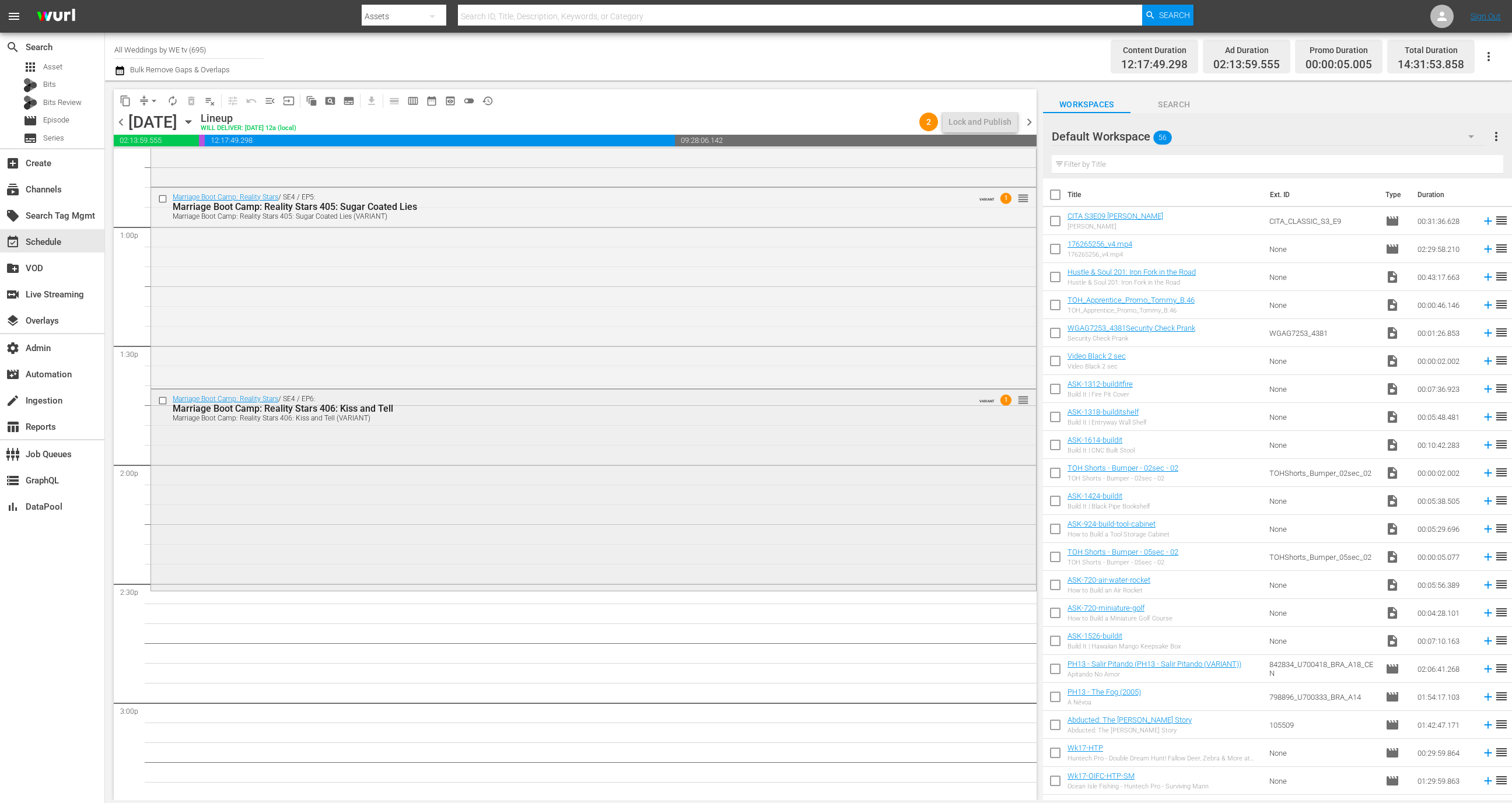
click at [357, 514] on div "Marriage Boot Camp: Reality Stars / SE4 / EP6: Marriage Boot Camp: Reality Star…" at bounding box center [593, 488] width 885 height 199
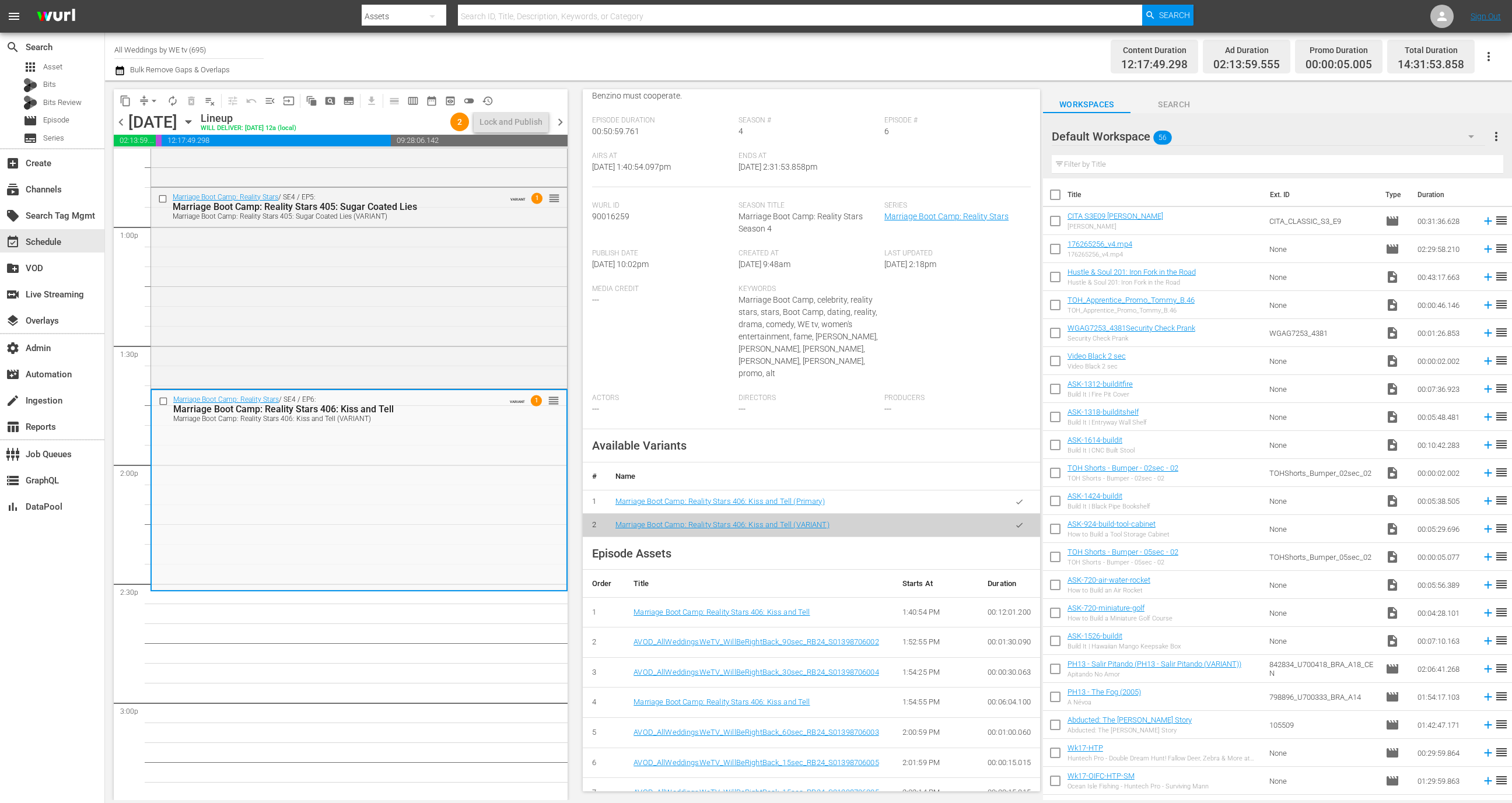
scroll to position [3, 0]
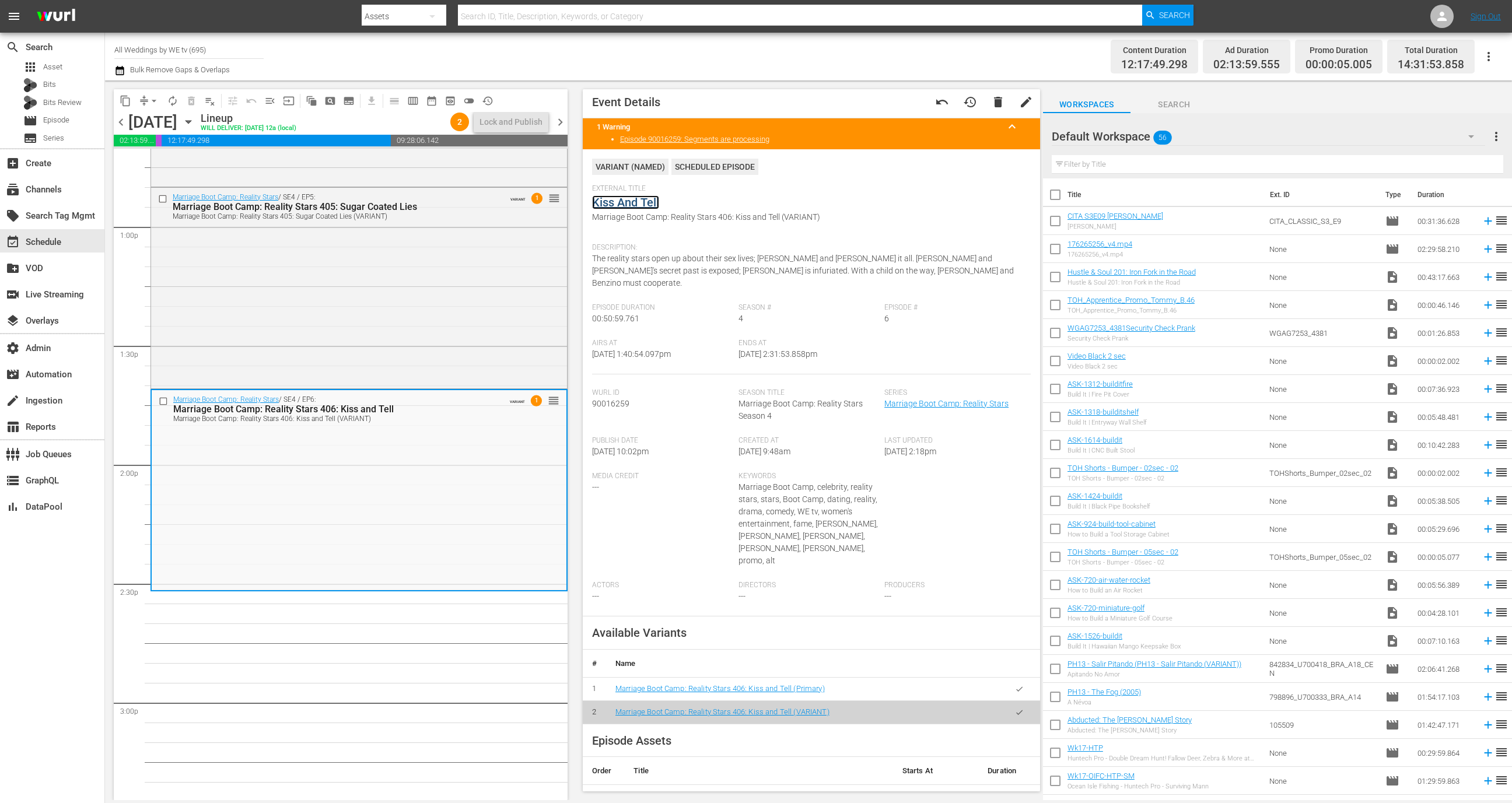
click at [642, 200] on link "Kiss And Tell" at bounding box center [626, 203] width 67 height 14
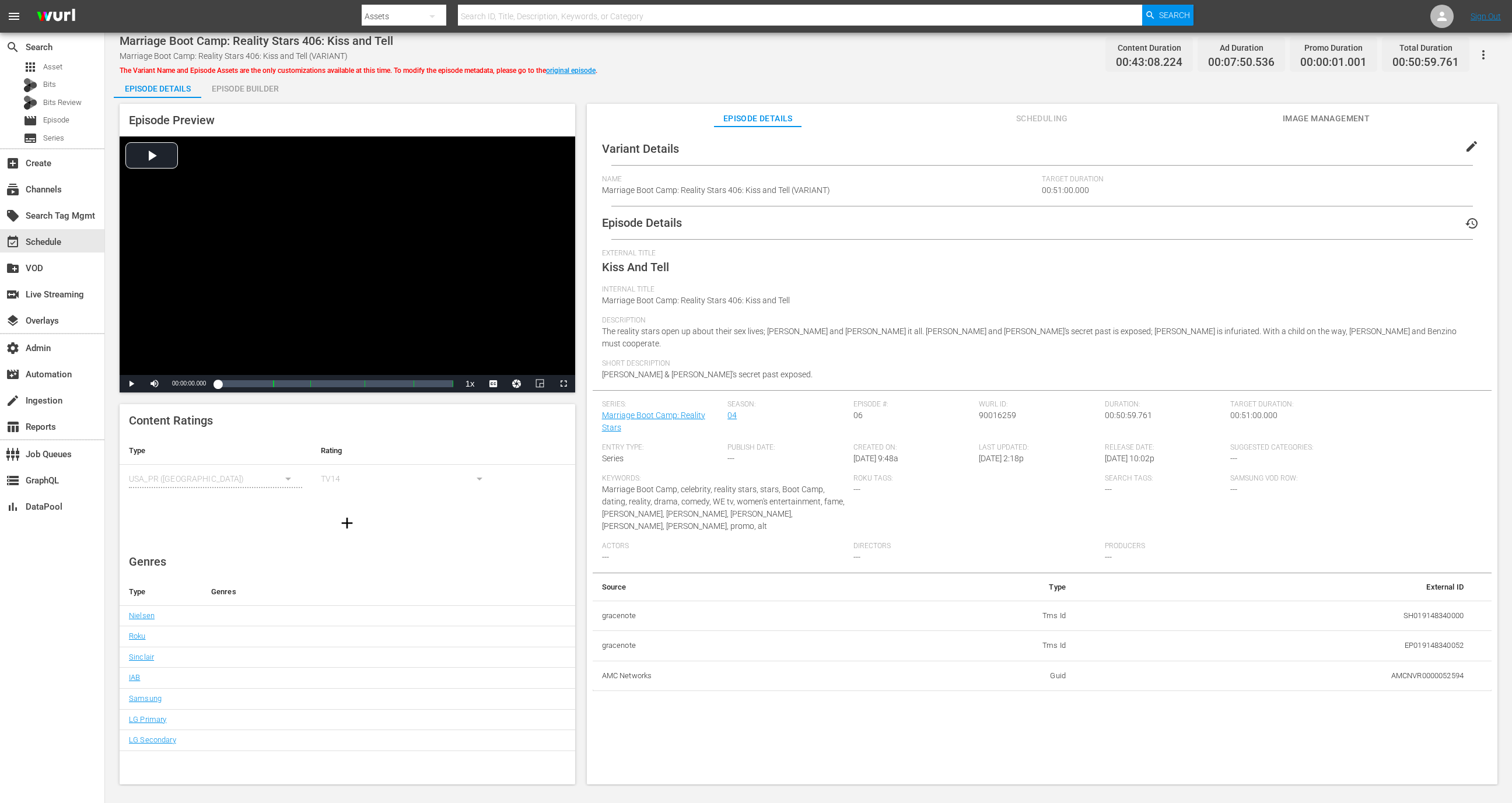
click at [1392, 667] on td "AMCNVR0000052594" at bounding box center [1273, 675] width 398 height 30
copy td "AMCNVR0000052594"
click at [58, 246] on div "event_available Schedule" at bounding box center [33, 240] width 65 height 10
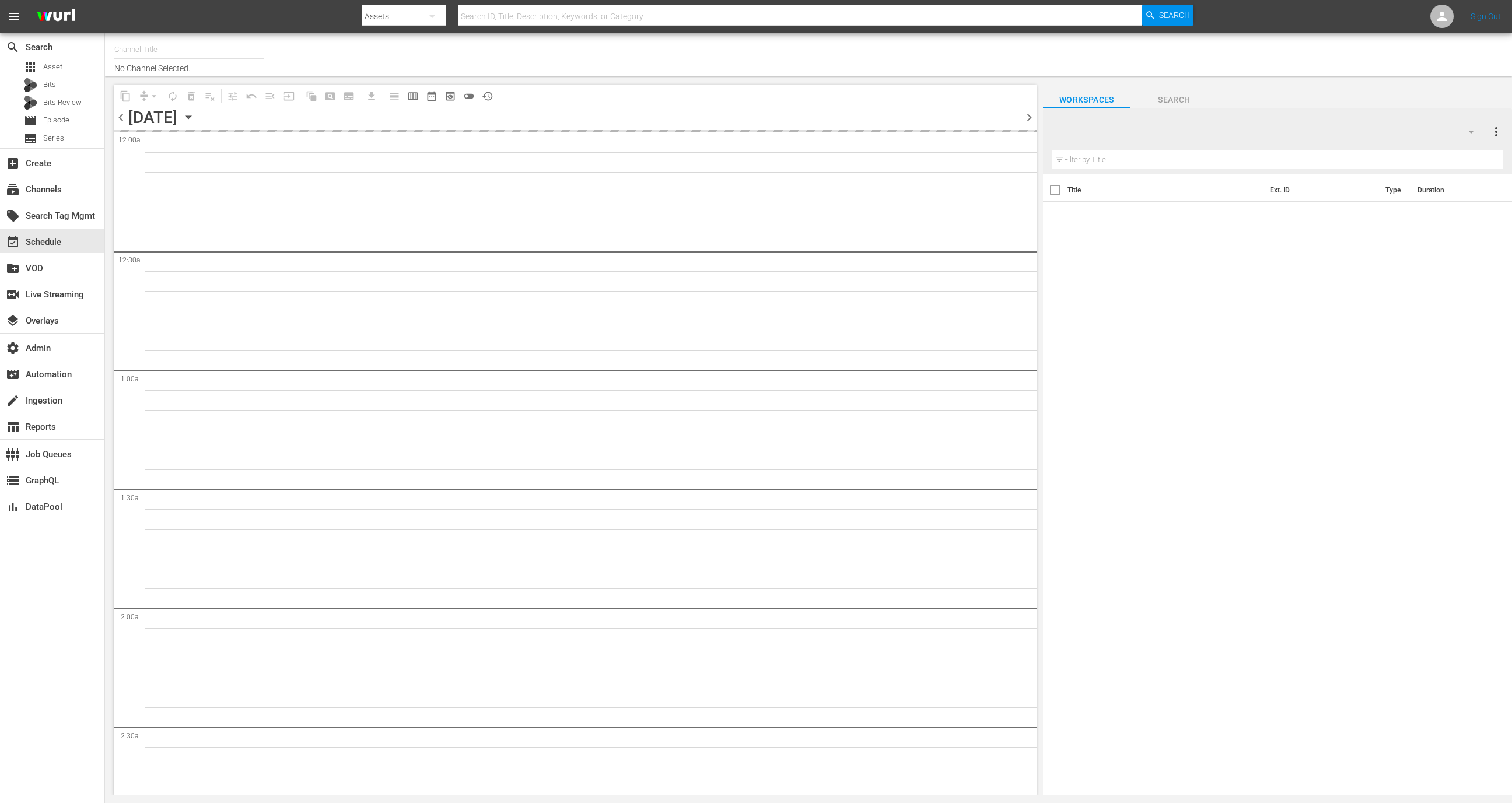
type input "All Weddings by WE tv (695)"
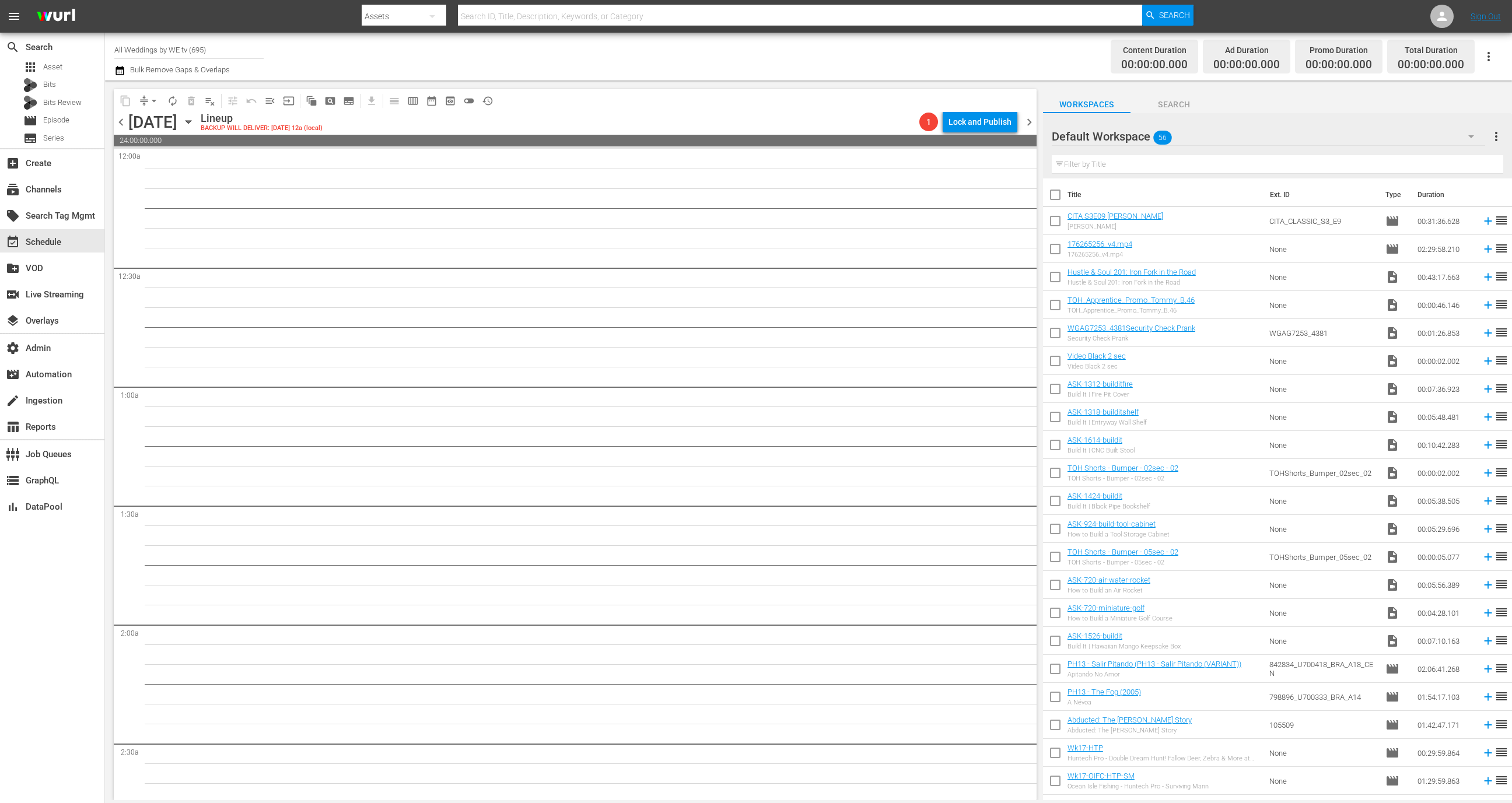
click at [122, 113] on div "chevron_left [DATE] [DATE] Lineup BACKUP WILL DELIVER: [DATE] 12a (local) 1 Loc…" at bounding box center [575, 123] width 923 height 23
click at [118, 128] on span "chevron_left" at bounding box center [121, 122] width 14 height 14
click at [1030, 120] on span "chevron_right" at bounding box center [1029, 122] width 14 height 14
click at [1029, 124] on span "chevron_right" at bounding box center [1029, 122] width 14 height 14
click at [195, 118] on icon "button" at bounding box center [188, 122] width 13 height 13
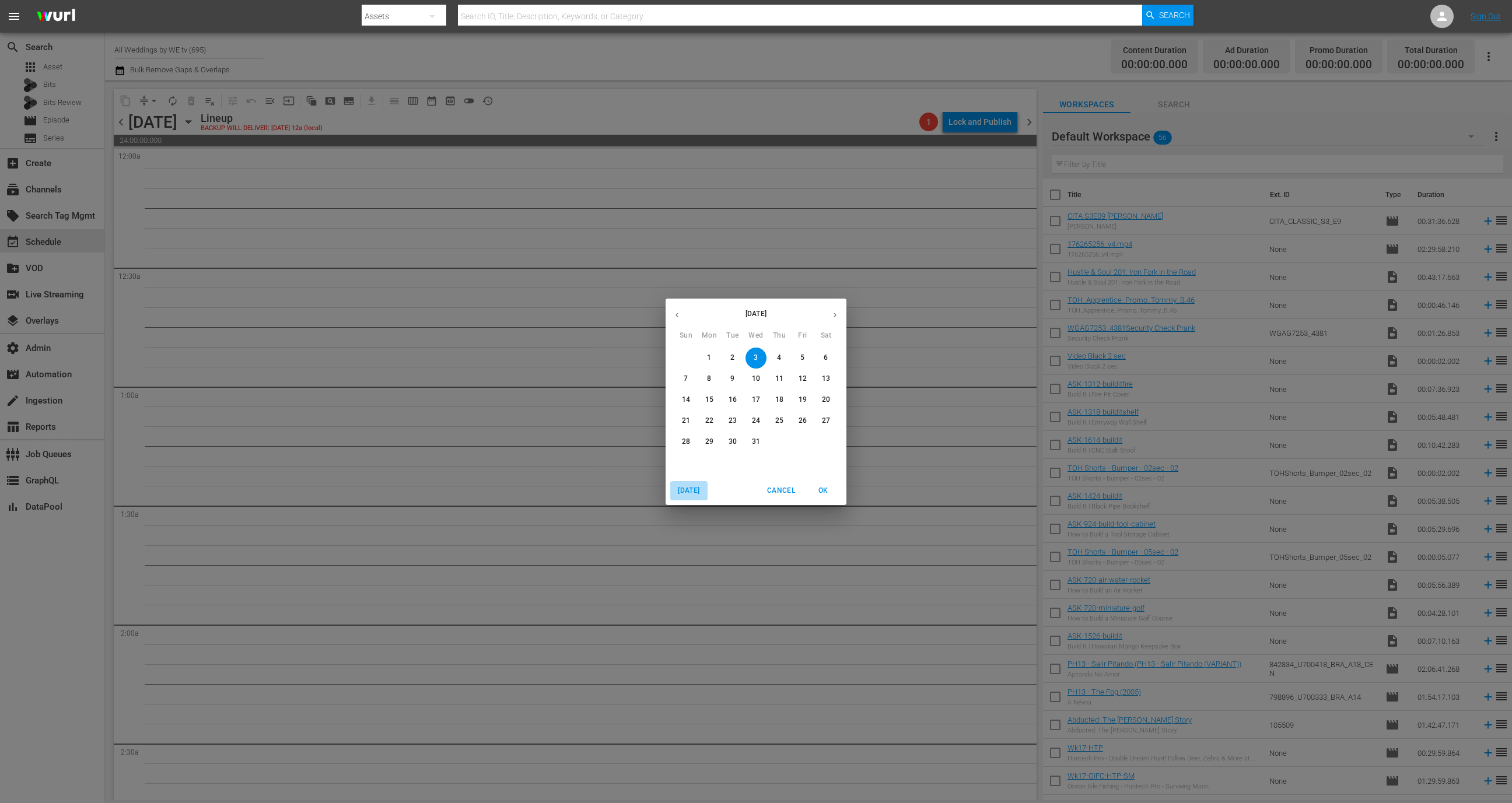
click at [695, 491] on span "[DATE]" at bounding box center [689, 490] width 28 height 12
click at [835, 313] on icon "button" at bounding box center [835, 315] width 9 height 9
click at [754, 361] on span "1" at bounding box center [756, 357] width 21 height 10
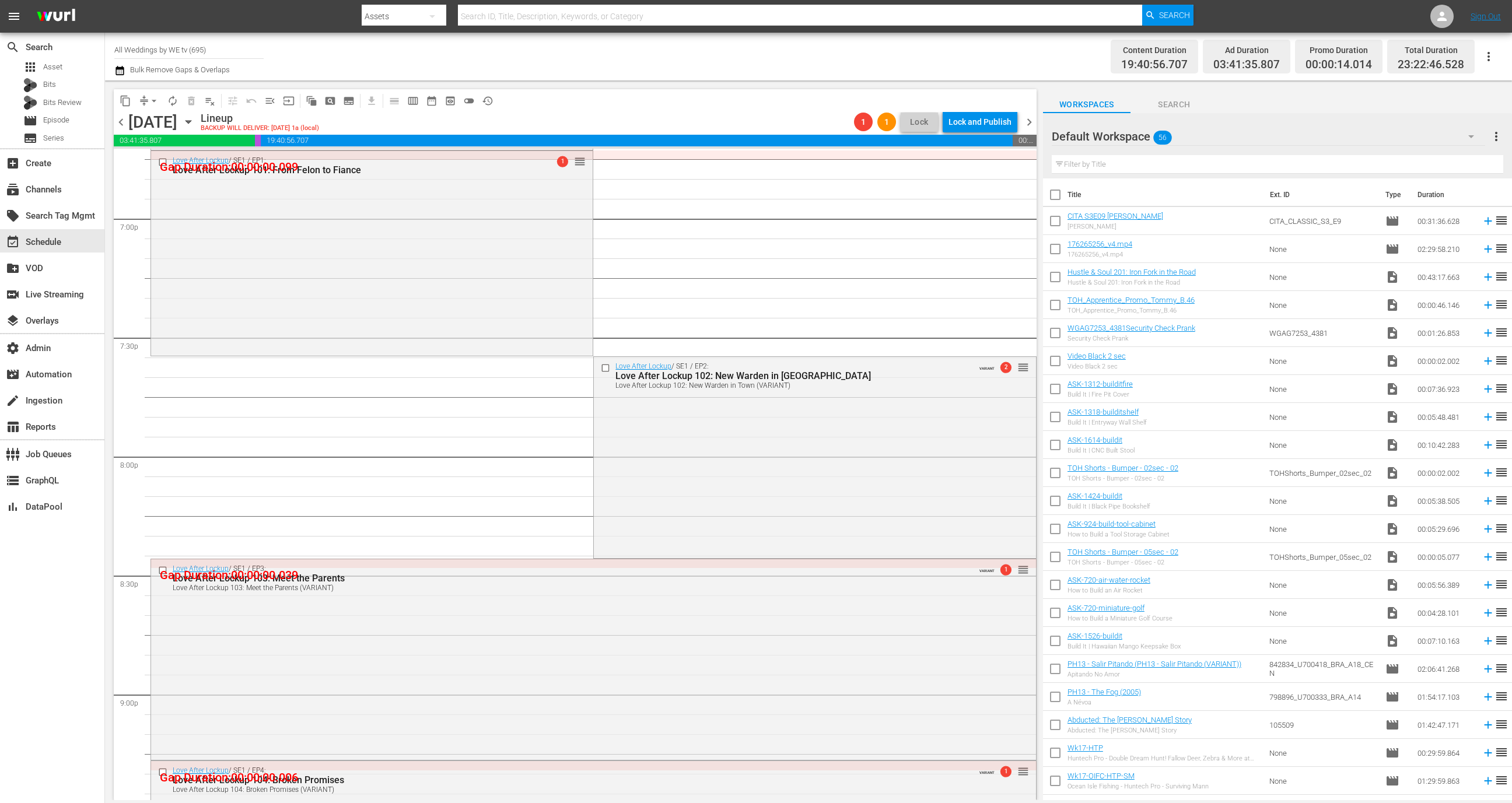
scroll to position [5056, 0]
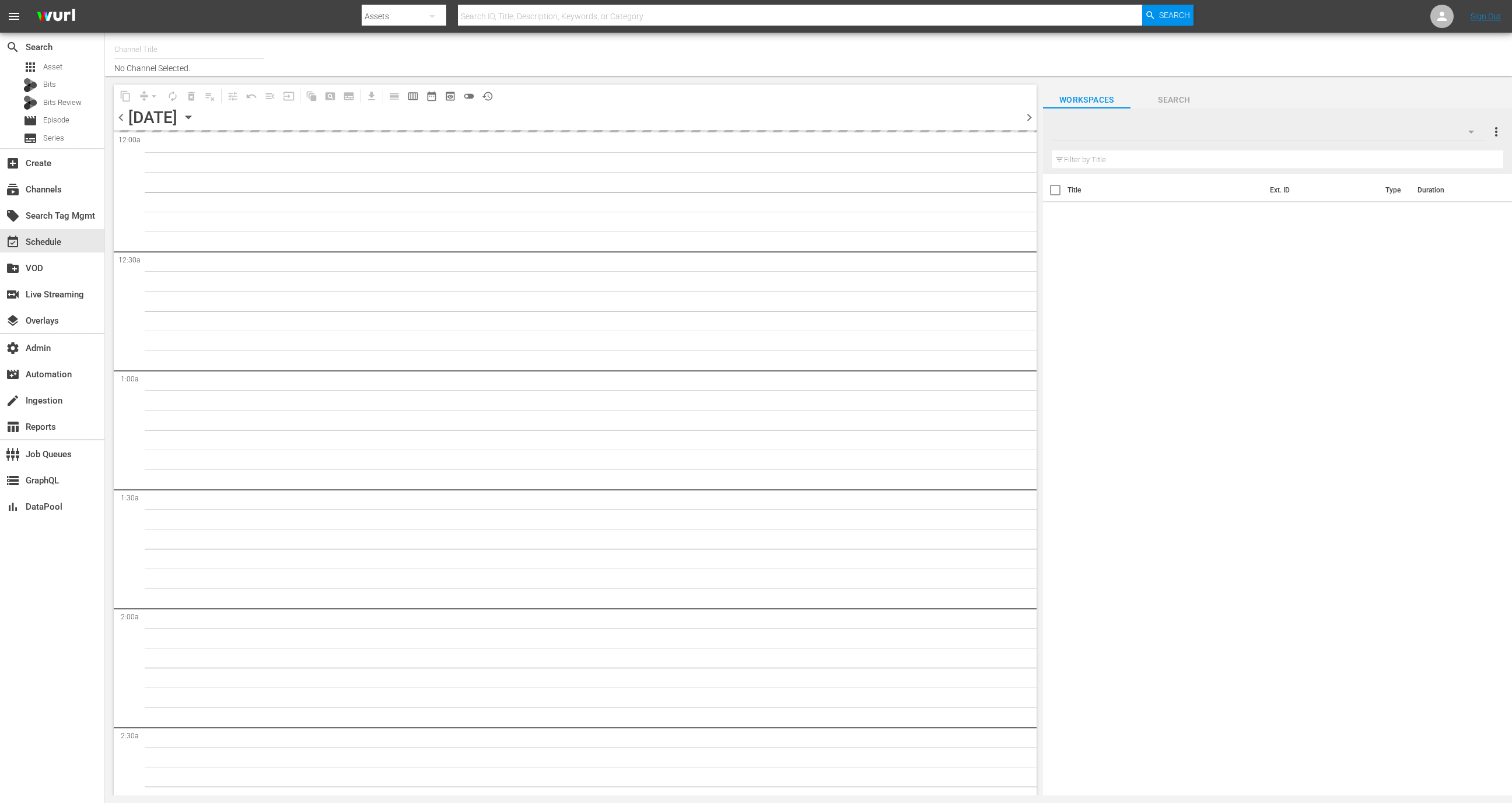
type input "All Weddings by WE tv (695)"
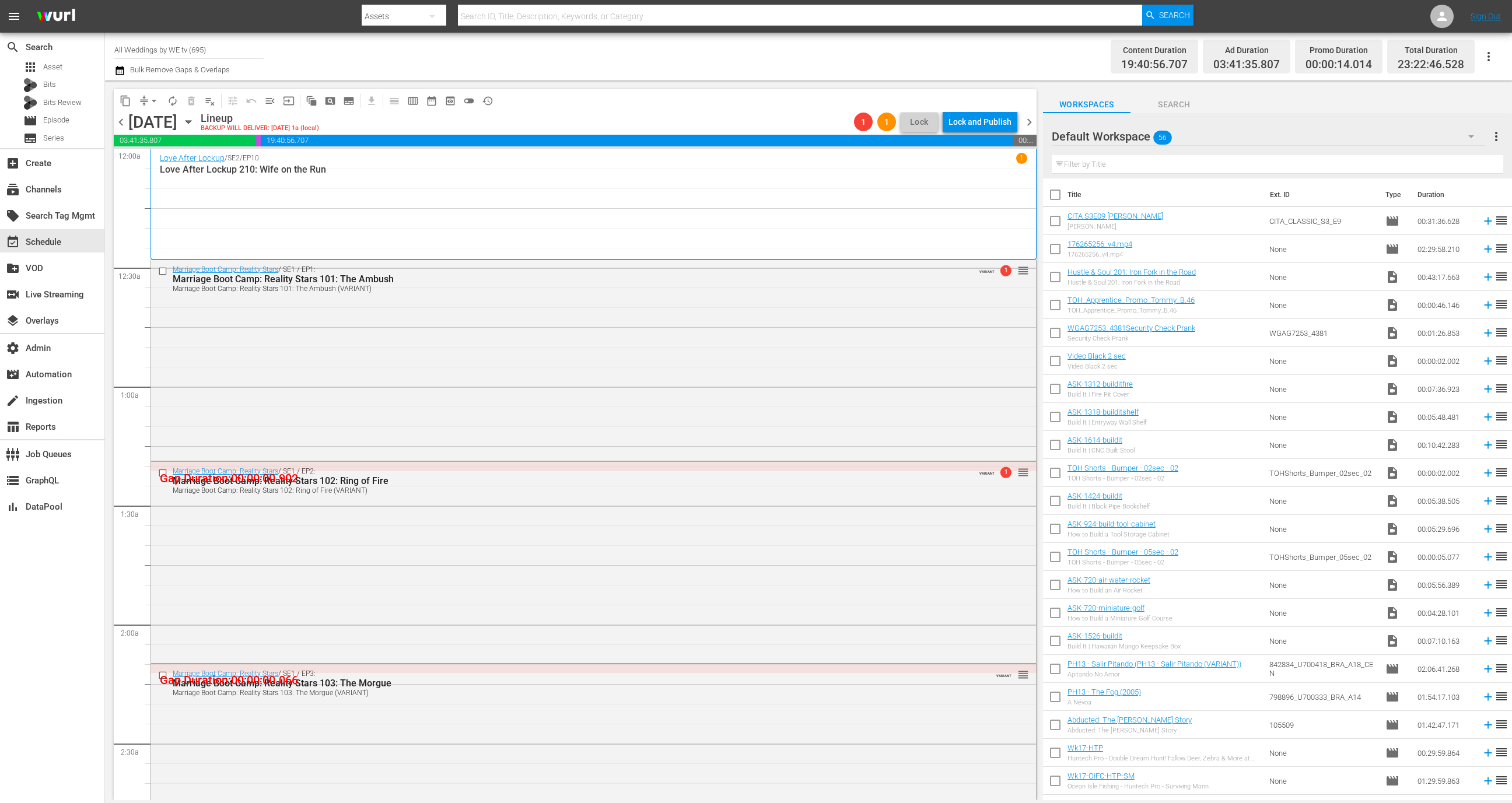
click at [198, 123] on div "[DATE] [DATE]" at bounding box center [163, 122] width 69 height 19
click at [195, 123] on icon "button" at bounding box center [188, 122] width 13 height 13
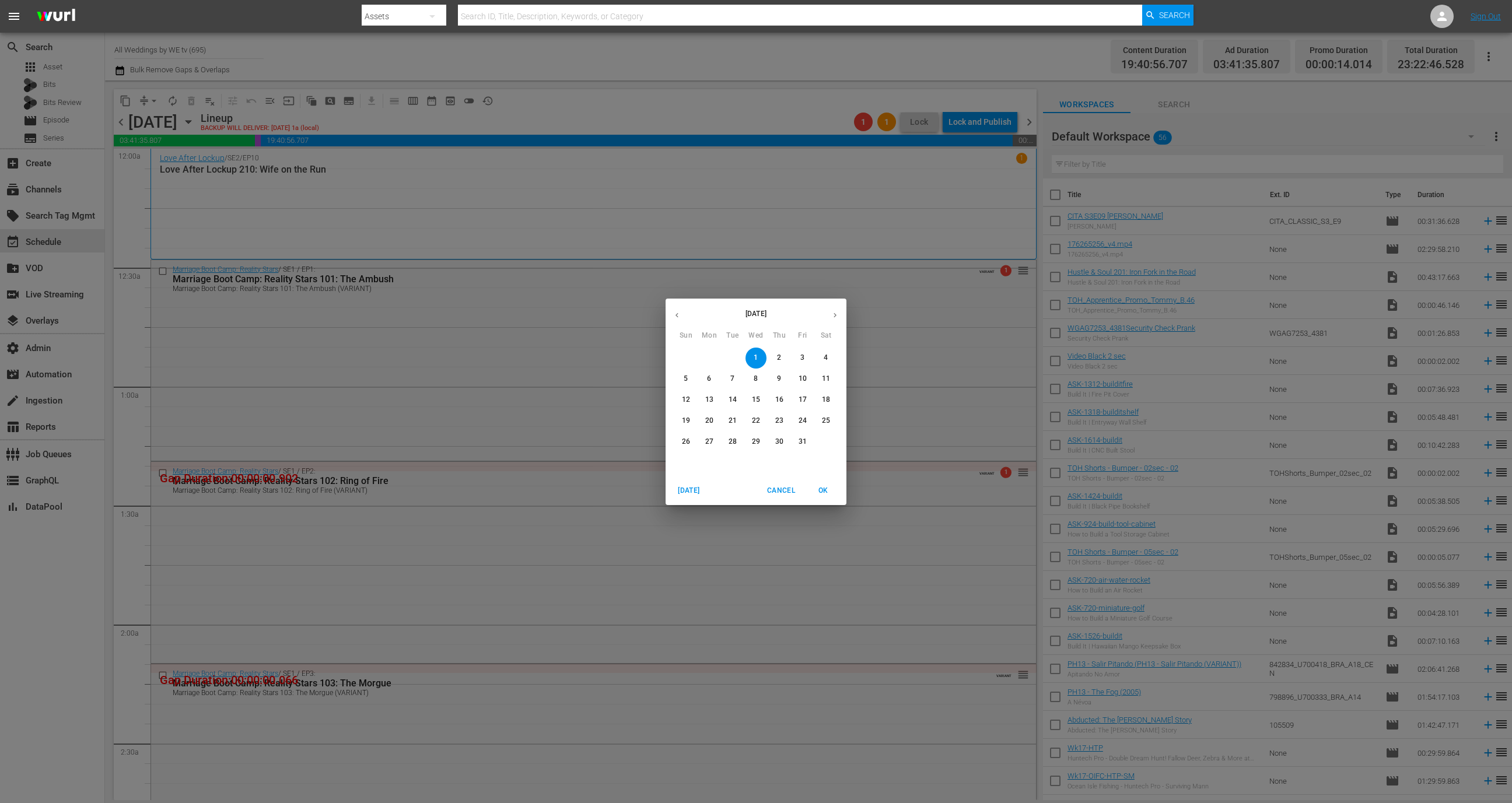
click at [836, 317] on icon "button" at bounding box center [835, 315] width 9 height 9
click at [728, 353] on span "2" at bounding box center [732, 357] width 21 height 10
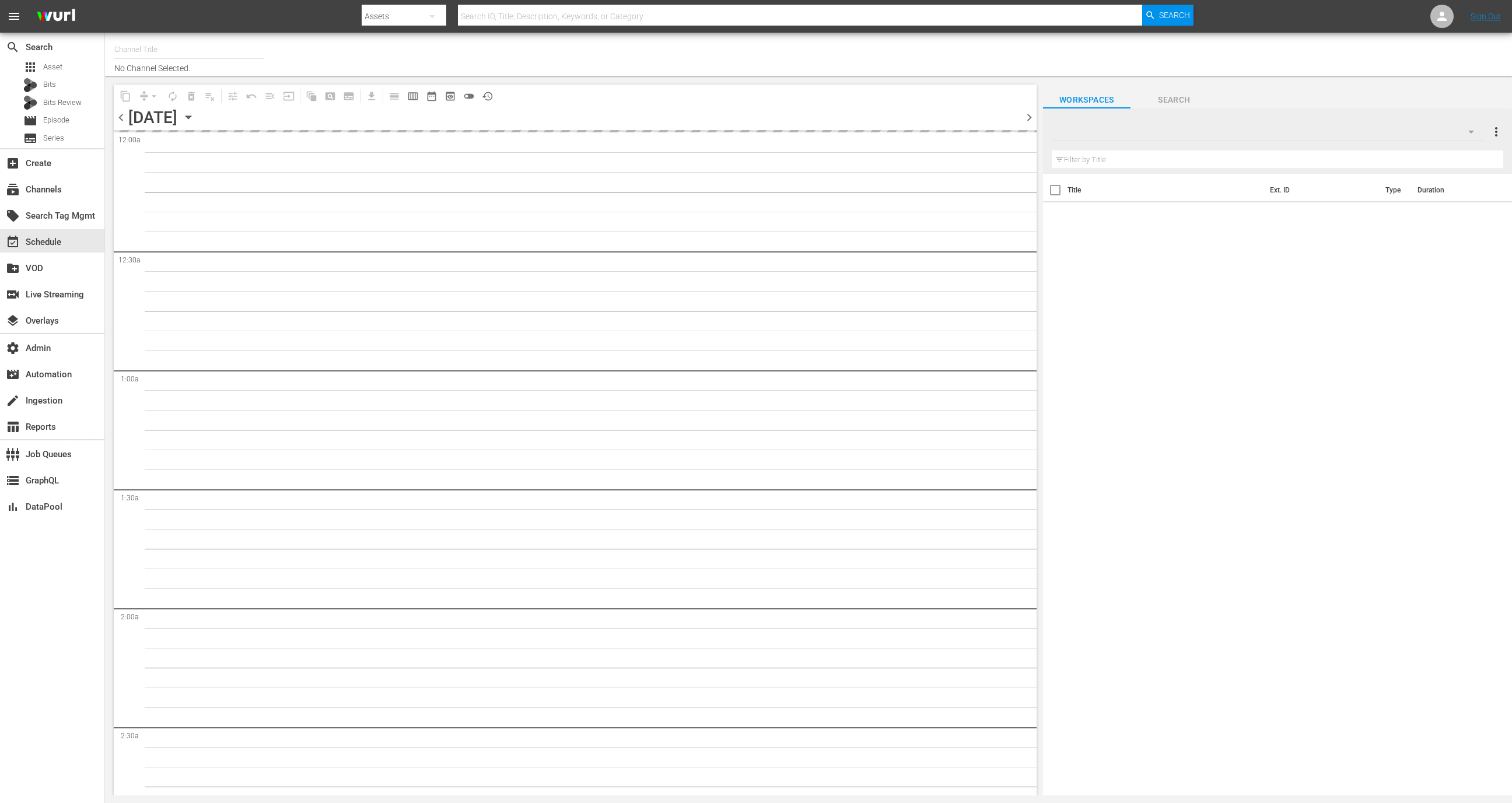
type input "All Weddings by WE tv (695)"
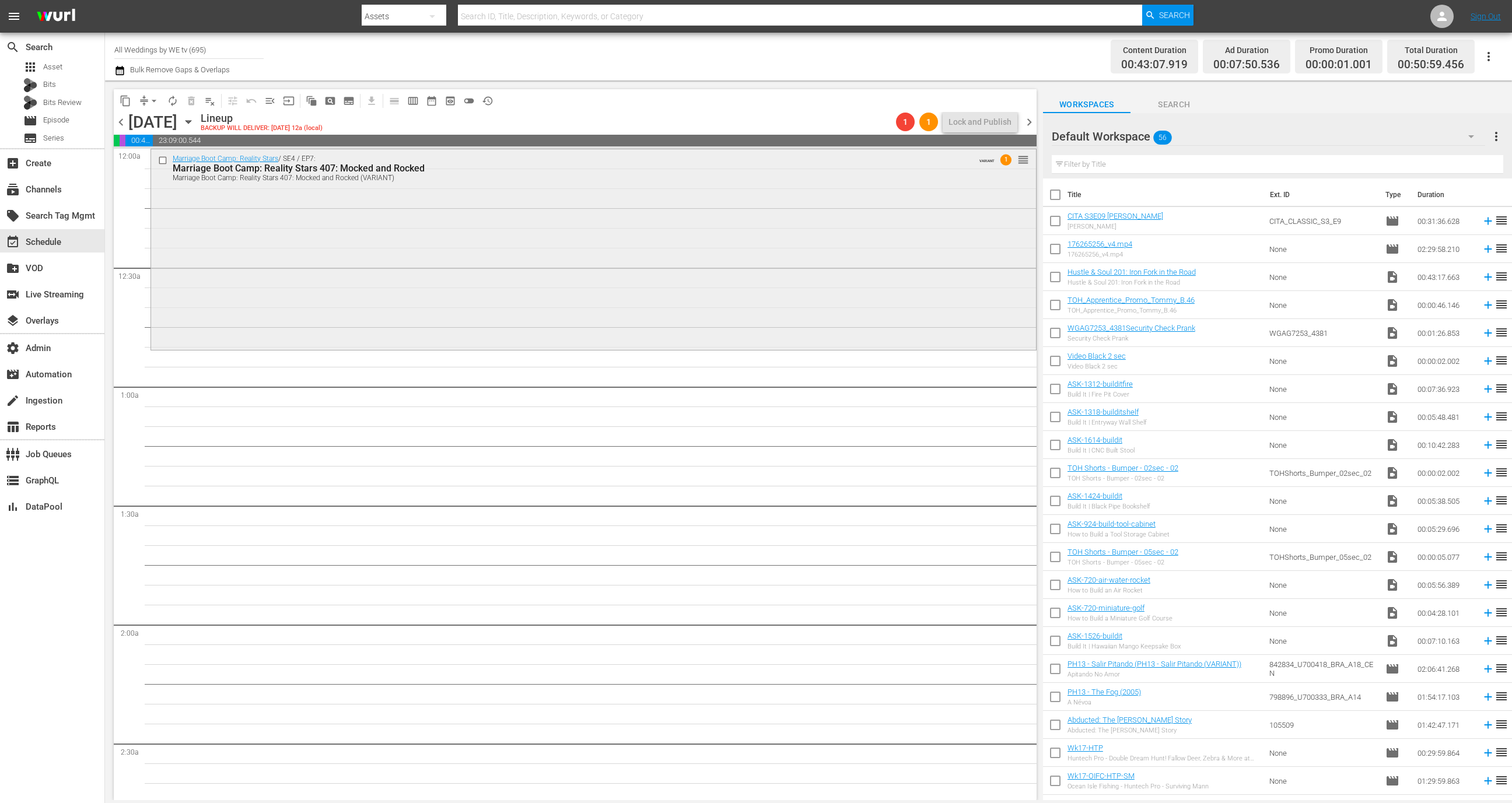
click at [258, 306] on div "Marriage Boot Camp: Reality Stars / SE4 / EP7: Marriage Boot Camp: Reality Star…" at bounding box center [593, 248] width 885 height 199
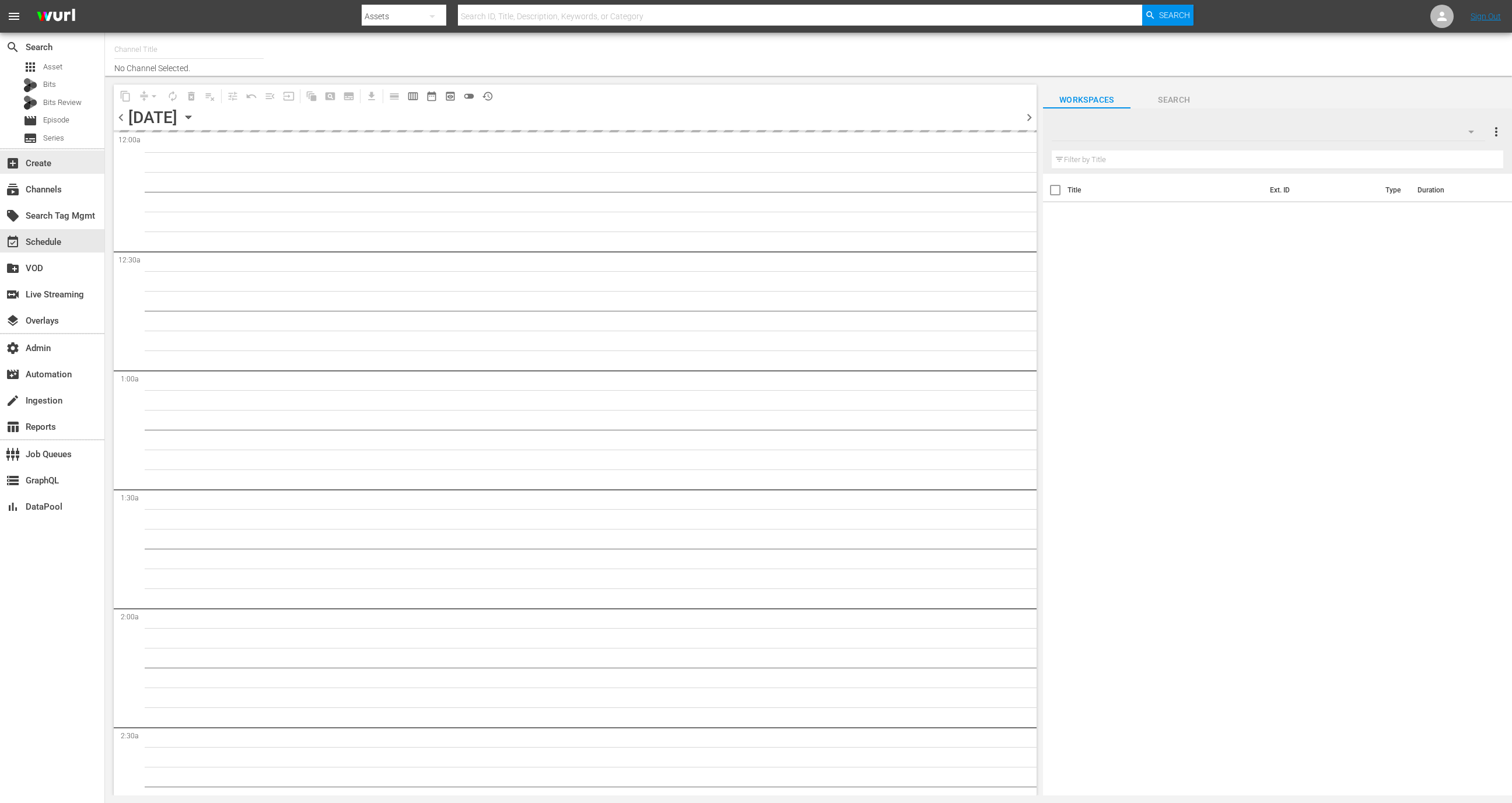
type input "All Weddings by WE tv (695)"
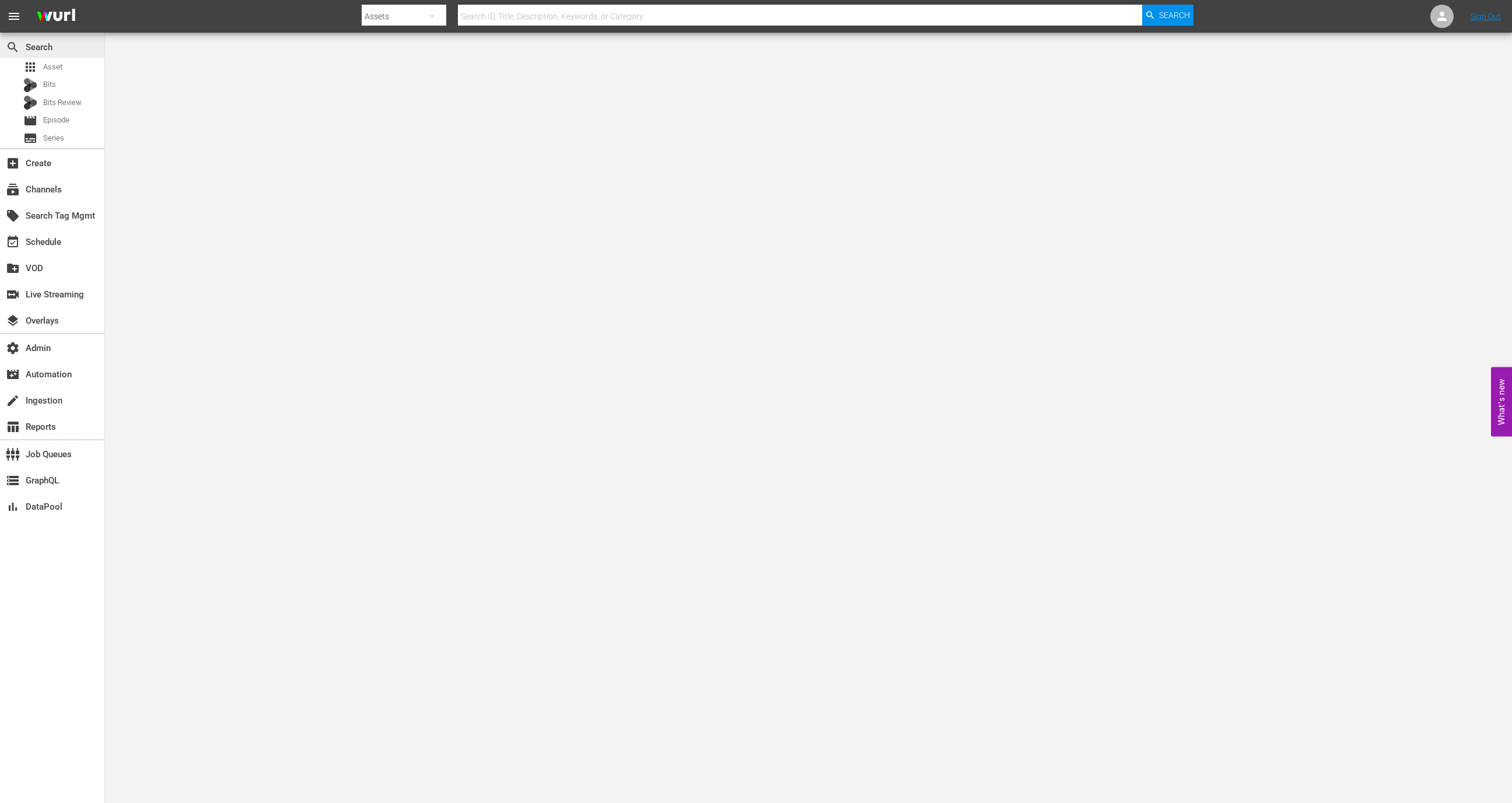
click at [80, 57] on div "search Search" at bounding box center [52, 45] width 105 height 23
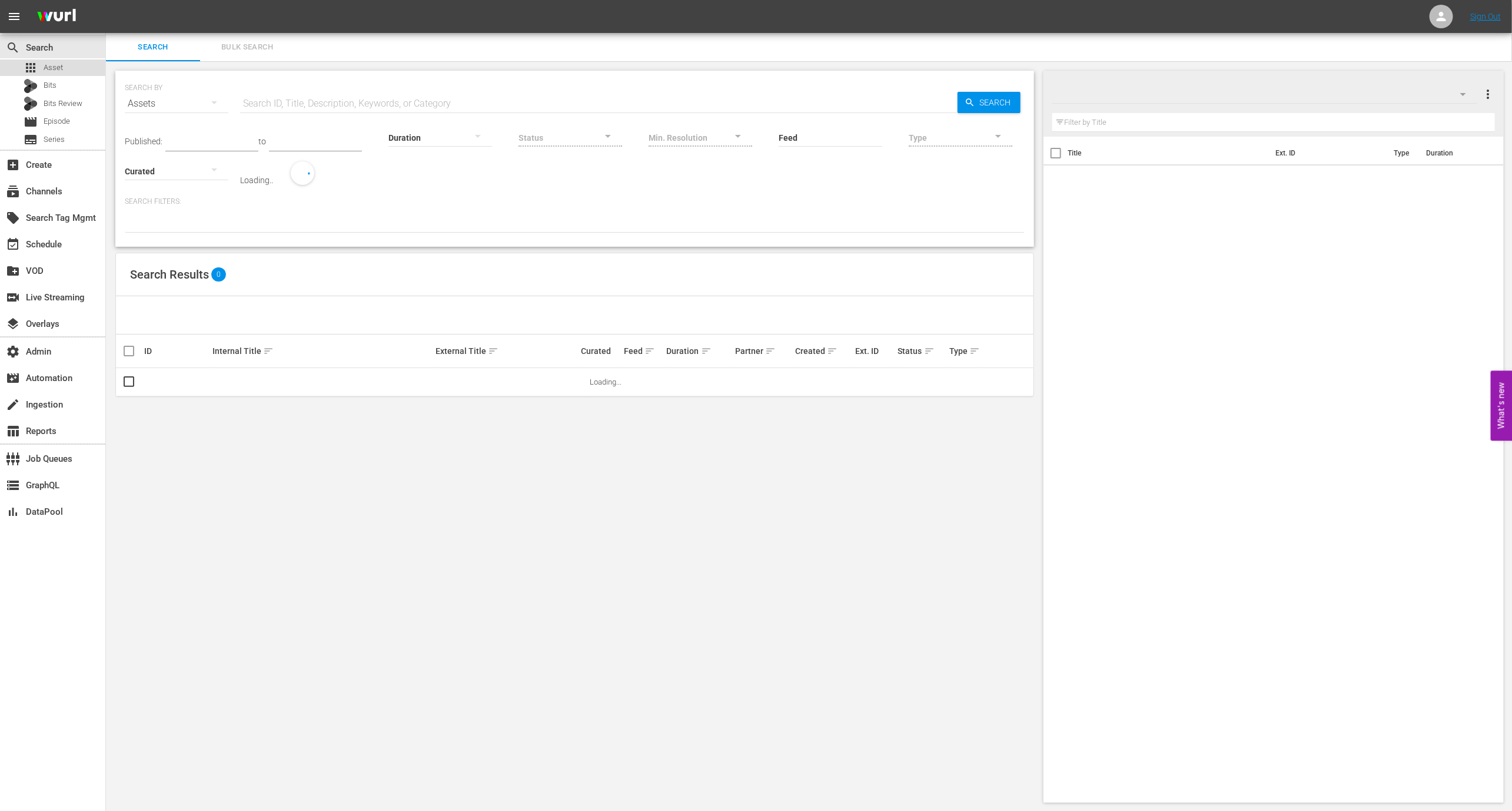
click at [81, 64] on div "apps Asset" at bounding box center [52, 68] width 105 height 16
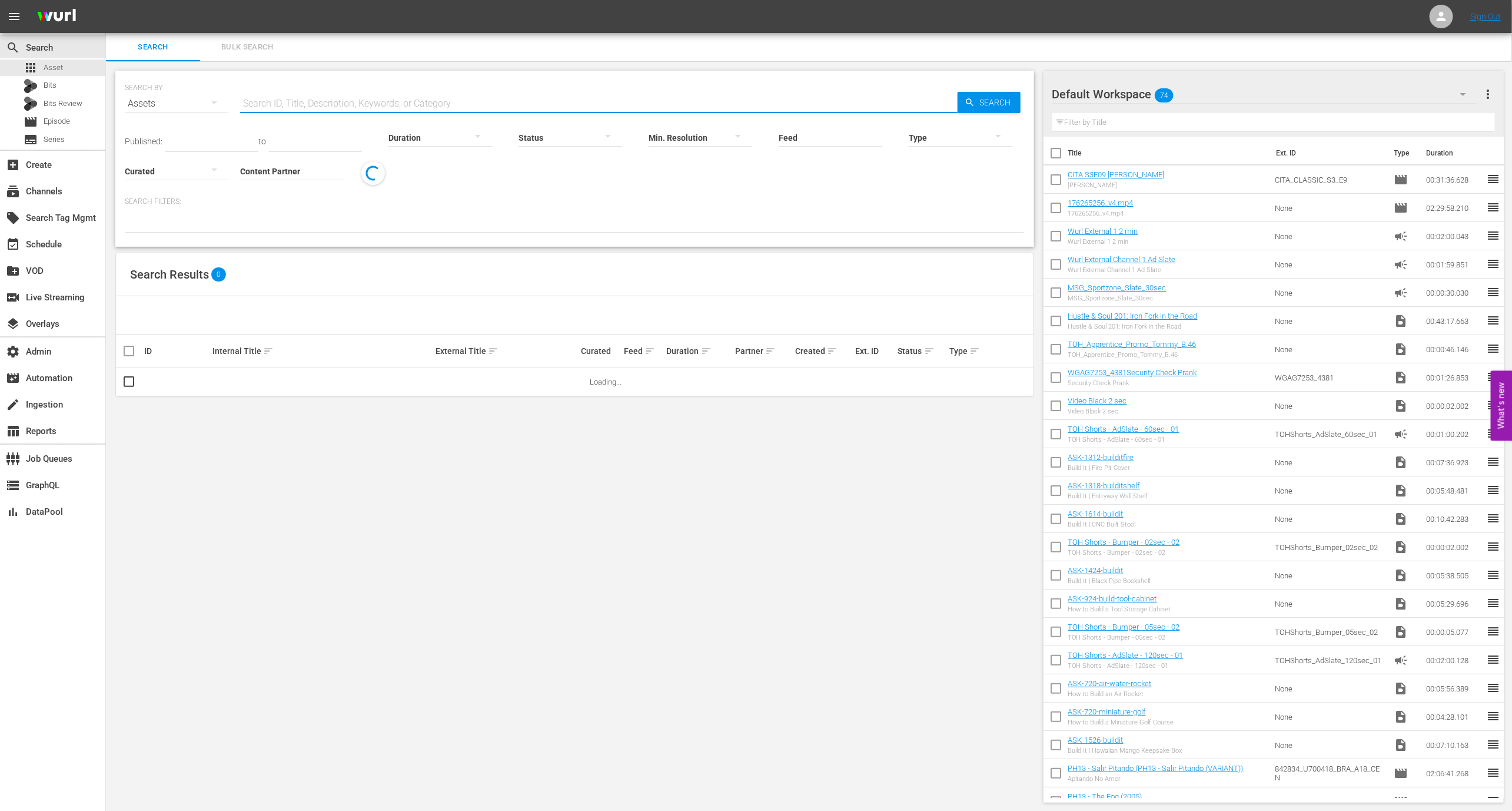
click at [325, 96] on input "text" at bounding box center [598, 103] width 717 height 28
paste input "AMCNVR0000052597"
type input "AMCNVR0000052597"
click at [994, 385] on span "more_vert" at bounding box center [998, 383] width 14 height 14
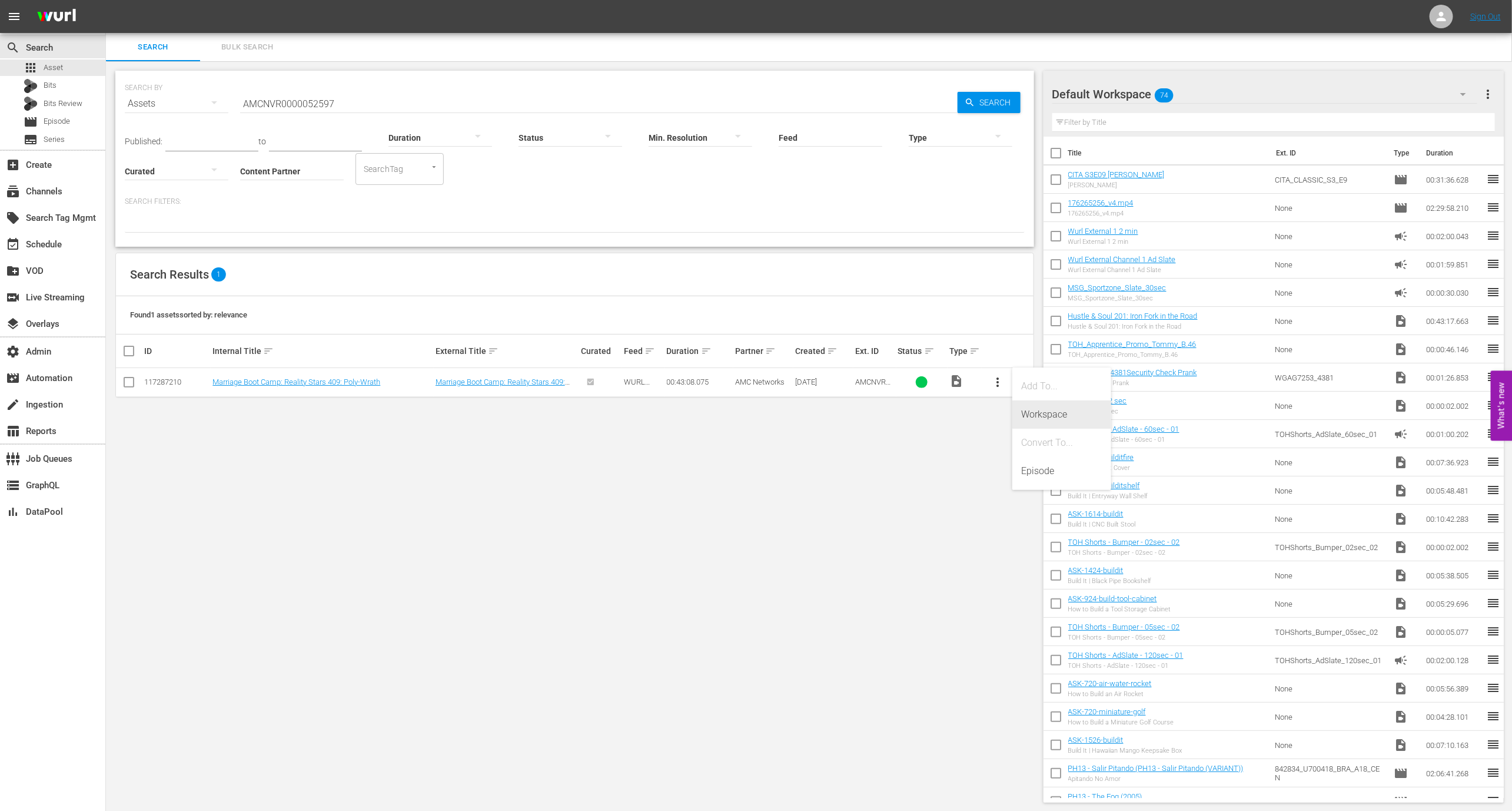
click at [1022, 415] on div "Workspace" at bounding box center [1061, 414] width 80 height 28
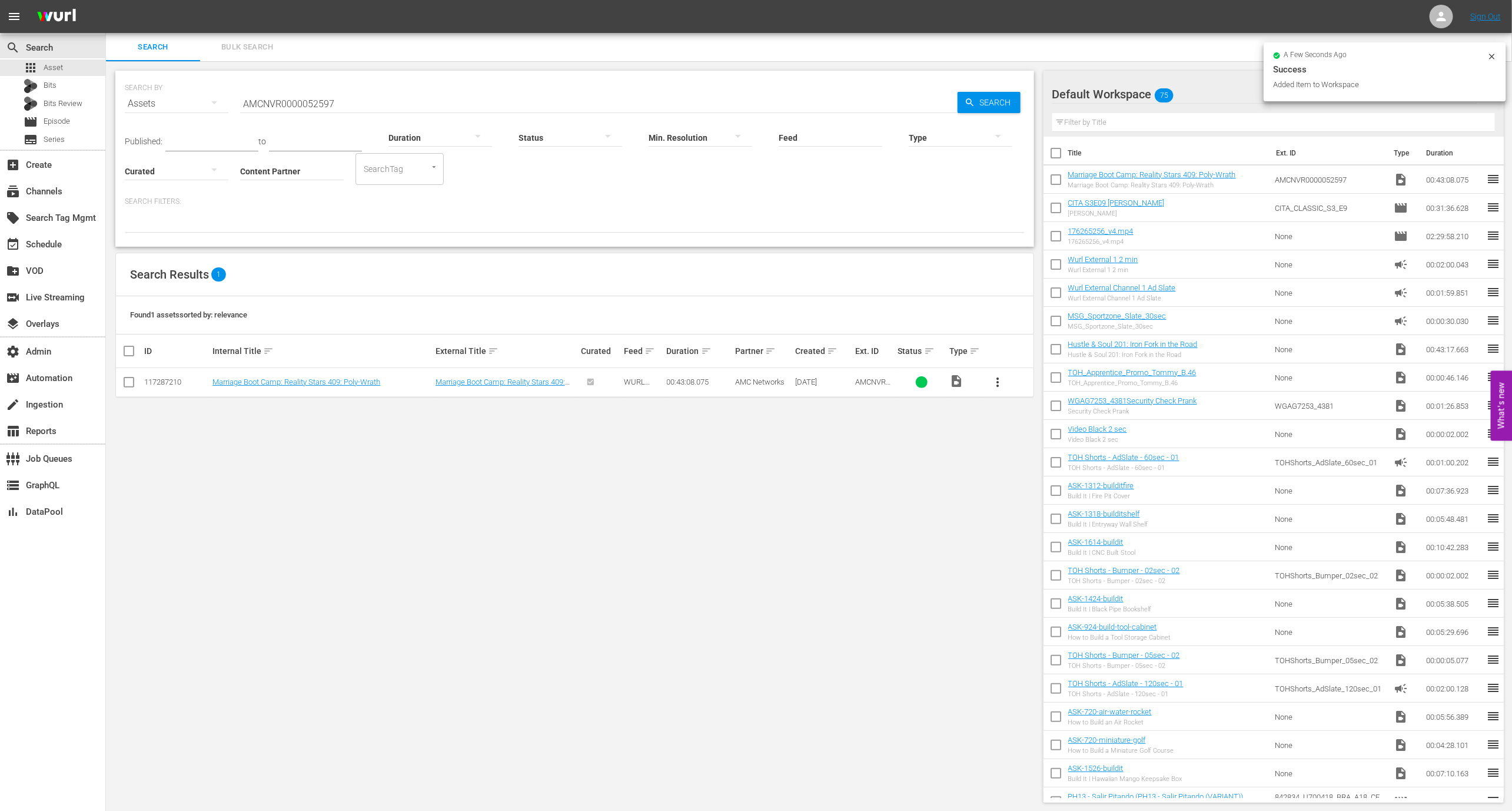
click at [1491, 47] on div "a few seconds ago Success Added Item to Workspace" at bounding box center [1385, 72] width 242 height 59
click at [1491, 54] on icon at bounding box center [1492, 56] width 10 height 10
click at [998, 386] on span "more_vert" at bounding box center [998, 383] width 14 height 14
click at [1022, 477] on div "Episode" at bounding box center [1061, 470] width 80 height 28
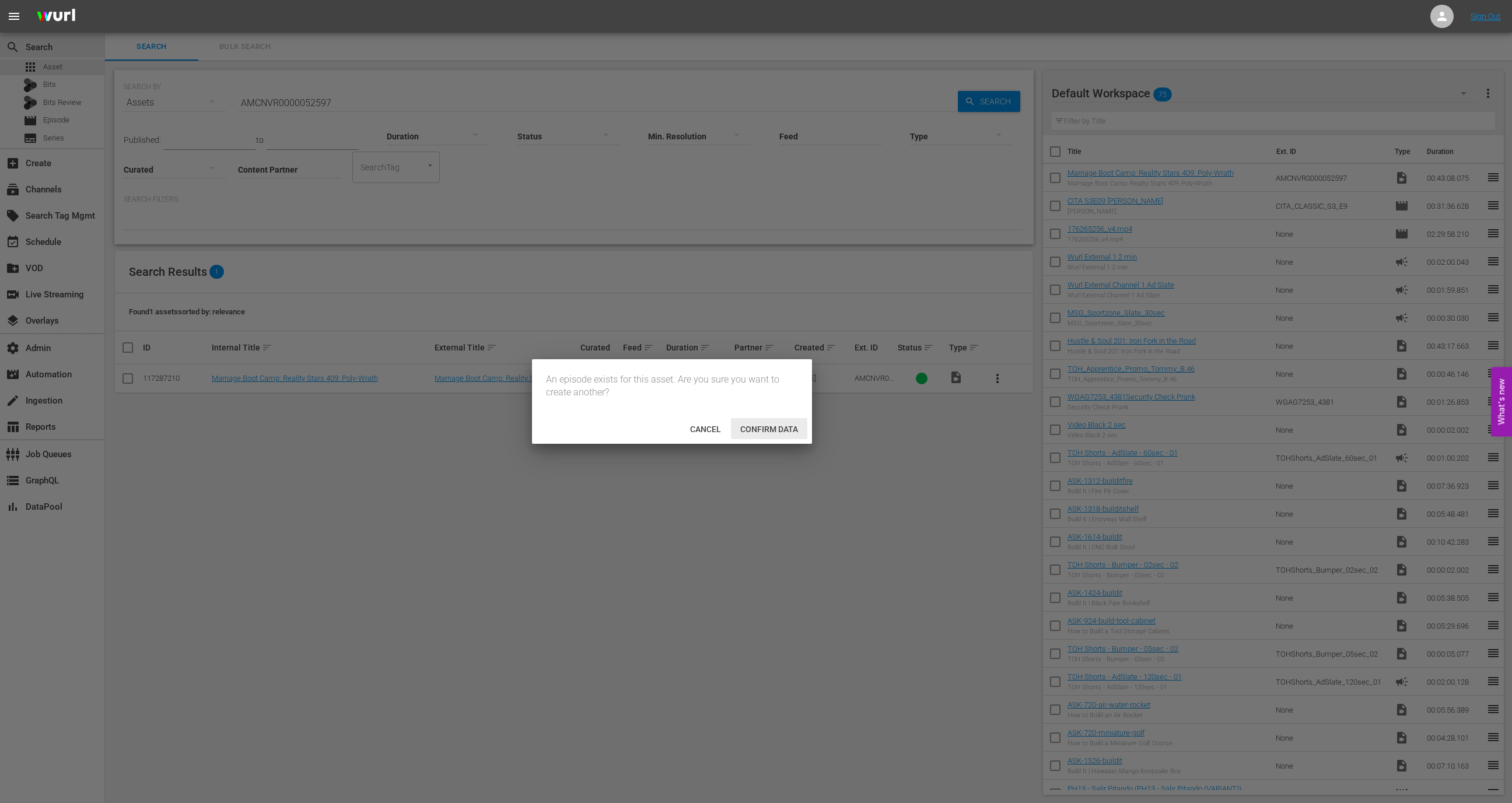
click at [782, 424] on span "Confirm data" at bounding box center [769, 429] width 77 height 10
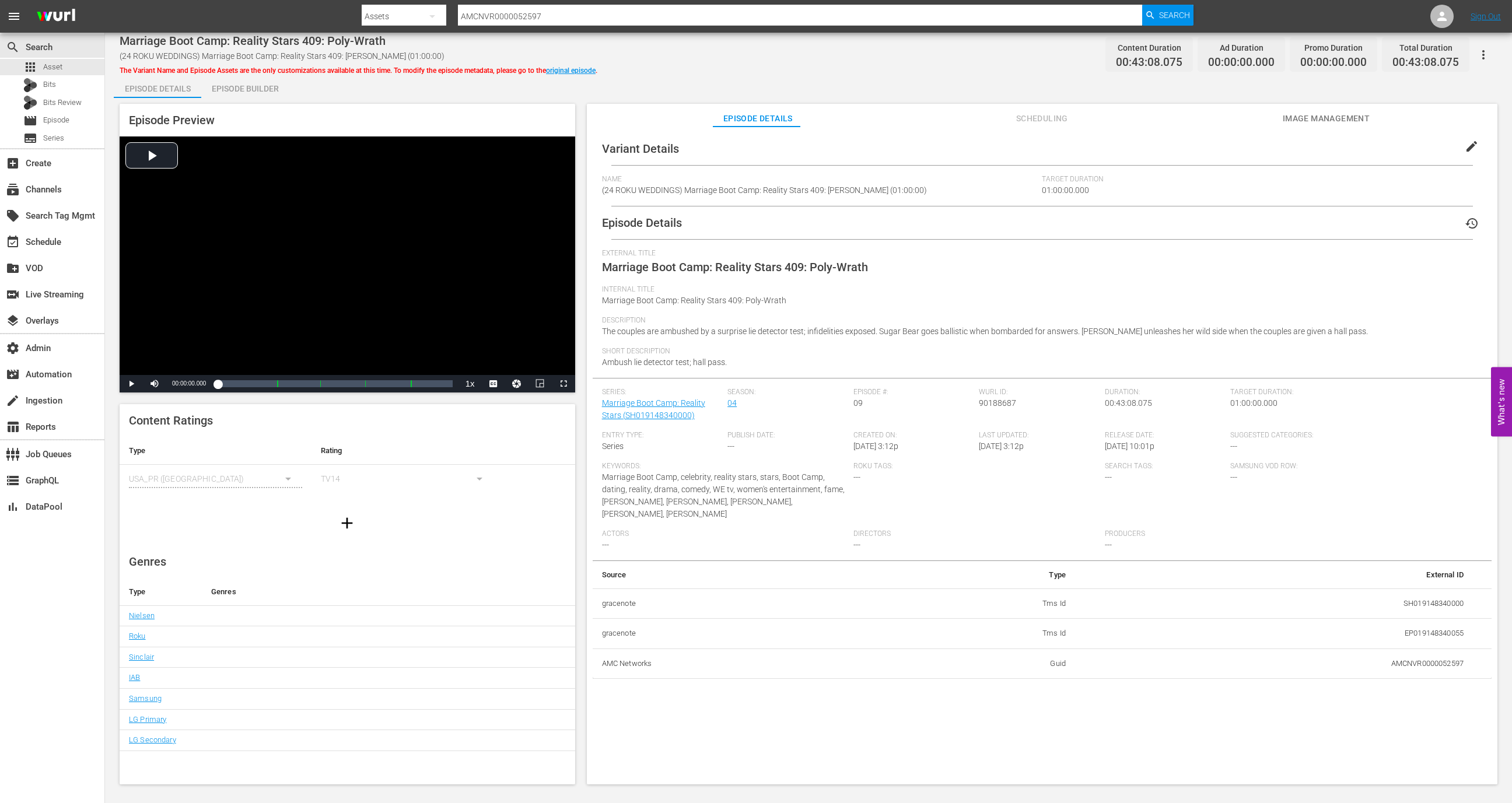
click at [1476, 49] on icon "button" at bounding box center [1483, 55] width 14 height 14
click at [1395, 121] on div "DELETE VARIANT" at bounding box center [1419, 124] width 112 height 28
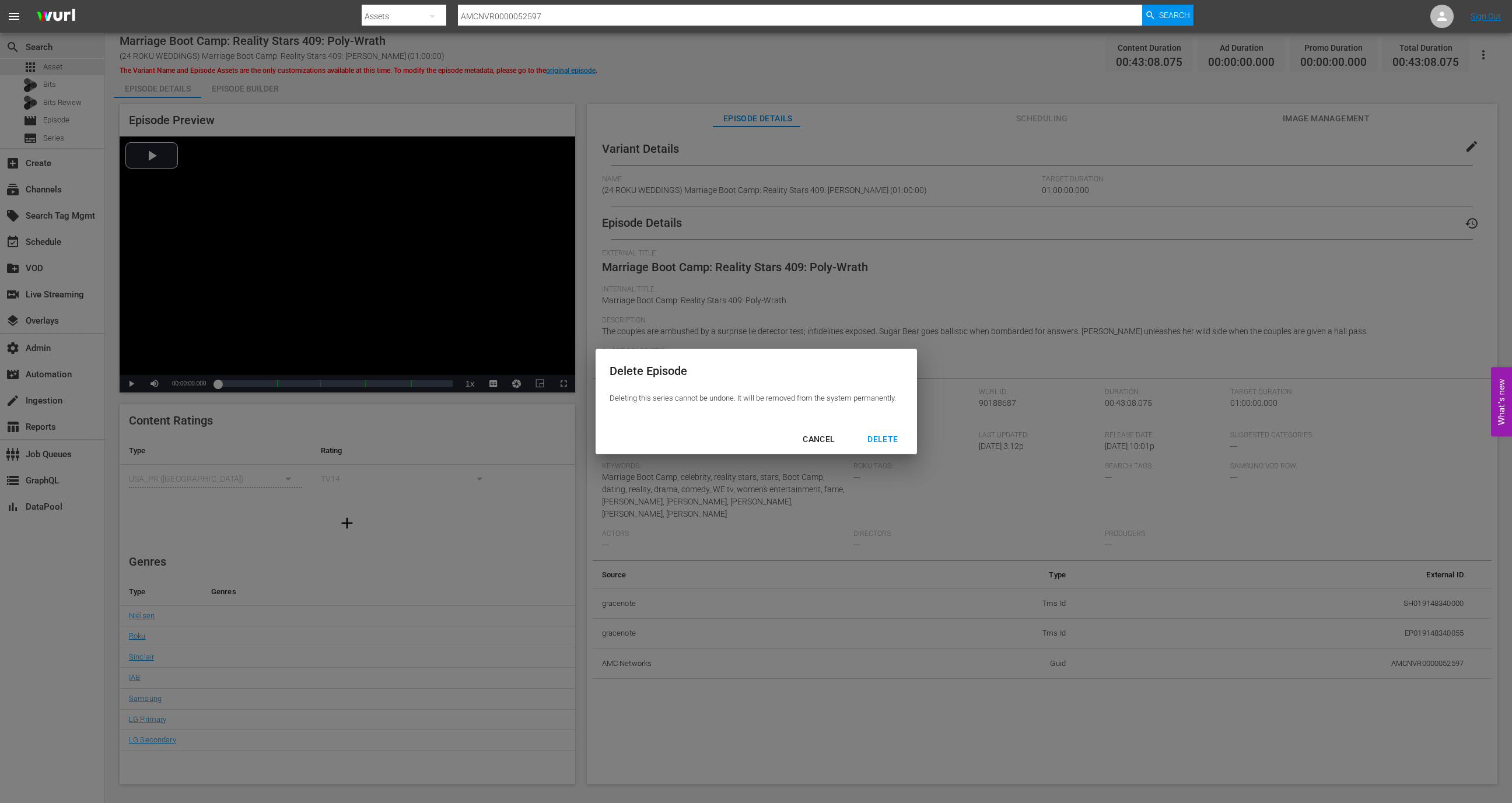
click at [881, 444] on div "DELETE" at bounding box center [882, 439] width 49 height 14
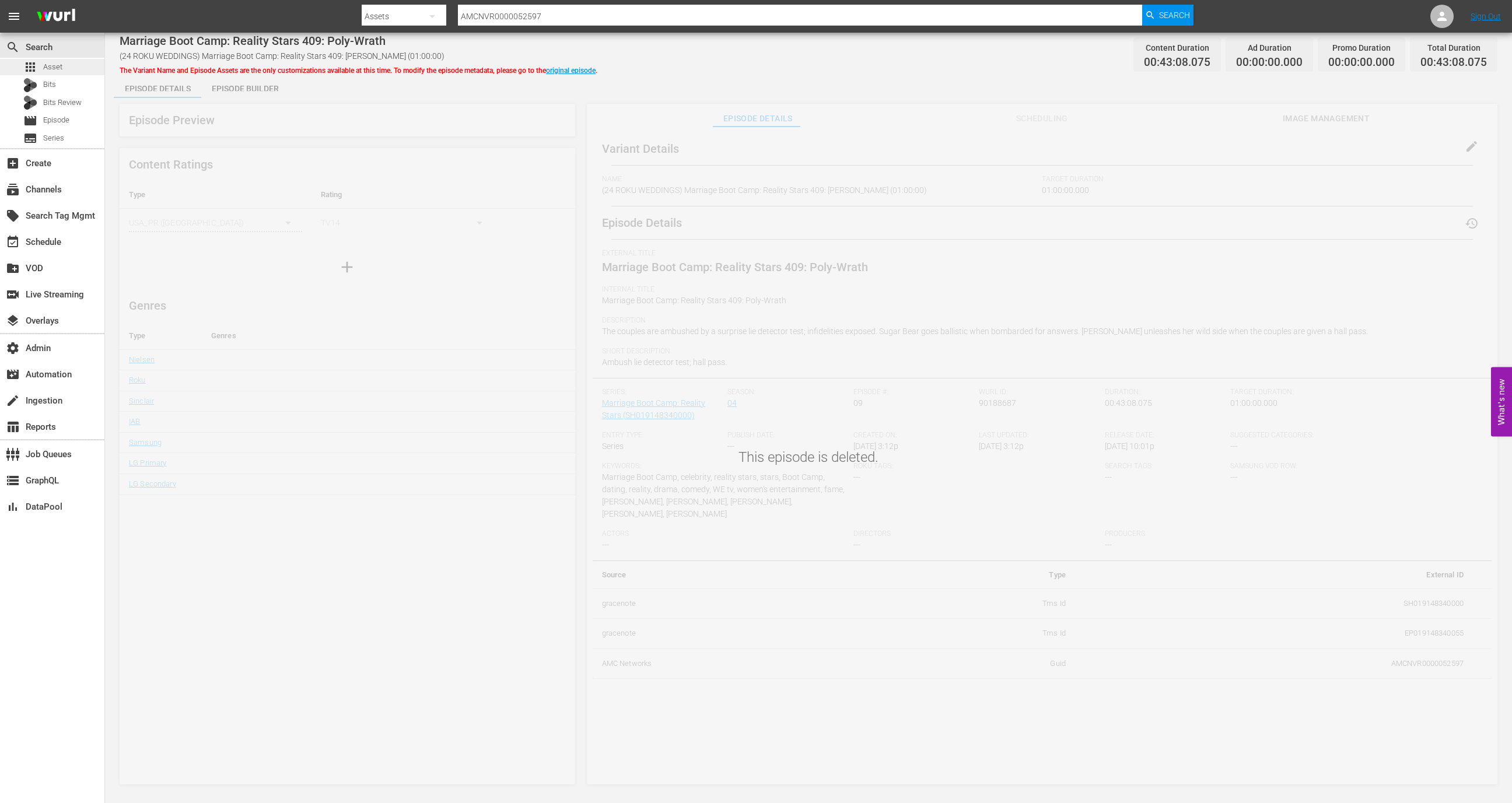
click at [70, 65] on div "apps Asset" at bounding box center [52, 67] width 105 height 16
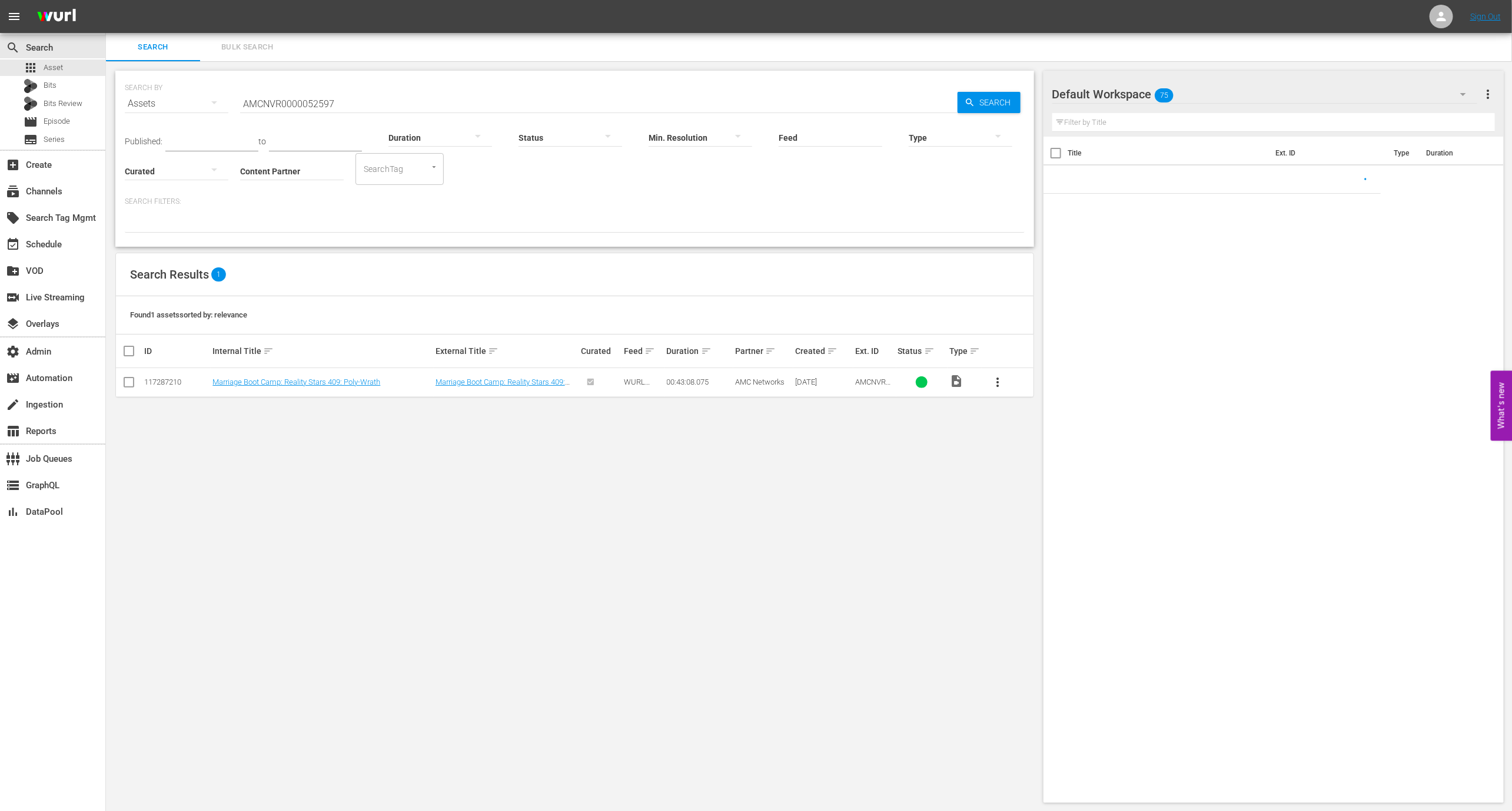
click at [316, 106] on input "AMCNVR0000052597" at bounding box center [598, 103] width 717 height 28
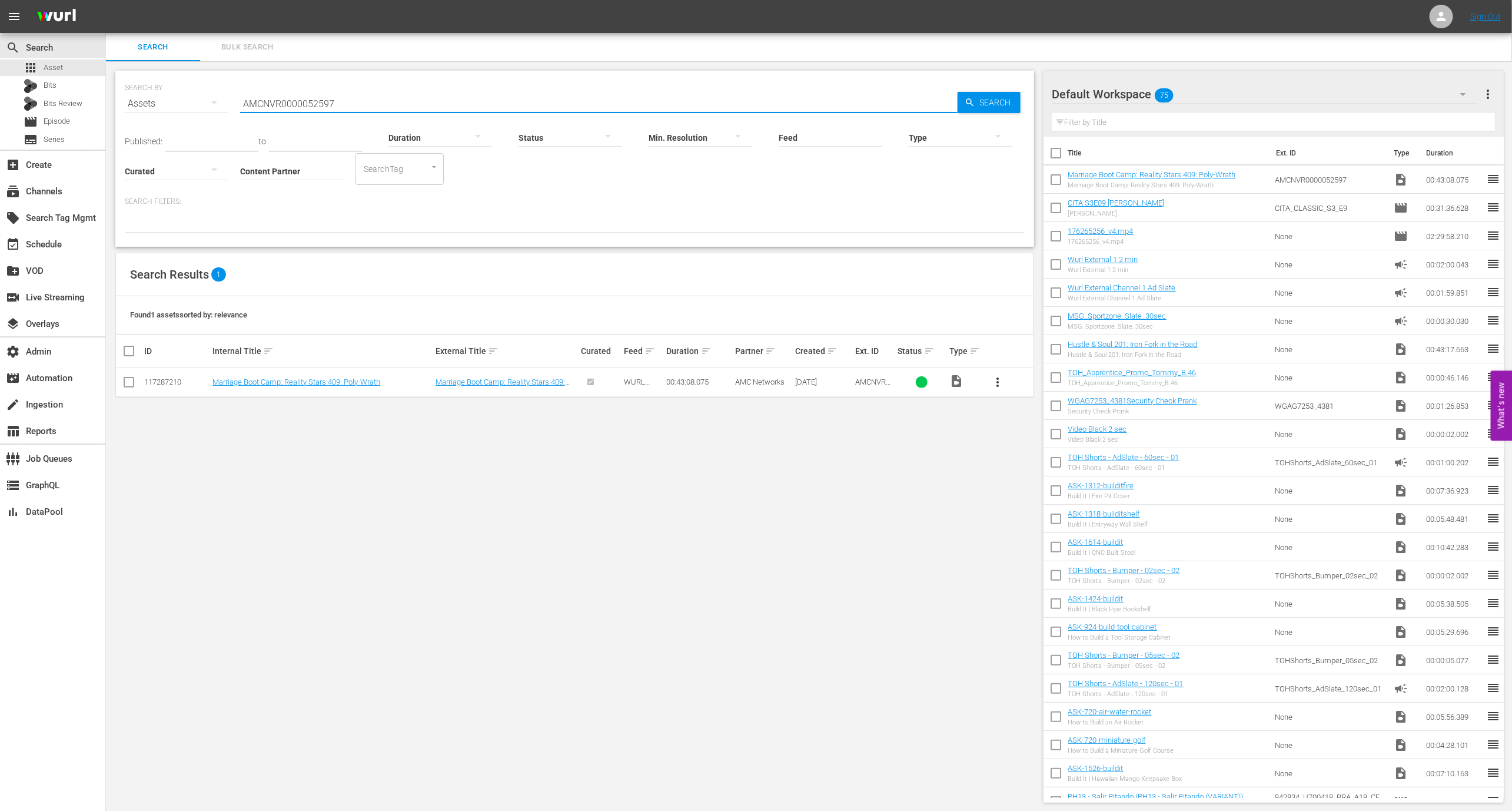
click at [316, 106] on input "AMCNVR0000052597" at bounding box center [598, 103] width 717 height 28
paste input "8"
type input "AMCNVR0000052598"
click at [1003, 385] on span "more_vert" at bounding box center [998, 383] width 14 height 14
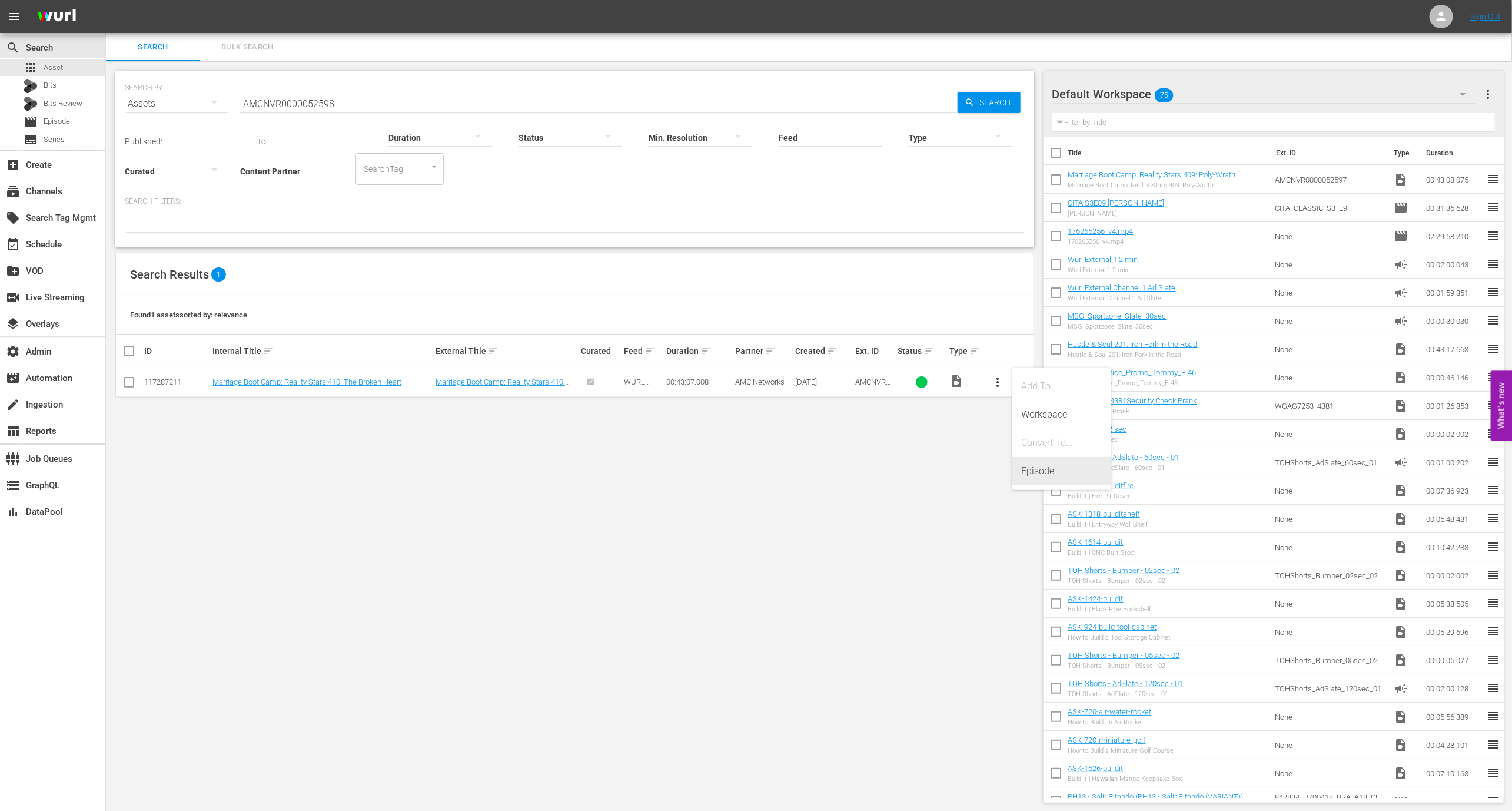
click at [1054, 472] on div "Episode" at bounding box center [1061, 470] width 80 height 28
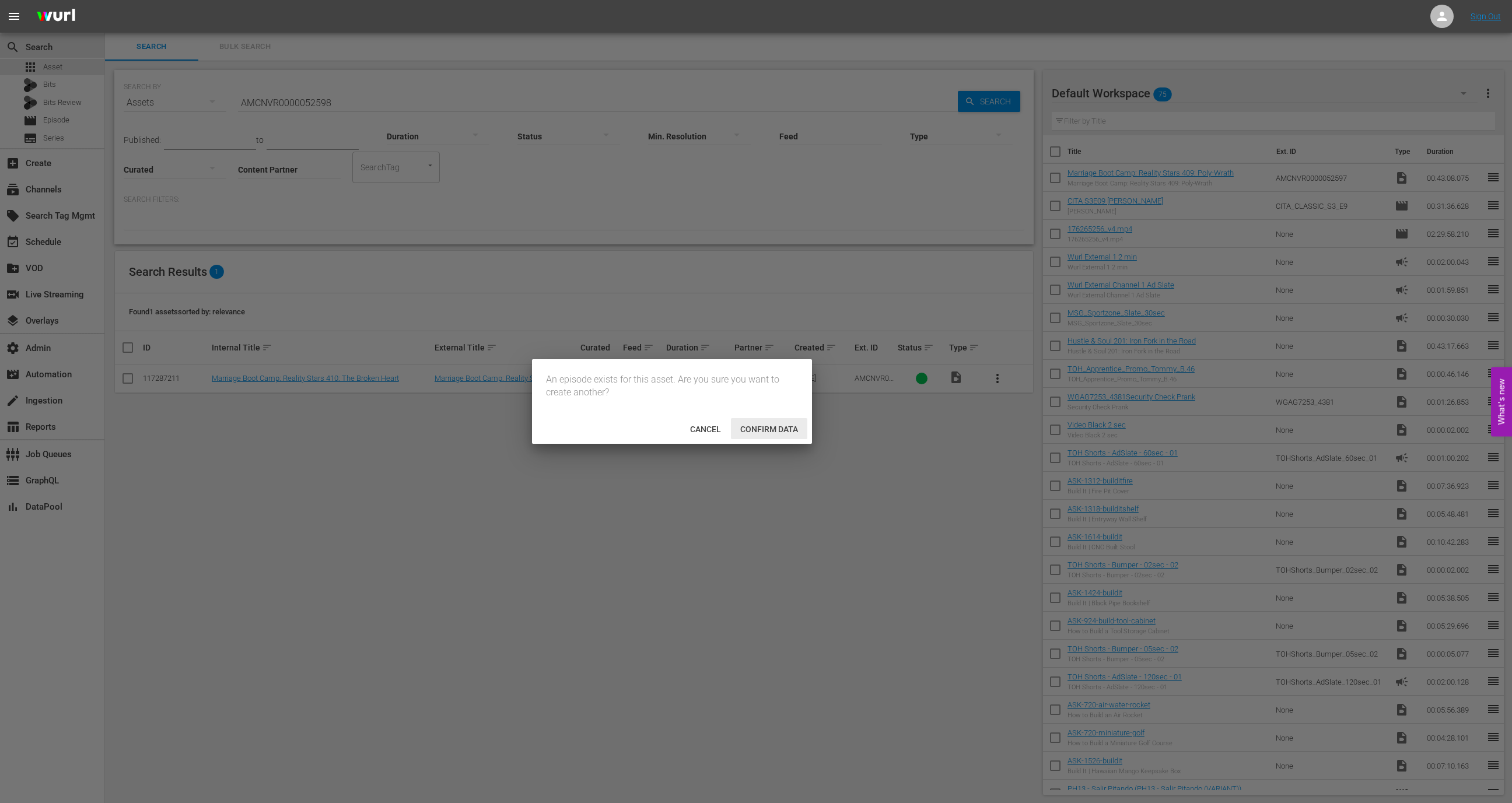
click at [780, 426] on span "Confirm data" at bounding box center [769, 429] width 77 height 10
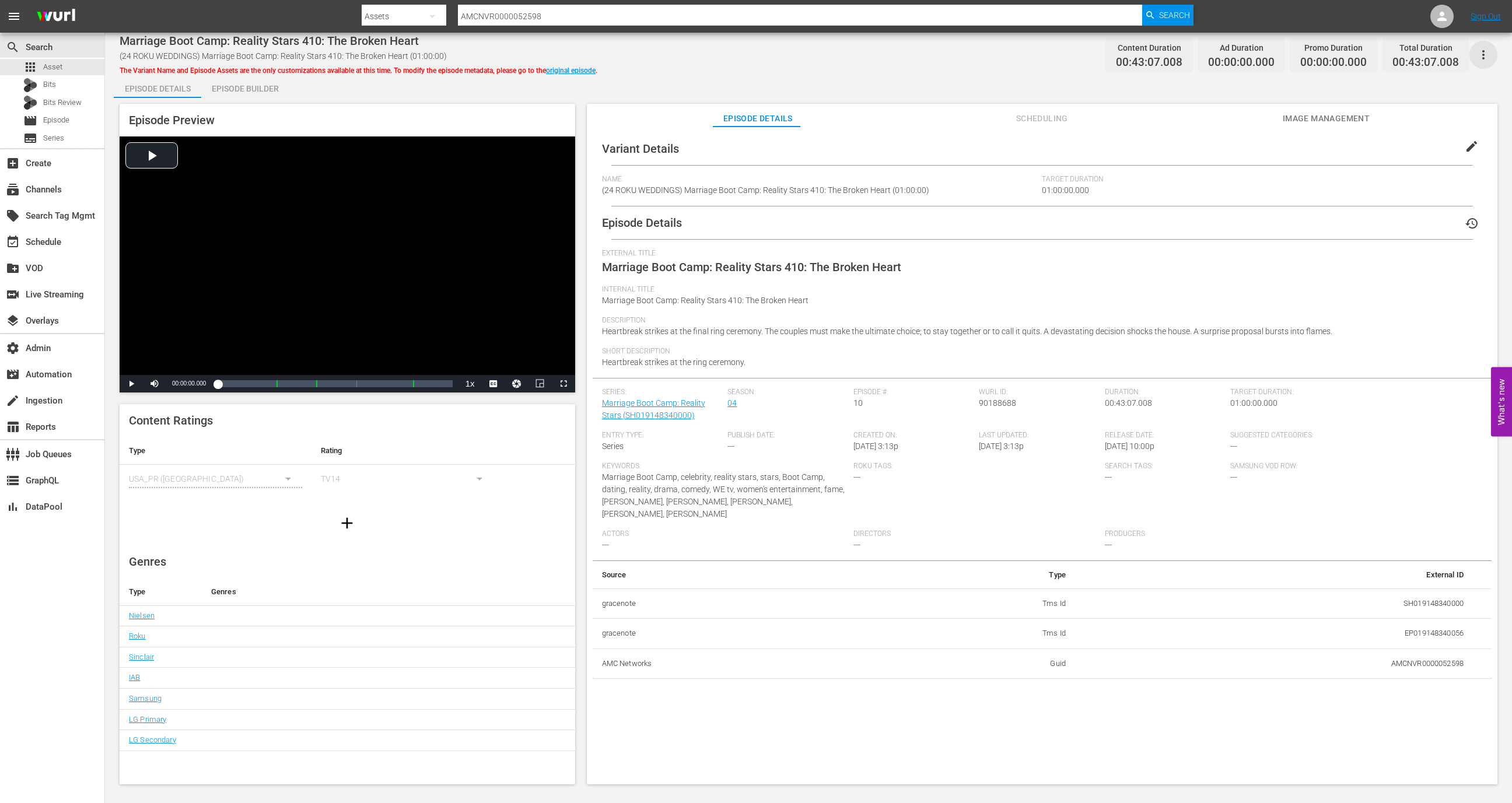
click at [1476, 49] on icon "button" at bounding box center [1483, 55] width 14 height 14
click at [1391, 127] on div "DELETE VARIANT" at bounding box center [1419, 124] width 112 height 28
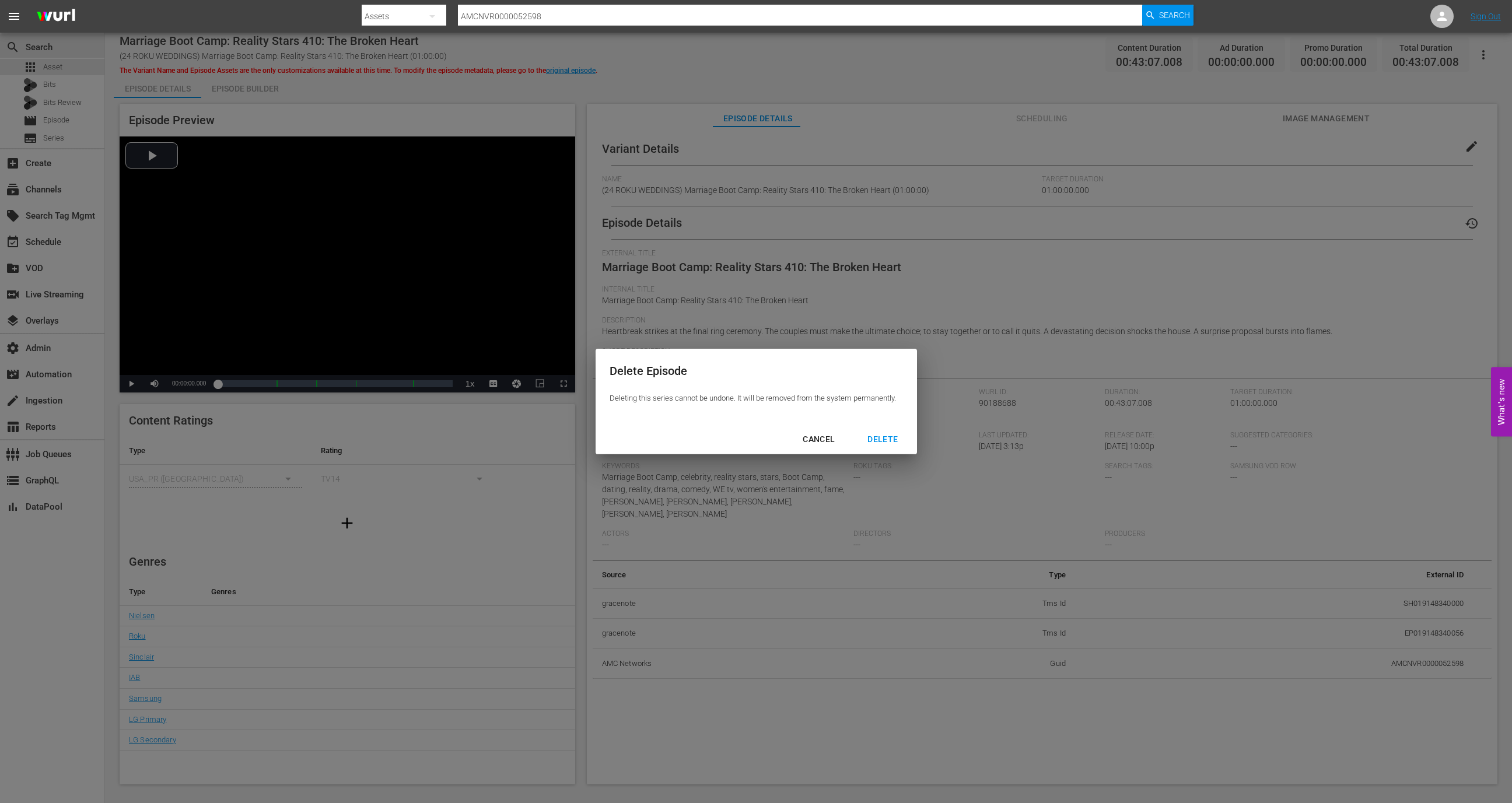
click at [816, 443] on div "CANCEL" at bounding box center [819, 439] width 51 height 14
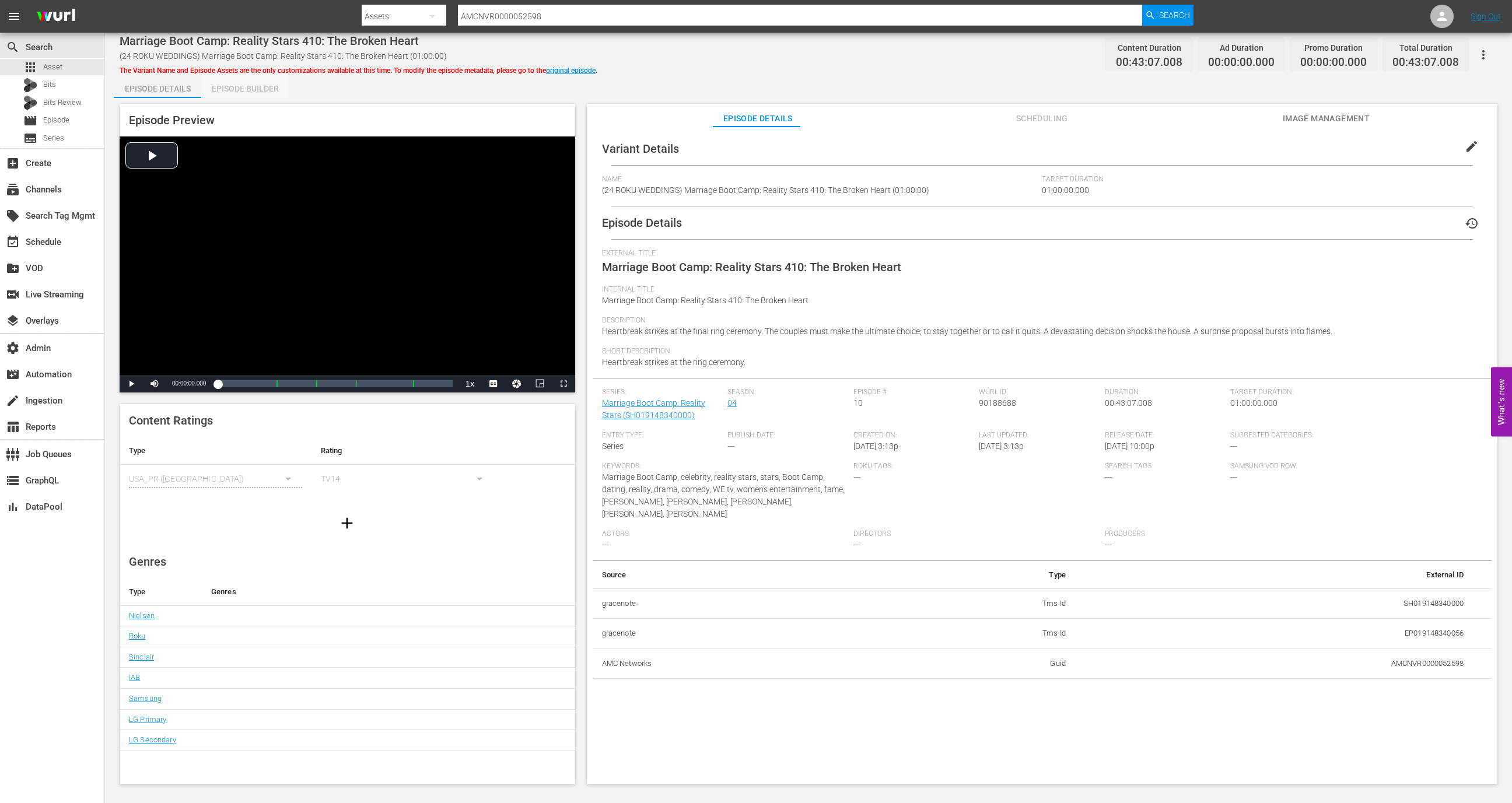
click at [248, 92] on div "Episode Builder" at bounding box center [245, 89] width 88 height 28
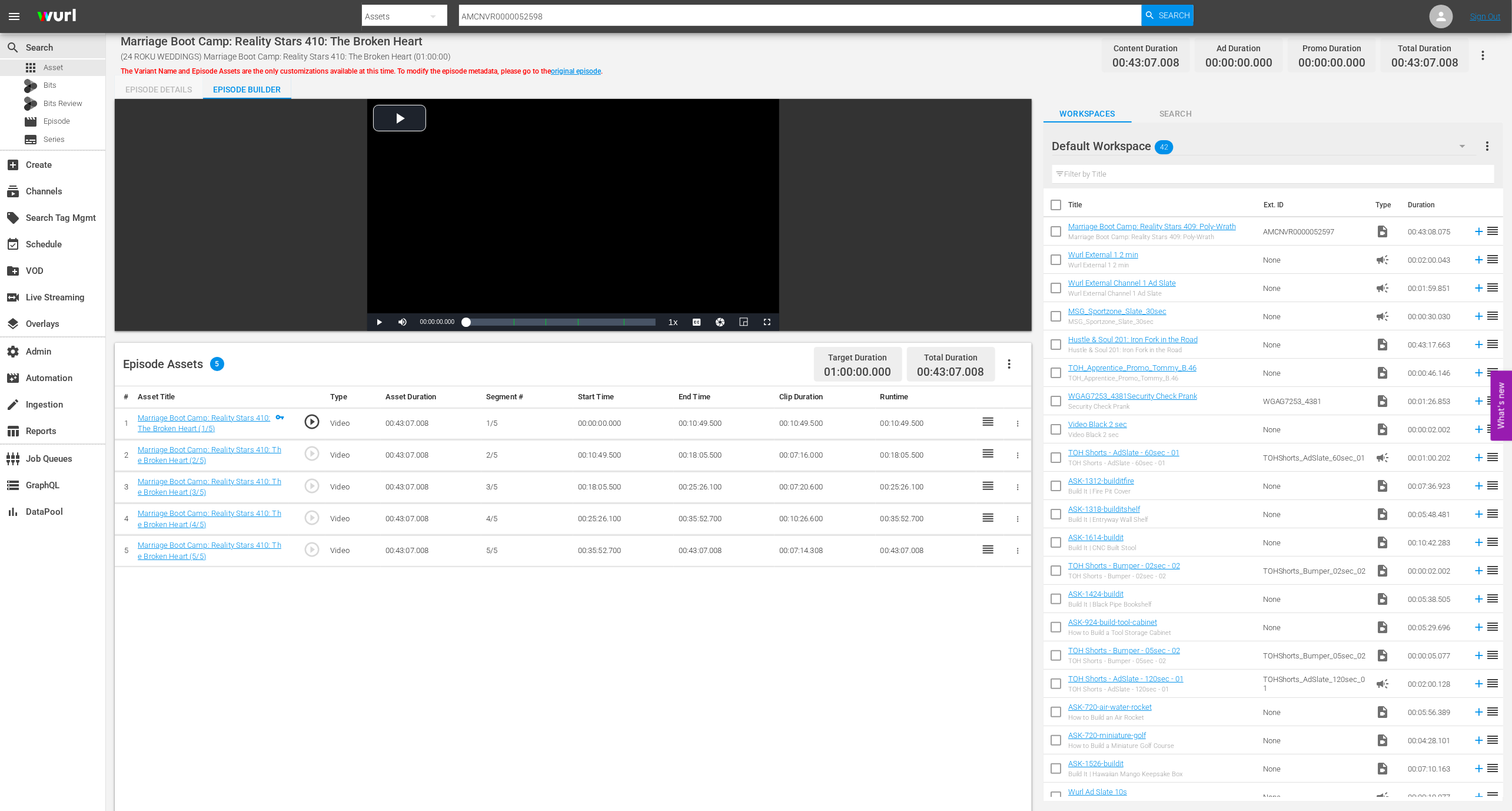
click at [184, 95] on div "Episode Details" at bounding box center [159, 89] width 89 height 28
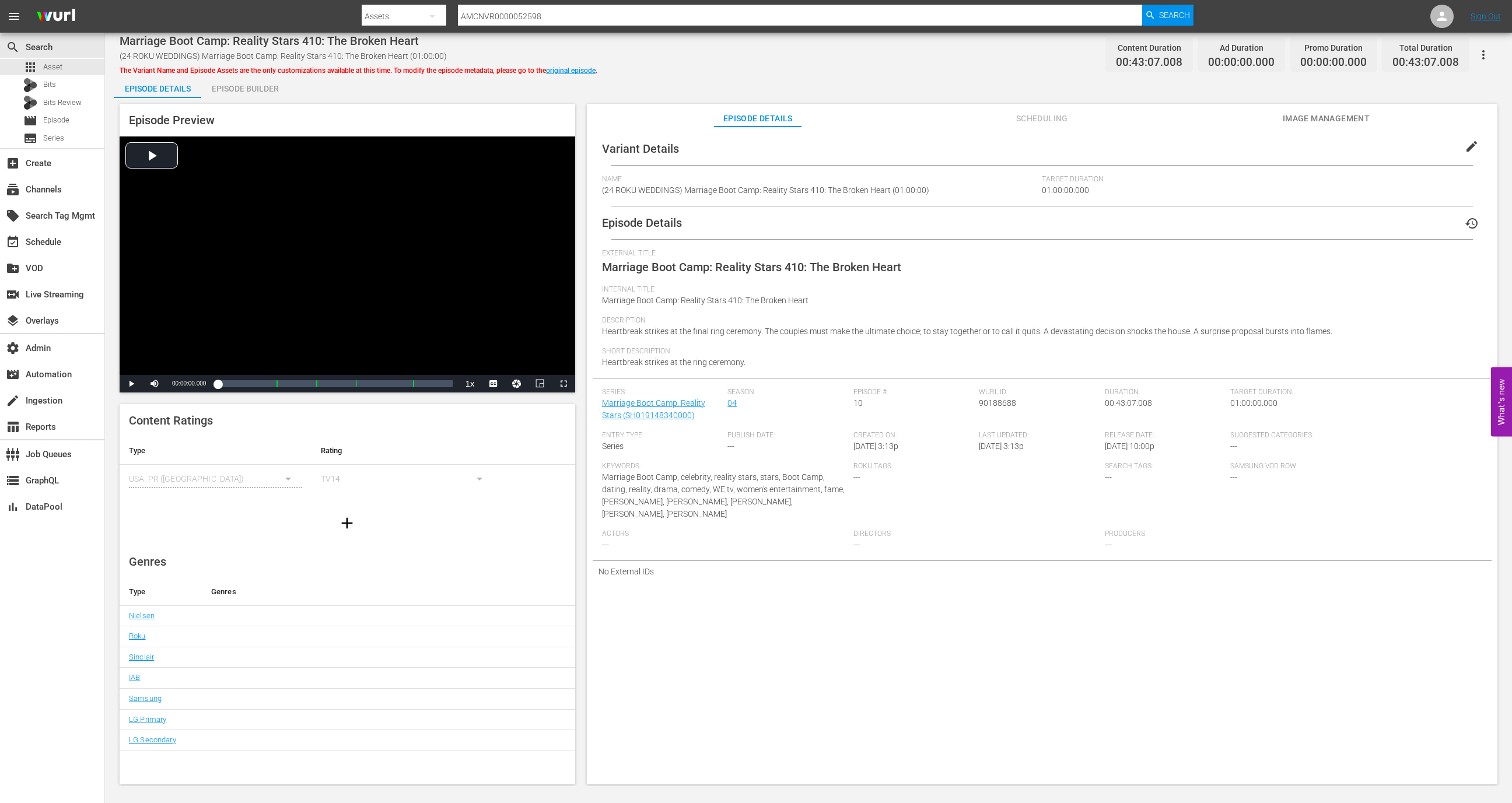
click at [1489, 58] on icon "button" at bounding box center [1483, 55] width 14 height 14
click at [1411, 114] on div "DELETE VARIANT" at bounding box center [1432, 124] width 112 height 28
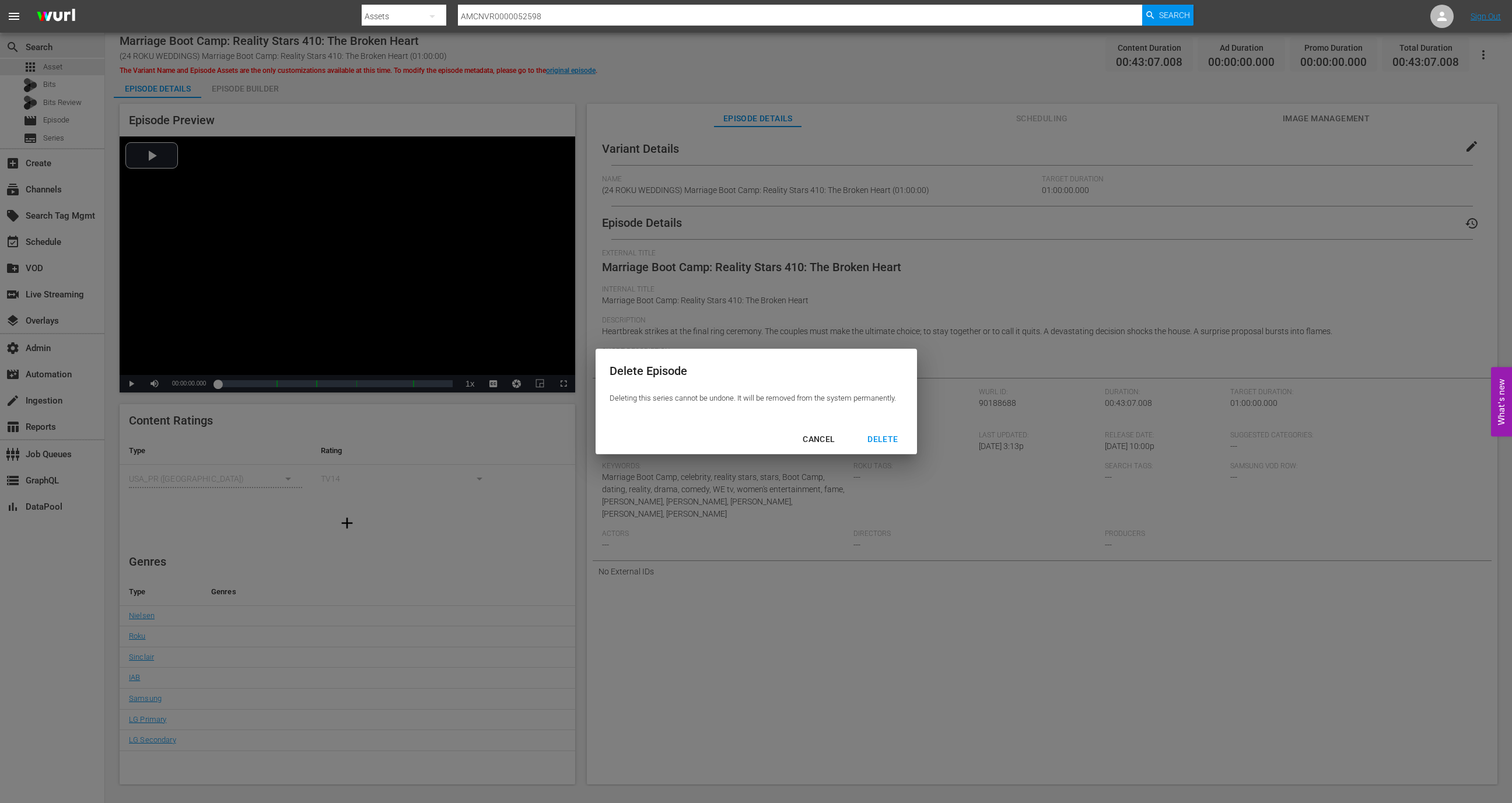
click at [877, 443] on div "DELETE" at bounding box center [882, 439] width 49 height 14
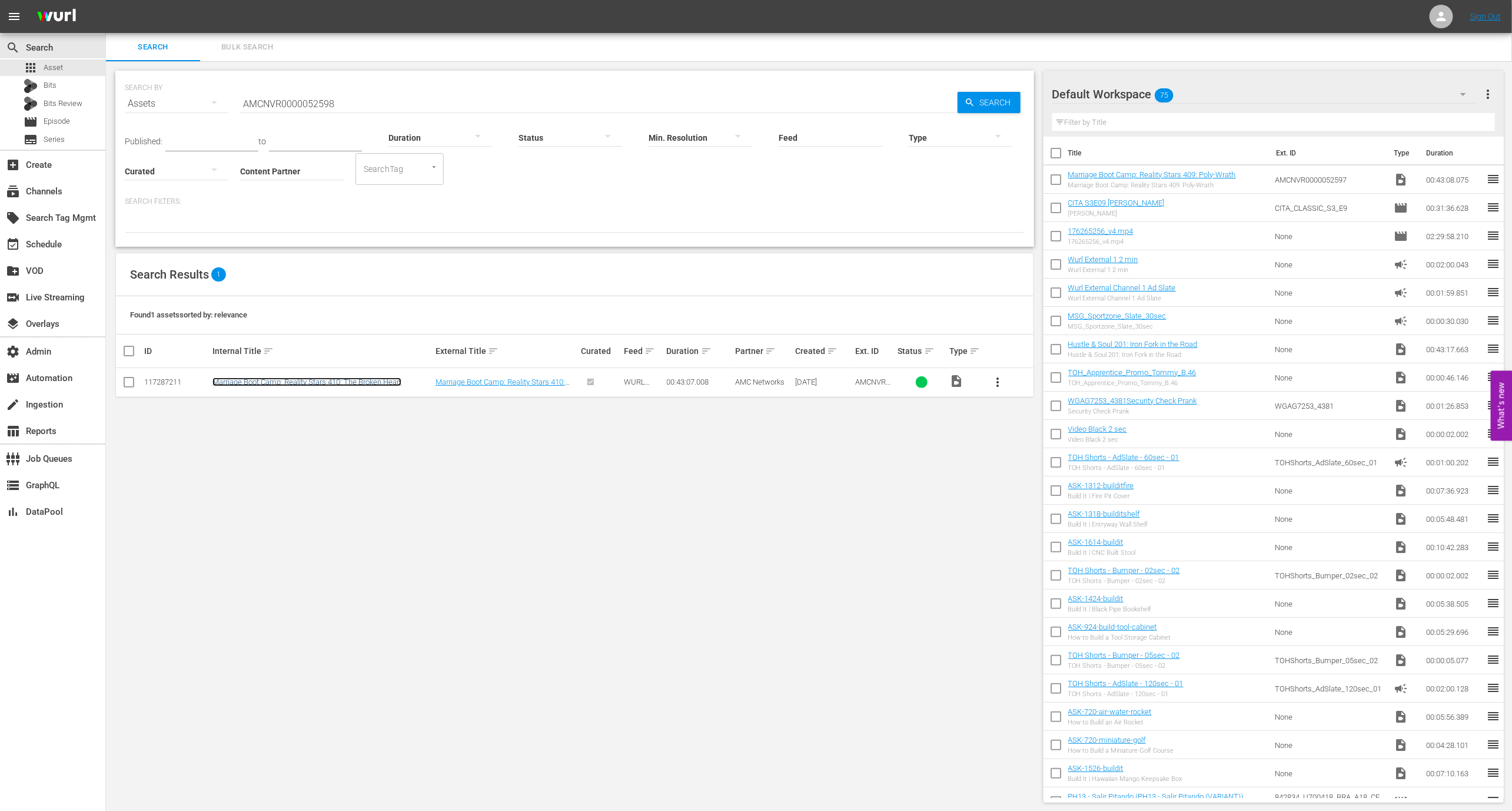
click at [265, 384] on link "Marriage Boot Camp: Reality Stars 410: The Broken Heart" at bounding box center [307, 382] width 189 height 9
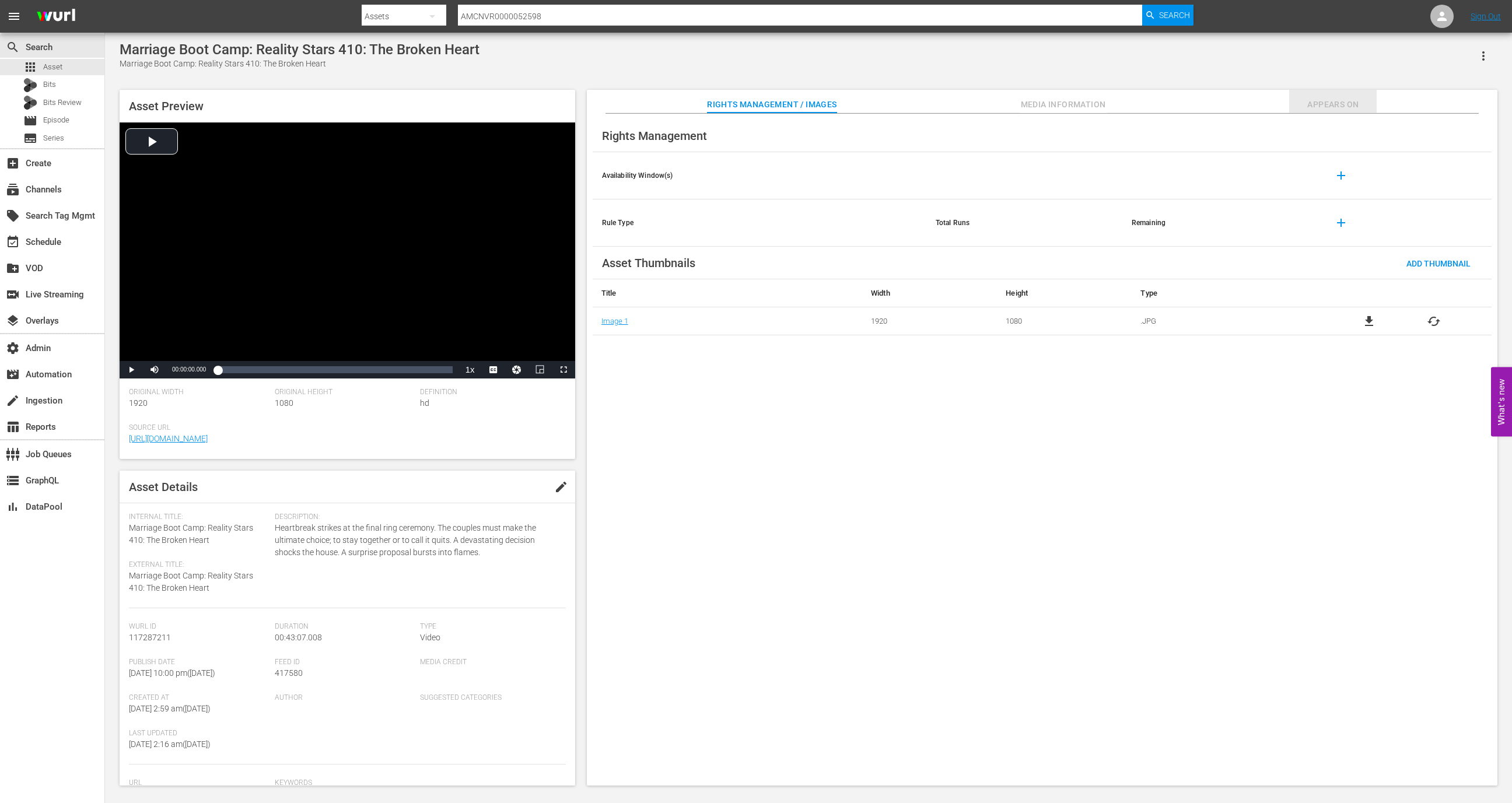
click at [1347, 108] on span "Appears On" at bounding box center [1333, 104] width 88 height 14
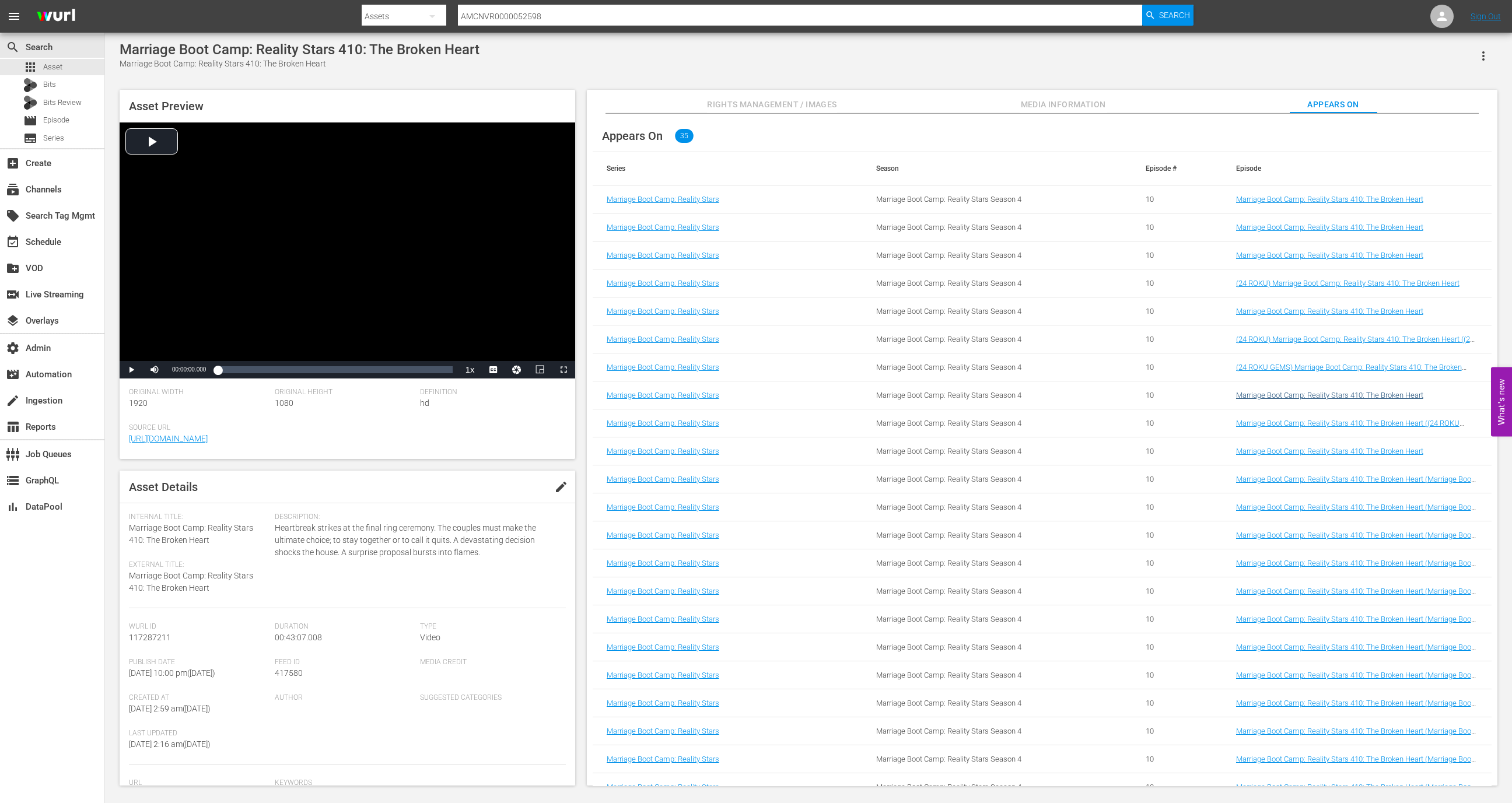
scroll to position [384, 0]
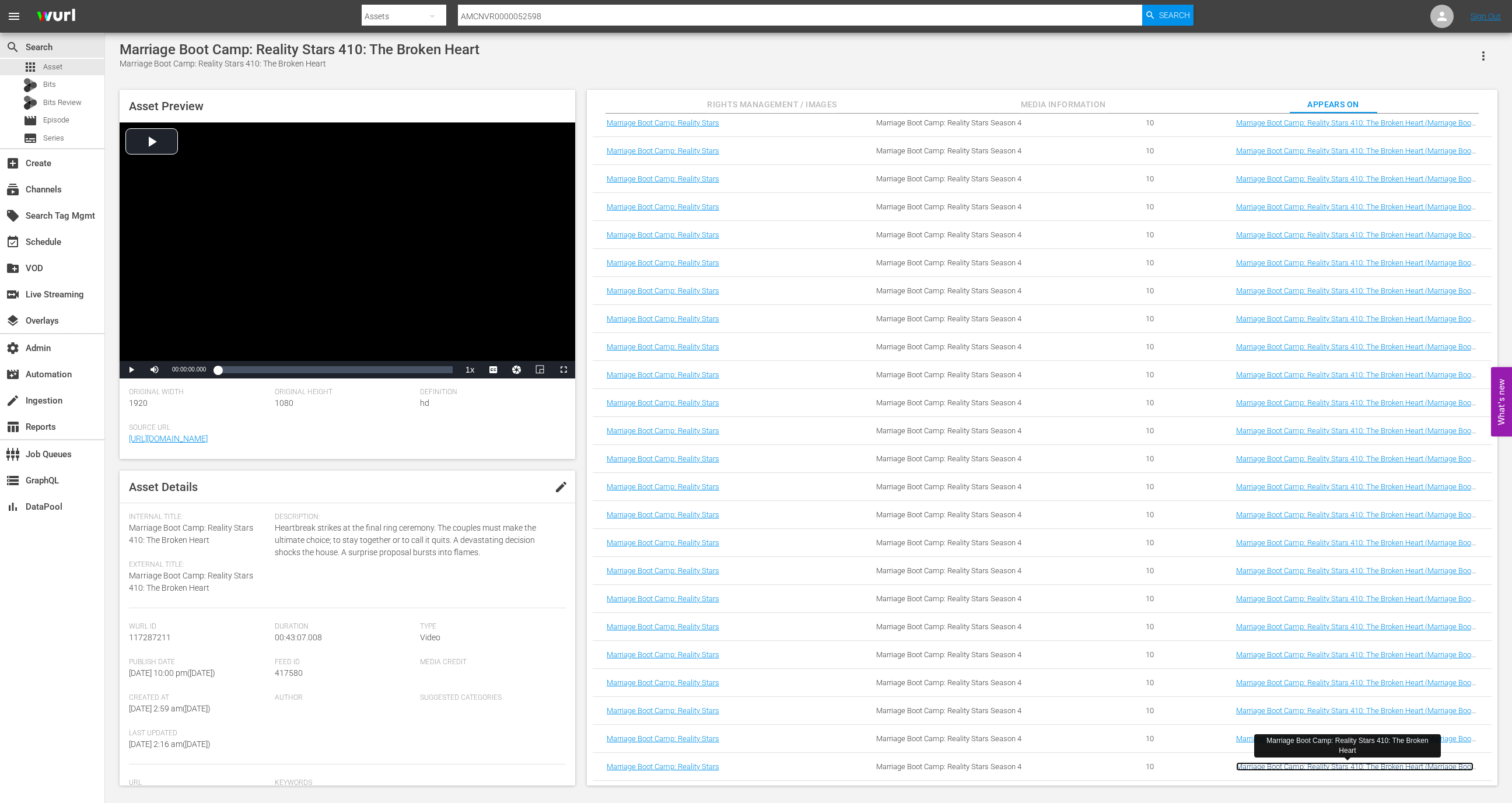
click at [1311, 767] on link "Marriage Boot Camp: Reality Stars 410: The Broken Heart (Marriage Boot Camp: Re…" at bounding box center [1355, 770] width 238 height 18
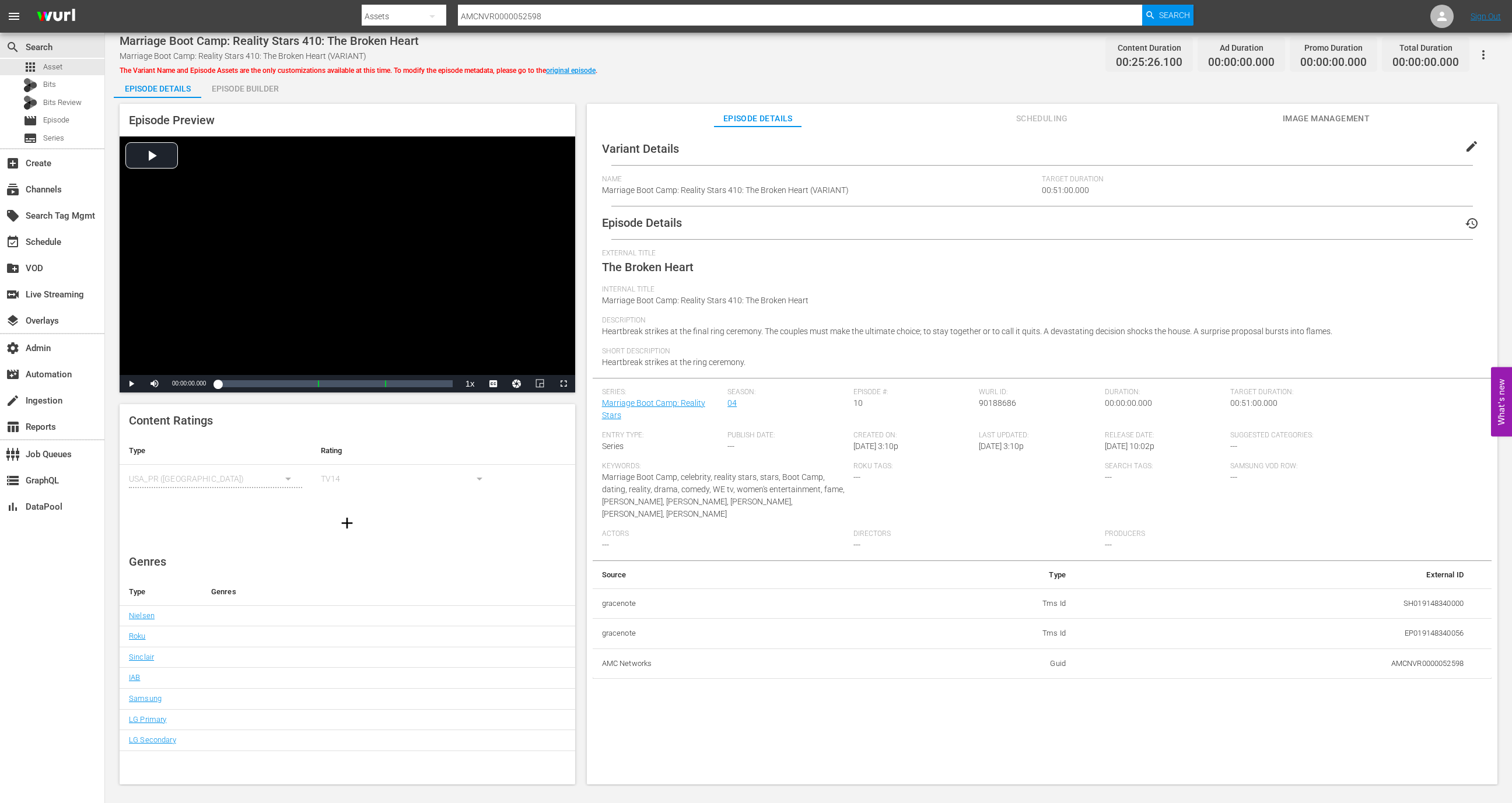
click at [255, 93] on div "Episode Builder" at bounding box center [245, 89] width 88 height 28
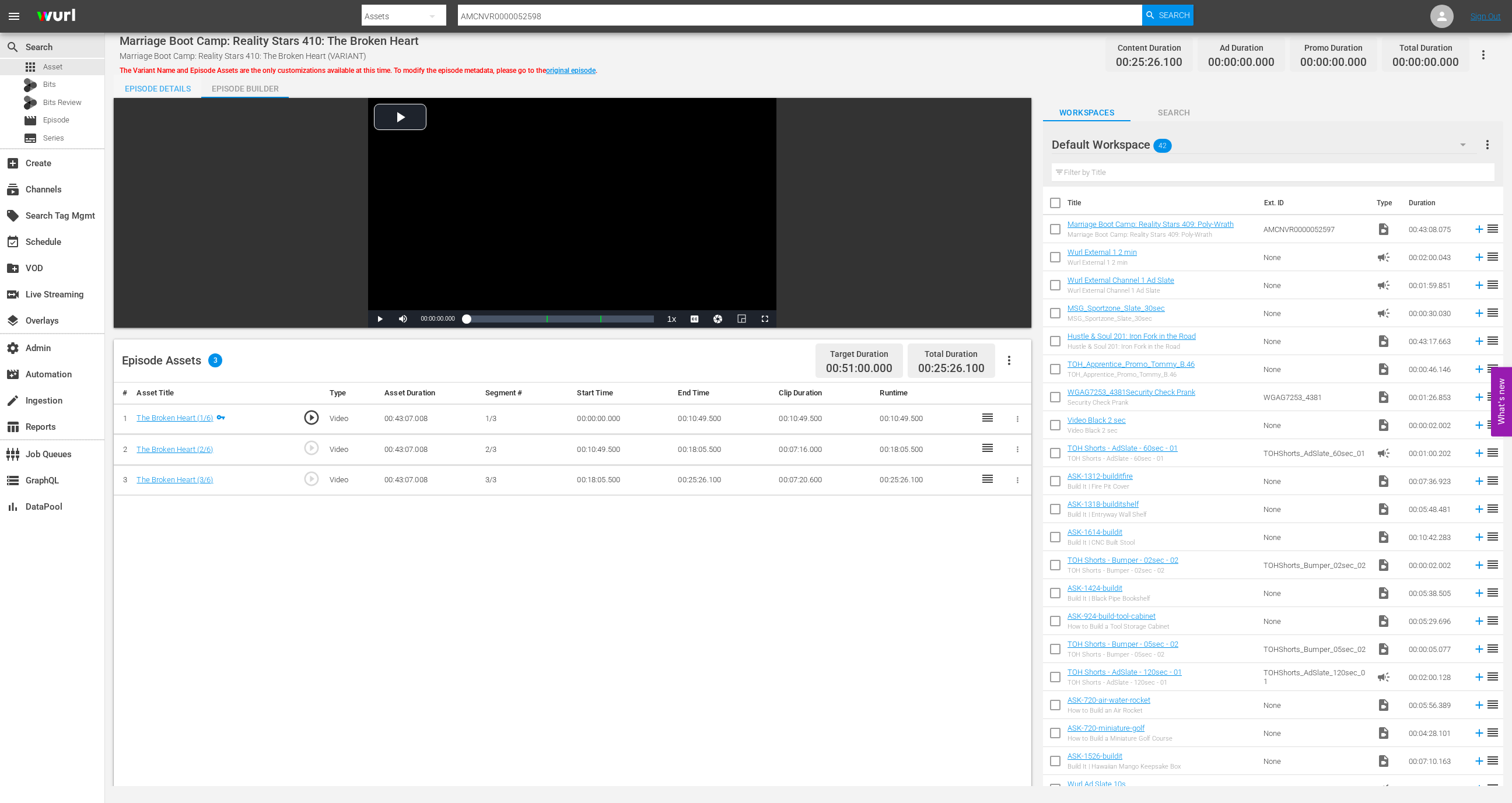
click at [139, 84] on div "Episode Details" at bounding box center [158, 89] width 88 height 28
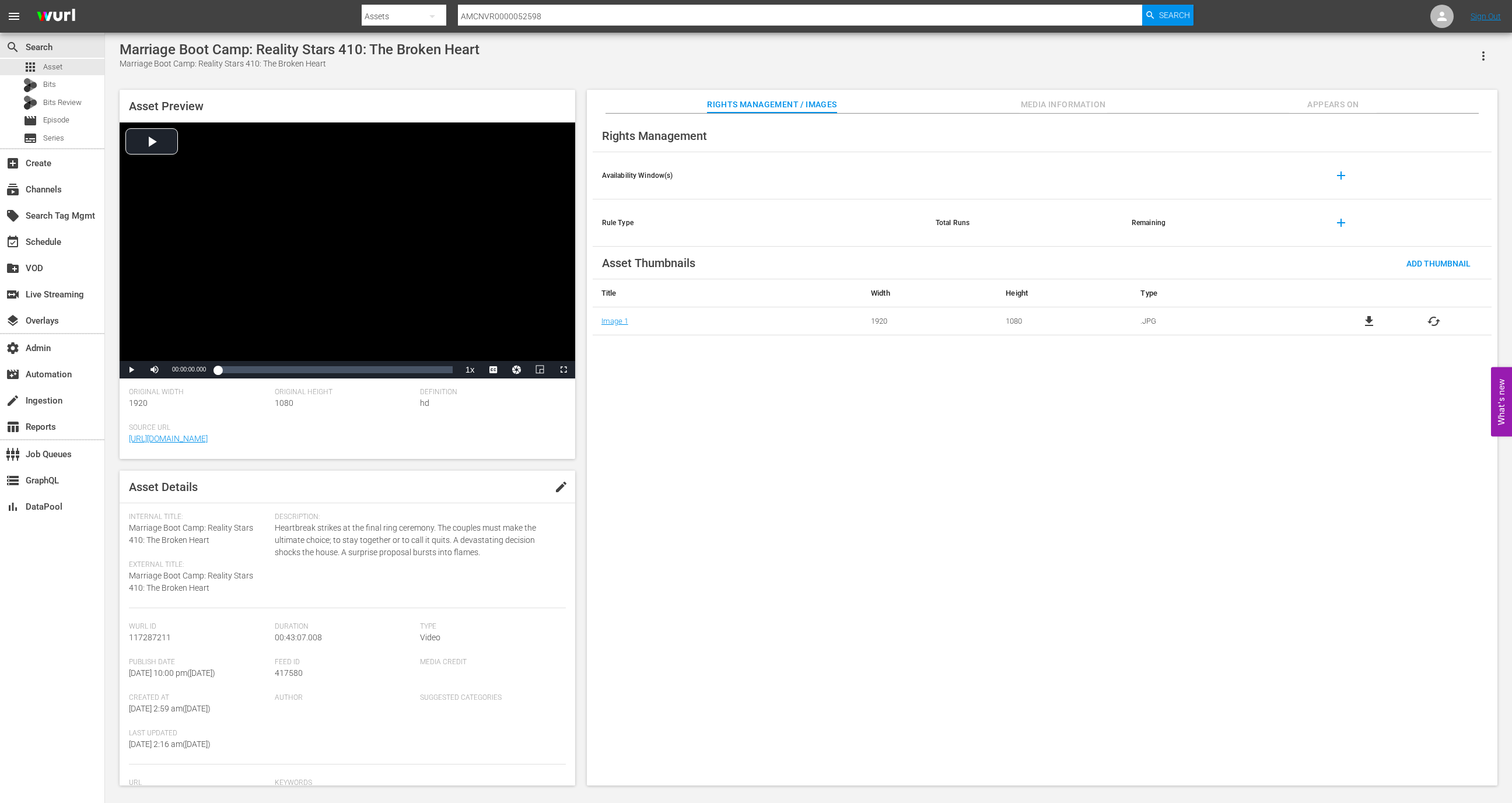
click at [1331, 111] on span "Appears On" at bounding box center [1333, 104] width 88 height 14
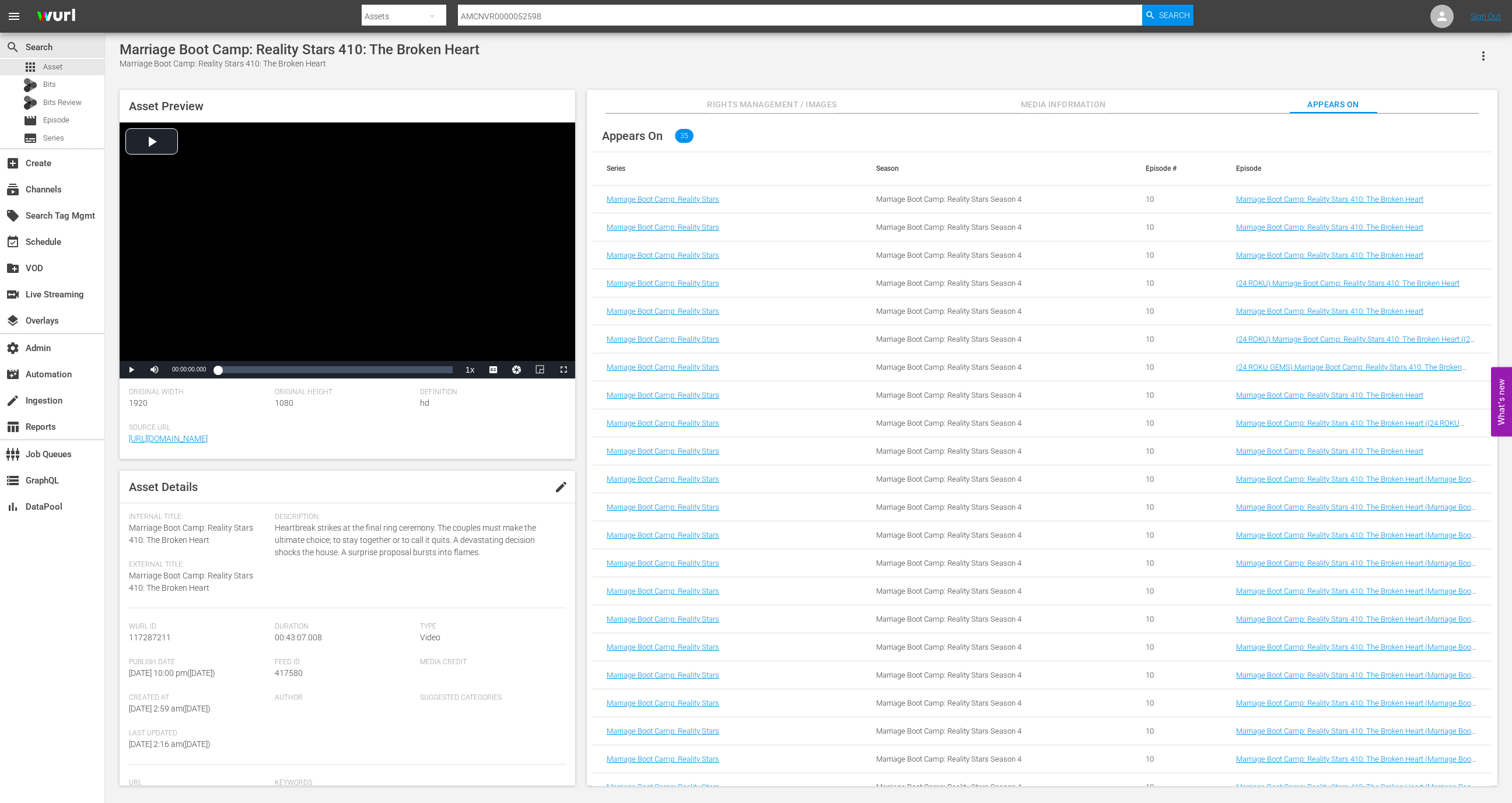
scroll to position [384, 0]
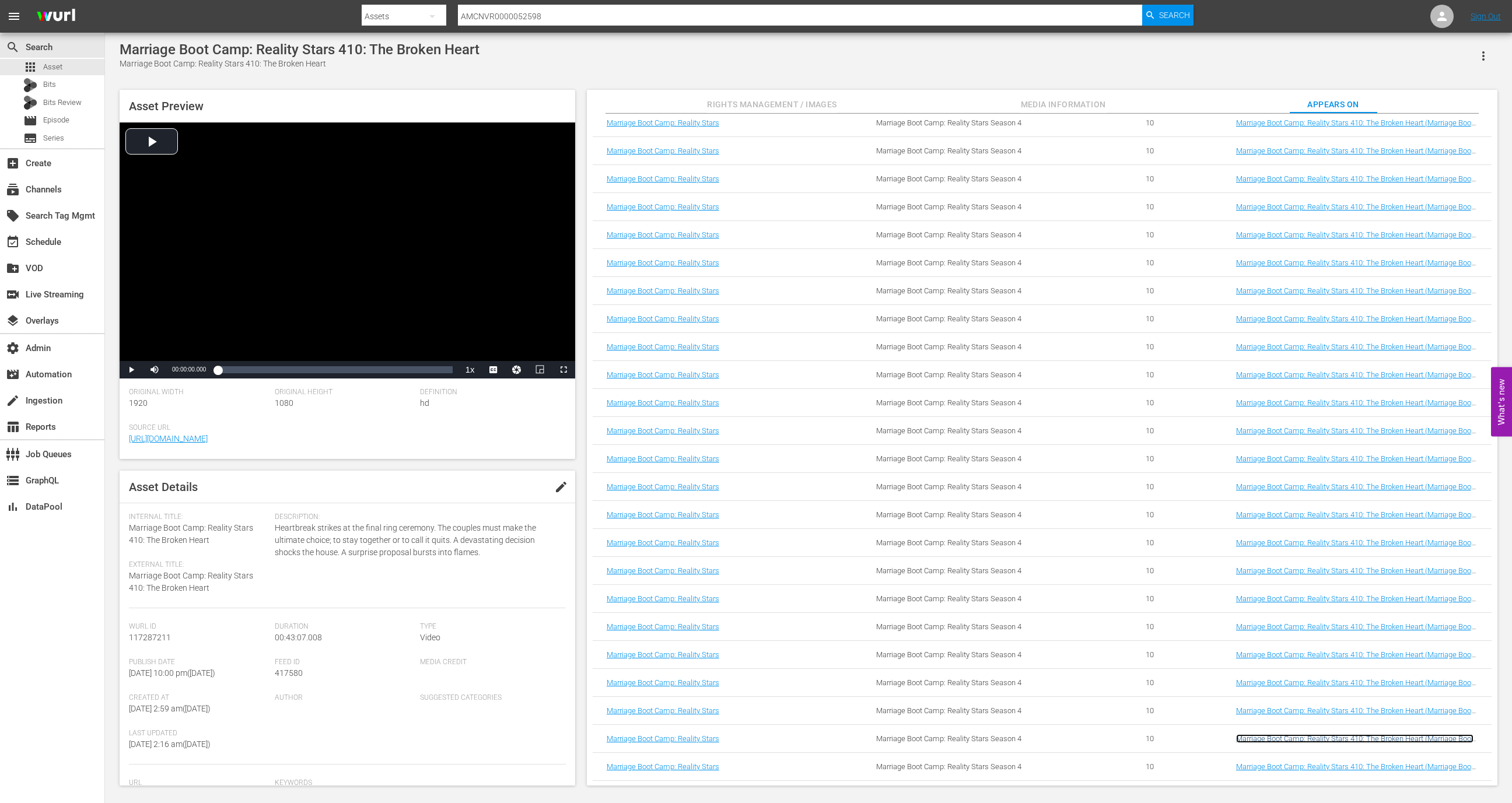
click at [1284, 738] on link "Marriage Boot Camp: Reality Stars 410: The Broken Heart (Marriage Boot Camp: Re…" at bounding box center [1355, 742] width 238 height 18
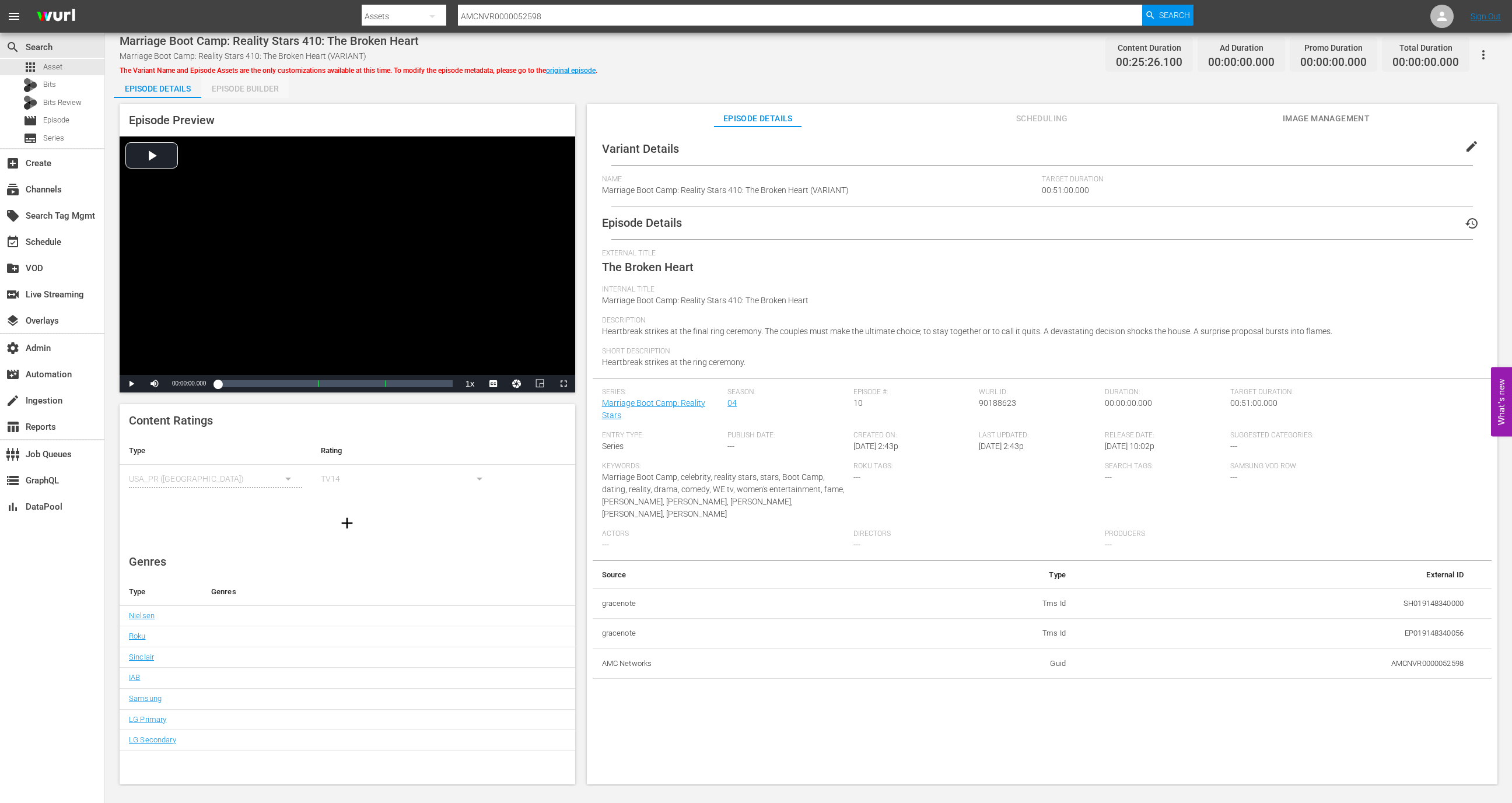
click at [263, 83] on div "Episode Builder" at bounding box center [245, 89] width 88 height 28
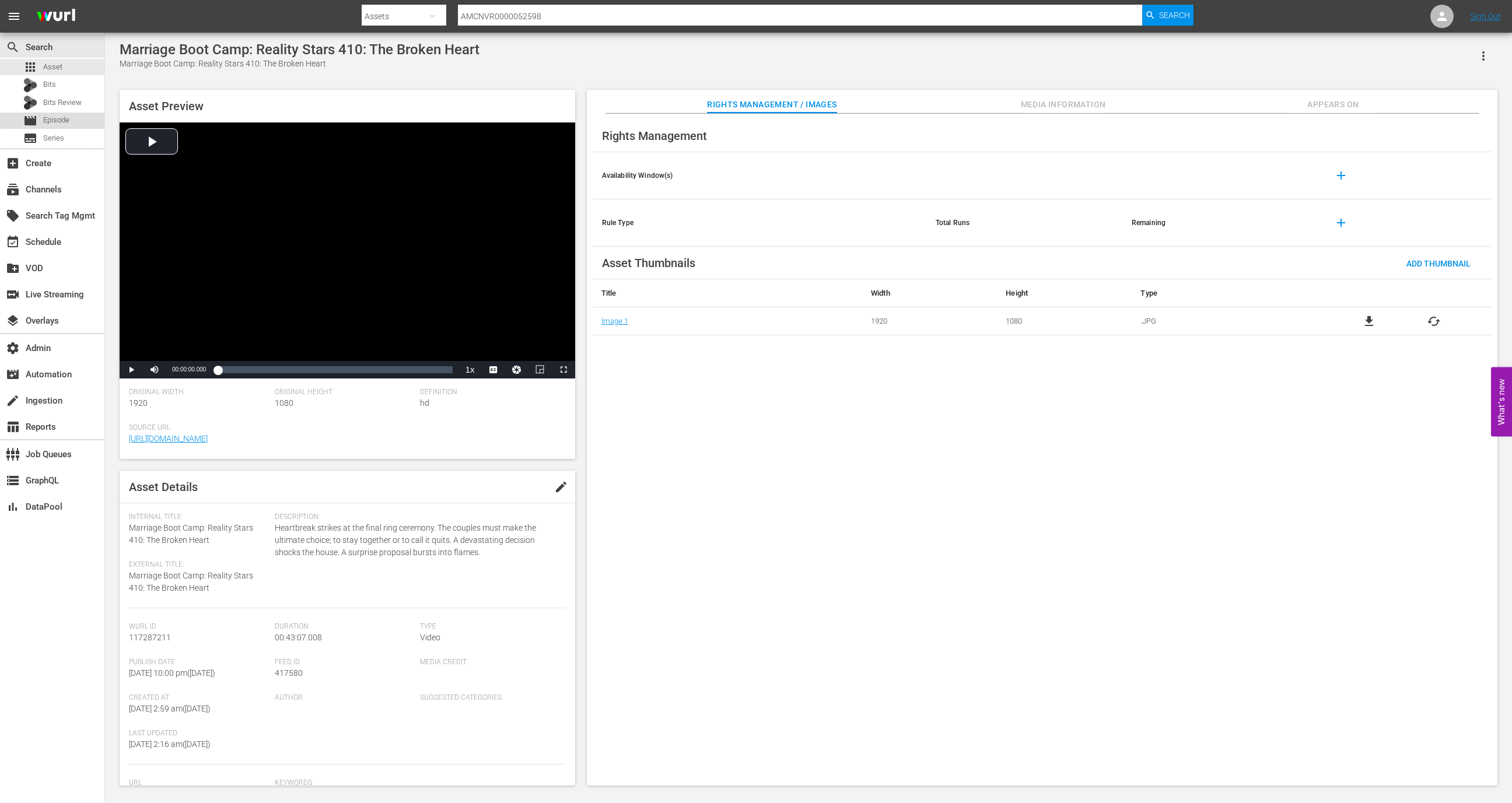
click at [70, 112] on div "movie Episode" at bounding box center [52, 120] width 105 height 16
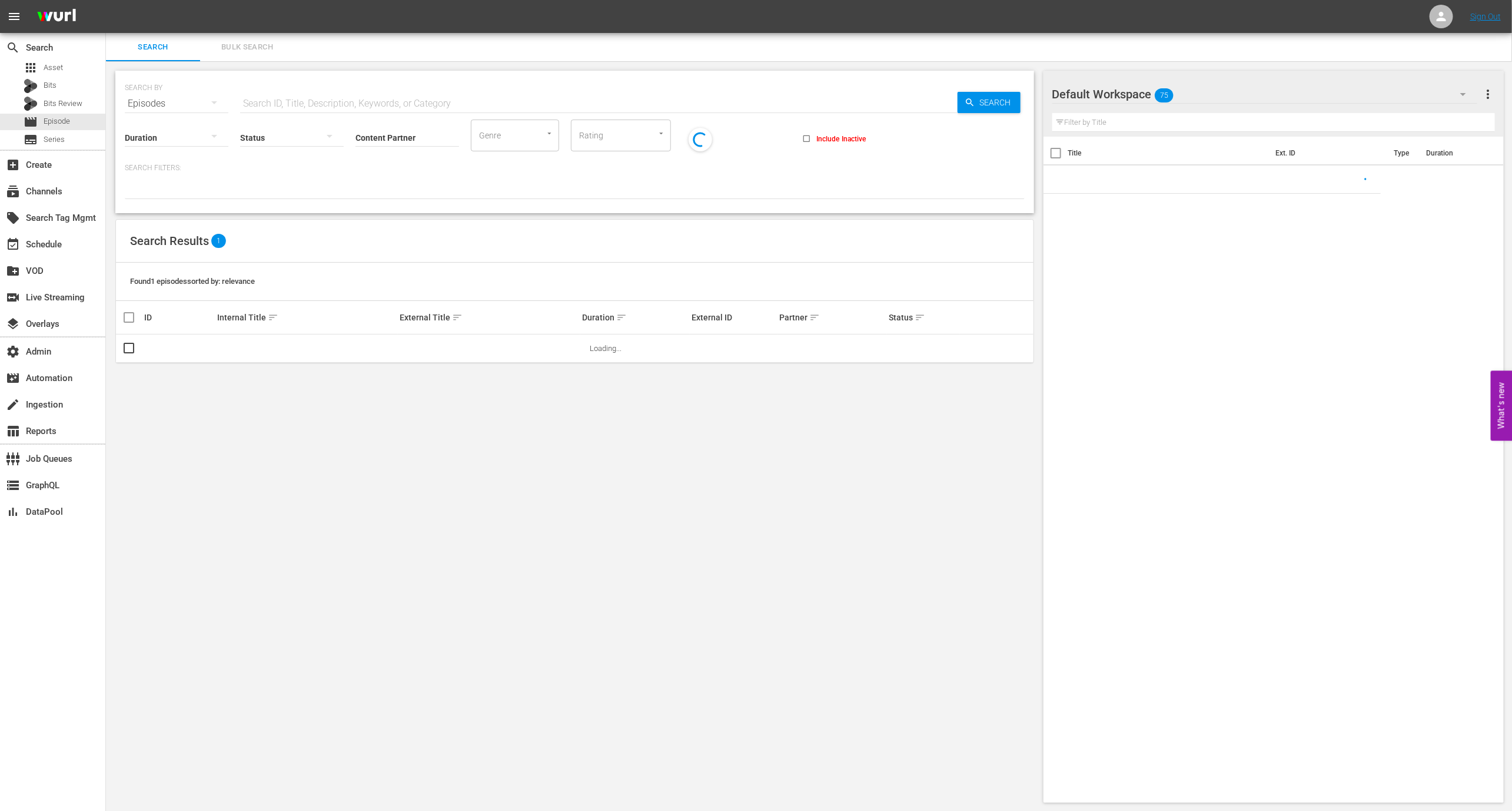
click at [295, 98] on input "text" at bounding box center [598, 103] width 717 height 28
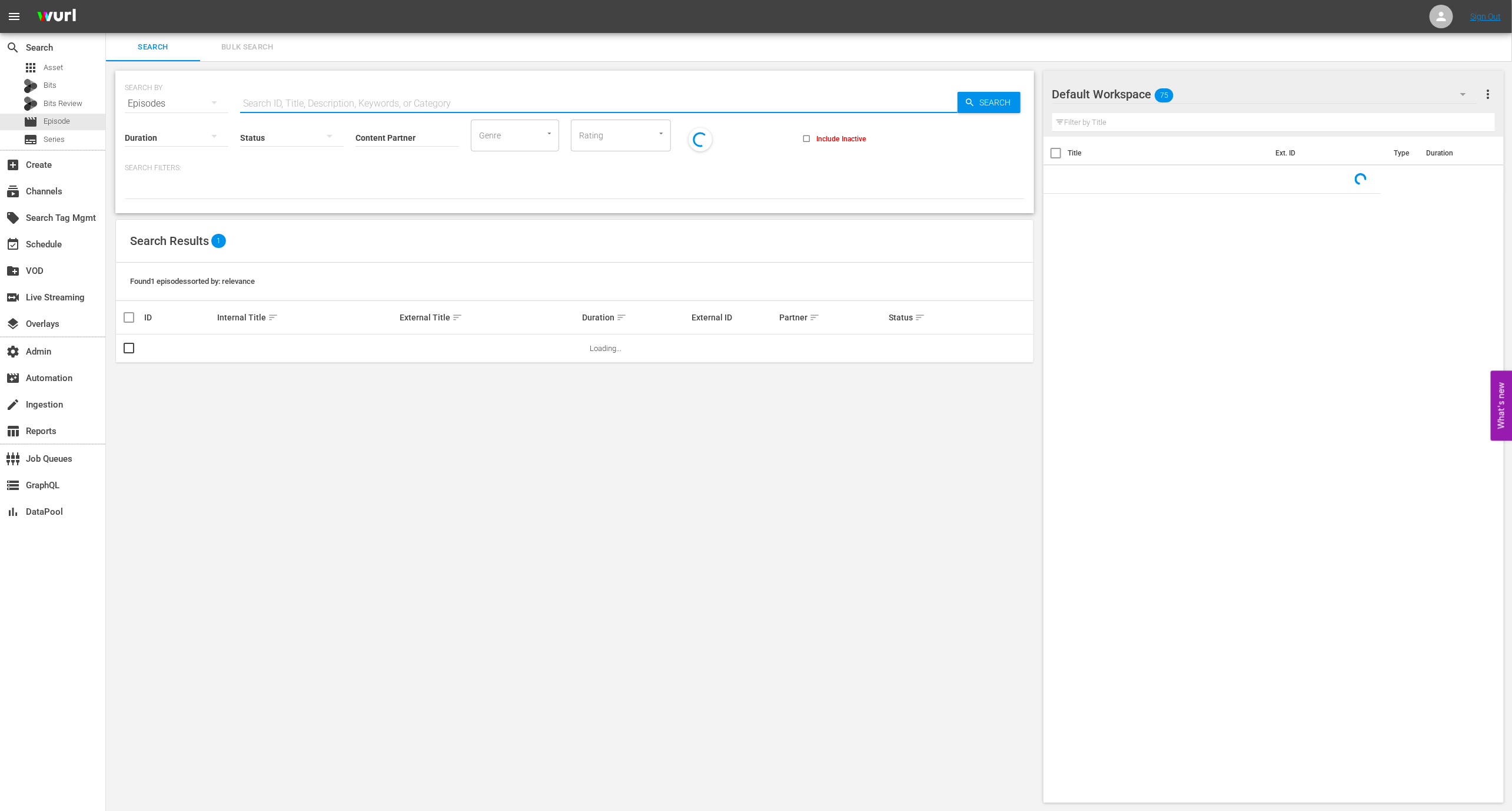
paste input "AMCNVR0000052598"
type input "AMCNVR0000052598"
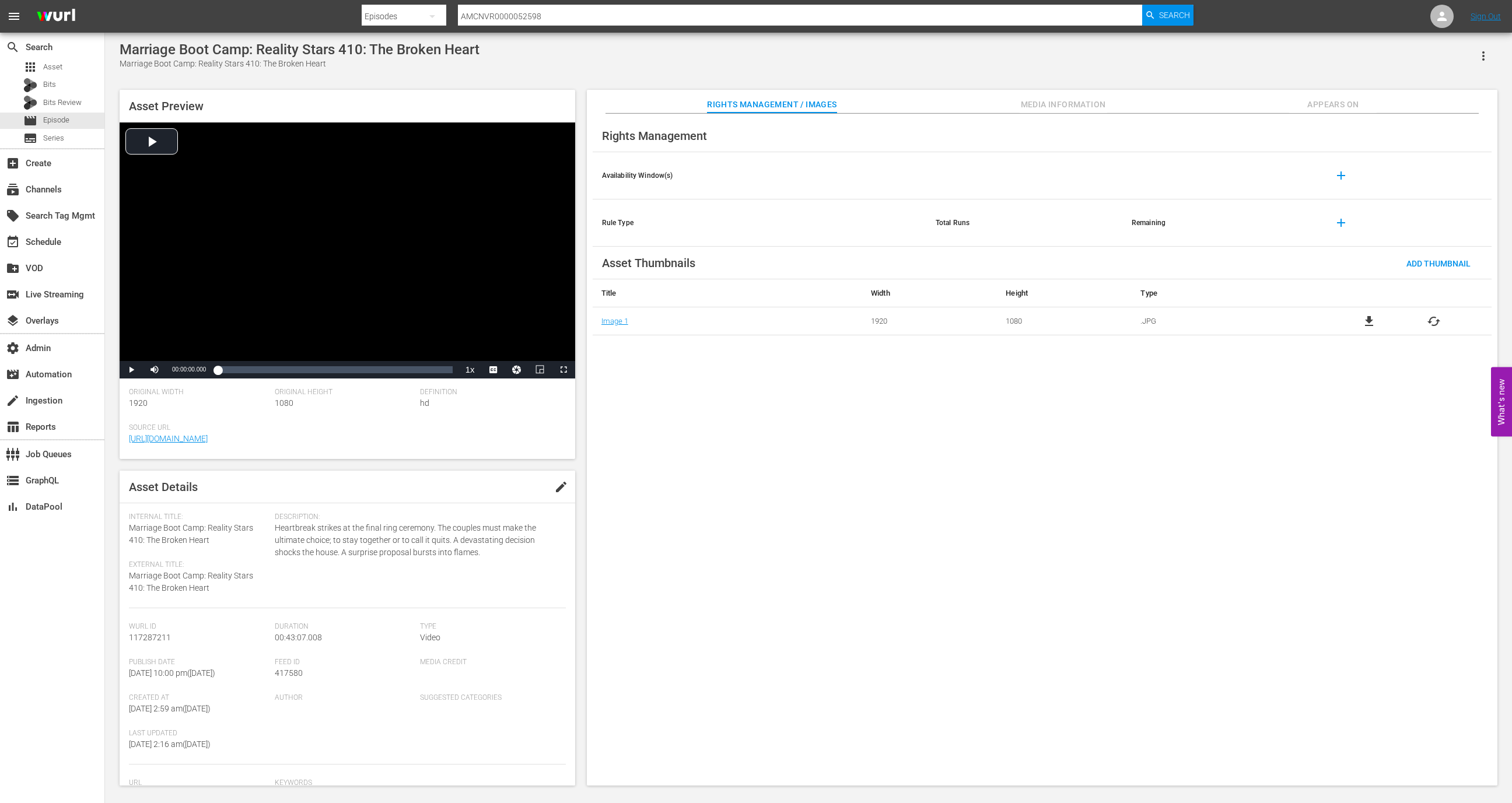
click at [1305, 112] on button "Appears On" at bounding box center [1333, 101] width 88 height 23
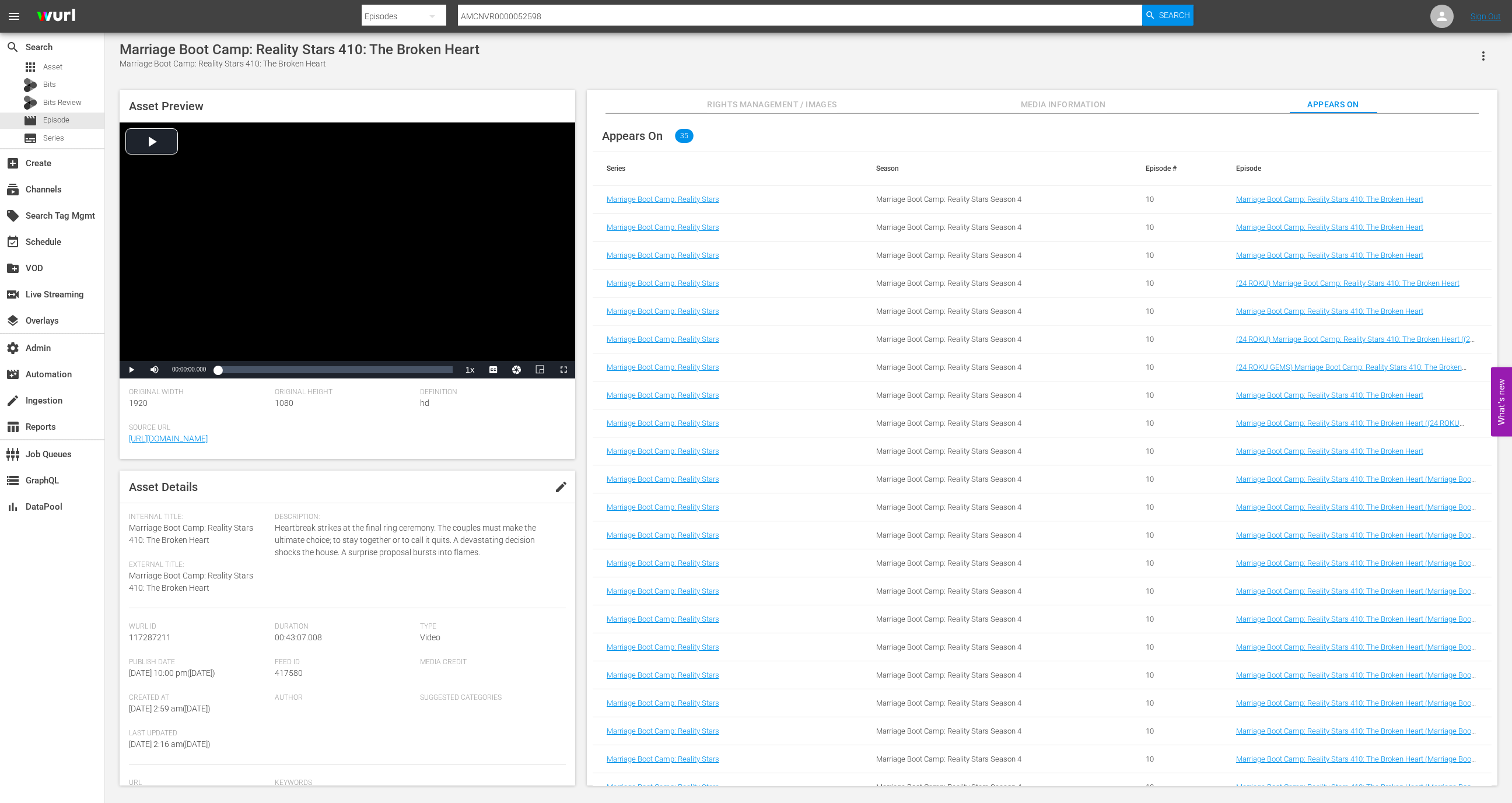
scroll to position [384, 0]
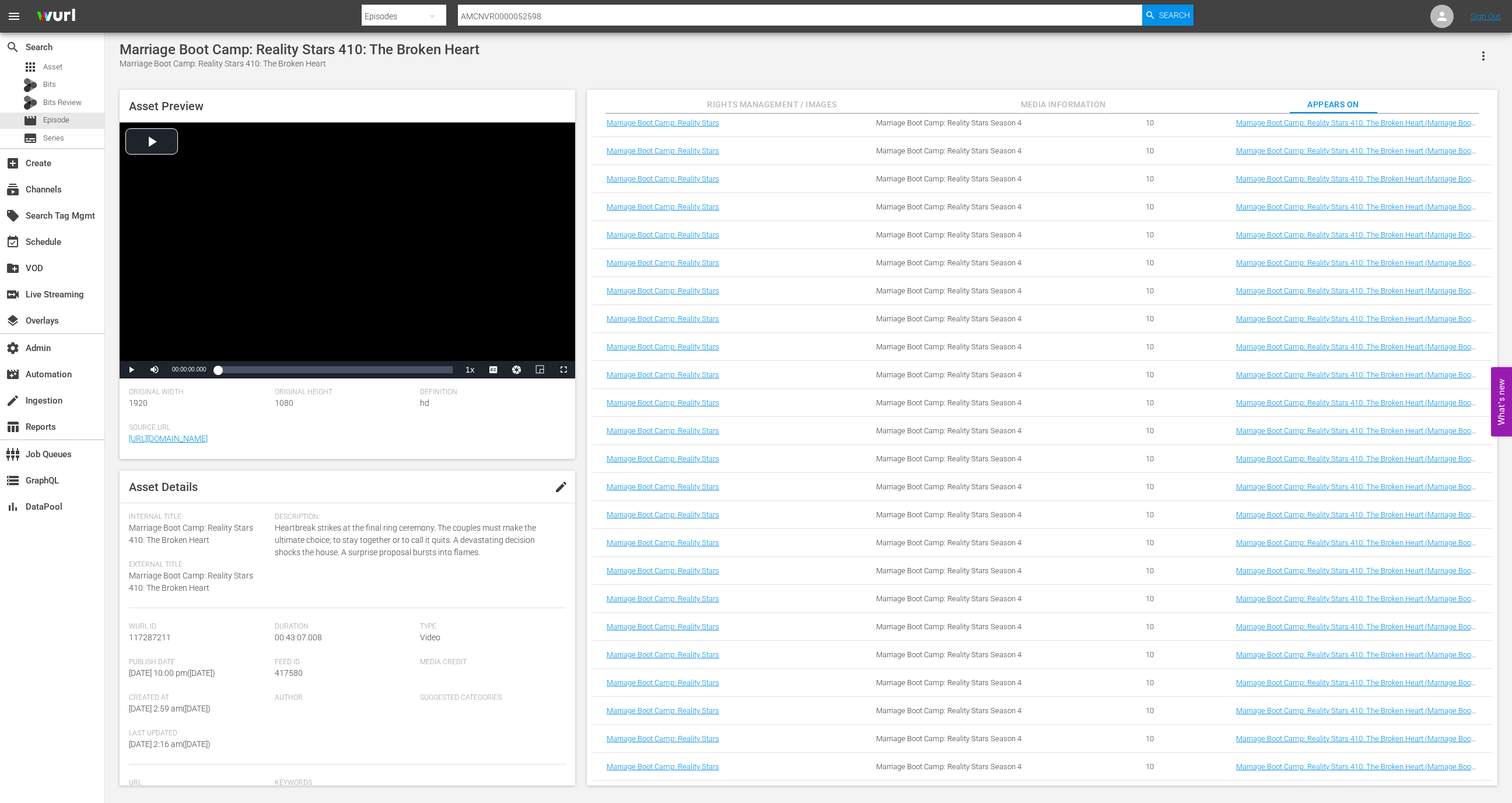
click at [1283, 647] on td "Marriage Boot Camp: Reality Stars 410: The Broken Heart (Marriage Boot Camp: Re…" at bounding box center [1357, 654] width 270 height 28
click at [1293, 381] on td "Marriage Boot Camp: Reality Stars 410: The Broken Heart (Marriage Boot Camp: Re…" at bounding box center [1357, 375] width 270 height 28
click at [1293, 372] on link "Marriage Boot Camp: Reality Stars 410: The Broken Heart (Marriage Boot Camp: Re…" at bounding box center [1355, 379] width 238 height 18
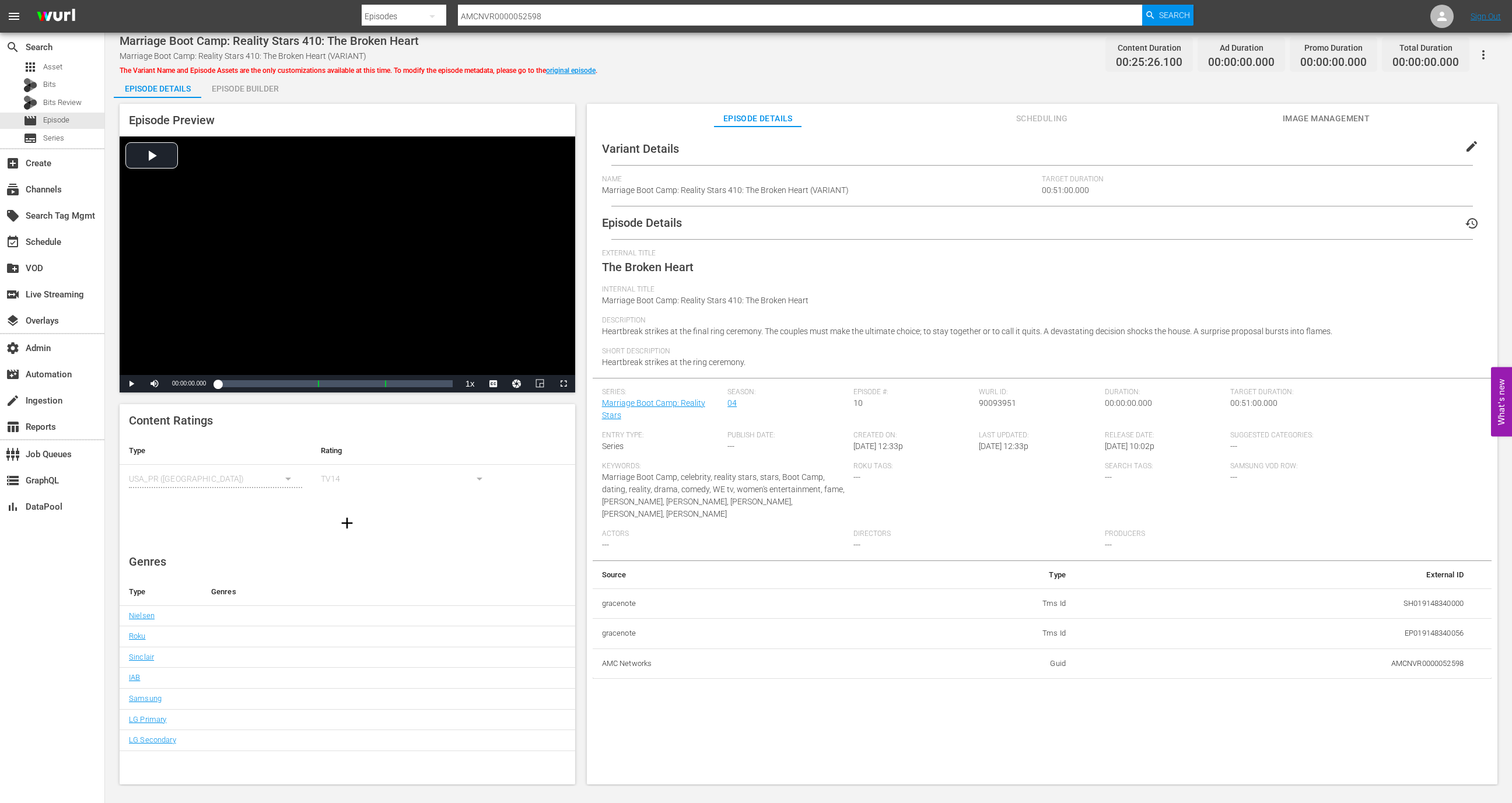
click at [255, 100] on div "Episode Preview Video Player is loading. Play Video Play Mute Current Time 00:0…" at bounding box center [808, 446] width 1389 height 695
click at [246, 81] on div "Episode Builder" at bounding box center [245, 89] width 88 height 28
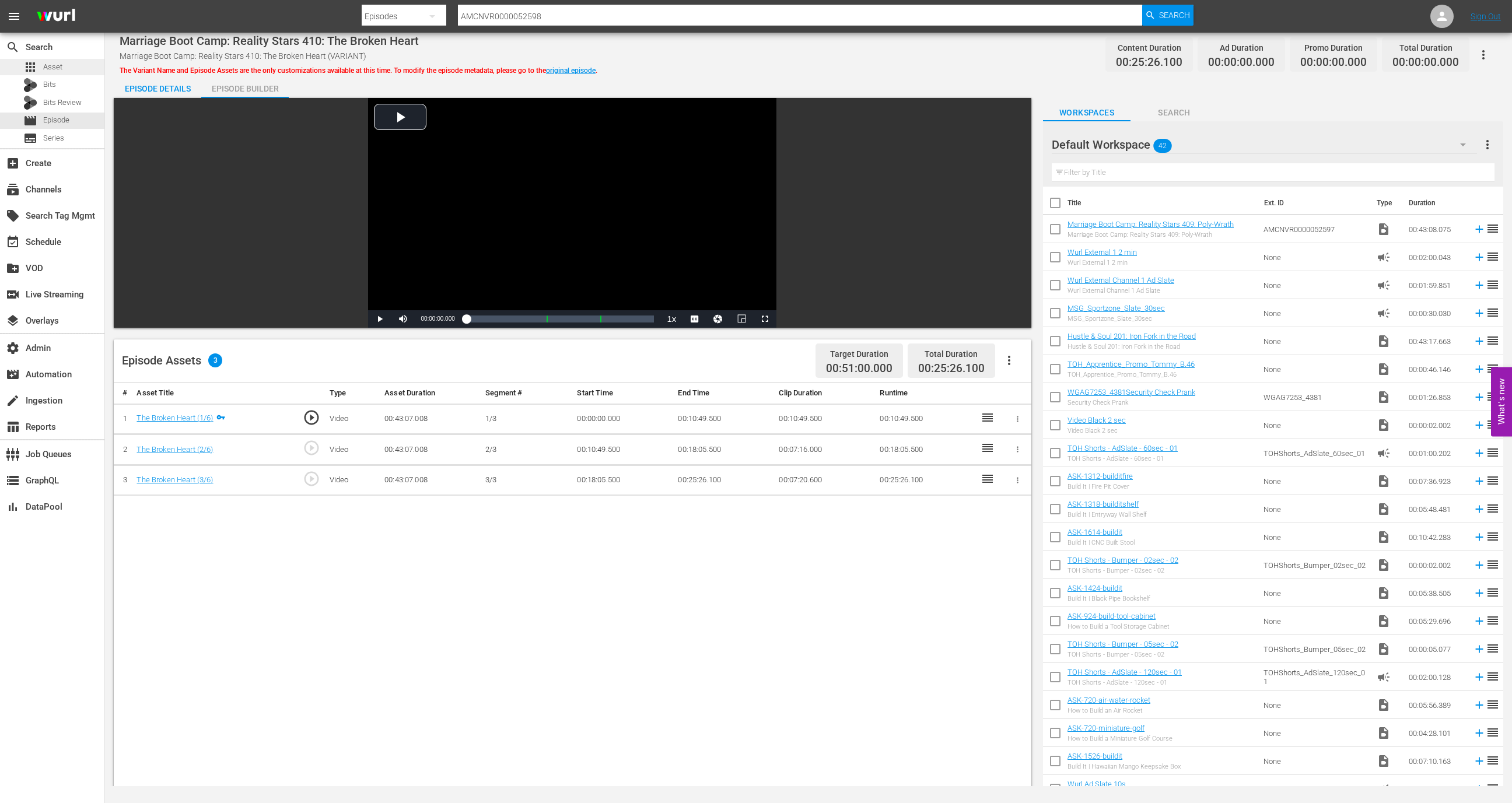
click at [73, 70] on div "apps Asset" at bounding box center [52, 67] width 105 height 16
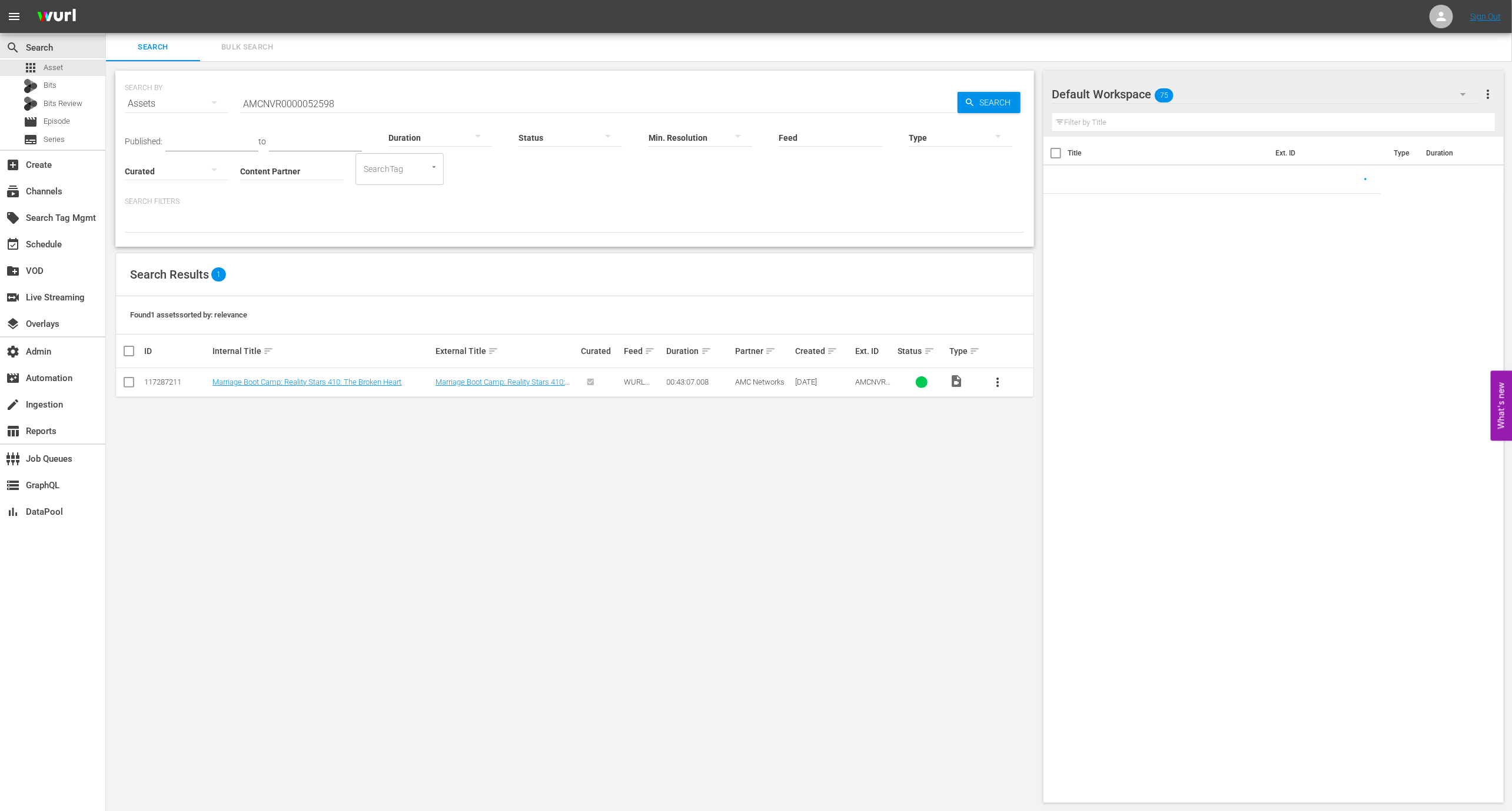
click at [310, 98] on input "AMCNVR0000052598" at bounding box center [598, 103] width 717 height 28
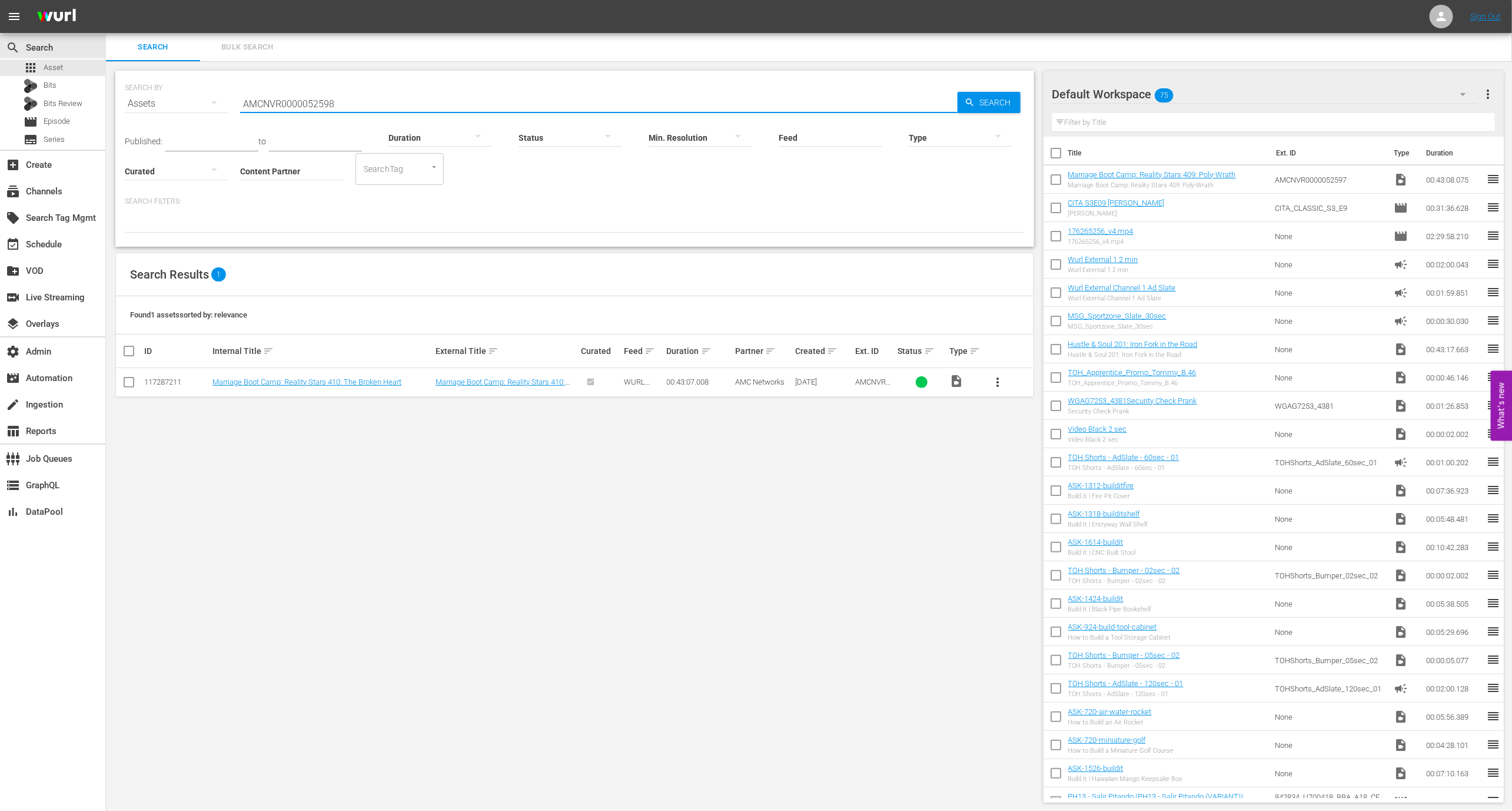
click at [310, 98] on input "AMCNVR0000052598" at bounding box center [598, 103] width 717 height 28
paste input "7"
type input "AMCNVR0000052597"
click at [343, 379] on link "Marriage Boot Camp: Reality Stars 409: Poly-Wrath" at bounding box center [296, 382] width 167 height 9
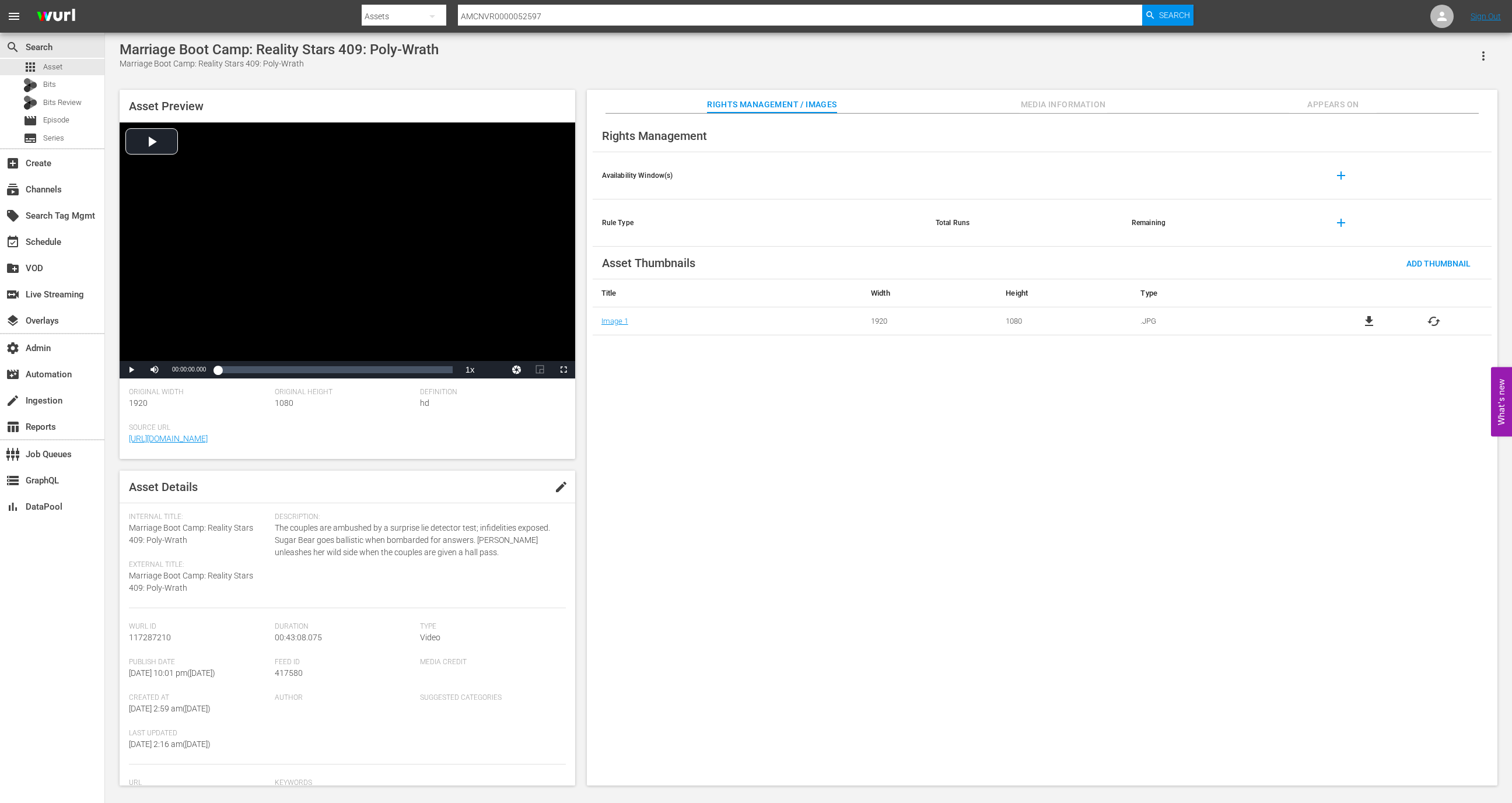
click at [1342, 105] on span "Appears On" at bounding box center [1333, 104] width 88 height 14
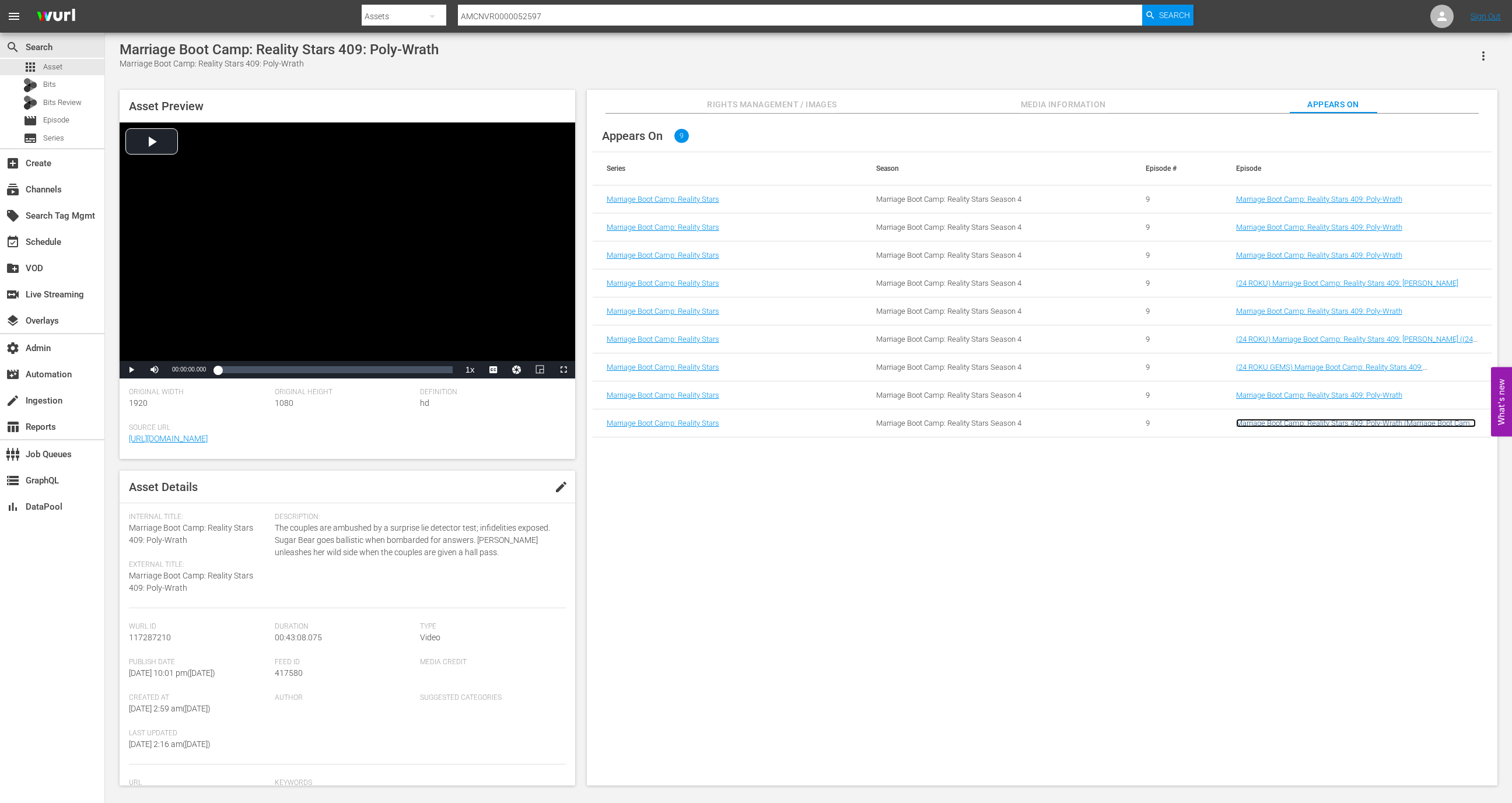
click at [1281, 423] on link "Marriage Boot Camp: Reality Stars 409: Poly-Wrath (Marriage Boot Camp: Reality …" at bounding box center [1356, 427] width 239 height 18
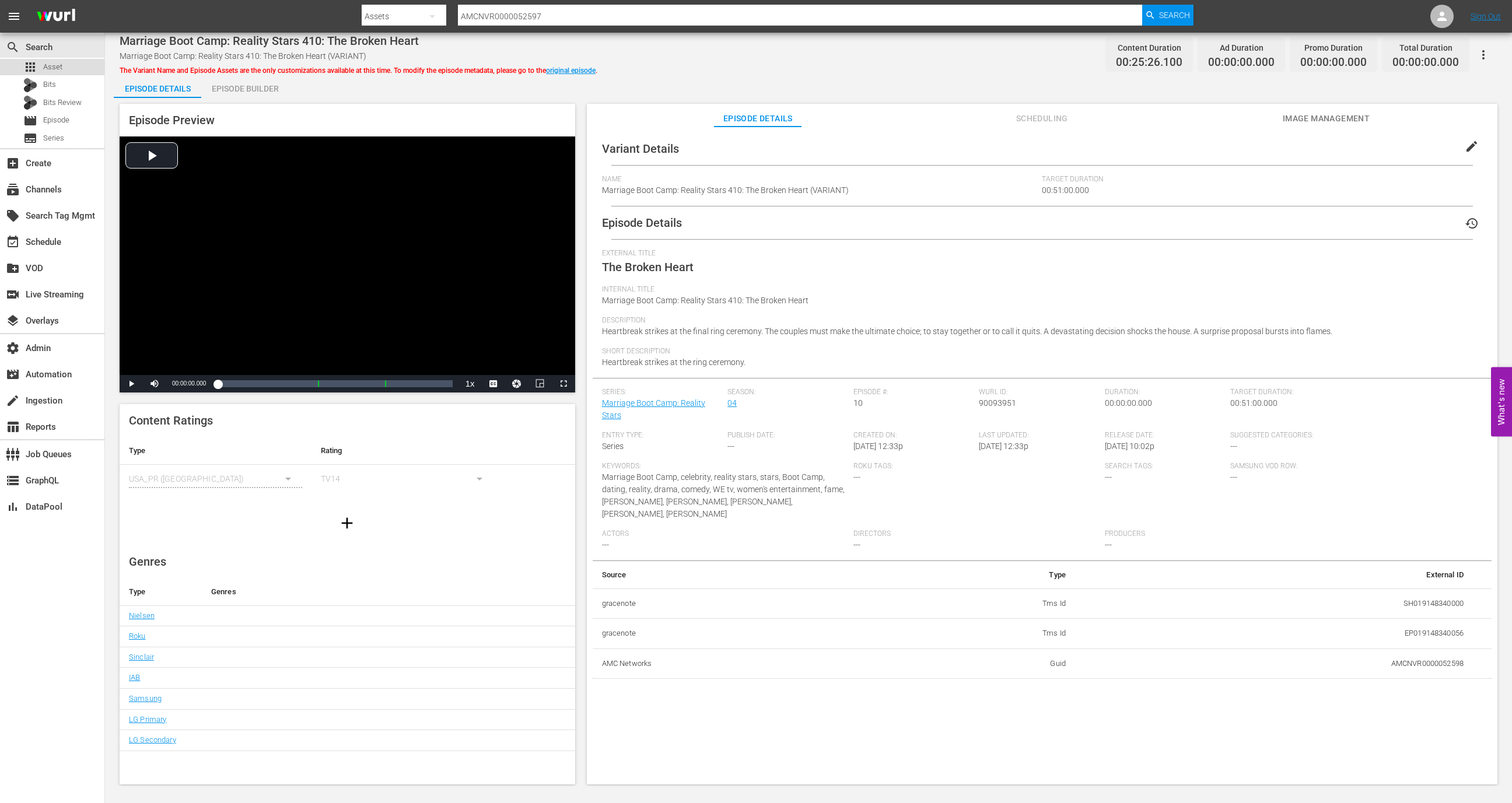
click at [57, 72] on span "Asset" at bounding box center [53, 67] width 19 height 12
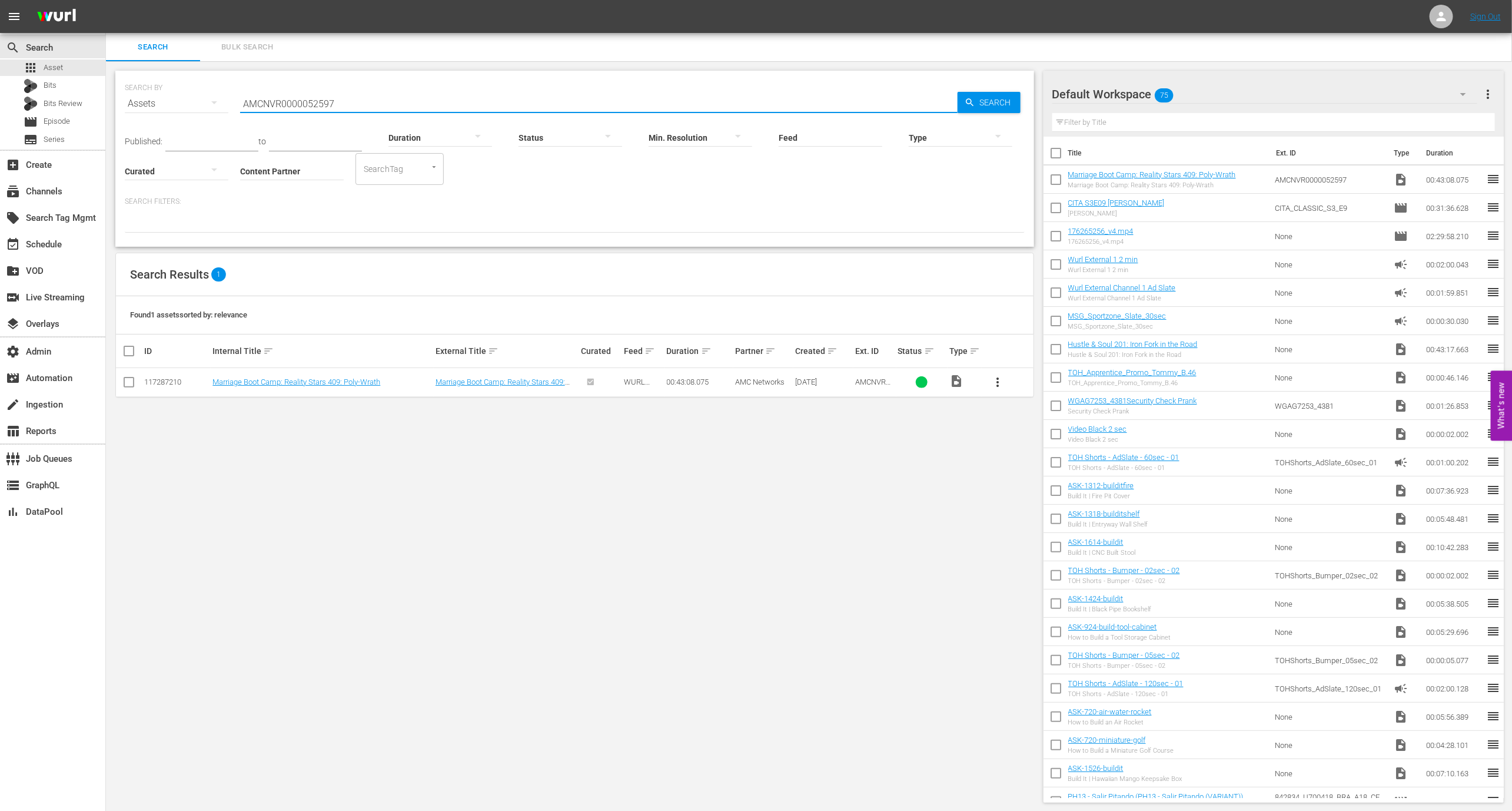
click at [345, 97] on input "AMCNVR0000052597" at bounding box center [598, 103] width 717 height 28
paste input "text"
type input "AMCNVR0000052598"
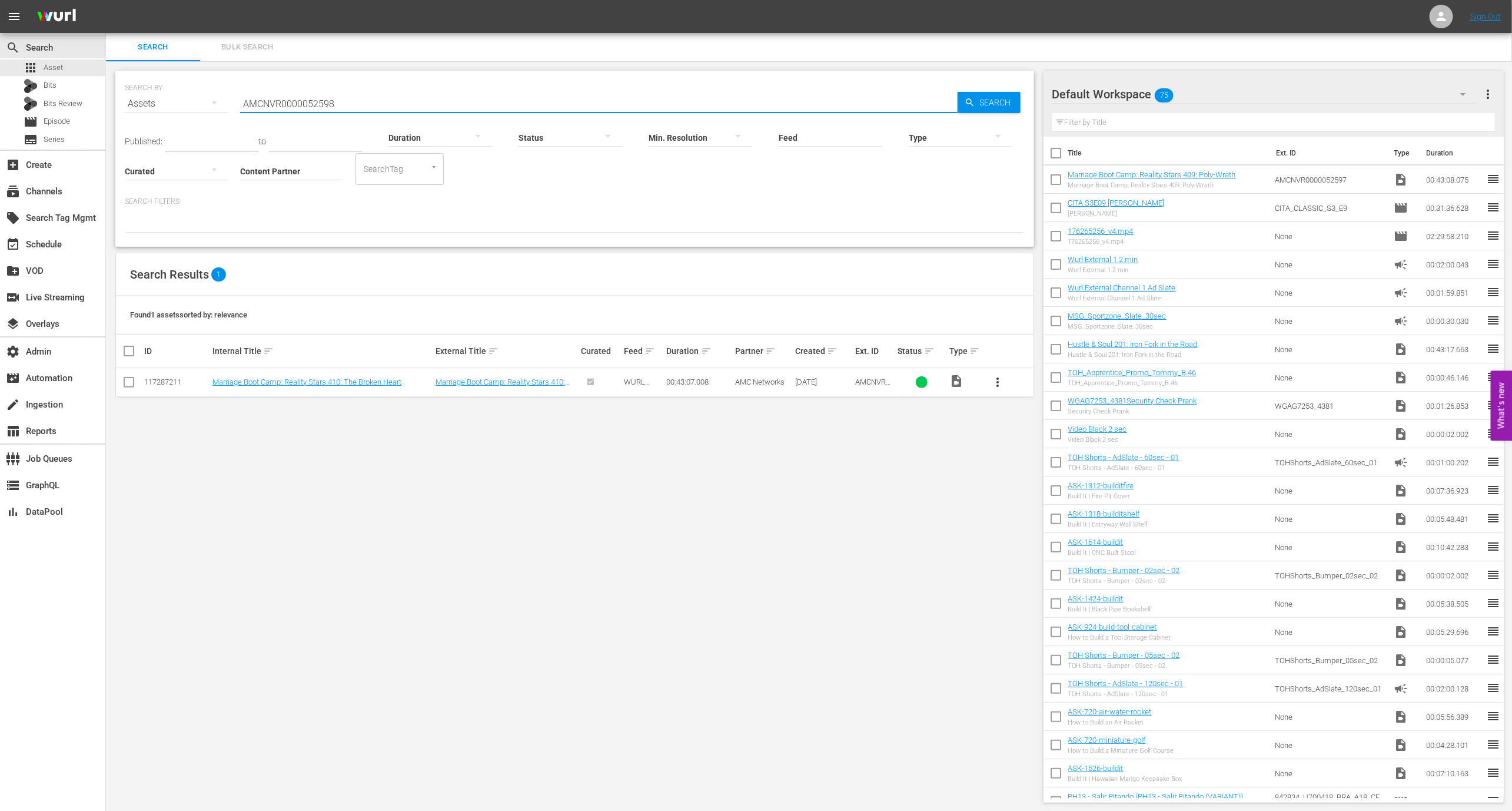
click at [253, 387] on td "Marriage Boot Camp: Reality Stars 410: The Broken Heart" at bounding box center [322, 383] width 222 height 29
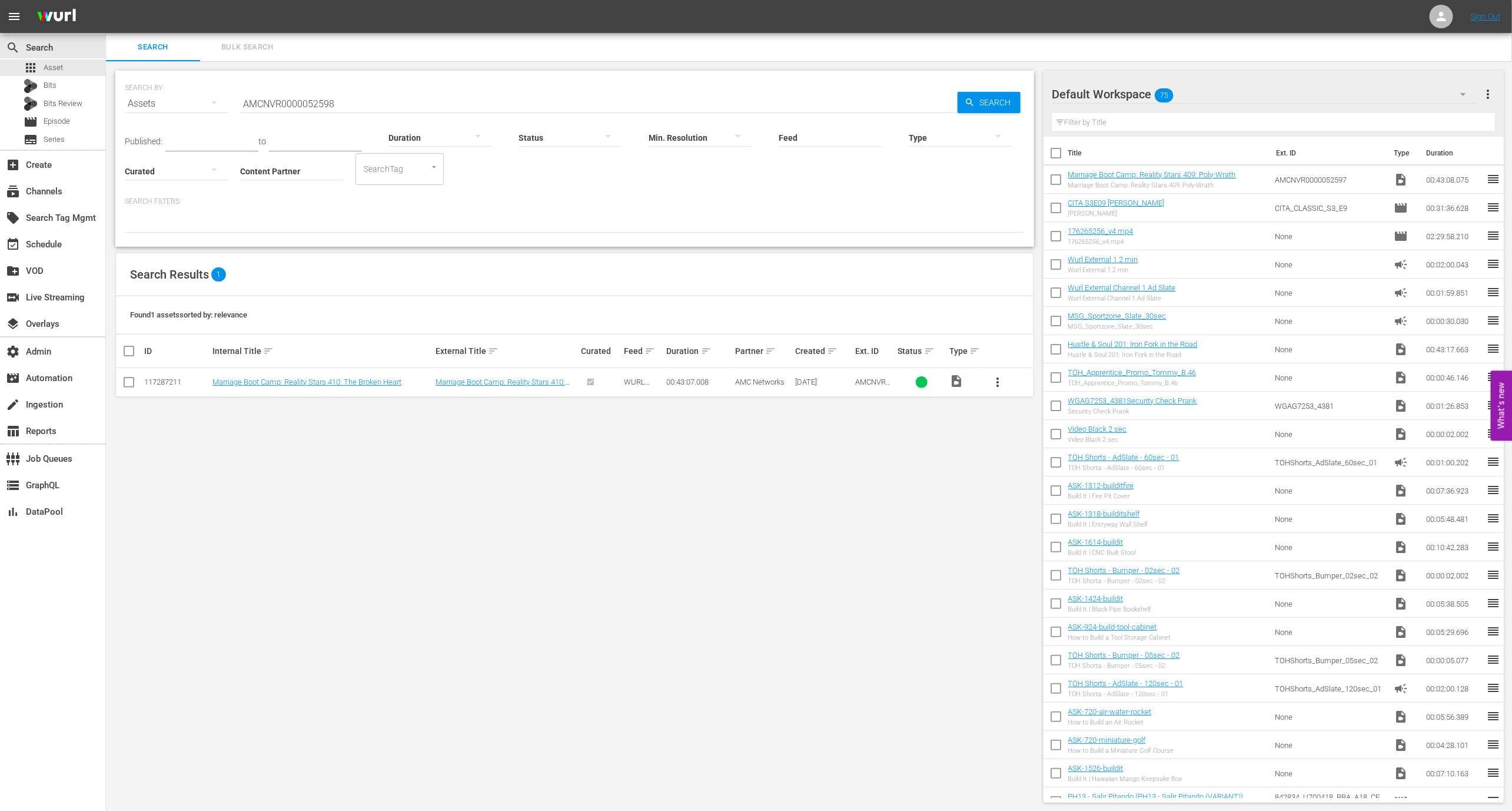
click at [257, 387] on td "Marriage Boot Camp: Reality Stars 410: The Broken Heart" at bounding box center [322, 383] width 222 height 29
click at [272, 386] on link "Marriage Boot Camp: Reality Stars 410: The Broken Heart" at bounding box center [307, 382] width 189 height 9
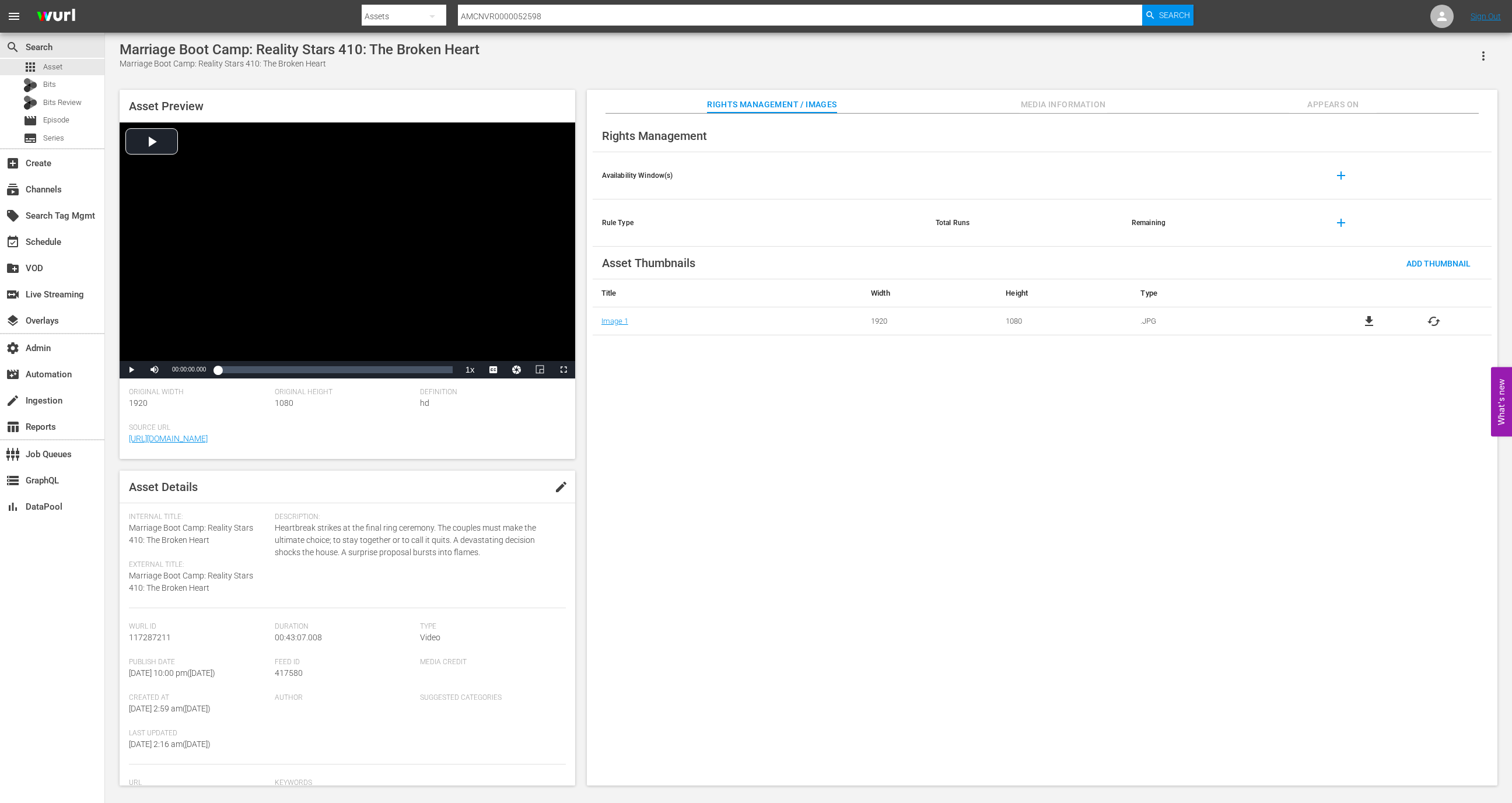
click at [1056, 105] on span "Media Information" at bounding box center [1064, 104] width 88 height 14
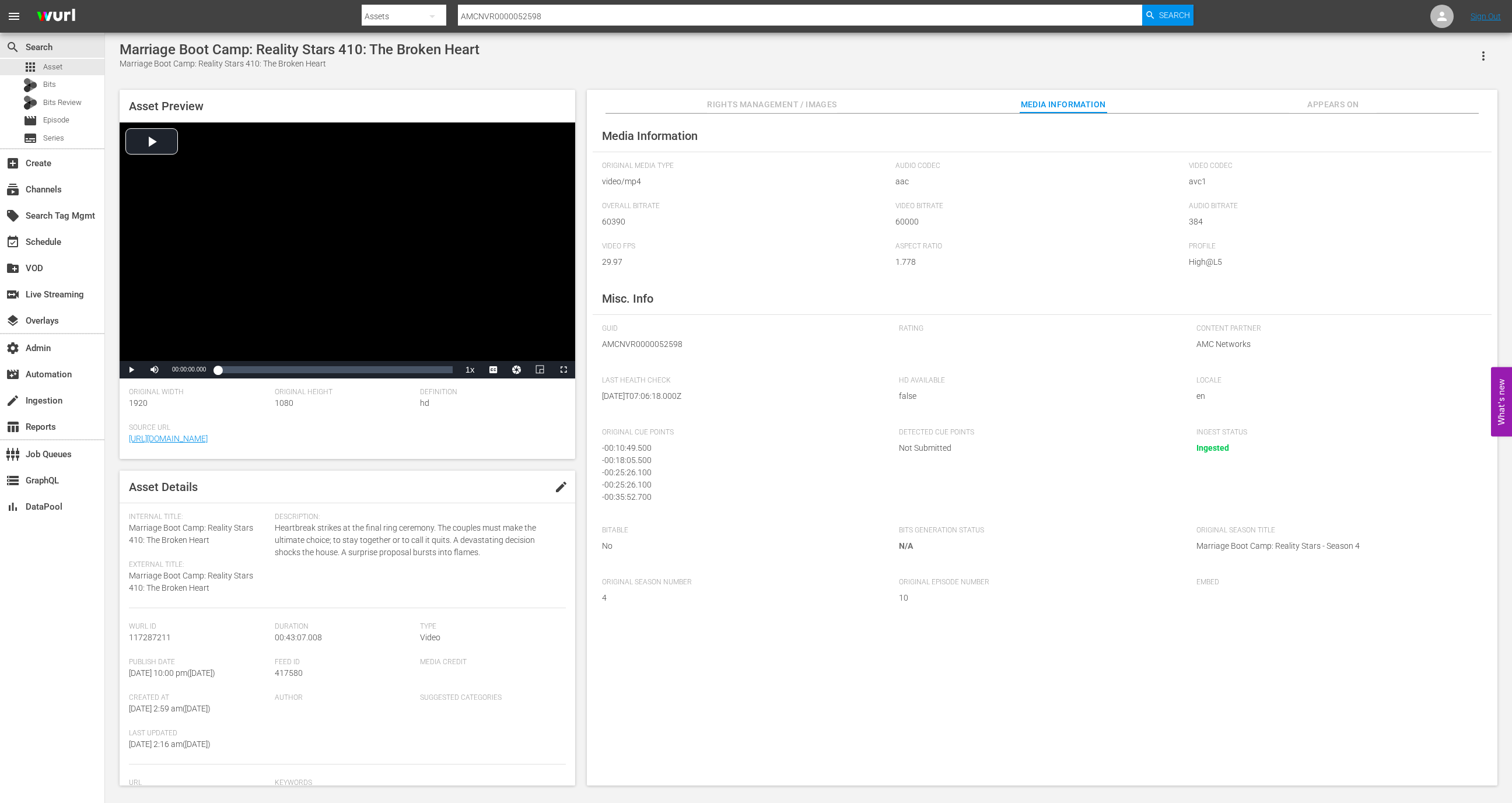
click at [1353, 96] on button "Appears On" at bounding box center [1333, 101] width 88 height 23
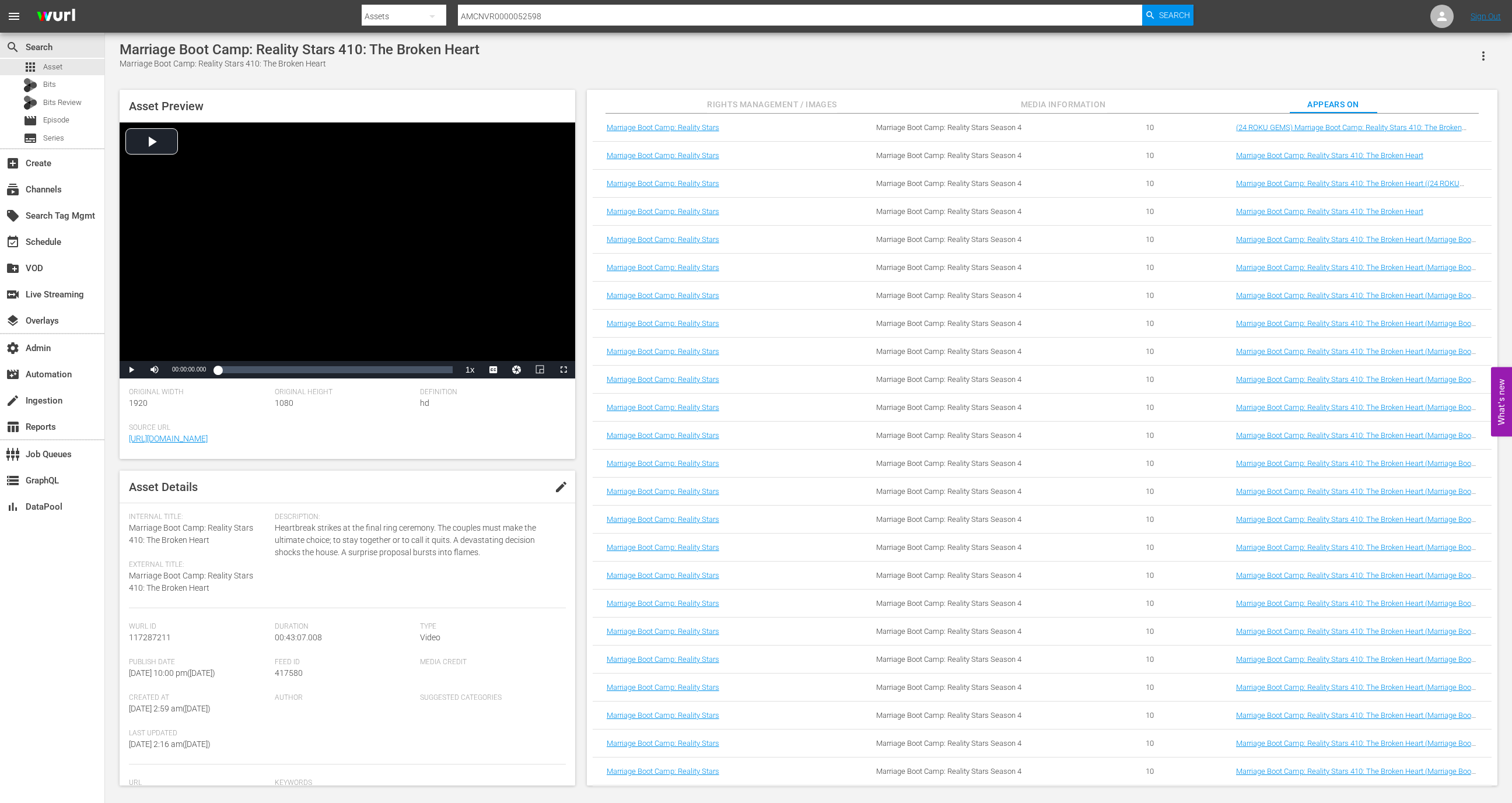
scroll to position [78, 0]
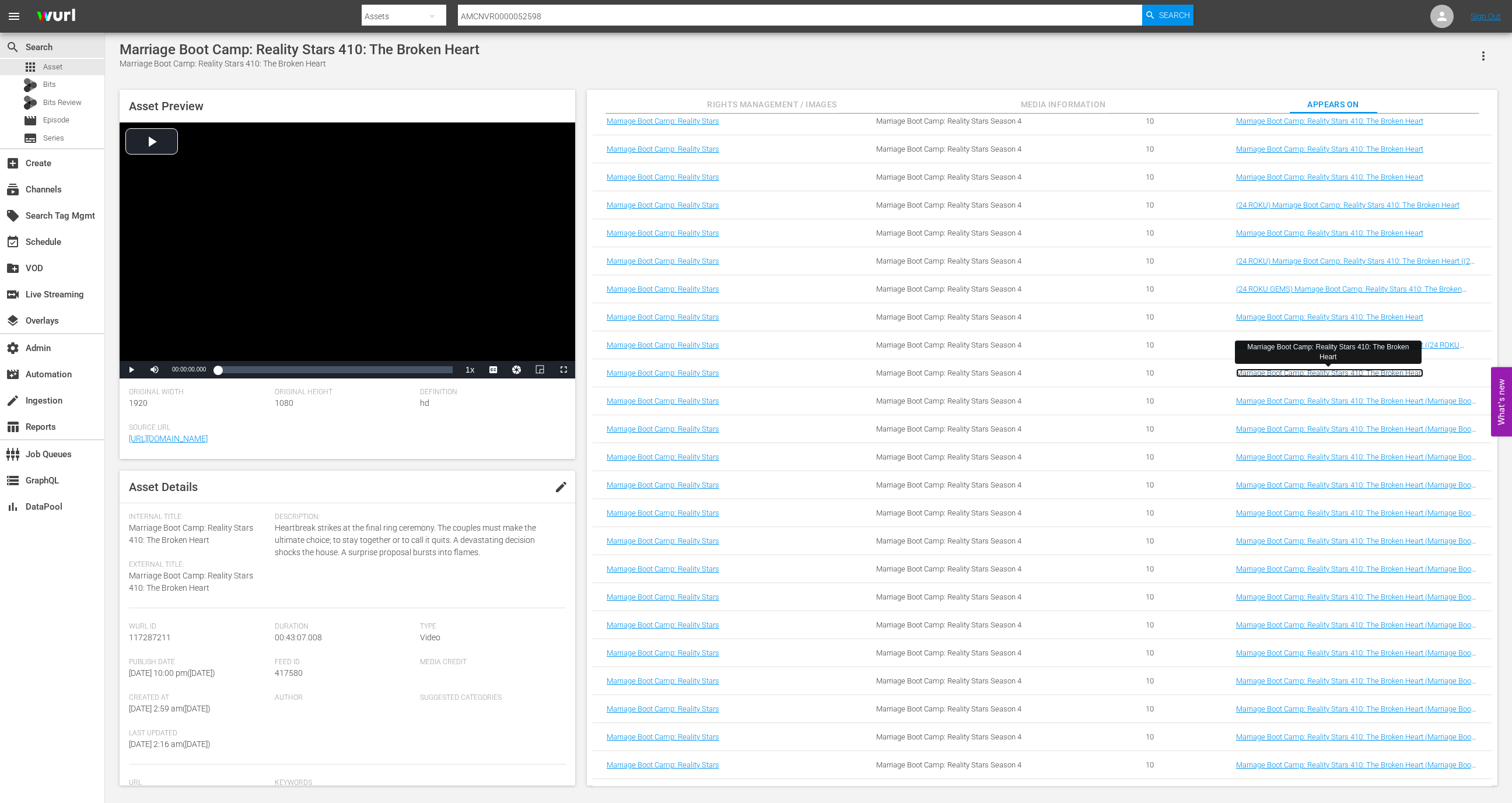
click at [1274, 376] on link "Marriage Boot Camp: Reality Stars 410: The Broken Heart" at bounding box center [1329, 372] width 188 height 9
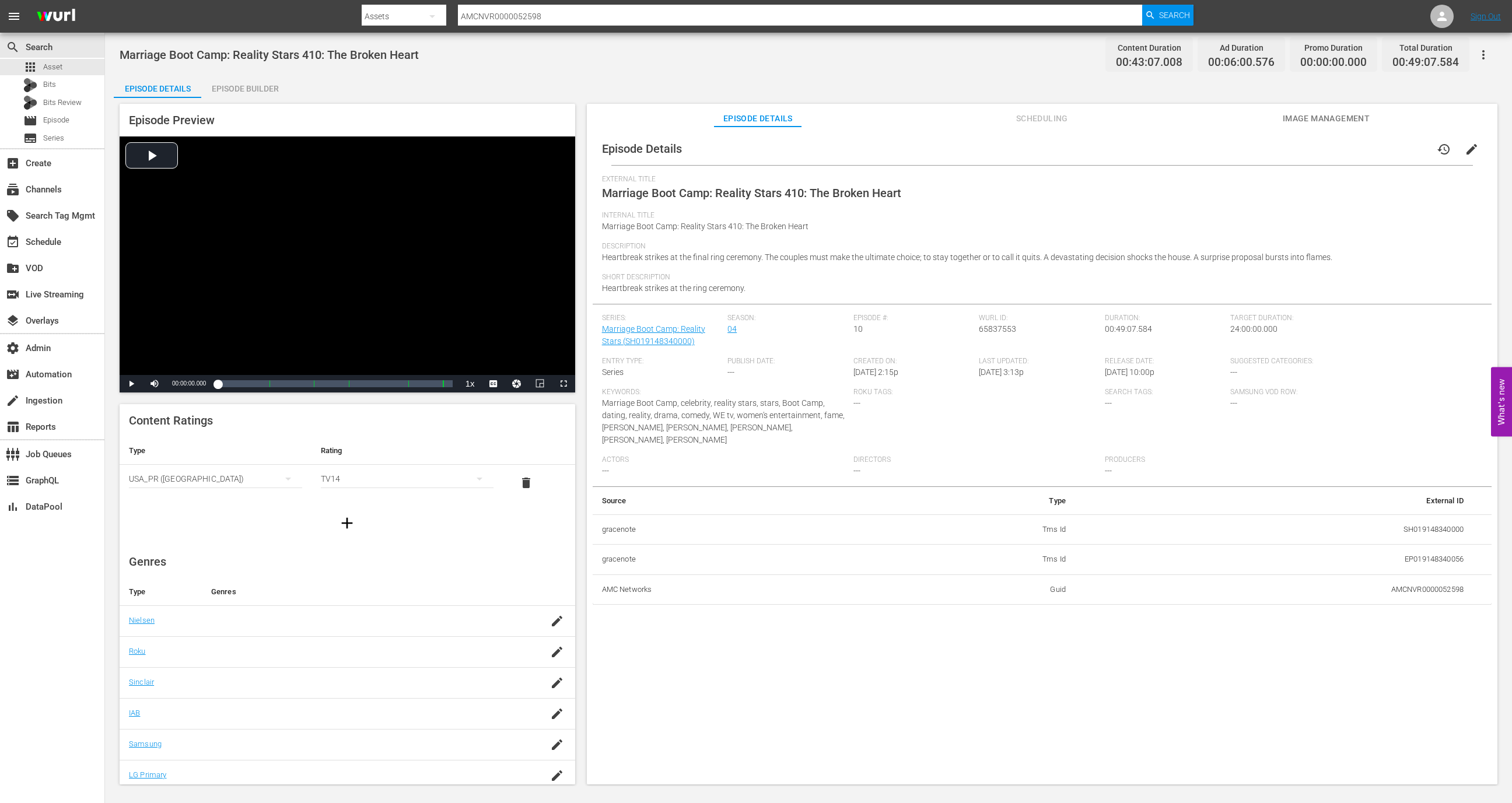
click at [296, 96] on div "Episode Details Episode Builder Episode Preview Video Player is loading. Play V…" at bounding box center [808, 434] width 1389 height 718
click at [269, 96] on div "Episode Builder" at bounding box center [245, 89] width 88 height 28
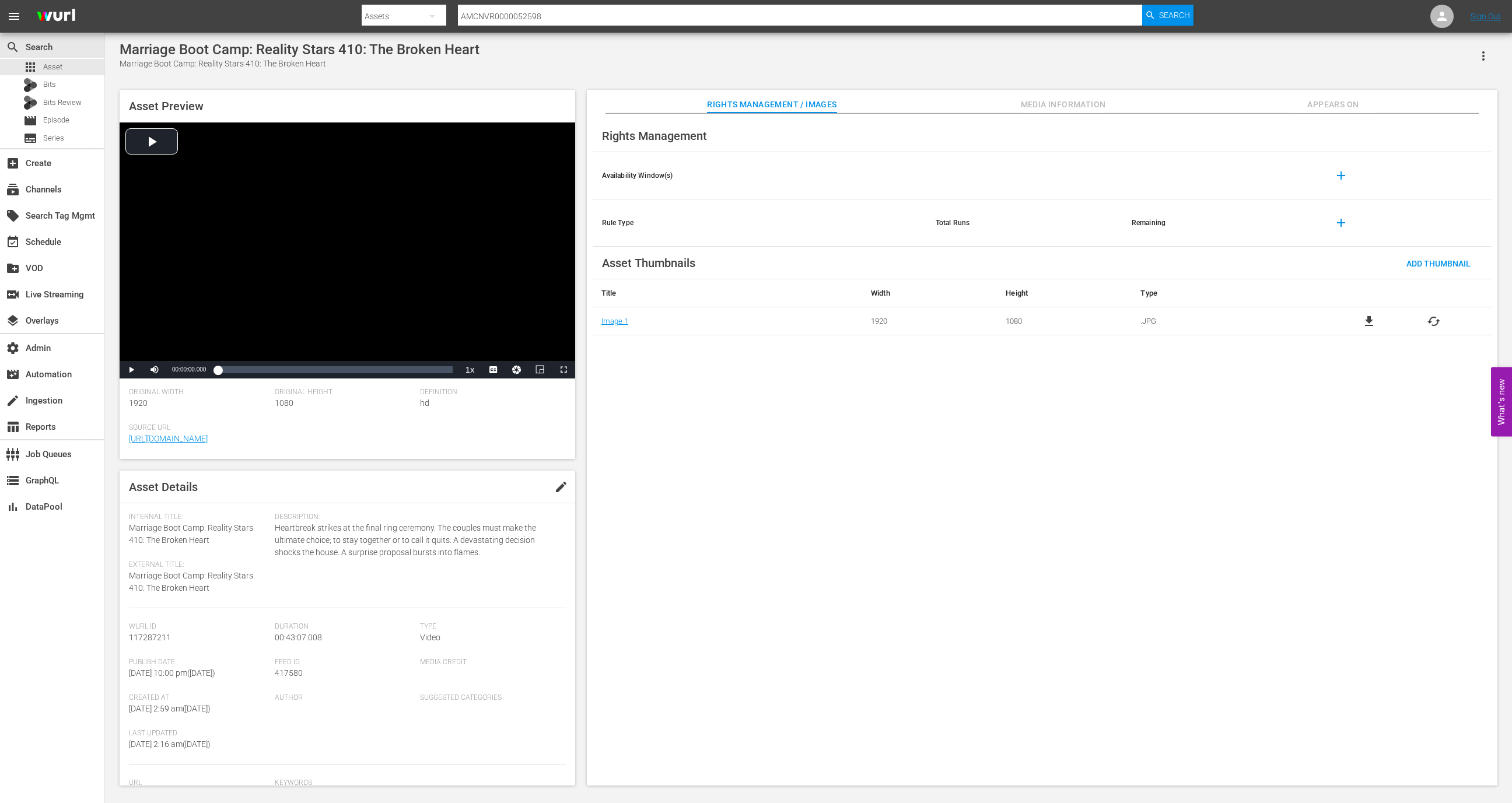
click at [1363, 101] on span "Appears On" at bounding box center [1333, 104] width 88 height 14
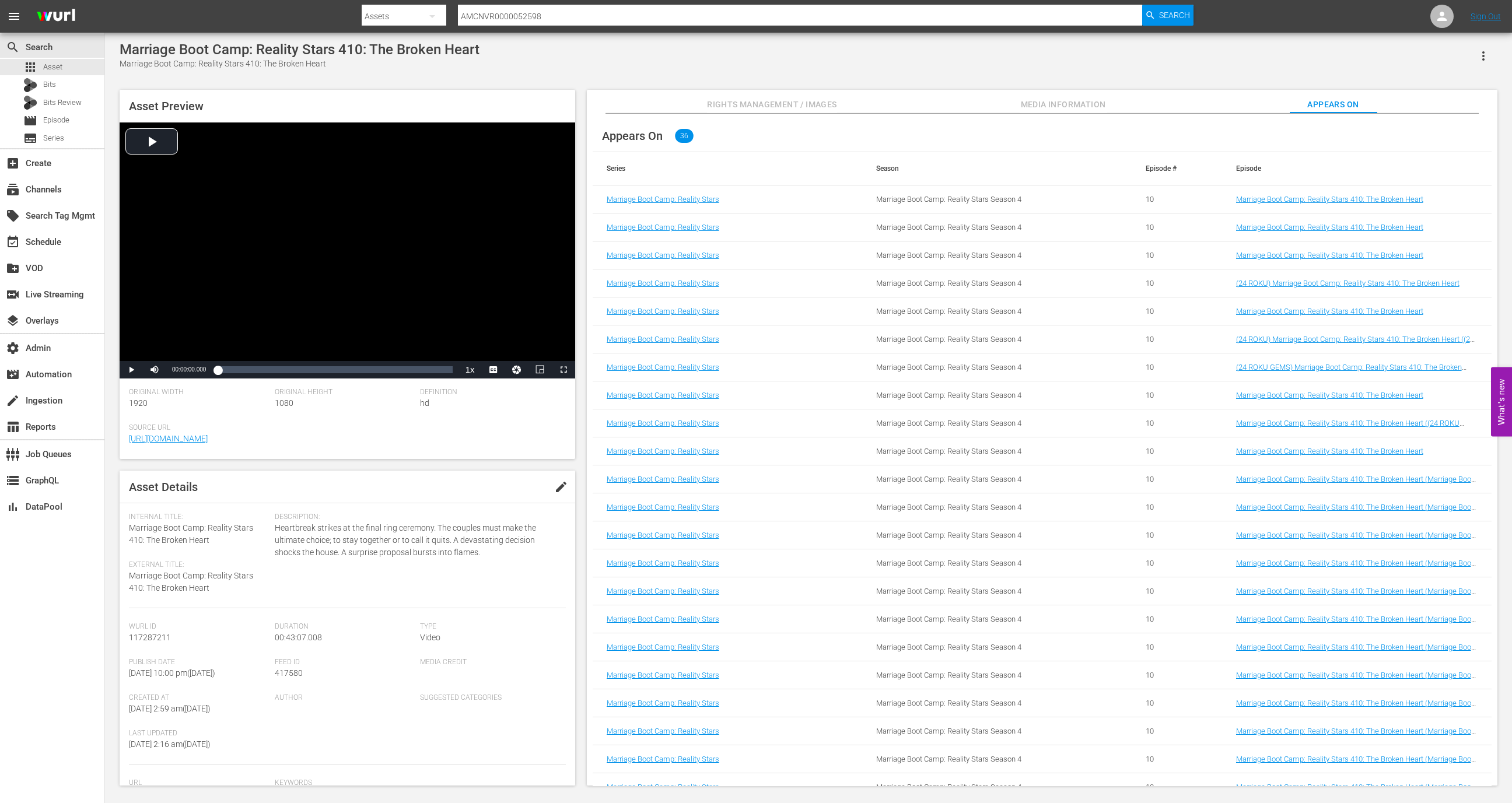
click at [1365, 474] on td "Marriage Boot Camp: Reality Stars 410: The Broken Heart (Marriage Boot Camp: Re…" at bounding box center [1357, 478] width 270 height 28
click at [1364, 480] on link "Marriage Boot Camp: Reality Stars 410: The Broken Heart (Marriage Boot Camp: Re…" at bounding box center [1355, 483] width 238 height 18
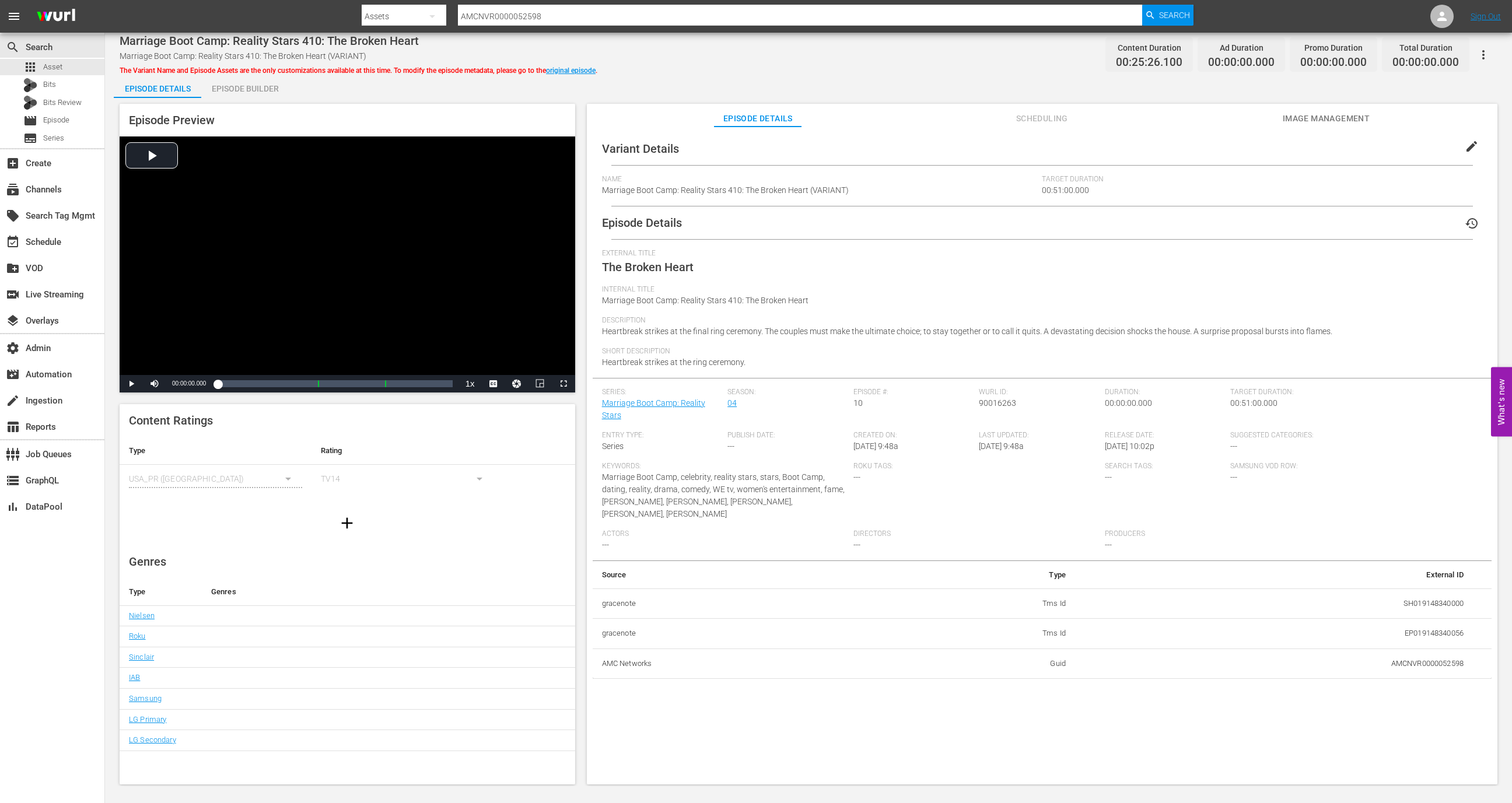
click at [266, 83] on div "Episode Builder" at bounding box center [245, 89] width 88 height 28
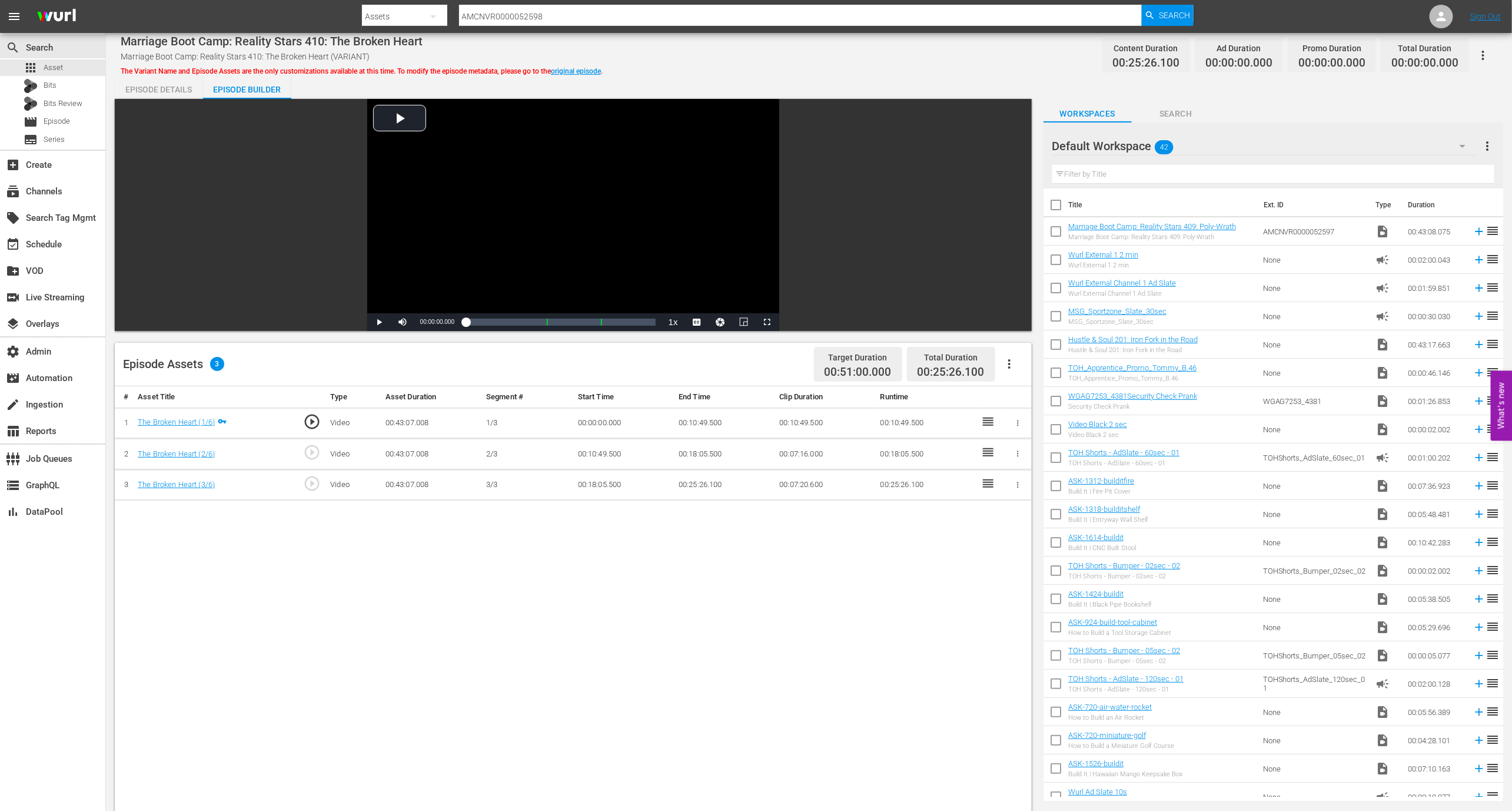
click at [169, 86] on div "Episode Details" at bounding box center [159, 89] width 89 height 28
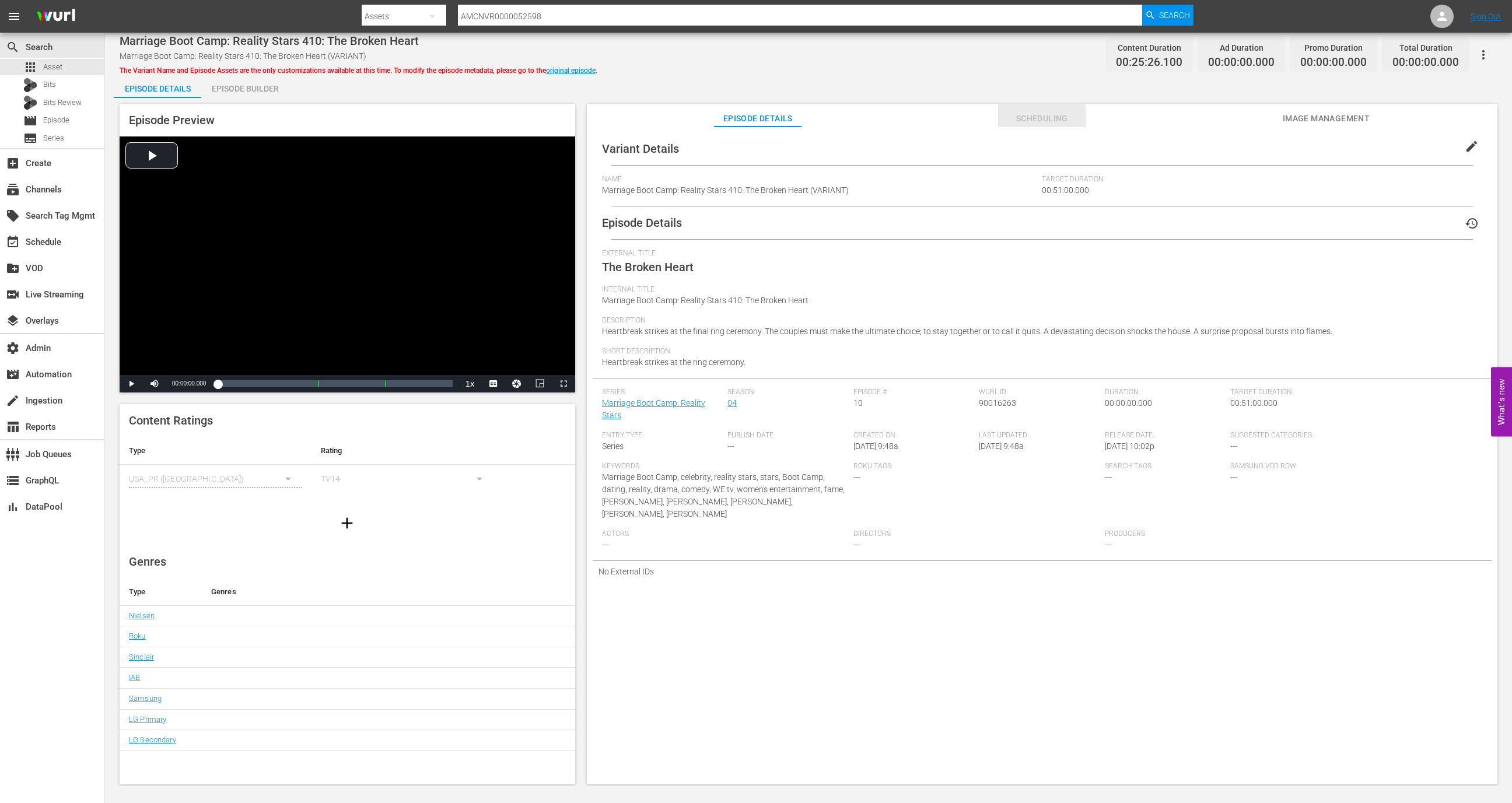
click at [1062, 114] on span "Scheduling" at bounding box center [1042, 119] width 88 height 14
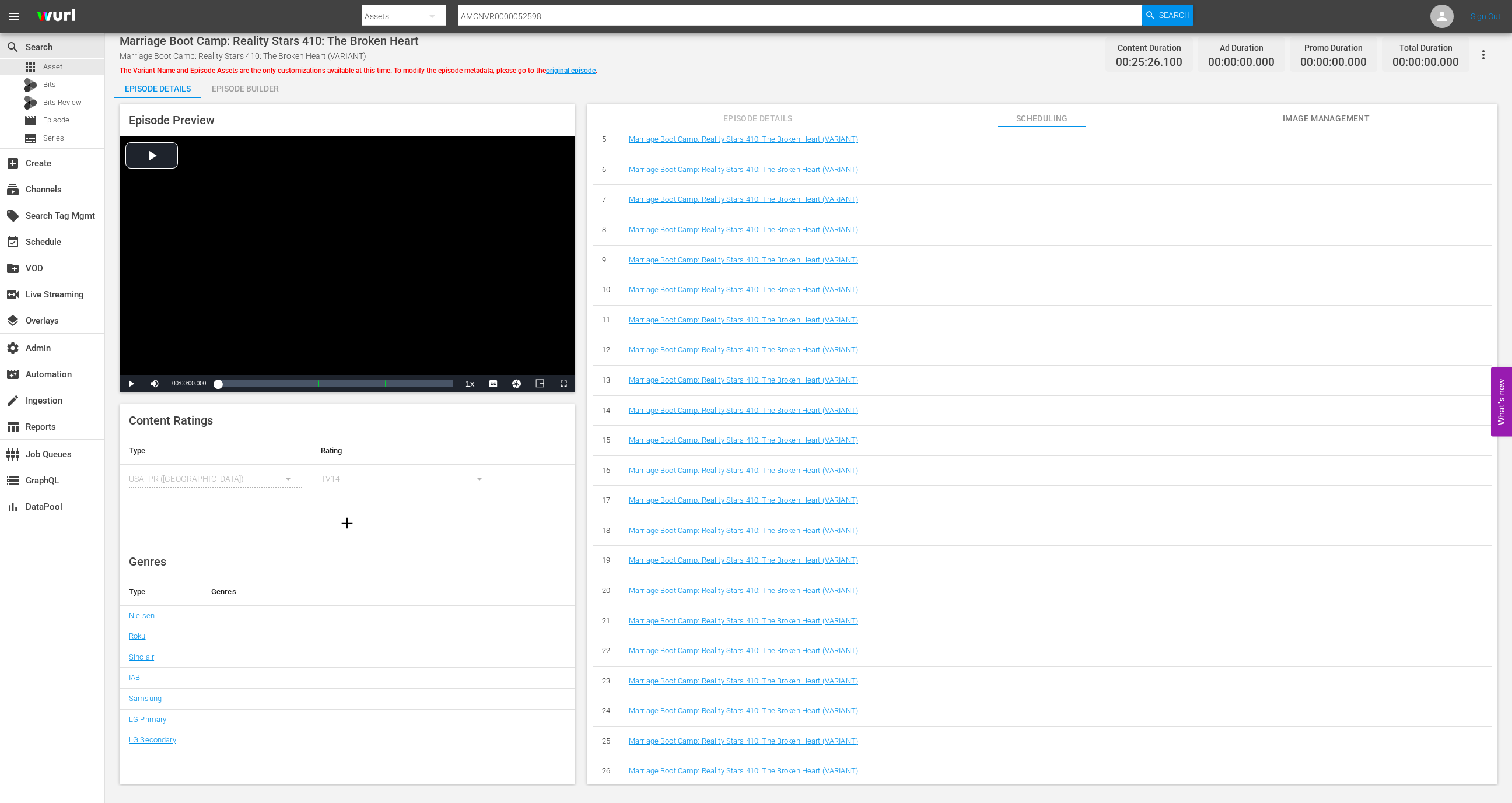
scroll to position [394, 0]
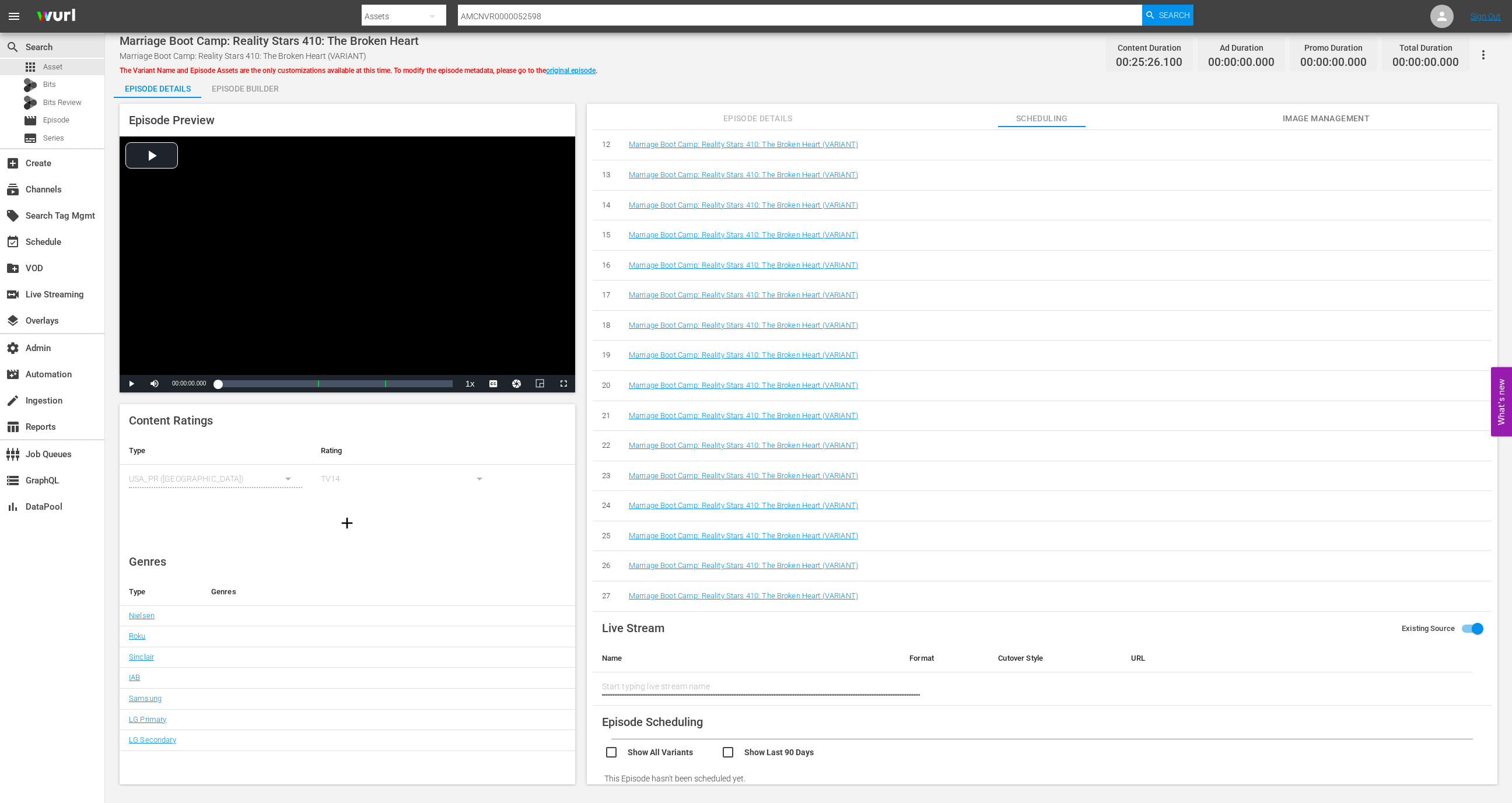
click at [728, 739] on div "Show All Variants Show Last 90 Days" at bounding box center [1048, 750] width 887 height 23
click at [728, 752] on input "checkbox" at bounding box center [780, 753] width 116 height 17
checkbox input "true"
click at [645, 746] on input "checkbox" at bounding box center [662, 753] width 116 height 17
checkbox input "true"
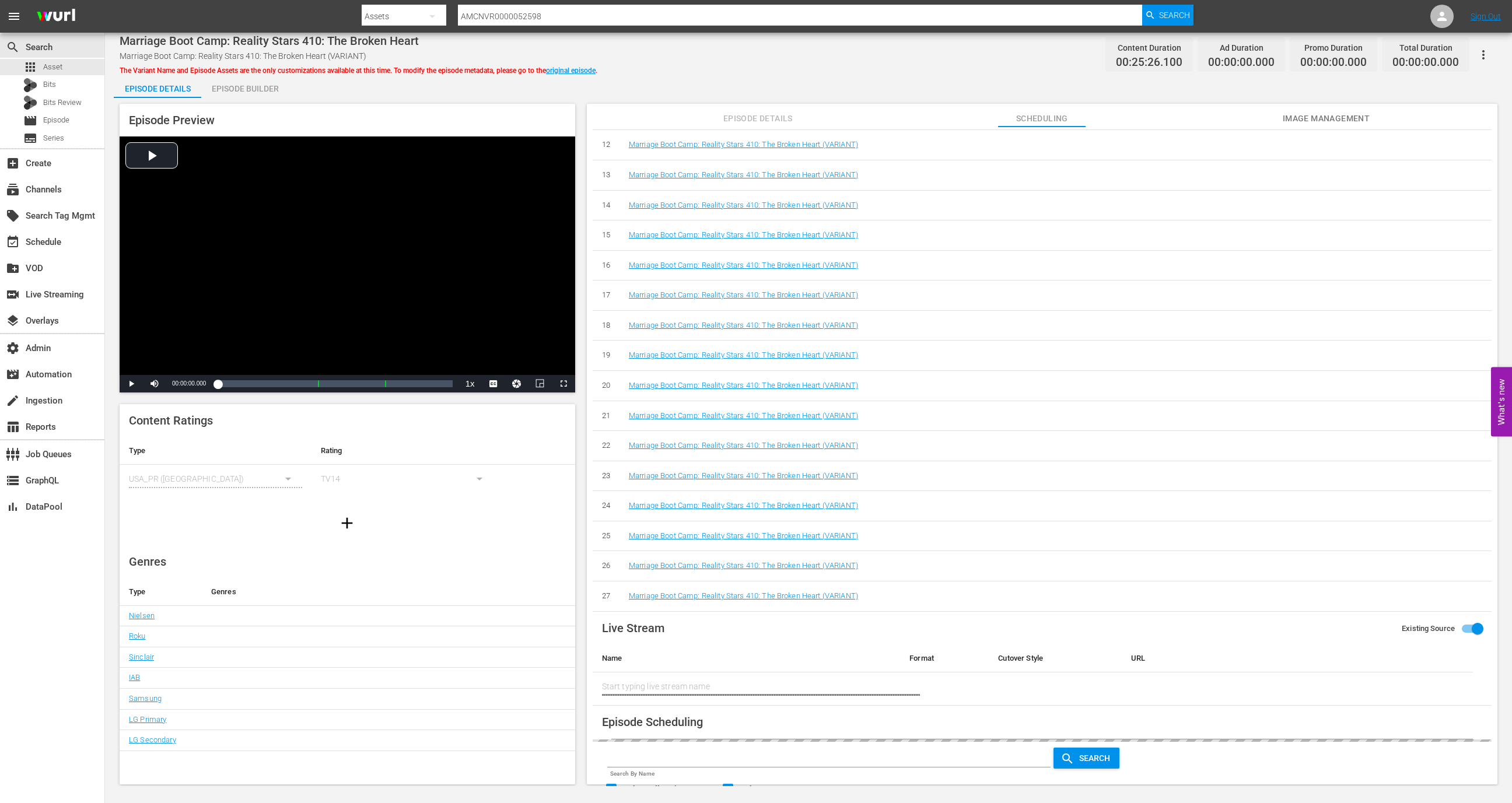
scroll to position [514, 0]
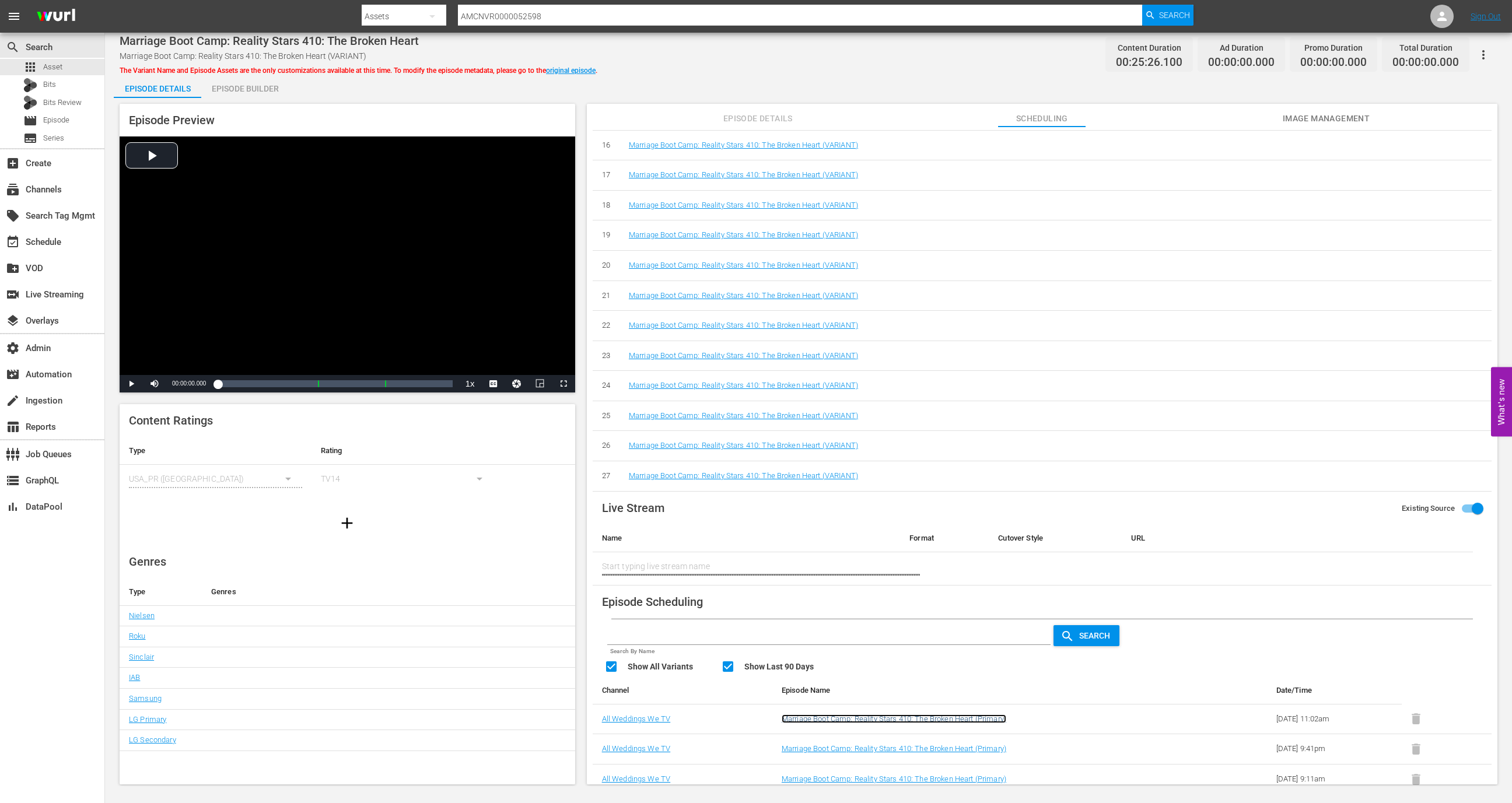
click at [882, 715] on link "Marriage Boot Camp: Reality Stars 410: The Broken Heart (Primary)" at bounding box center [894, 718] width 224 height 9
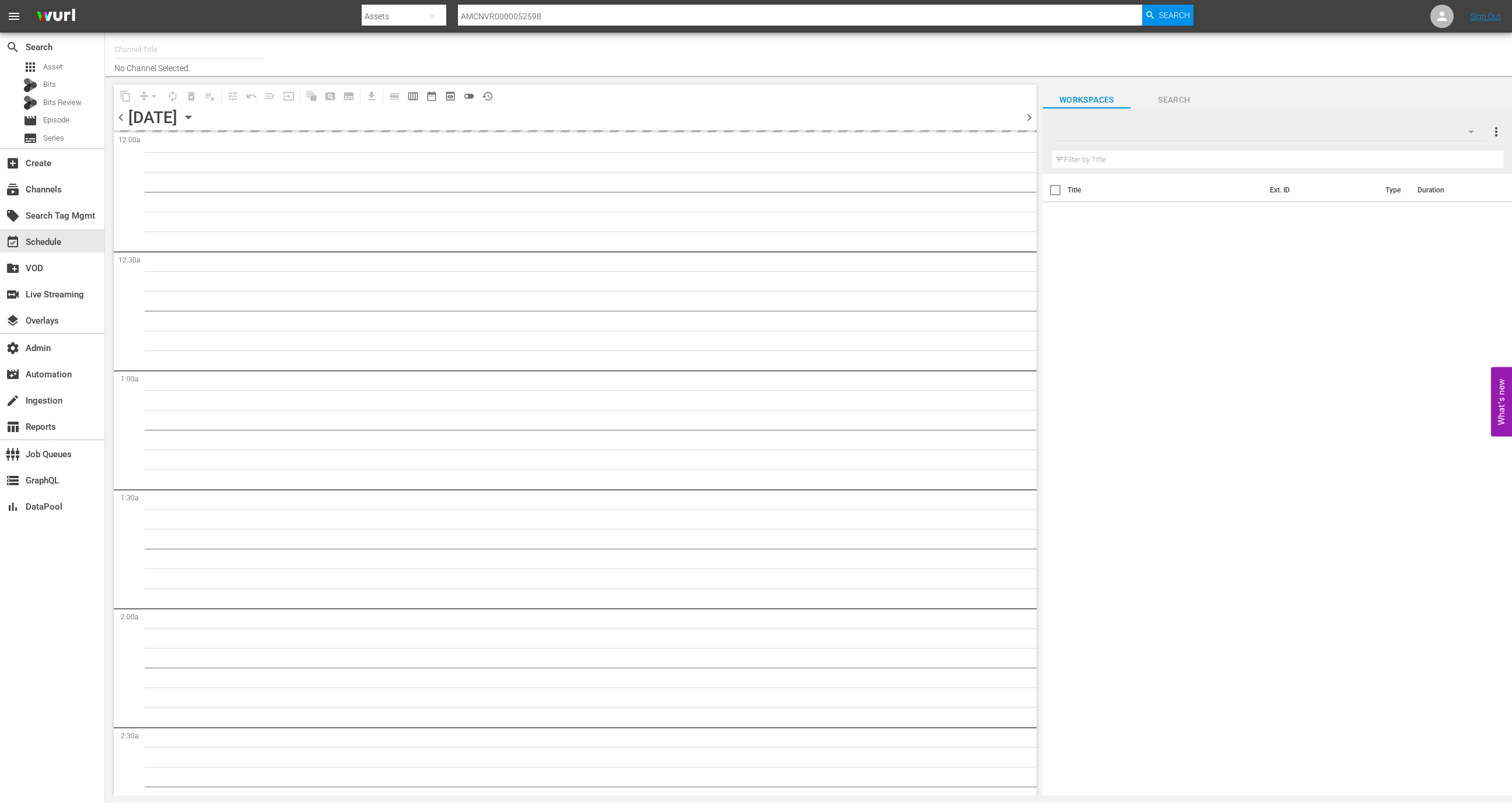
type input "All Weddings by WE tv (695)"
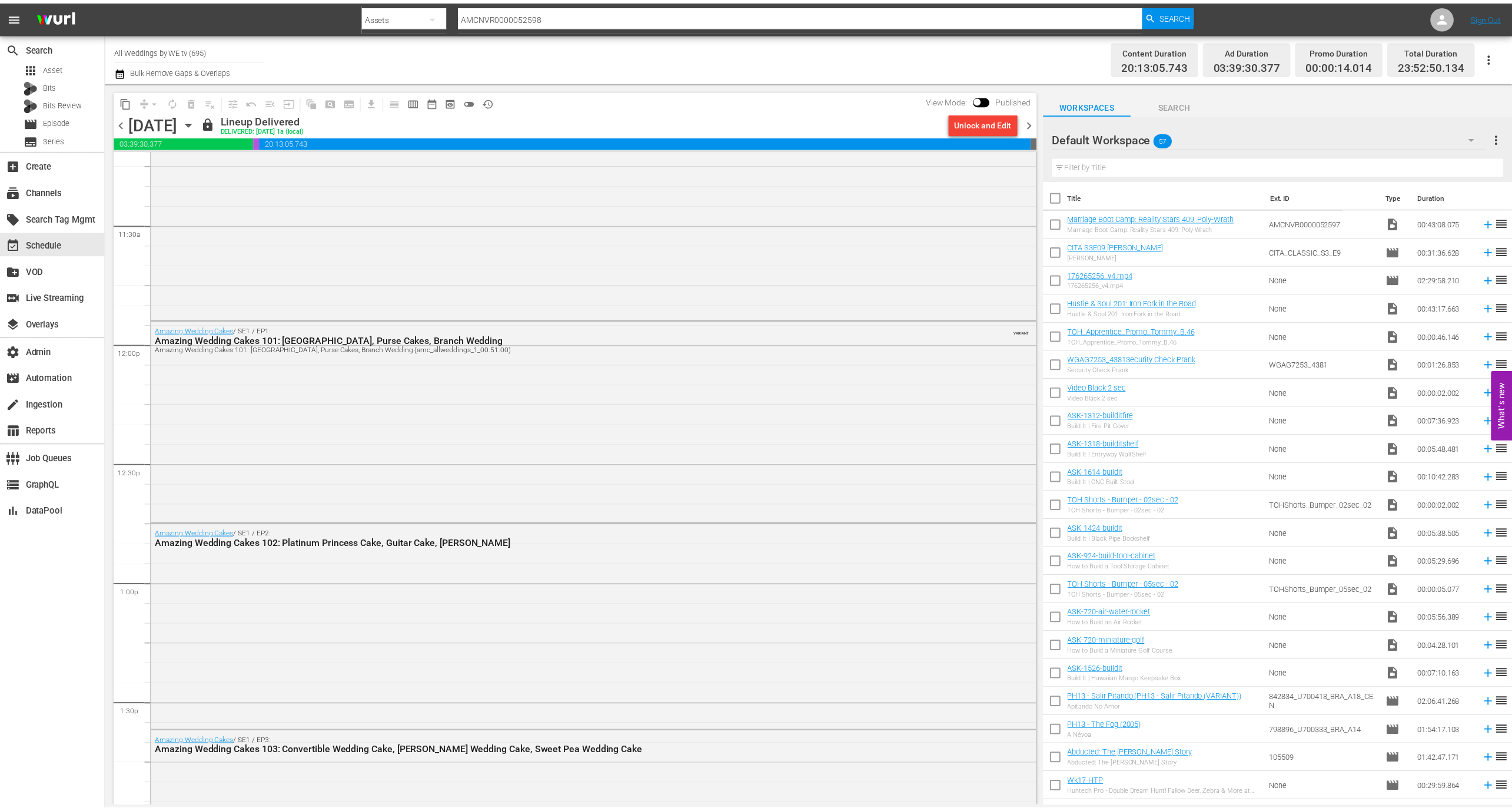
scroll to position [2692, 0]
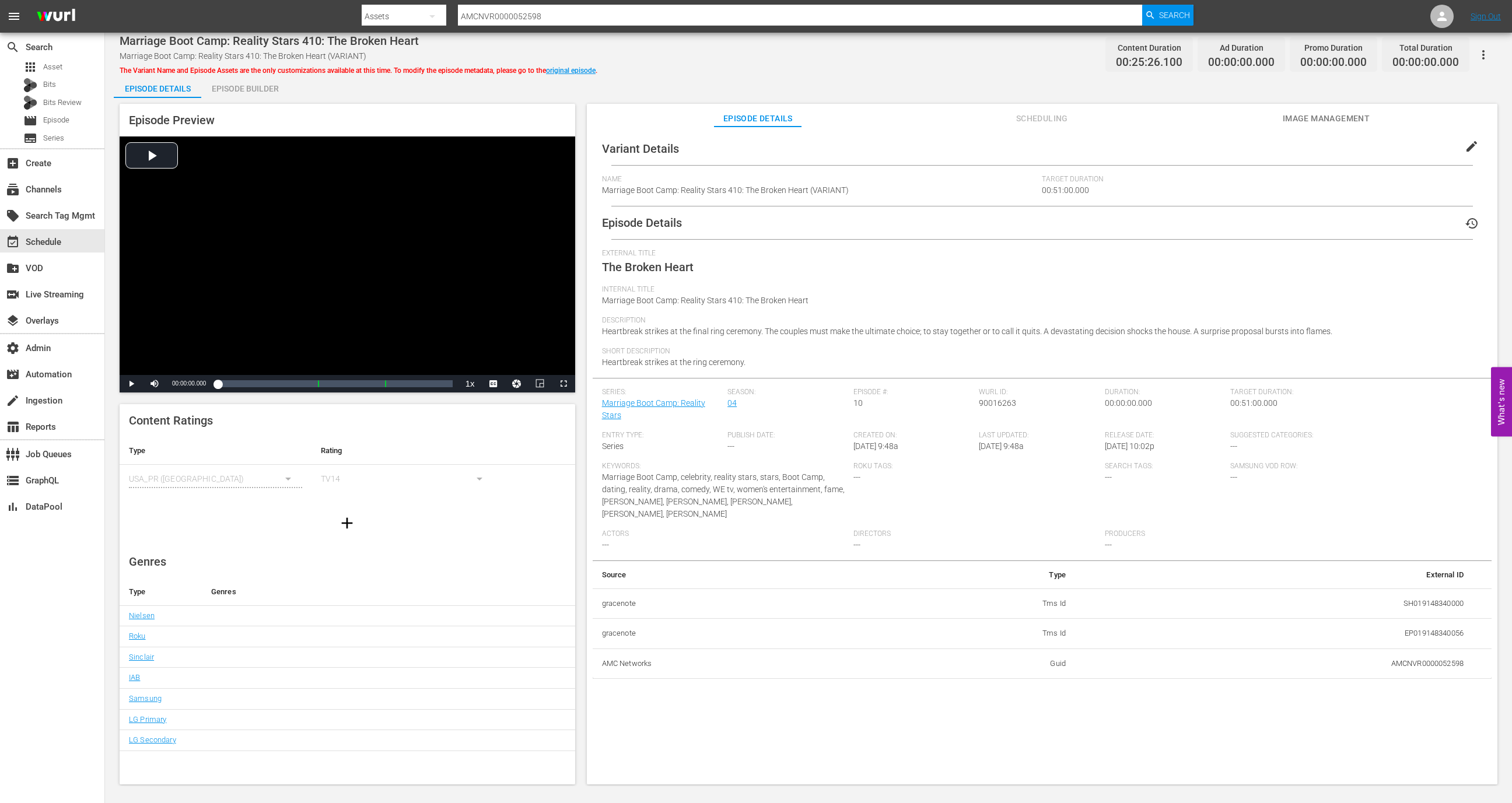
click at [261, 90] on div "Episode Builder" at bounding box center [245, 89] width 88 height 28
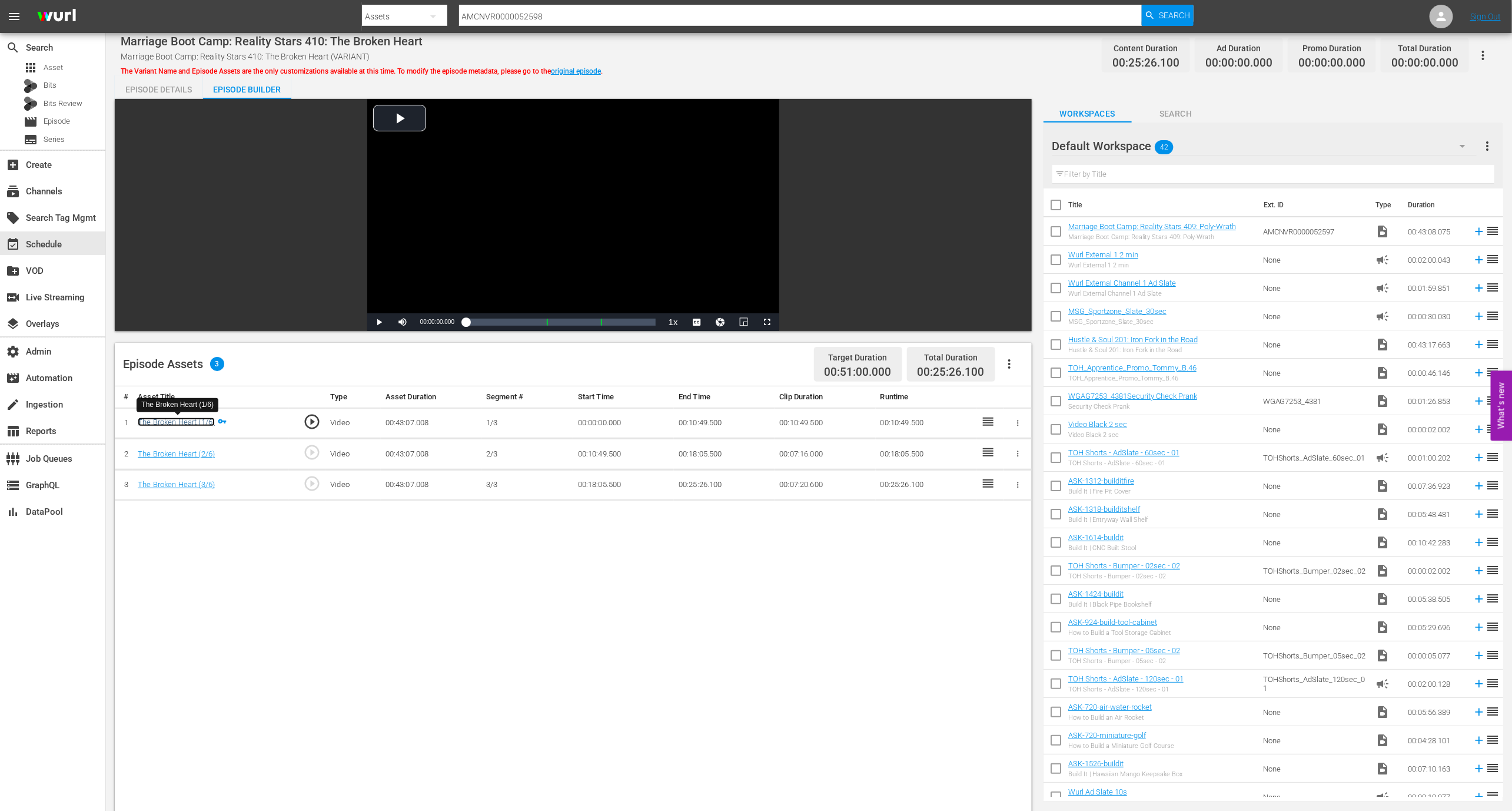
click at [190, 417] on link "The Broken Heart (1/6)" at bounding box center [176, 421] width 77 height 9
click at [189, 423] on link "The Broken Heart (1/6)" at bounding box center [176, 421] width 77 height 9
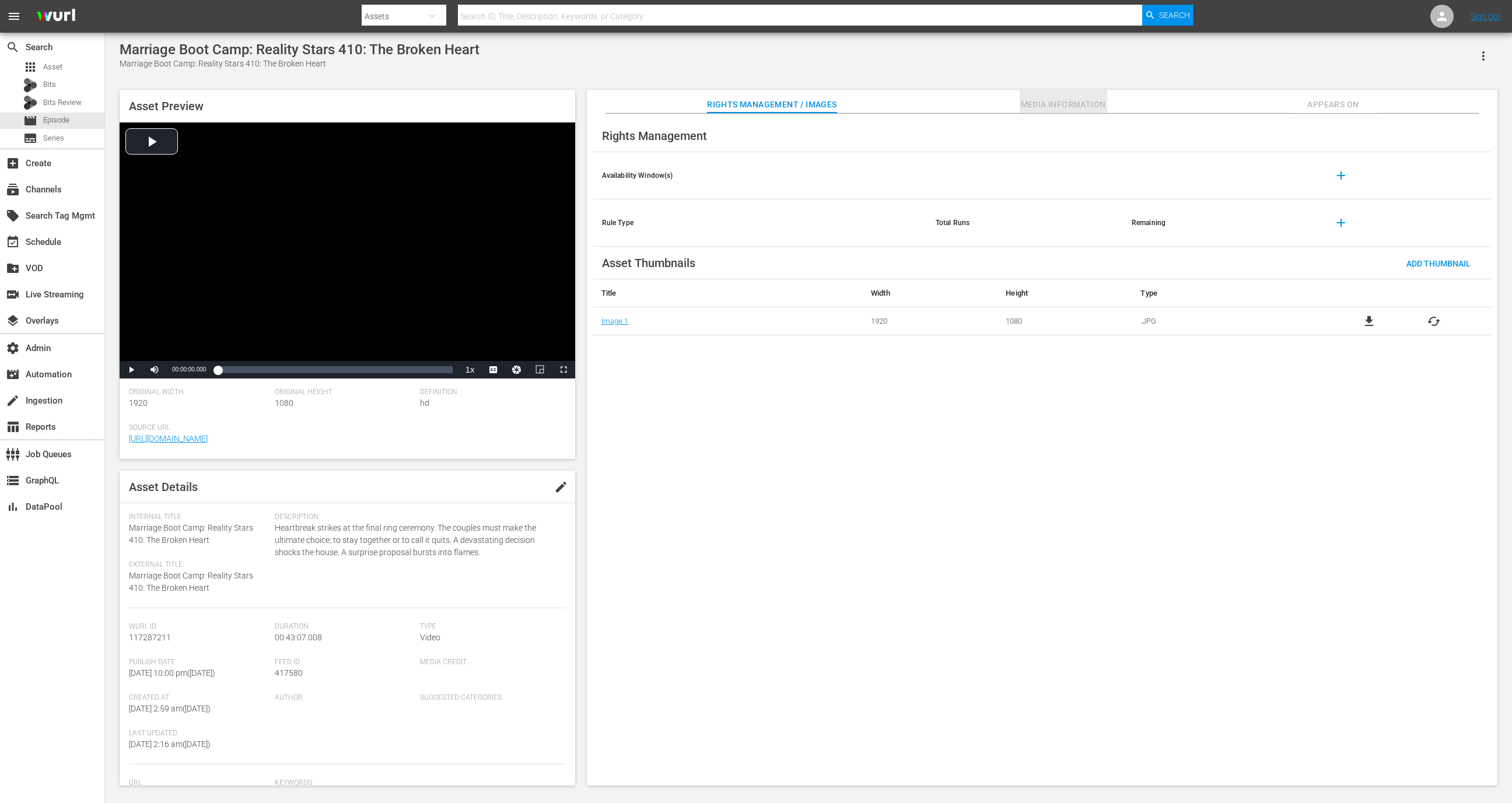
click at [1040, 103] on span "Media Information" at bounding box center [1064, 104] width 88 height 14
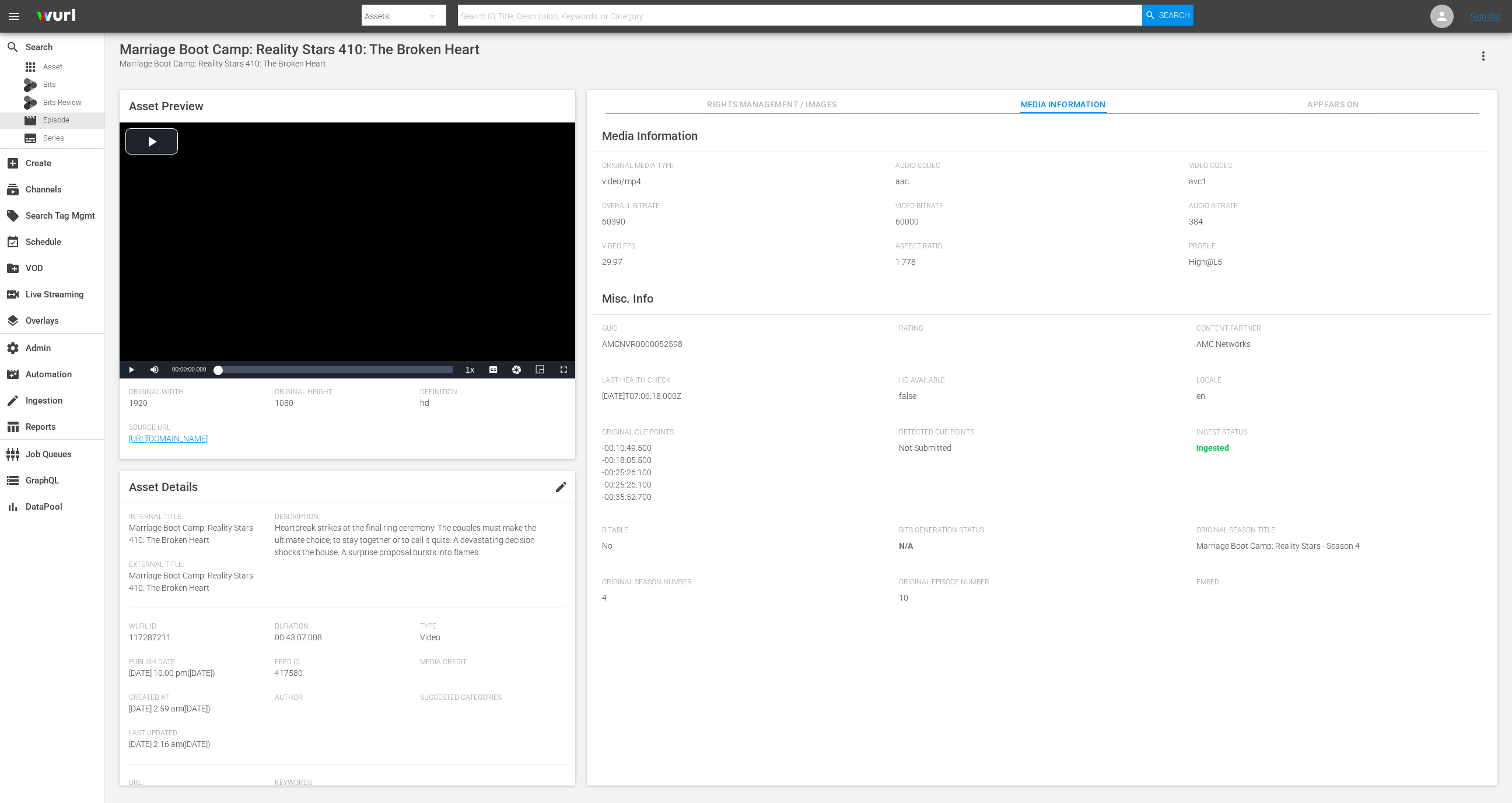
click at [677, 348] on span "AMCNVR0000052598" at bounding box center [741, 344] width 280 height 12
copy span "AMCNVR0000052598"
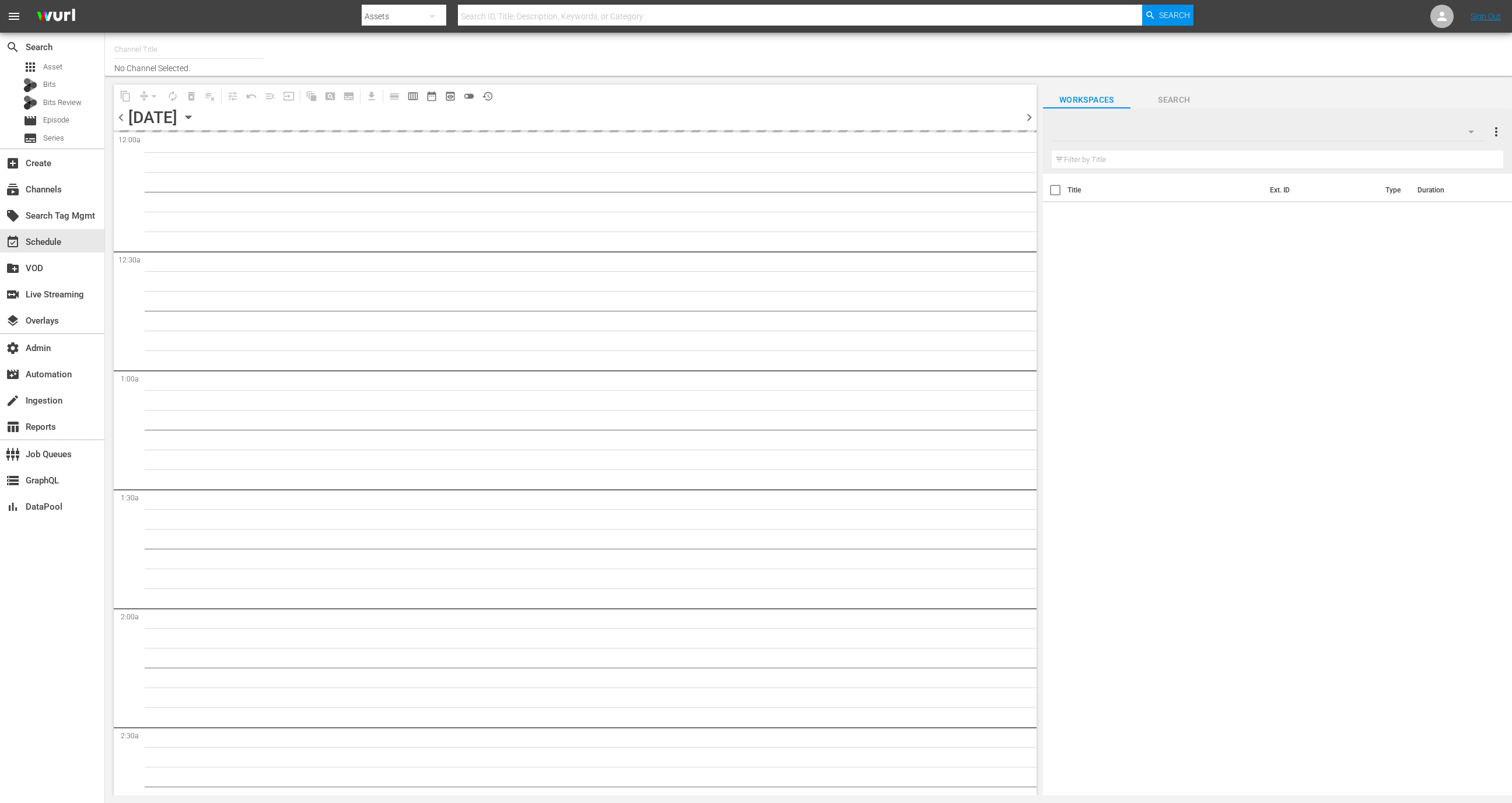
type input "All Weddings by WE tv (695)"
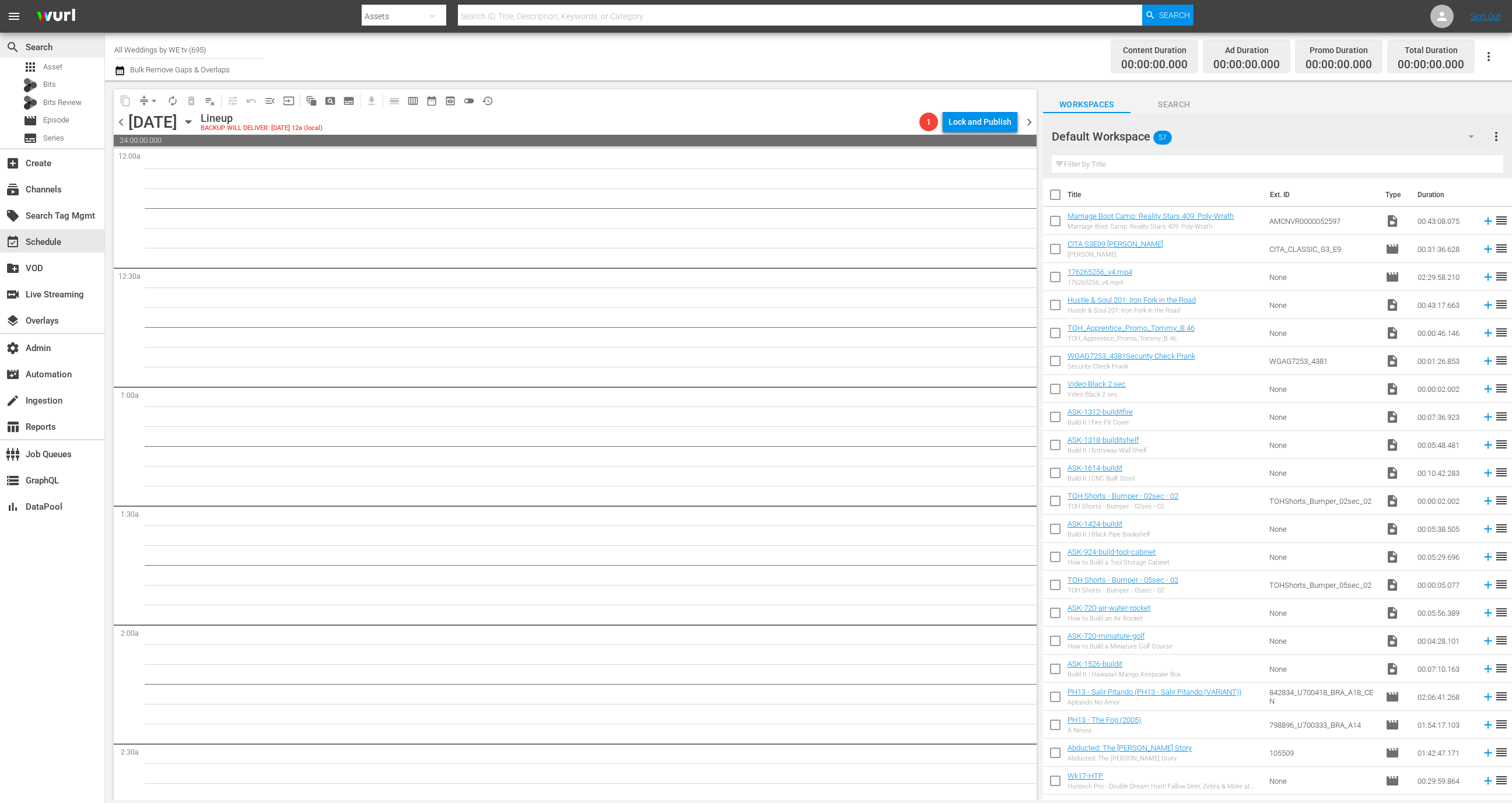
click at [38, 57] on div "search Search" at bounding box center [52, 45] width 105 height 23
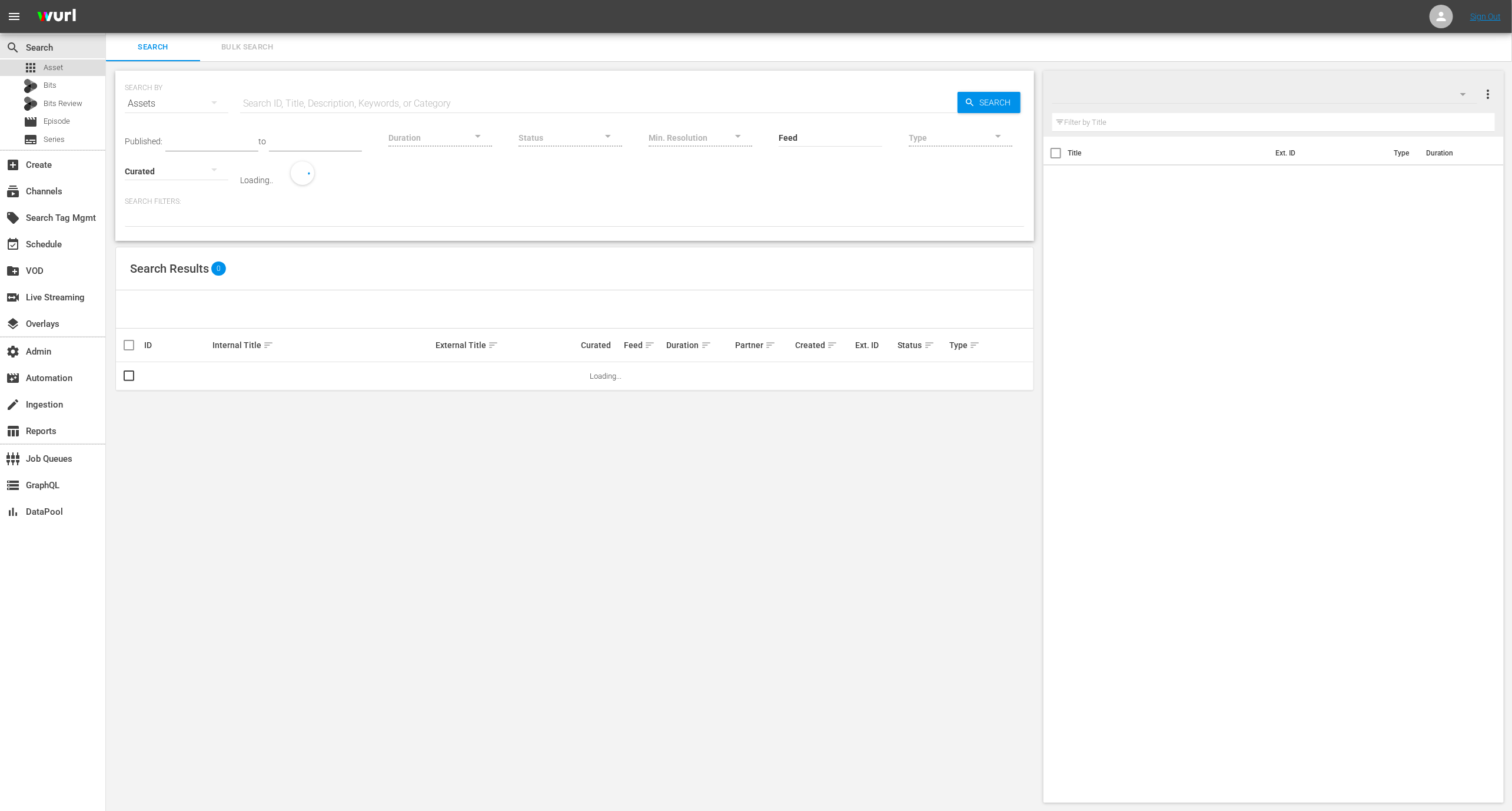
click at [57, 69] on span "Asset" at bounding box center [53, 68] width 19 height 12
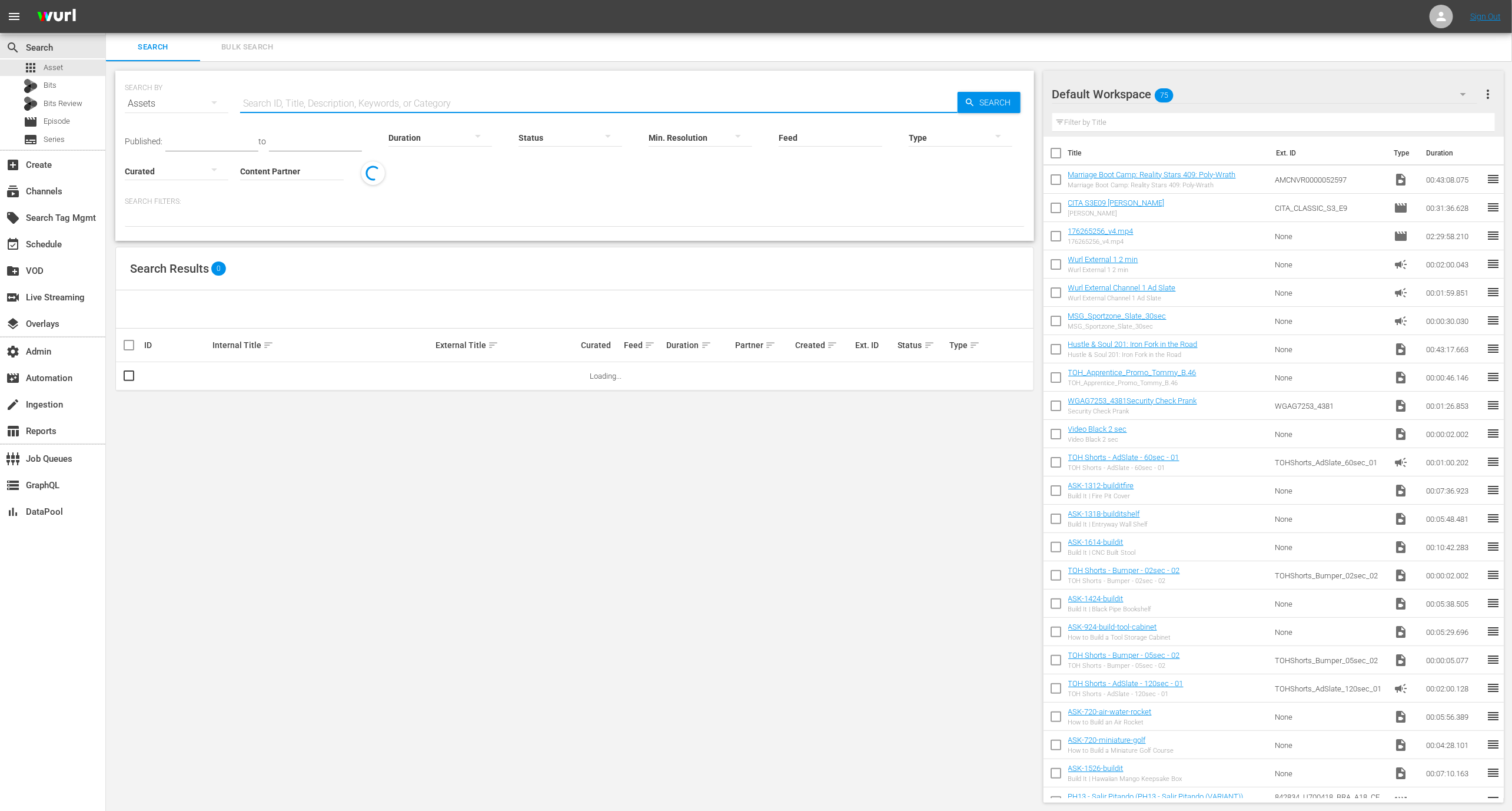
click at [307, 100] on input "text" at bounding box center [598, 103] width 717 height 28
paste input "117287210"
type input "117287210"
click at [318, 376] on link "Marriage Boot Camp: Reality Stars 409: Poly-Wrath" at bounding box center [296, 375] width 167 height 9
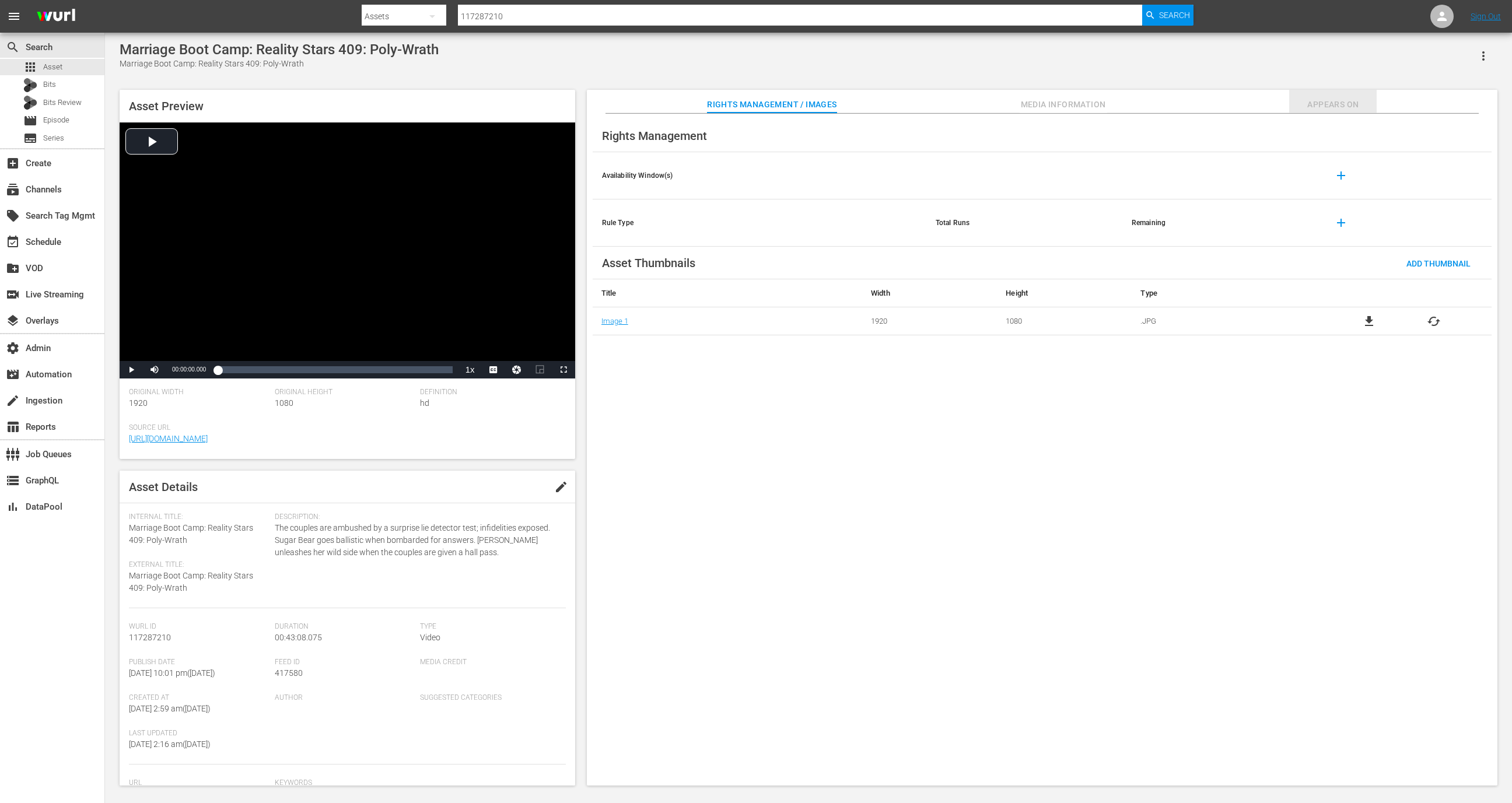
click at [1357, 108] on span "Appears On" at bounding box center [1333, 104] width 88 height 14
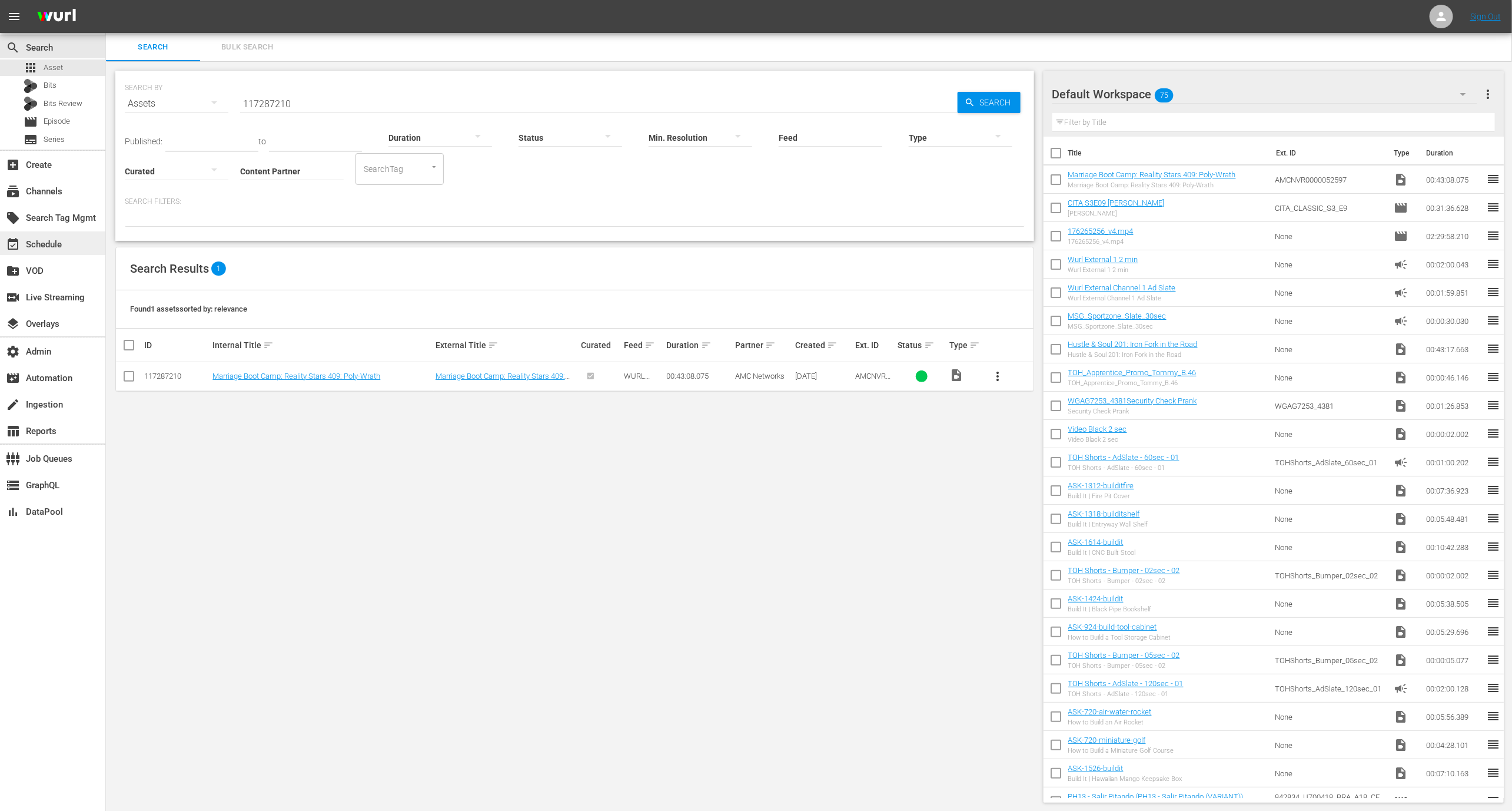
click at [64, 246] on div "event_available Schedule" at bounding box center [33, 242] width 66 height 10
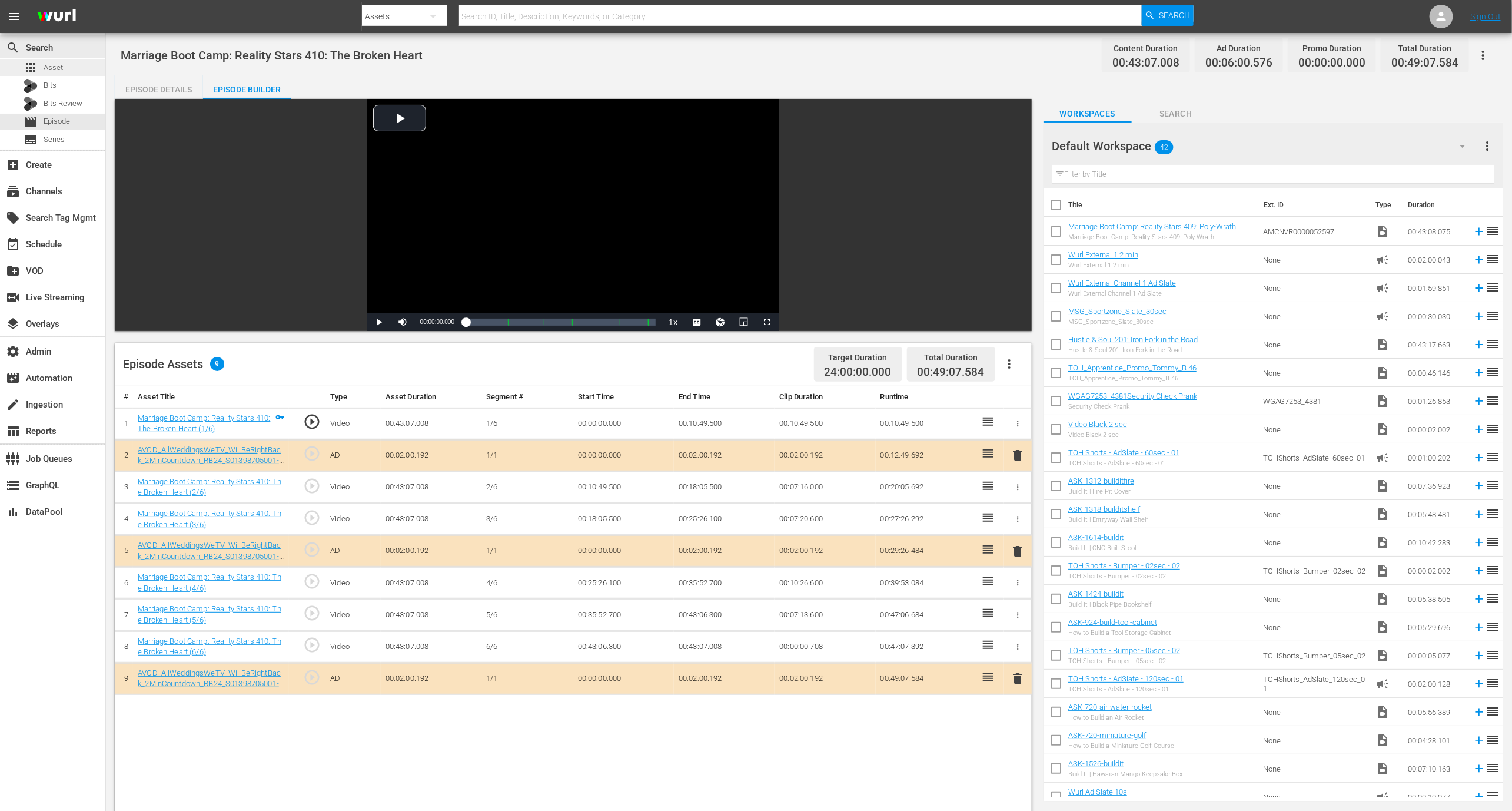
click at [66, 67] on div "apps Asset" at bounding box center [52, 68] width 105 height 16
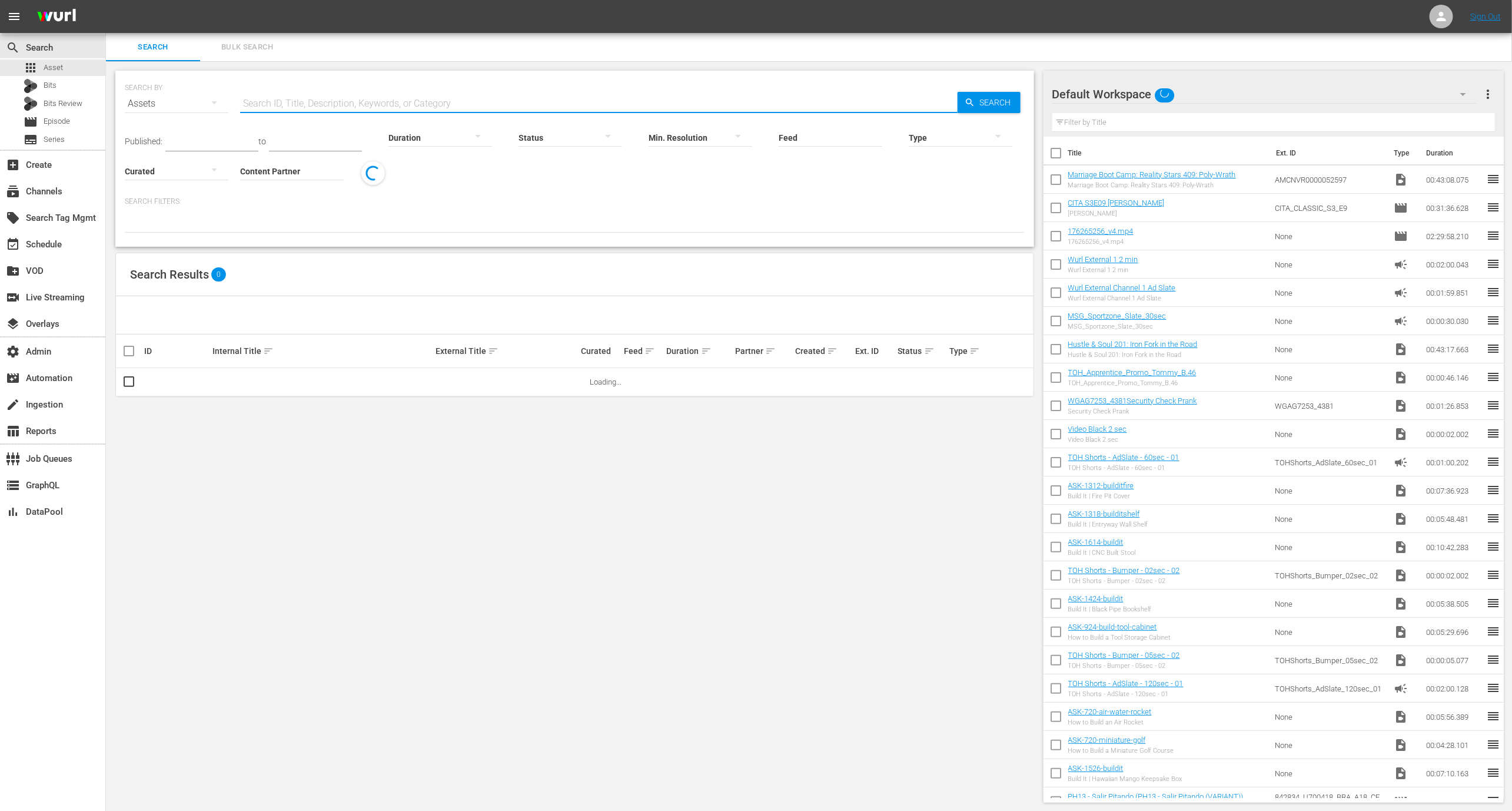
click at [292, 104] on input "text" at bounding box center [598, 103] width 717 height 28
paste input "AMCNVR0000052598"
type input "AMCNVR0000052598"
click at [1012, 379] on button "more_vert" at bounding box center [998, 382] width 28 height 28
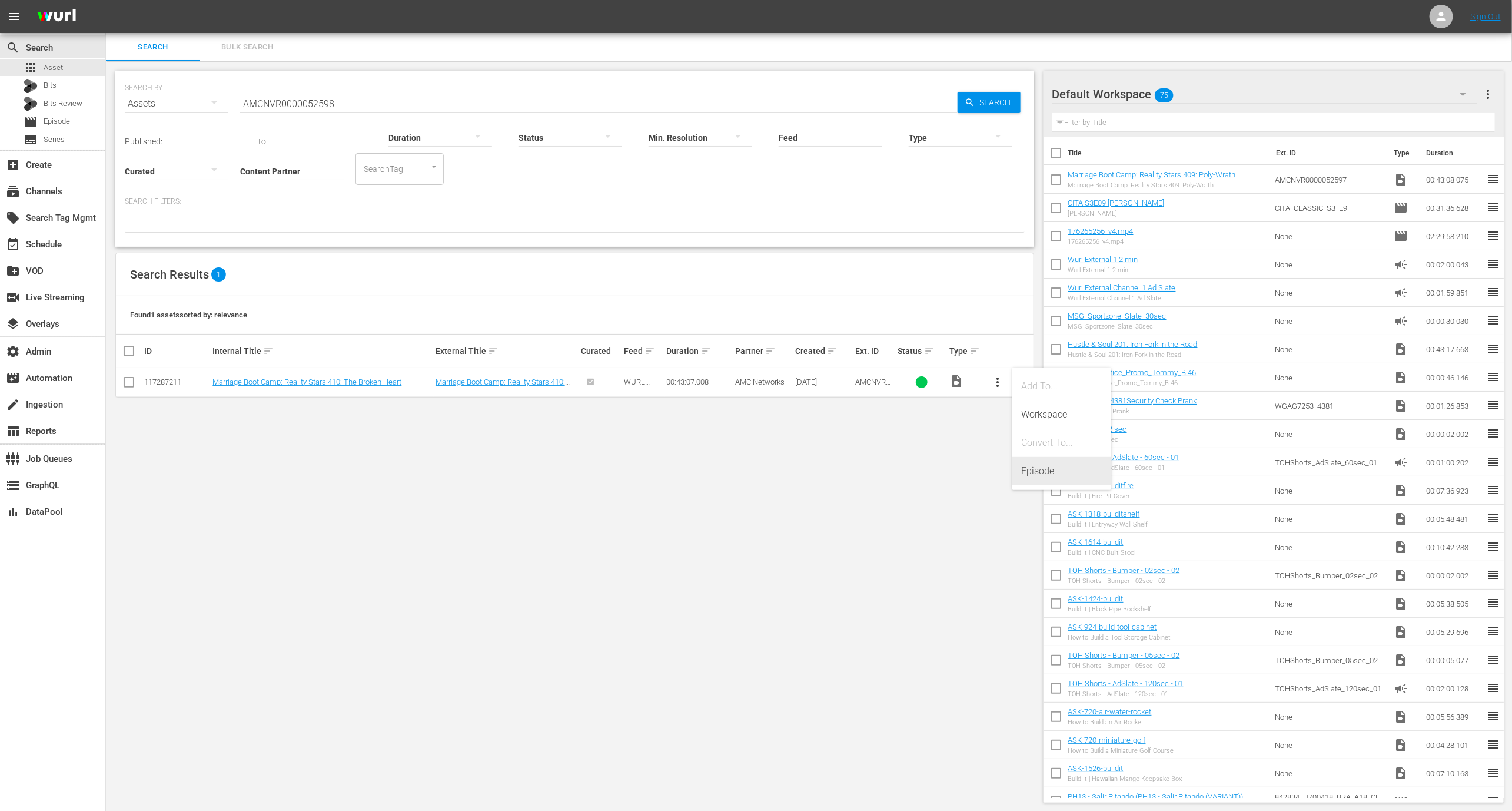
click at [1051, 472] on div "Episode" at bounding box center [1061, 470] width 80 height 28
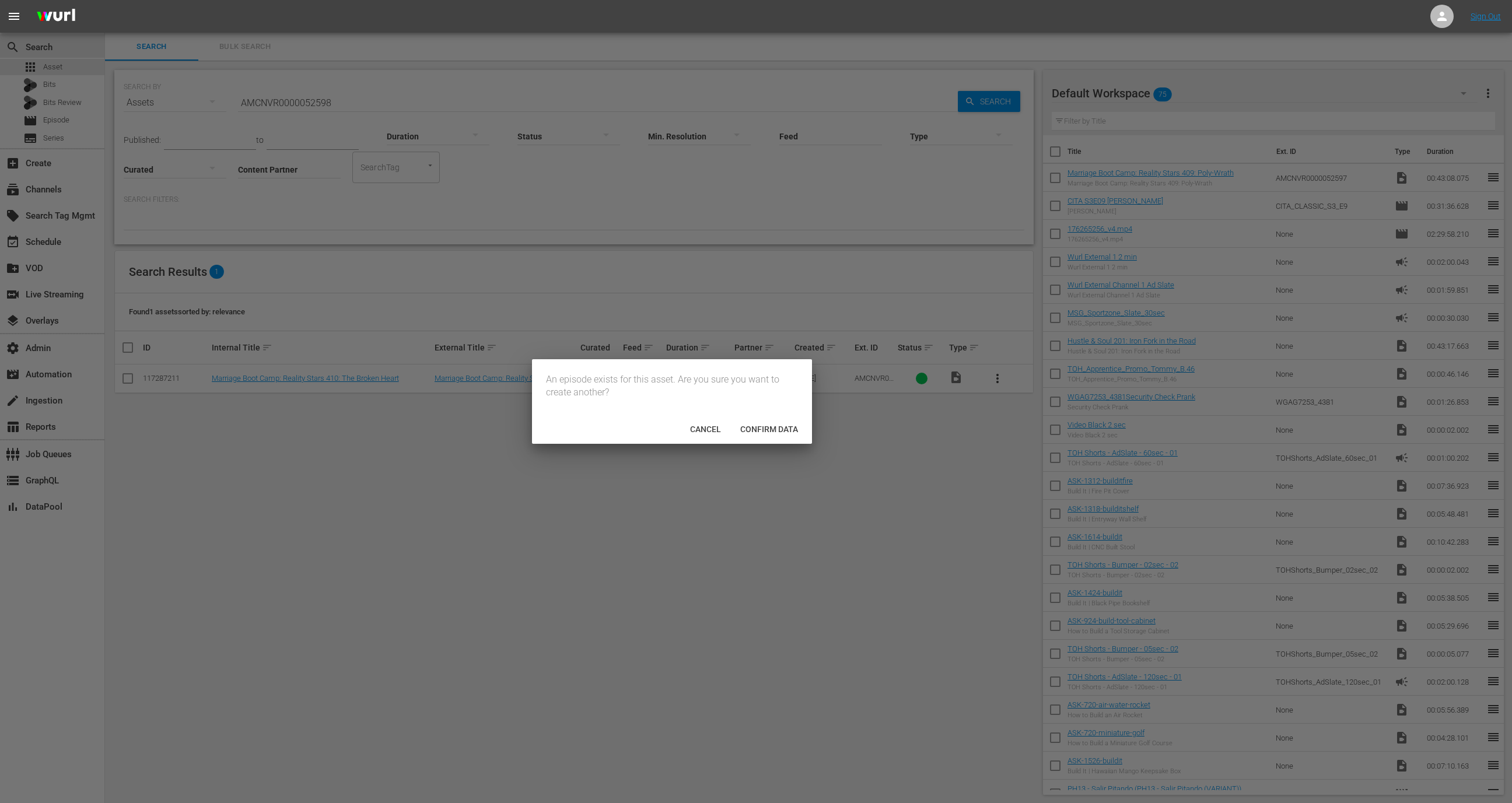
click at [764, 434] on span "Confirm data" at bounding box center [769, 429] width 77 height 10
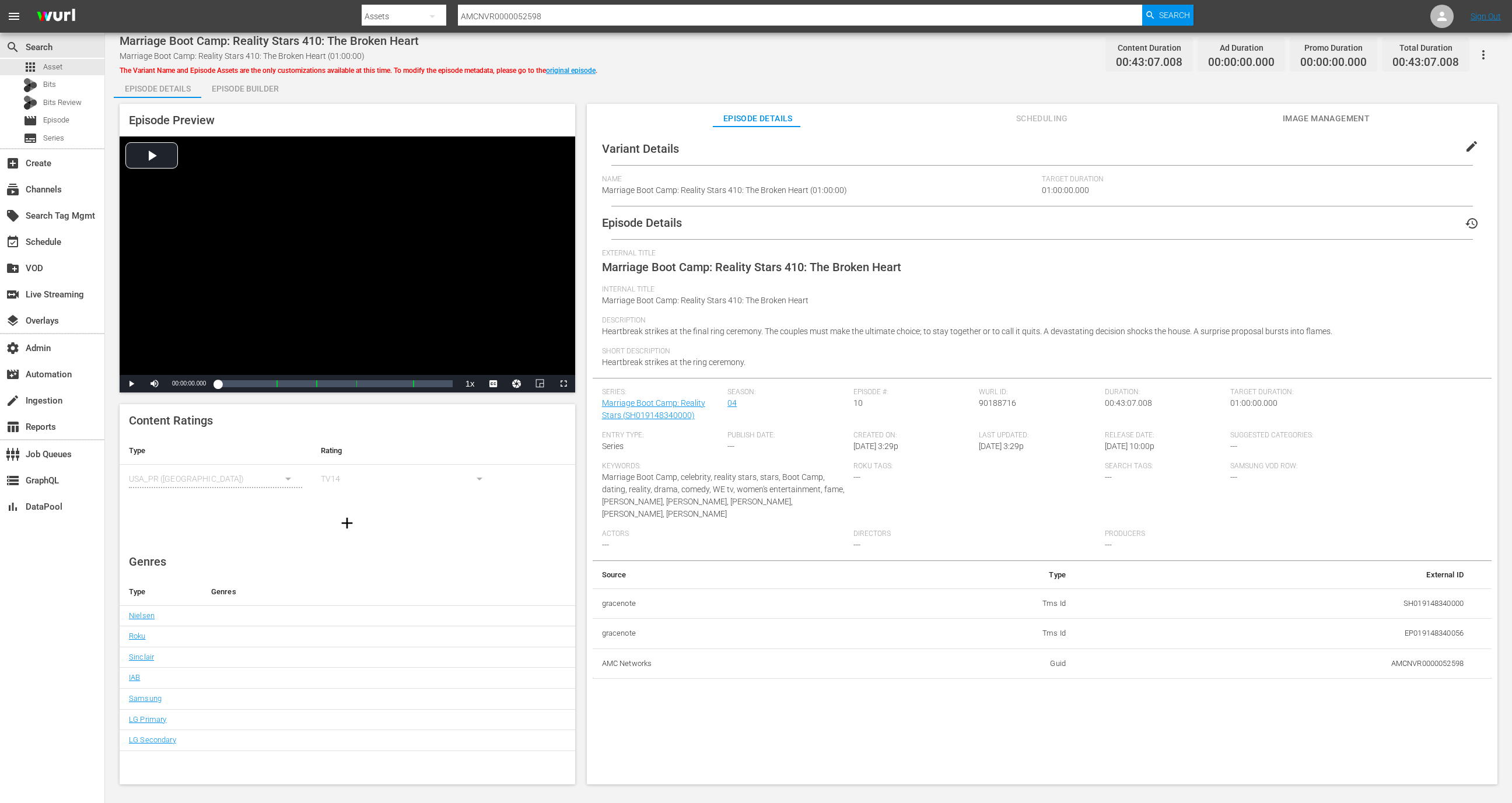
click at [259, 96] on div "Episode Builder" at bounding box center [245, 89] width 88 height 28
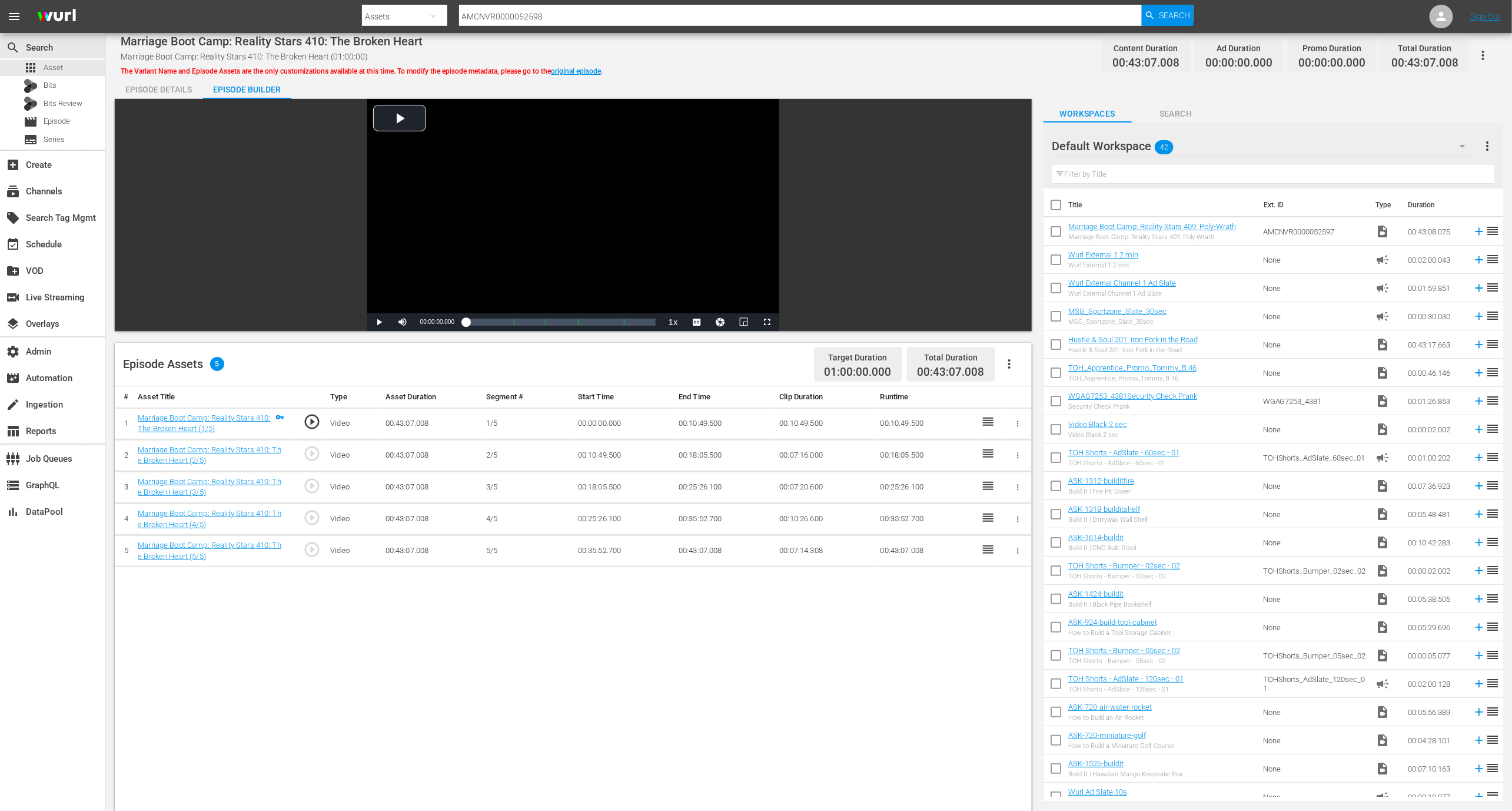
click at [1491, 54] on button "button" at bounding box center [1483, 55] width 28 height 28
click at [1415, 126] on div "DELETE VARIANT" at bounding box center [1431, 125] width 113 height 28
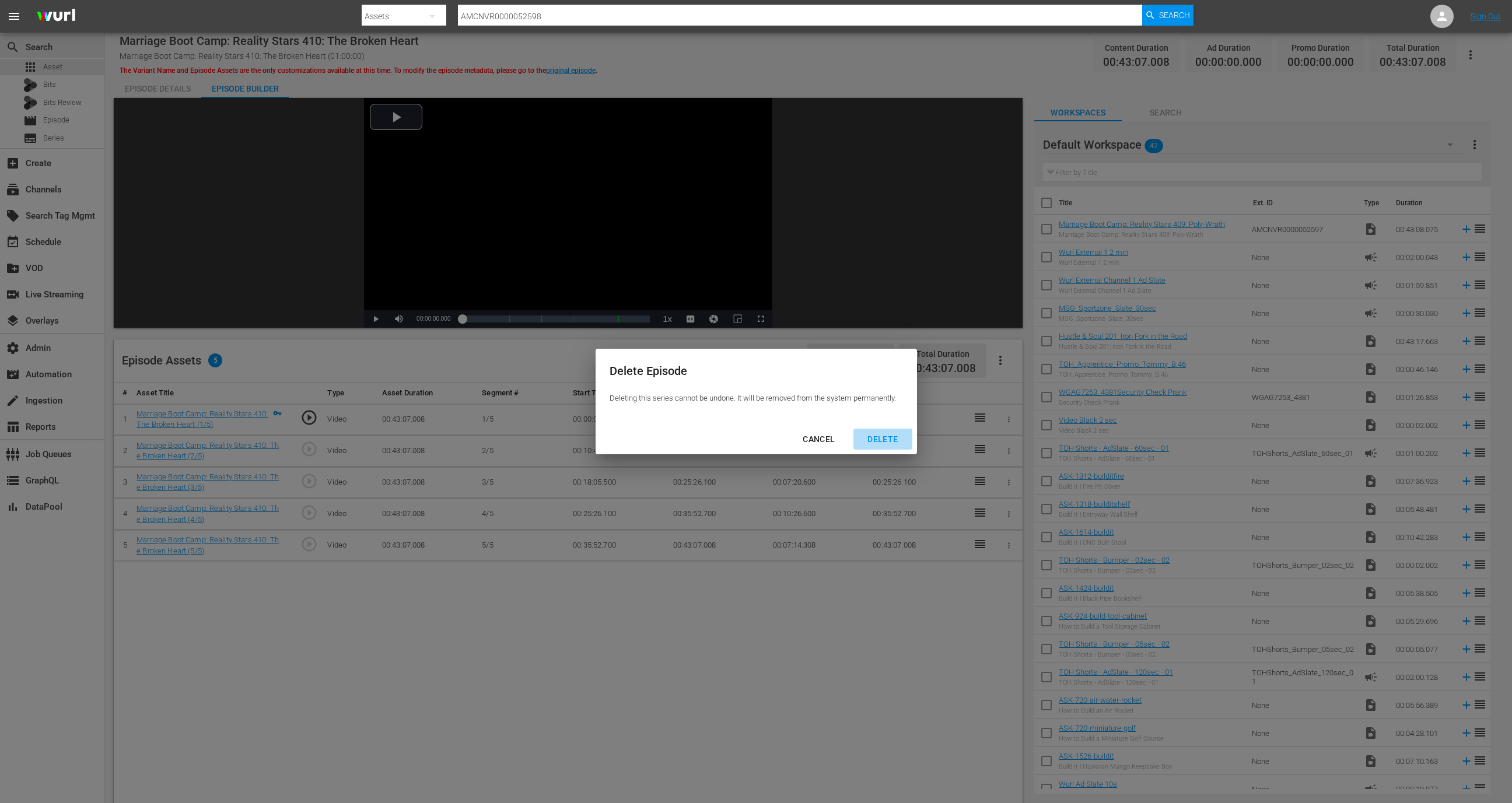
click at [877, 430] on button "DELETE" at bounding box center [882, 439] width 58 height 22
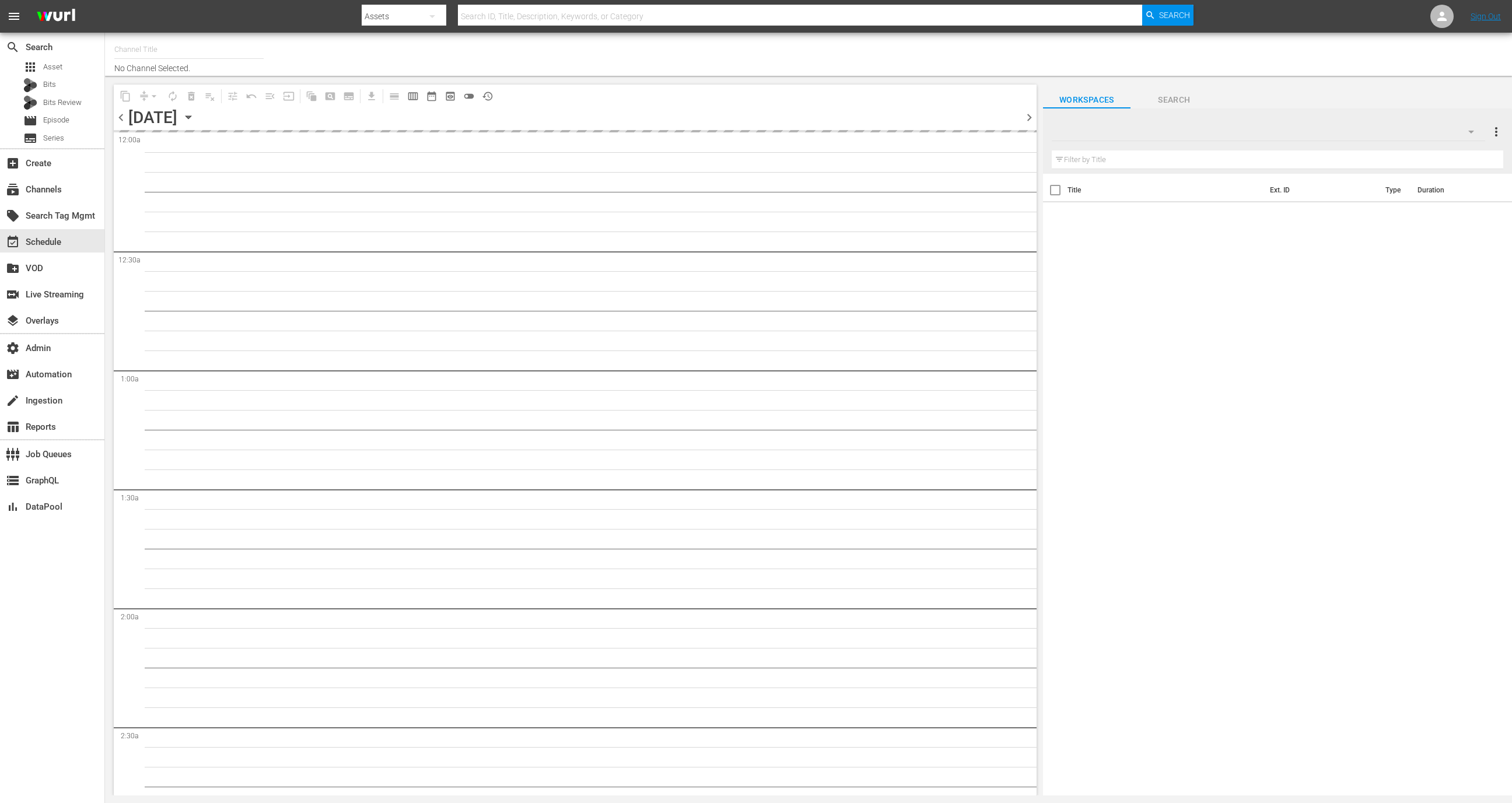
type input "All Weddings by WE tv (695)"
